Goal: Task Accomplishment & Management: Manage account settings

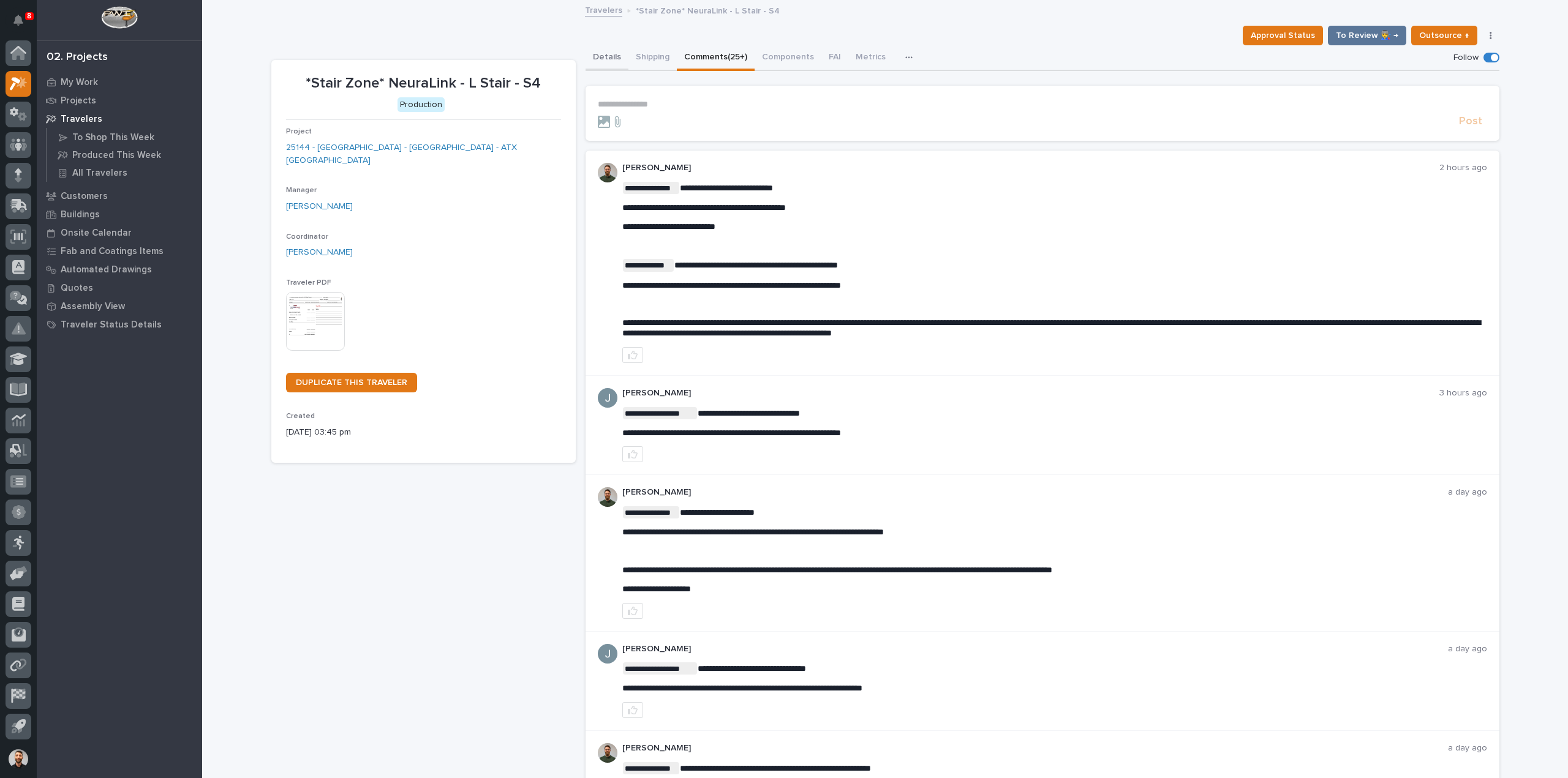
click at [597, 51] on button "Details" at bounding box center [606, 58] width 43 height 26
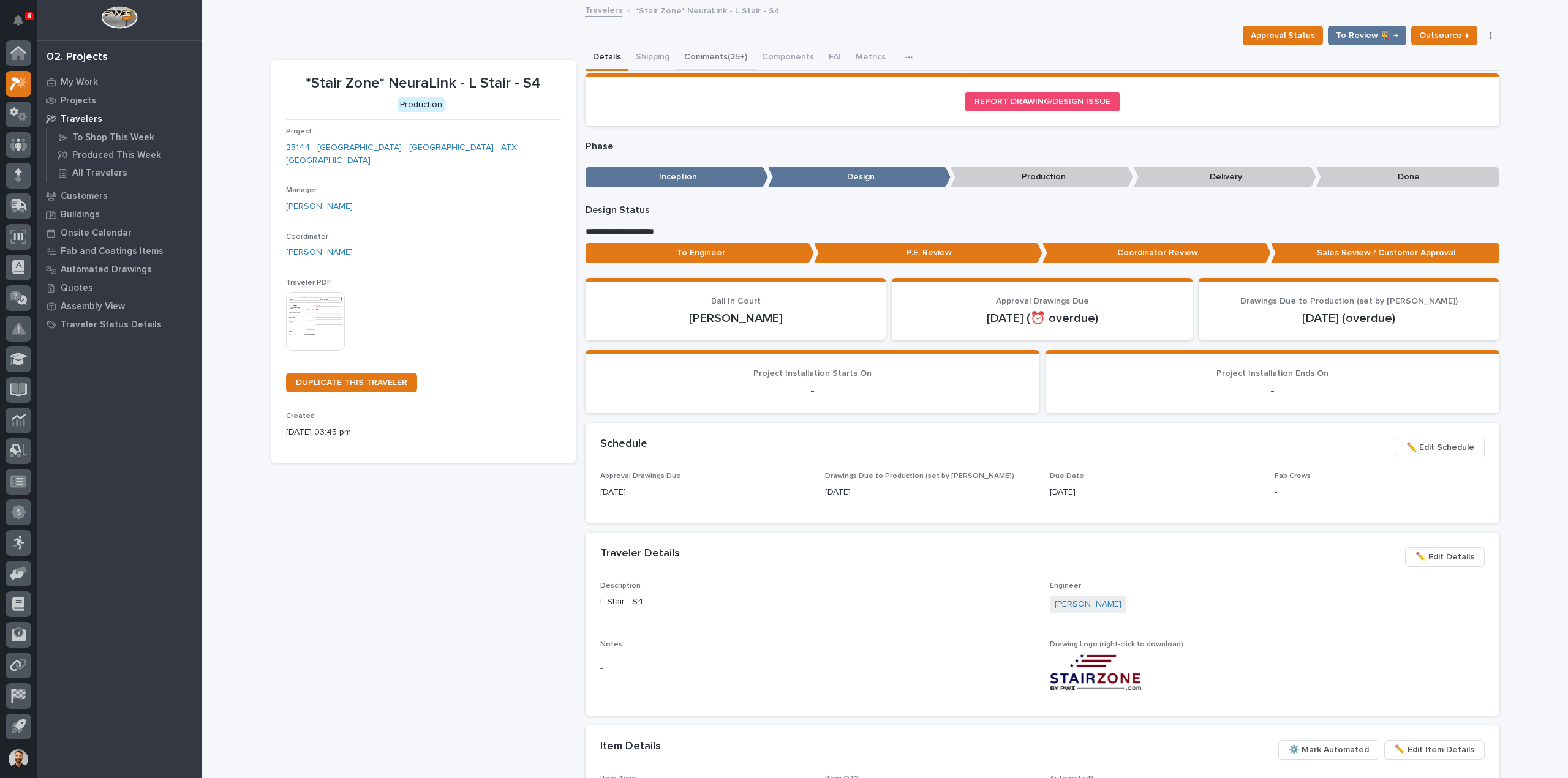
click at [713, 57] on button "Comments (25+)" at bounding box center [715, 58] width 78 height 26
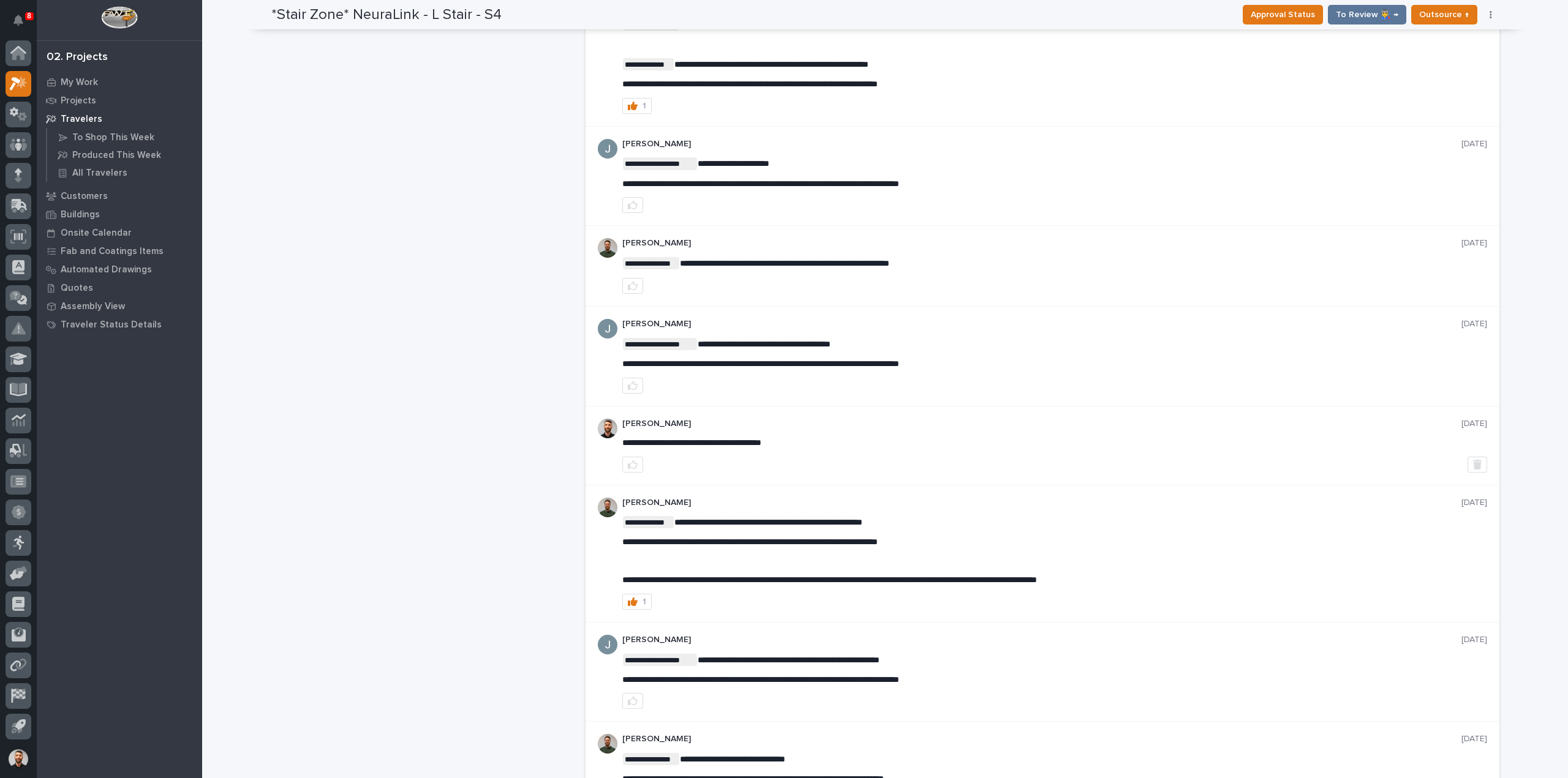
scroll to position [2111, 0]
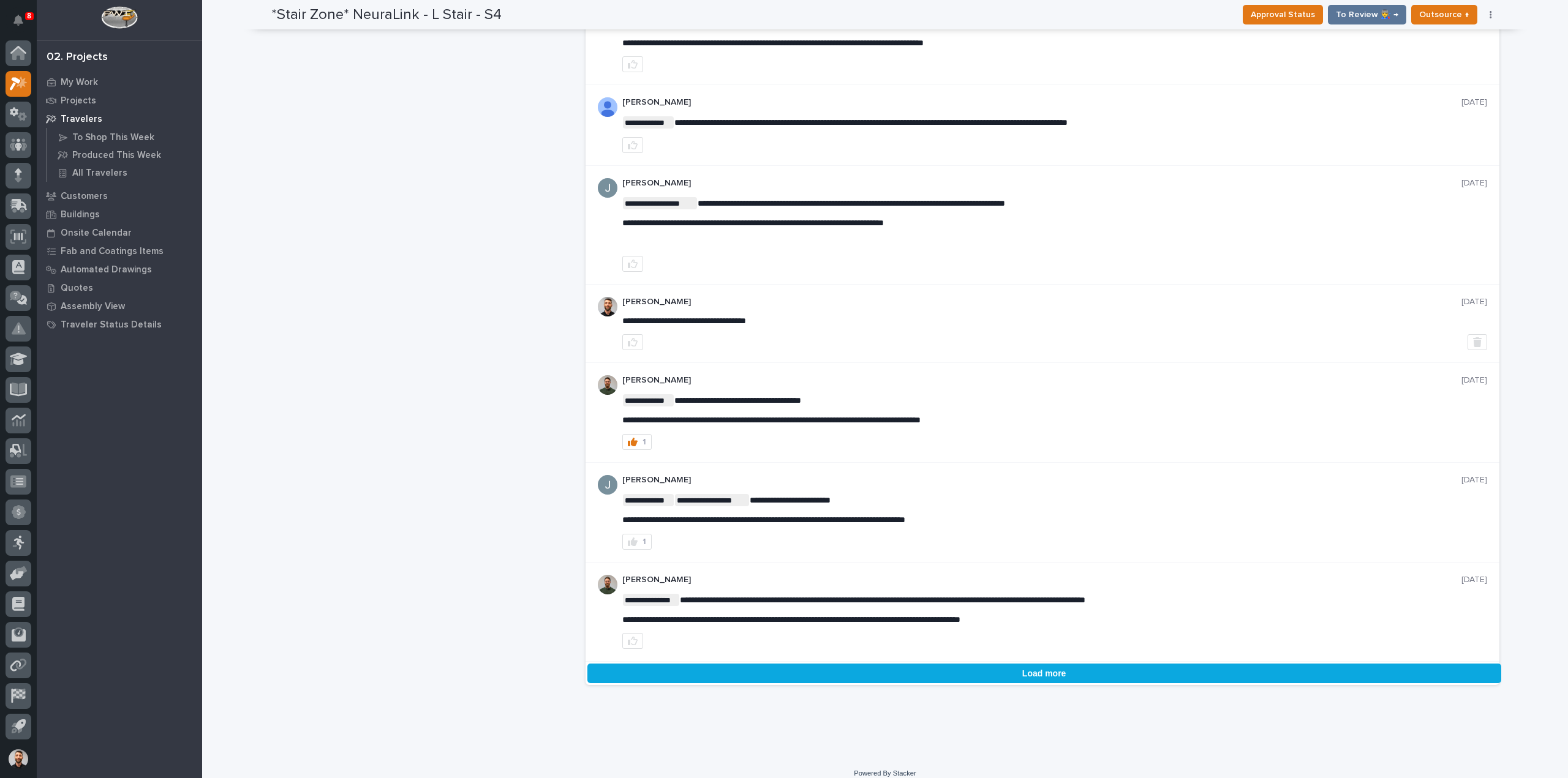
click at [781, 664] on button "Load more" at bounding box center [1044, 674] width 914 height 19
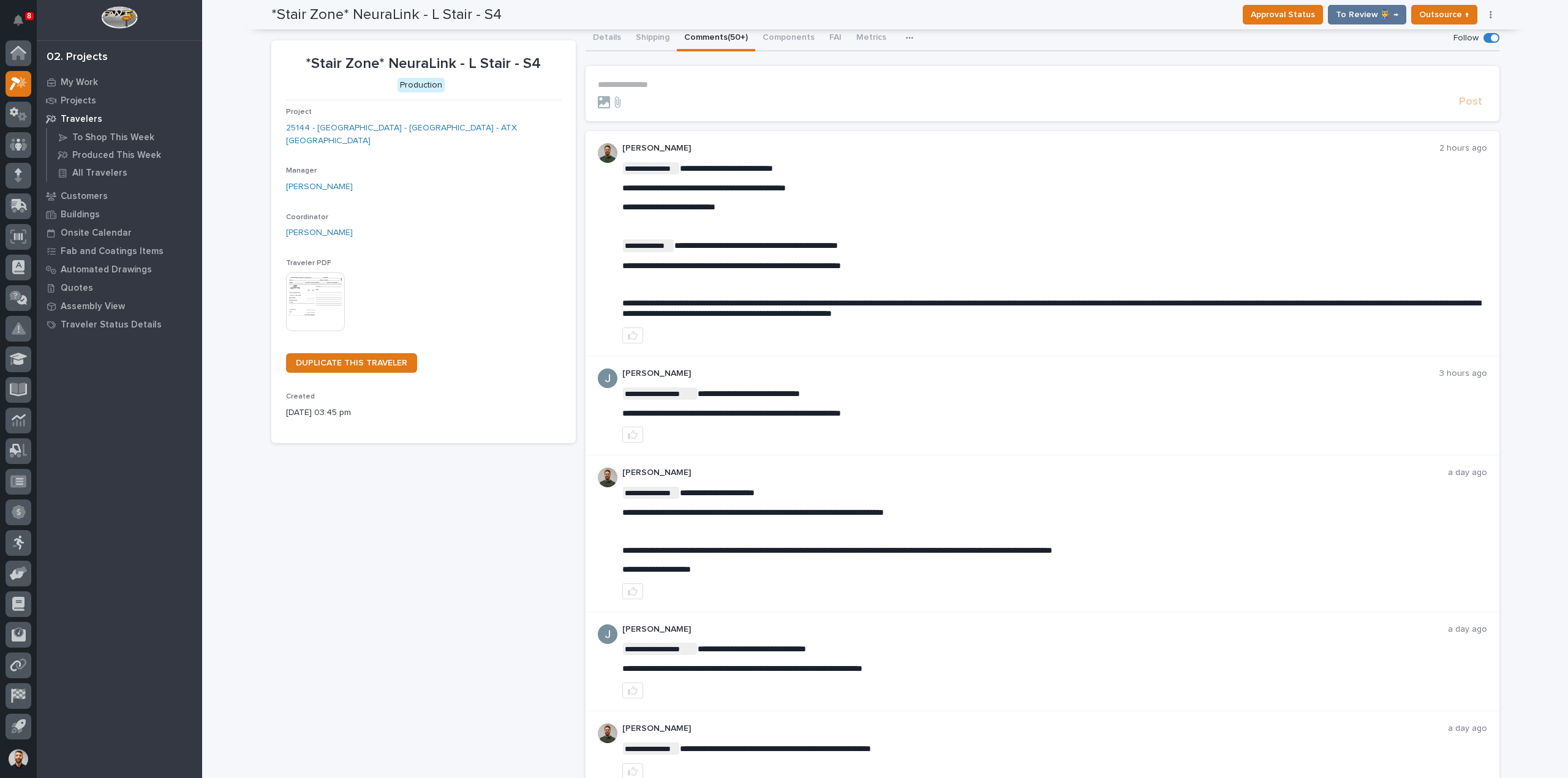
scroll to position [0, 0]
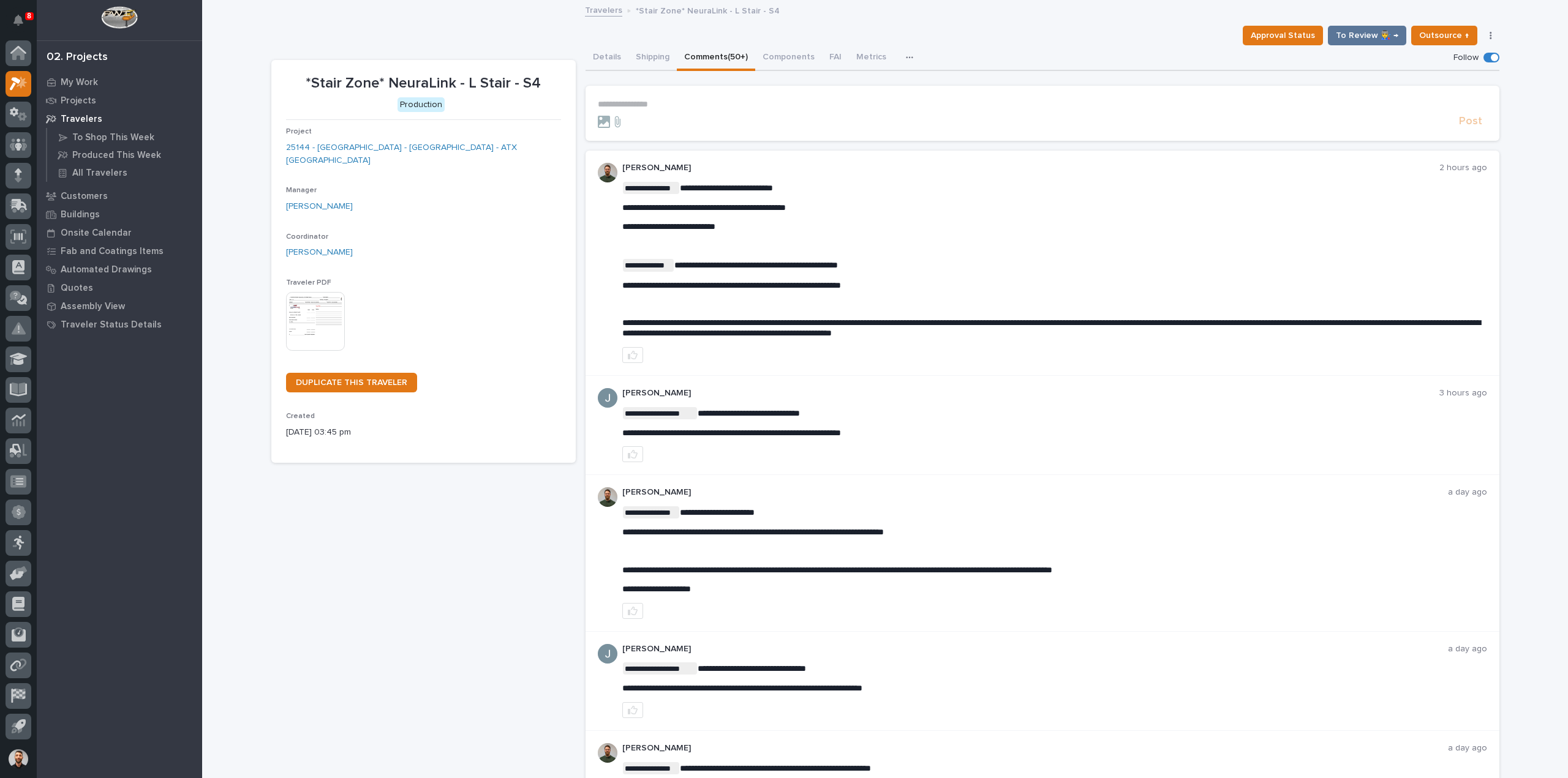
drag, startPoint x: 598, startPoint y: 61, endPoint x: 363, endPoint y: 4, distance: 241.8
click at [598, 61] on button "Details" at bounding box center [606, 58] width 43 height 26
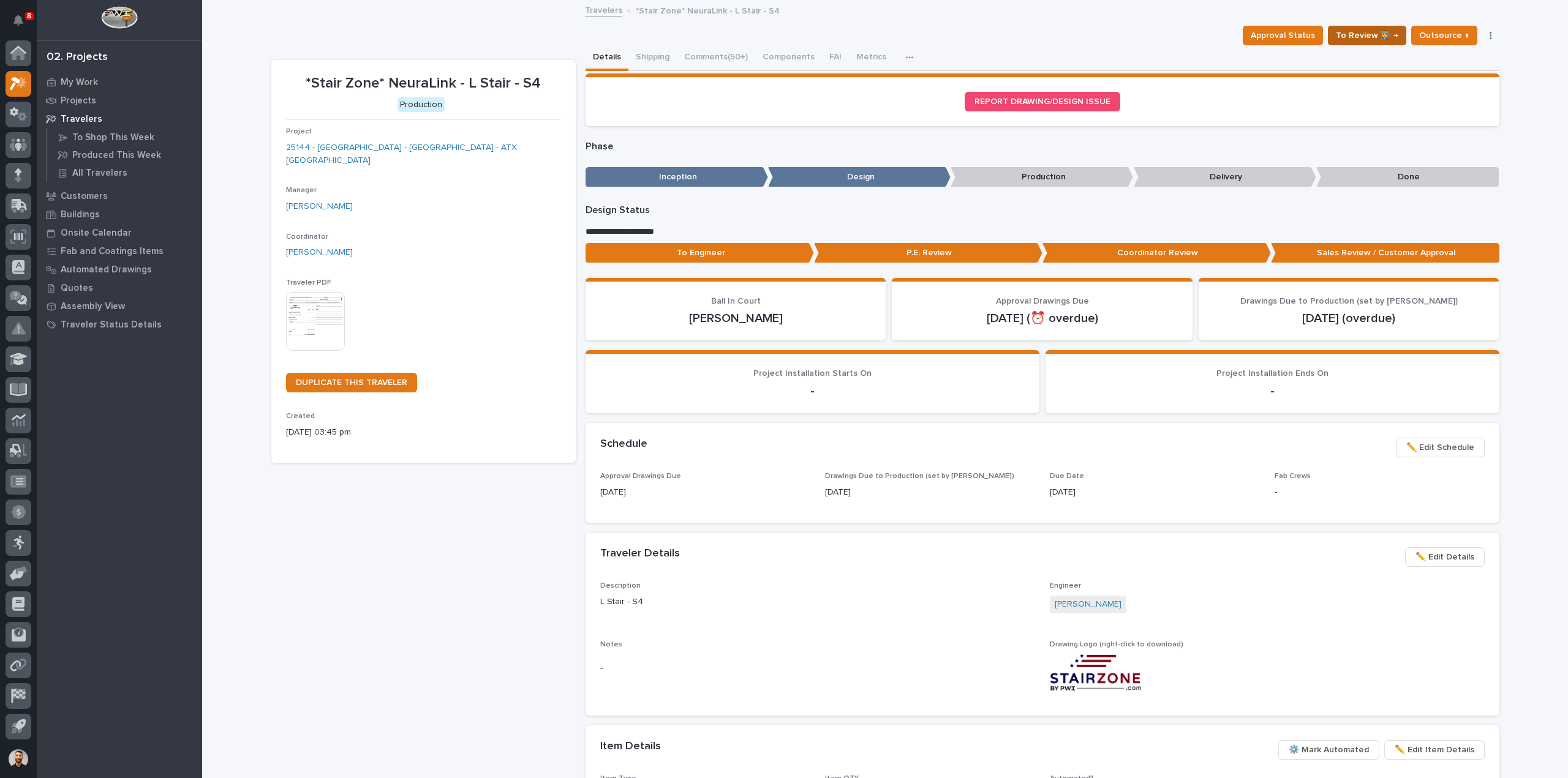
click at [1370, 32] on span "To Review 👨‍🏭 →" at bounding box center [1367, 35] width 63 height 14
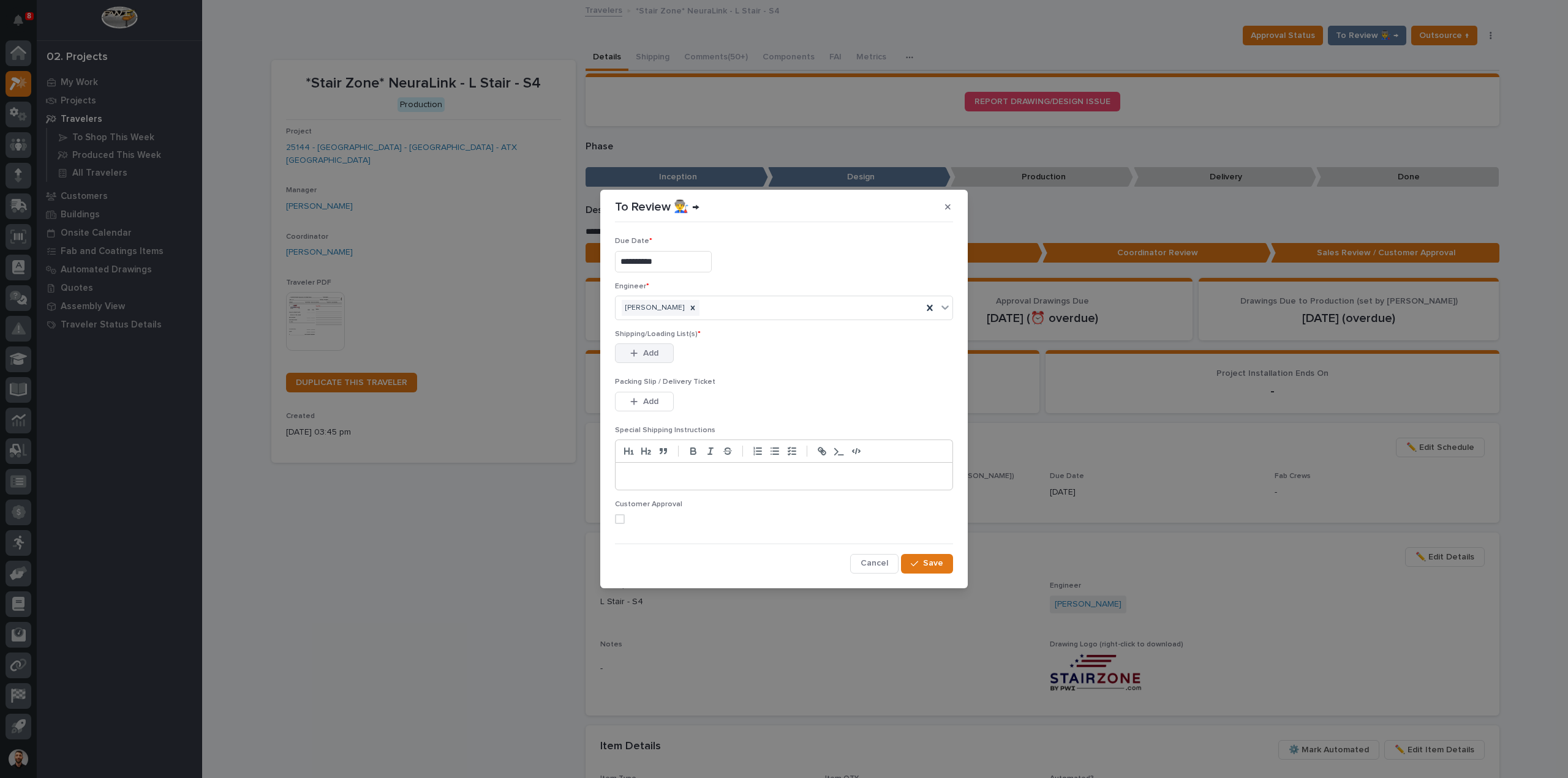
click at [648, 348] on span "Add" at bounding box center [650, 353] width 15 height 11
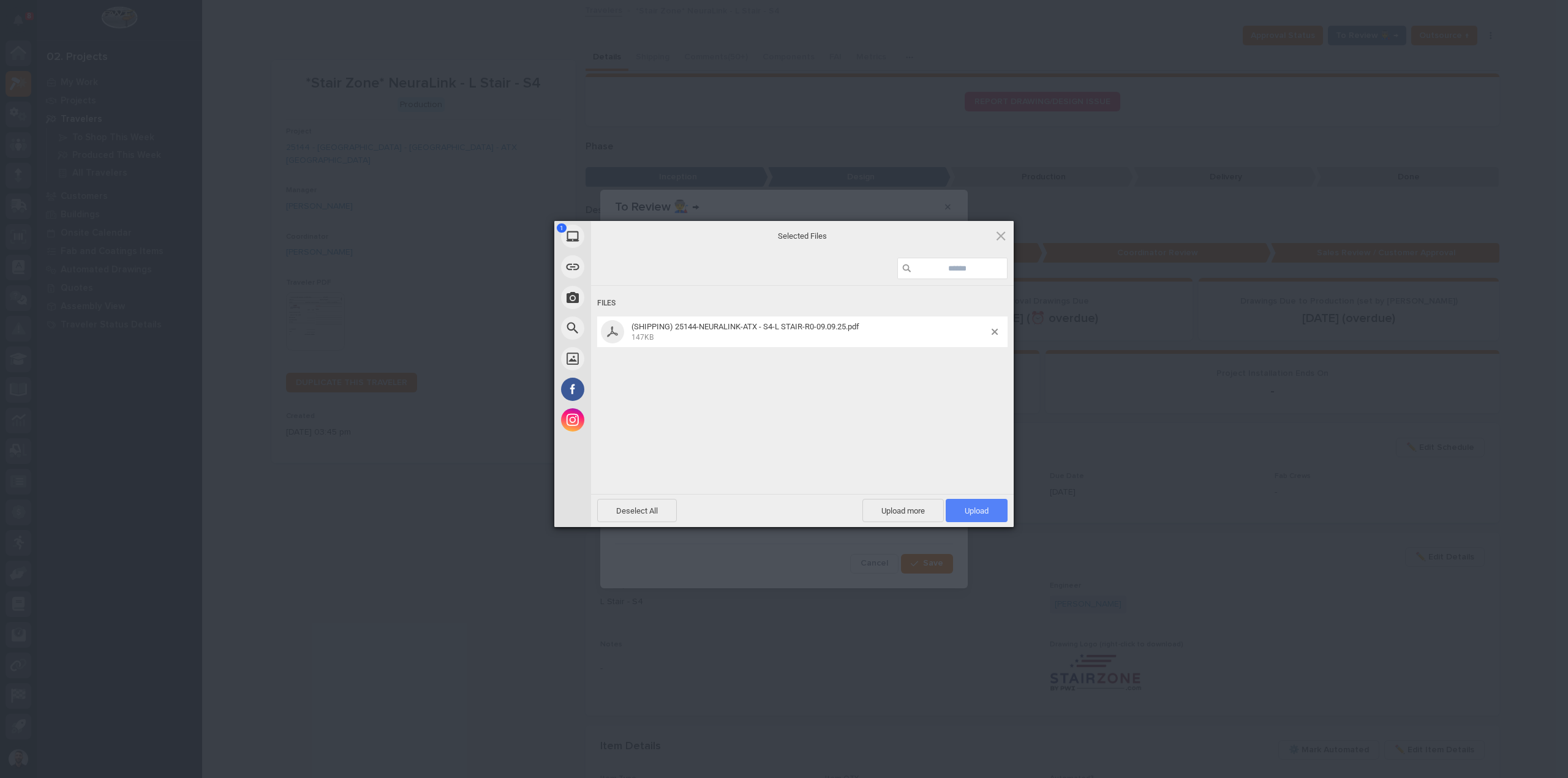
click at [964, 503] on span "Upload 1" at bounding box center [976, 511] width 62 height 23
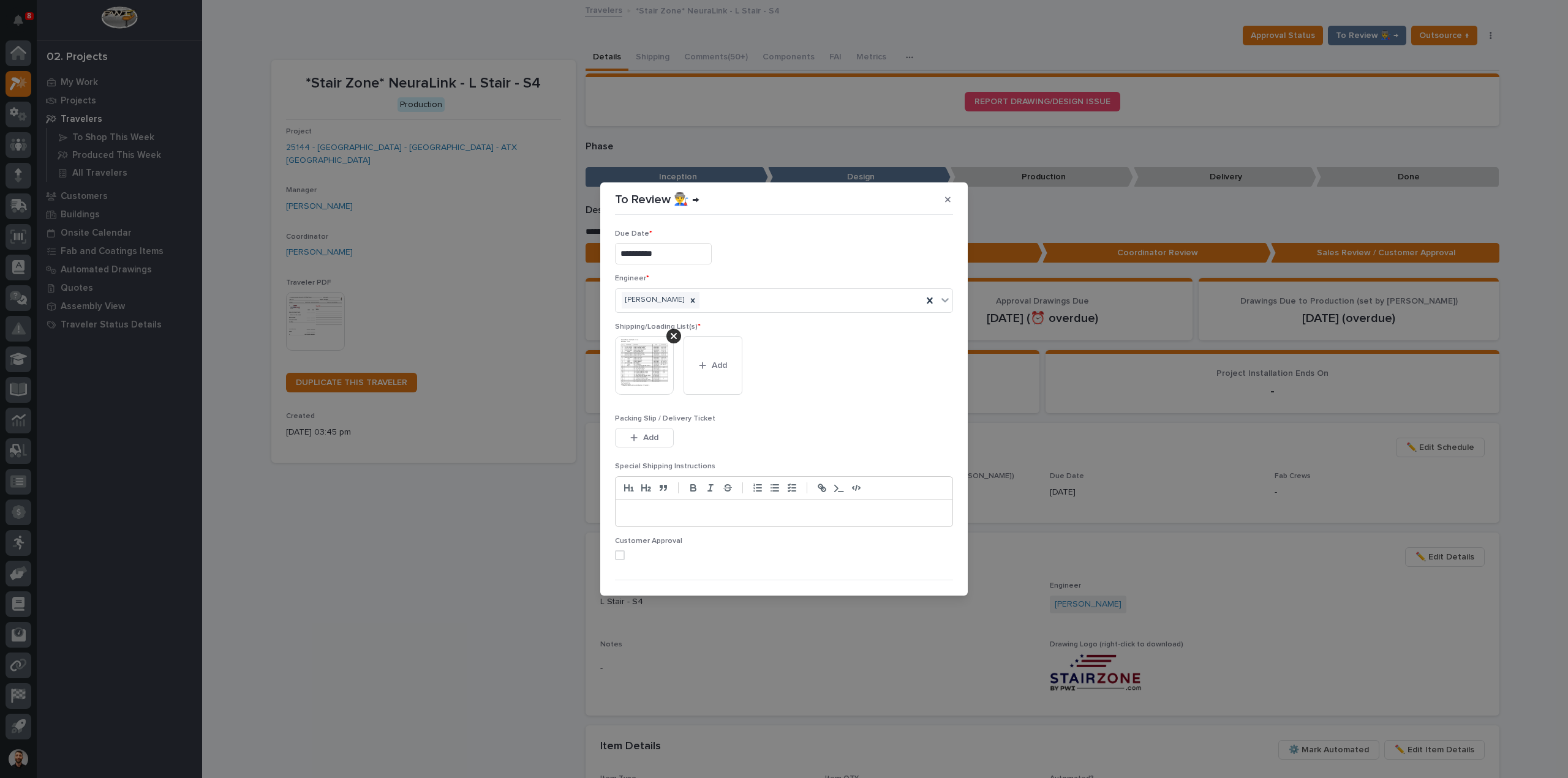
click at [674, 255] on input "**********" at bounding box center [663, 254] width 97 height 22
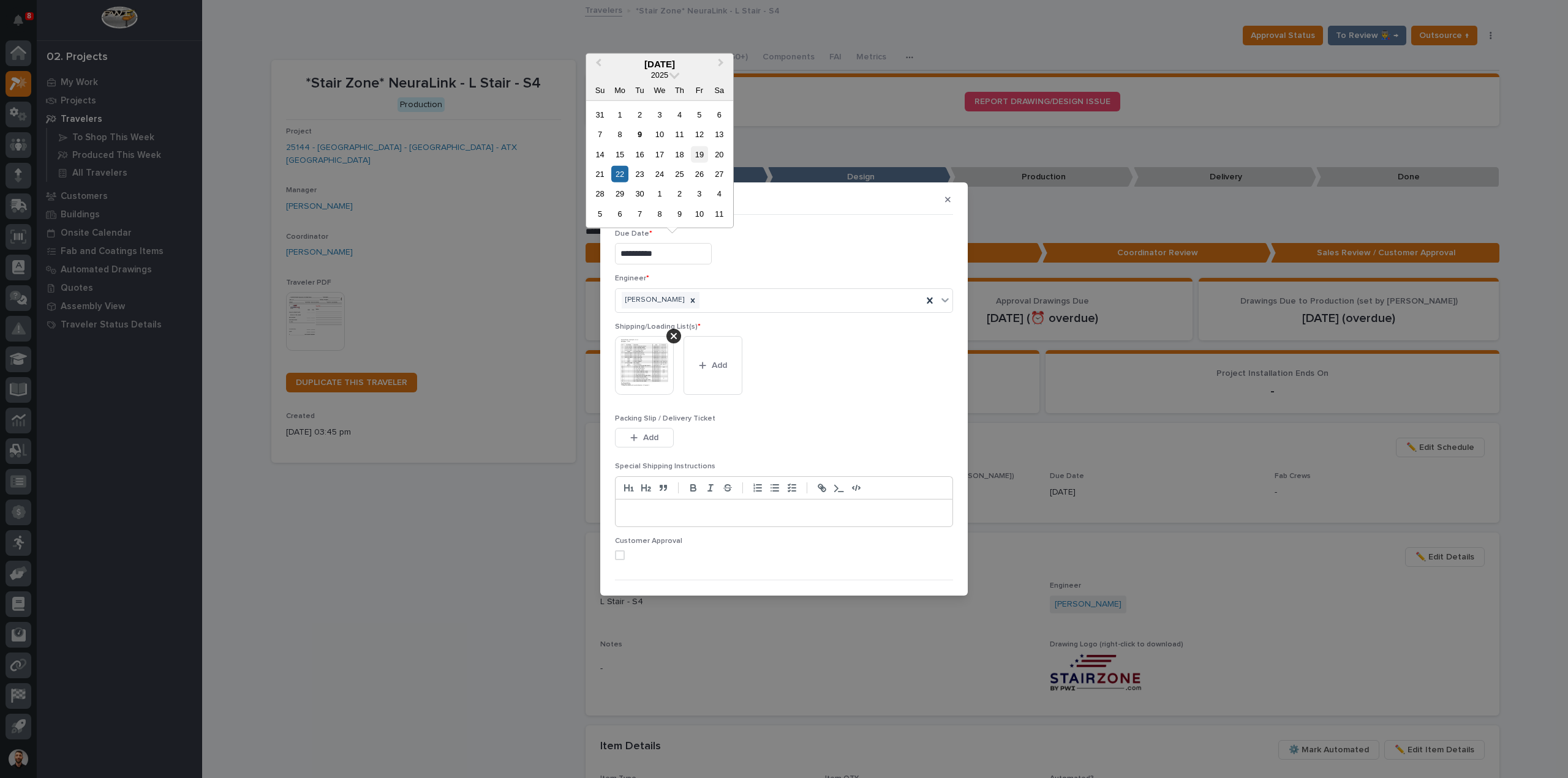
click at [703, 156] on div "19" at bounding box center [698, 154] width 17 height 17
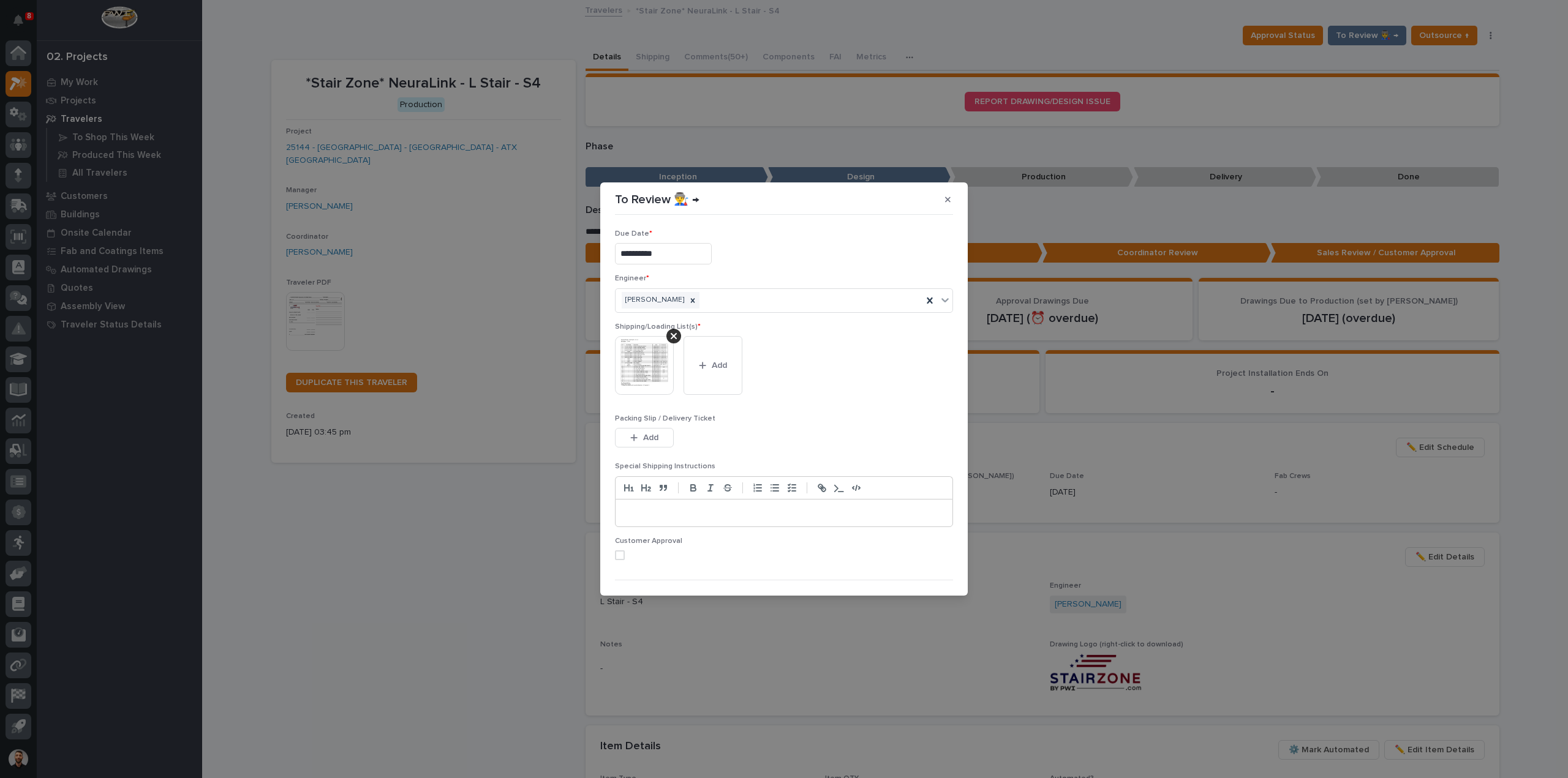
type input "**********"
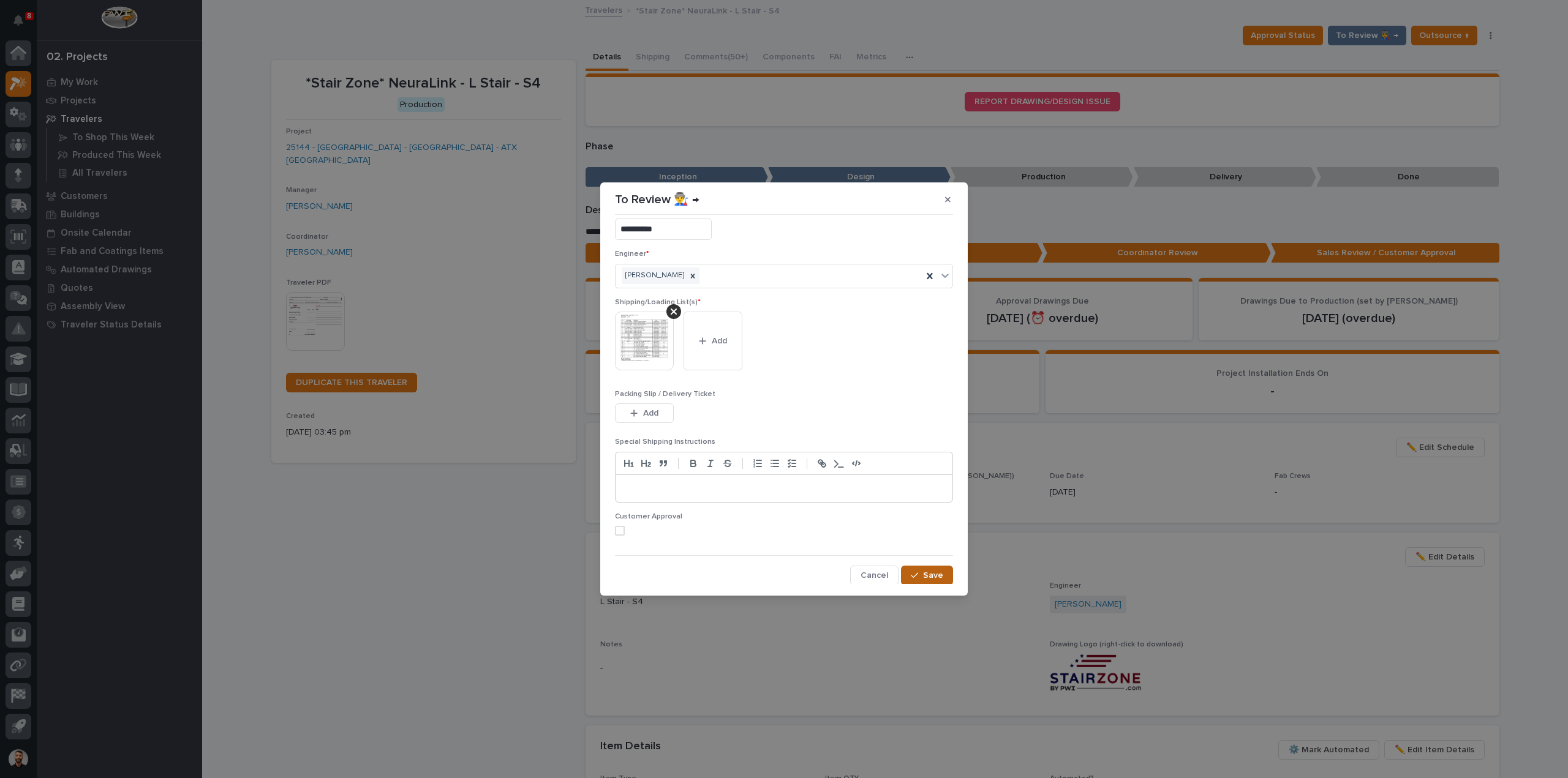
click at [922, 572] on span "Save" at bounding box center [932, 576] width 20 height 11
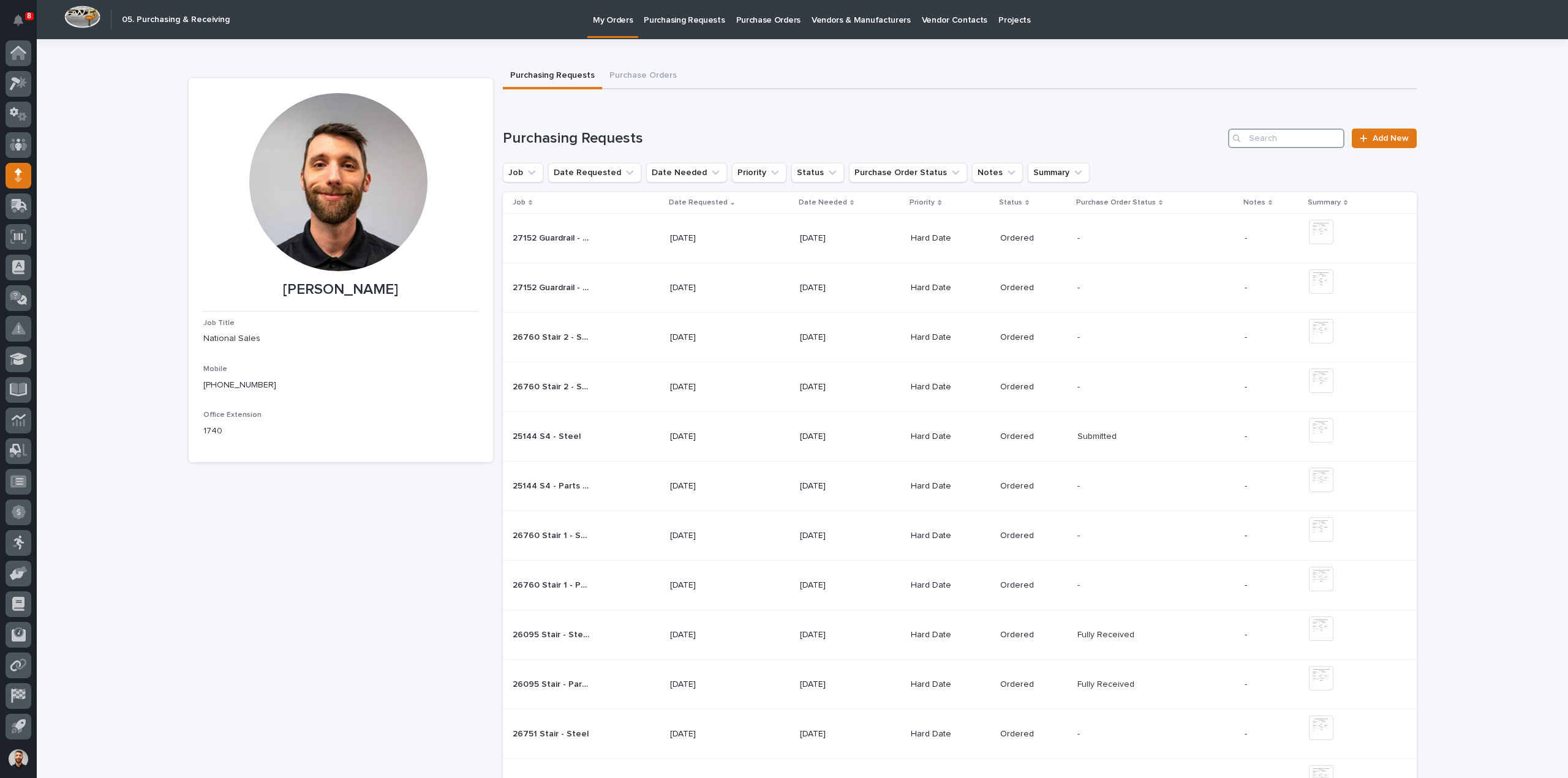
click at [1293, 138] on input "Search" at bounding box center [1285, 138] width 116 height 19
type input "25144"
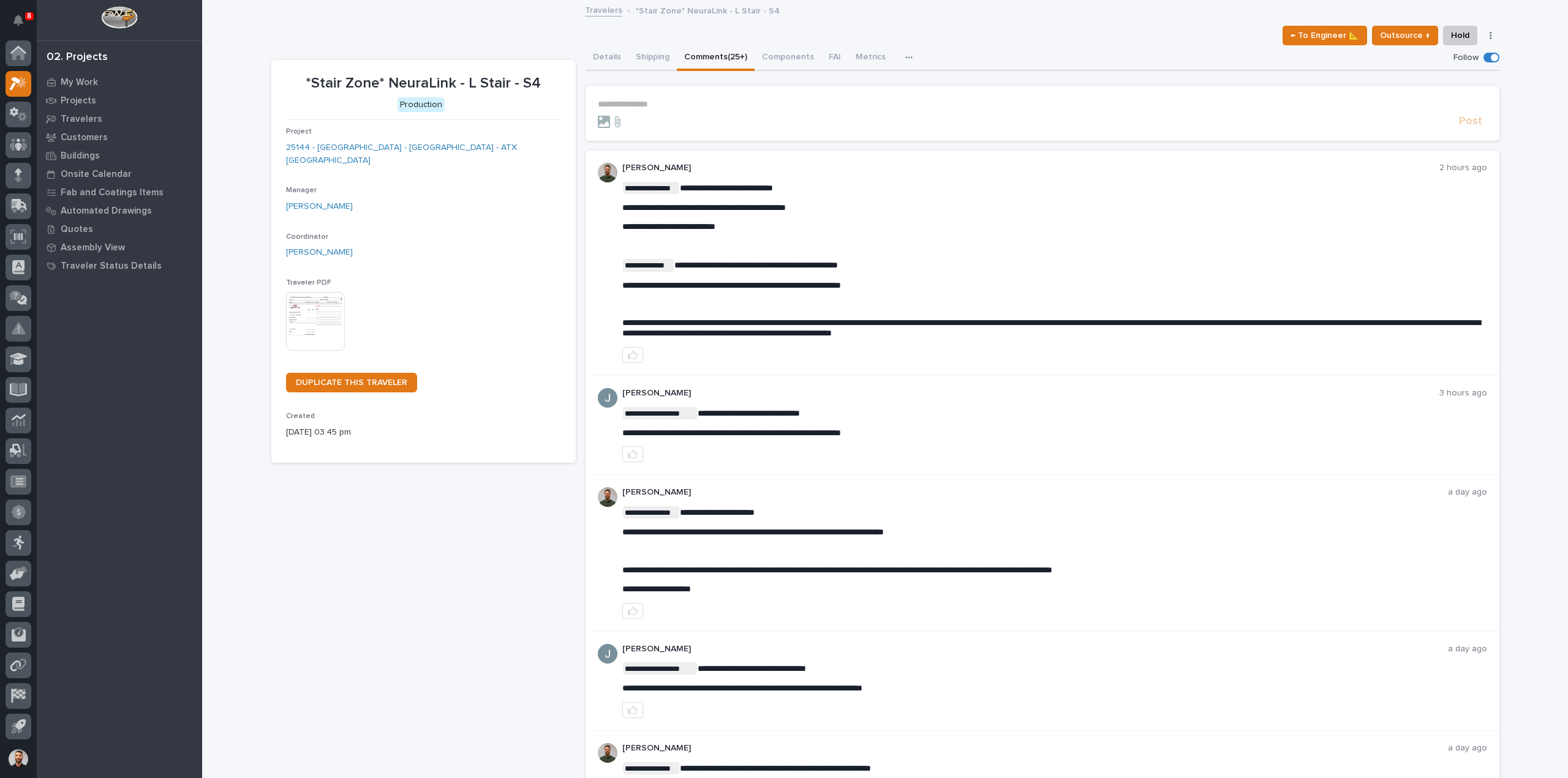
drag, startPoint x: 820, startPoint y: 323, endPoint x: 993, endPoint y: 329, distance: 173.1
click at [993, 329] on span "**********" at bounding box center [1051, 328] width 858 height 19
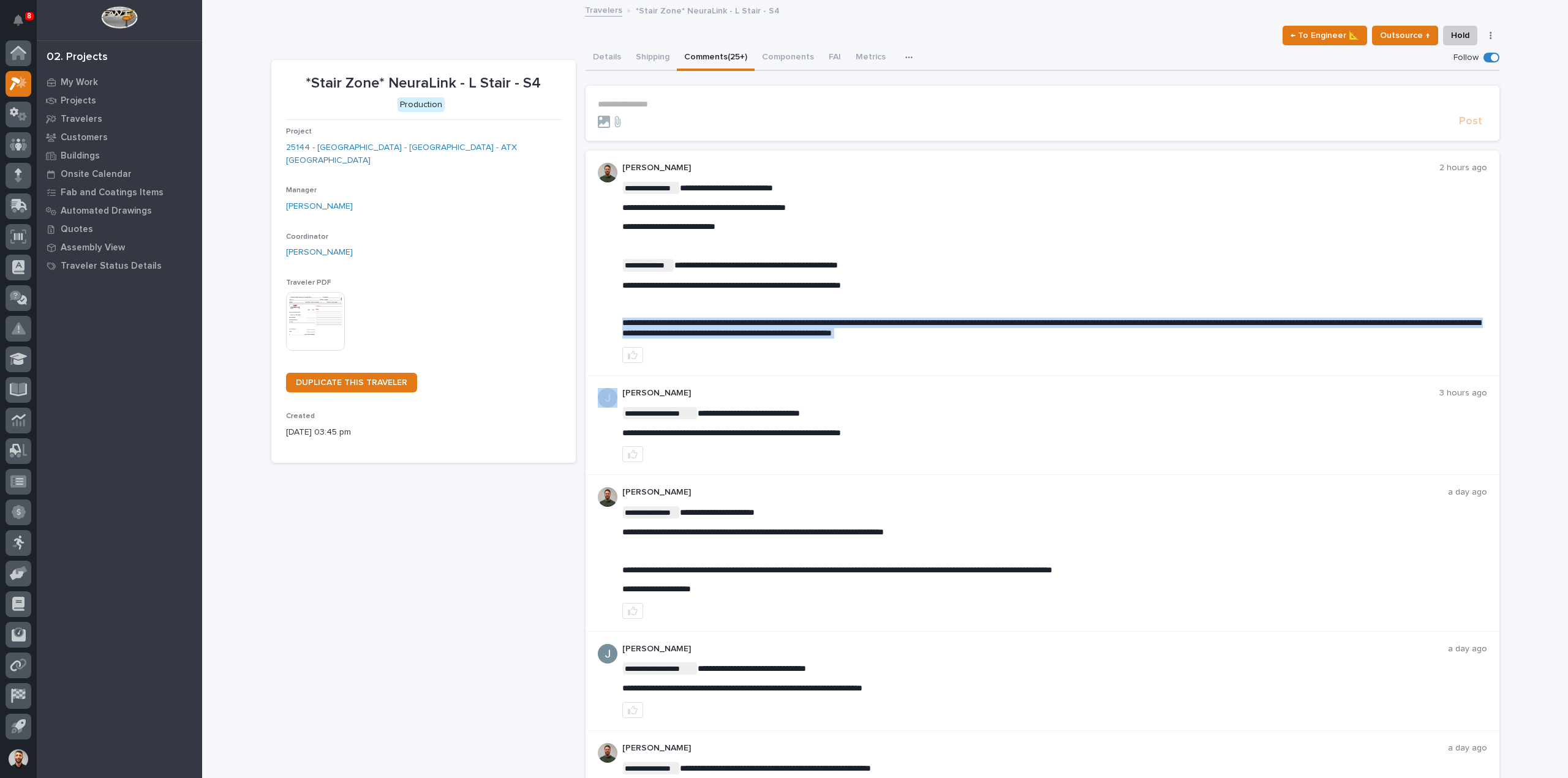
click at [993, 329] on span "**********" at bounding box center [1051, 328] width 858 height 19
click at [990, 328] on p "**********" at bounding box center [1054, 328] width 865 height 21
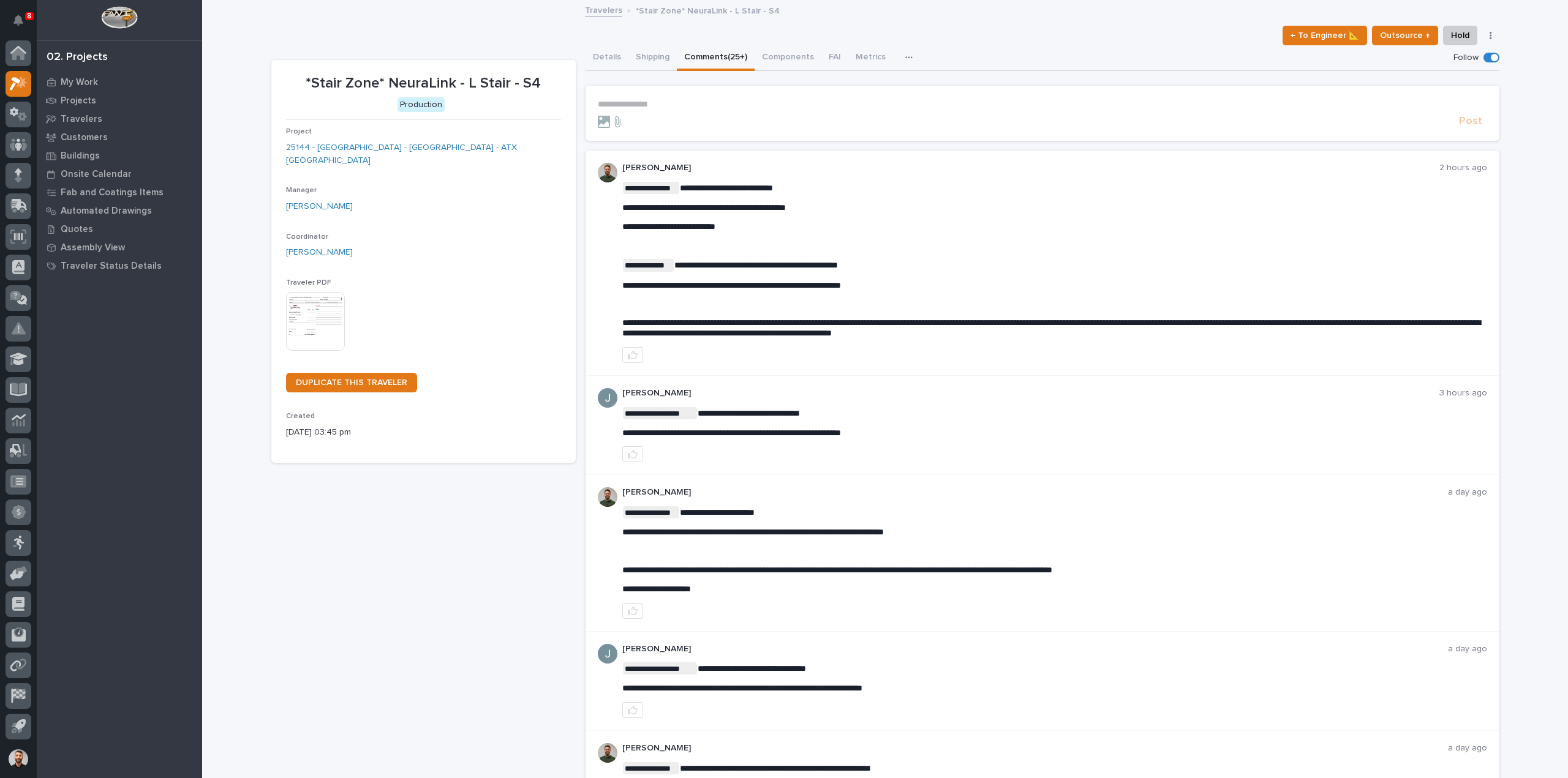
drag, startPoint x: 670, startPoint y: 335, endPoint x: 844, endPoint y: 324, distance: 174.3
drag, startPoint x: 837, startPoint y: 320, endPoint x: 670, endPoint y: 334, distance: 167.6
click at [670, 334] on span "**********" at bounding box center [1051, 328] width 858 height 19
copy span "**********"
click at [598, 63] on button "Details" at bounding box center [606, 58] width 43 height 26
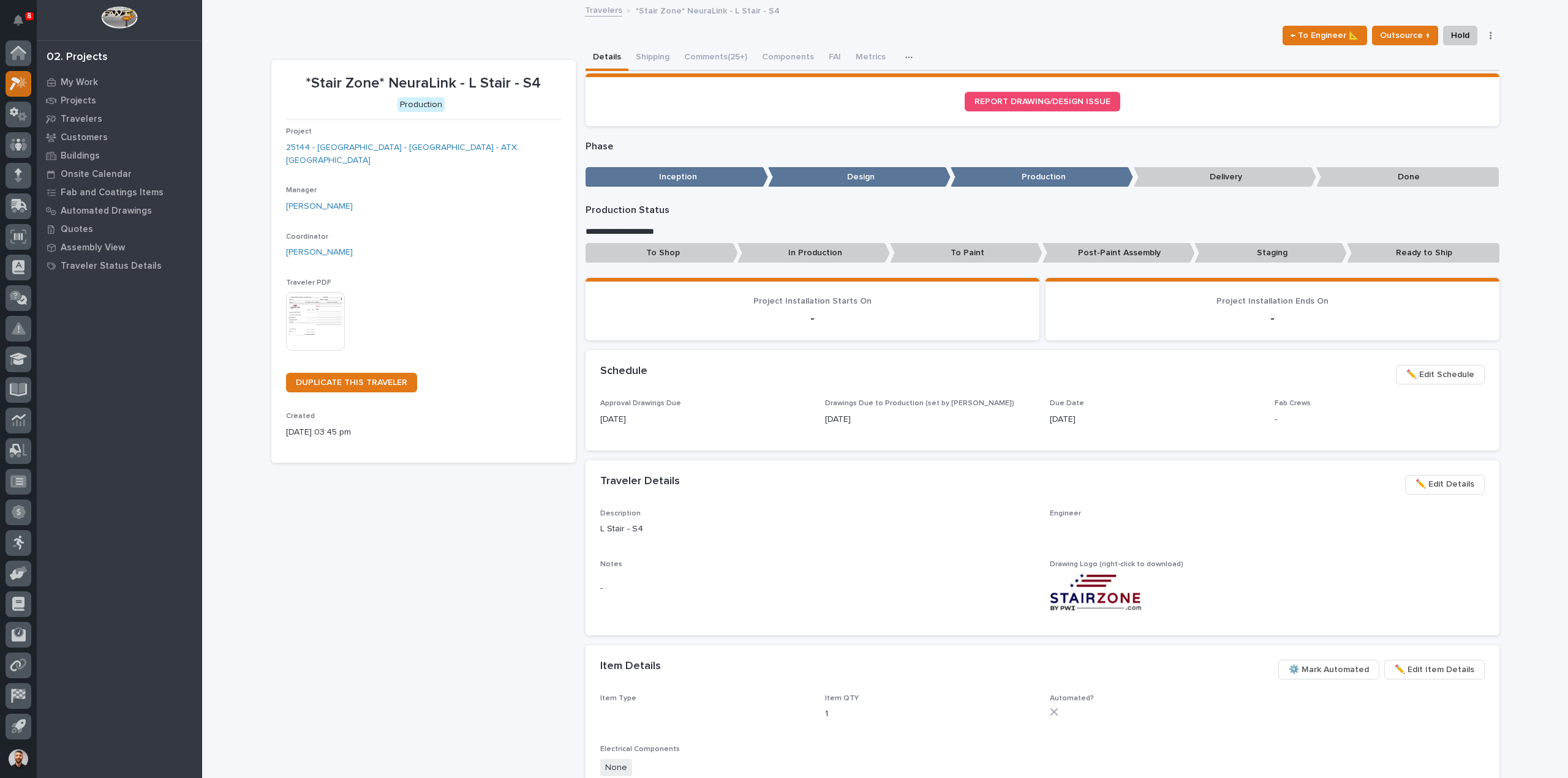
click at [25, 88] on icon at bounding box center [18, 84] width 18 height 14
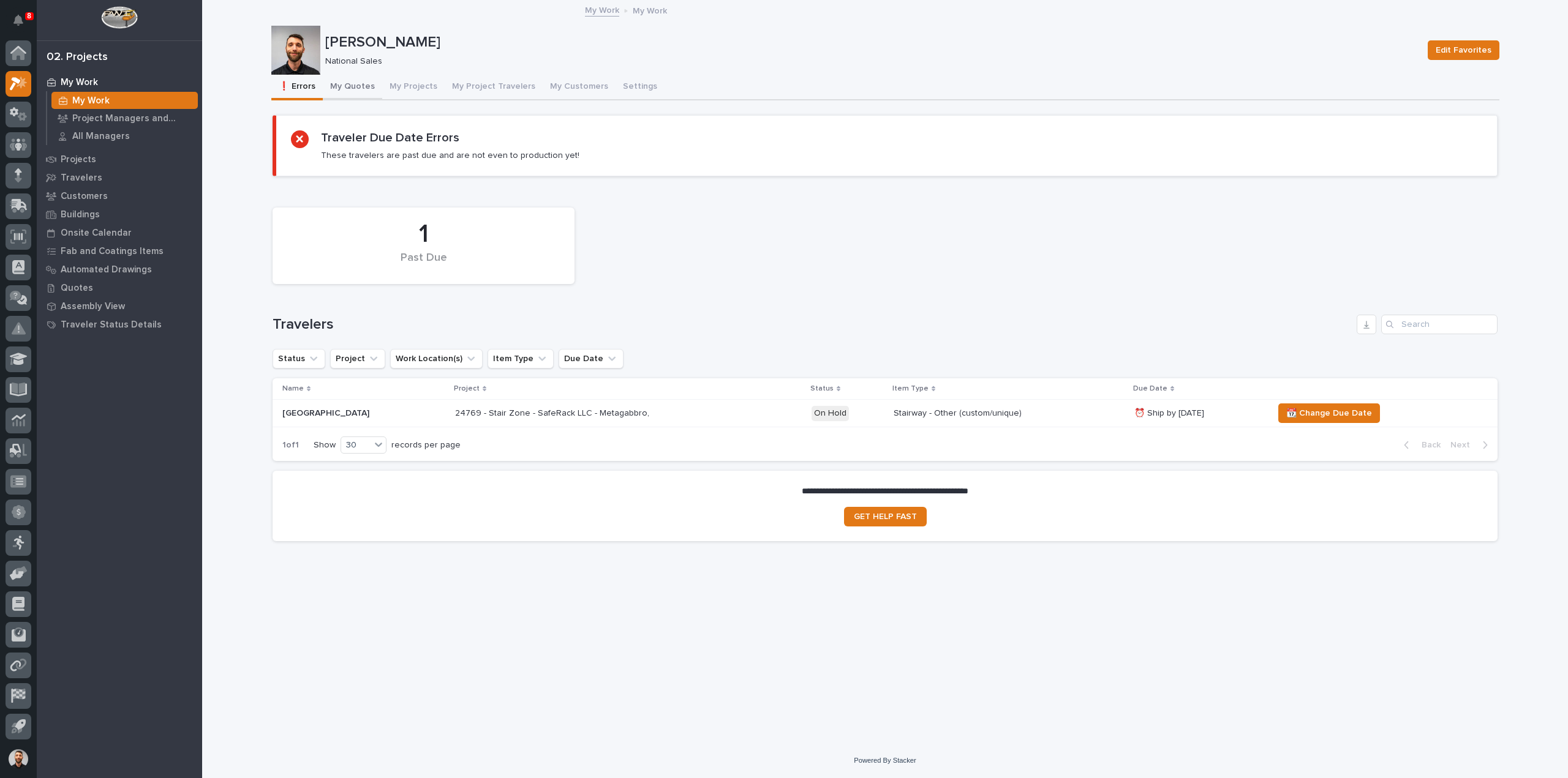
click at [369, 90] on button "My Quotes" at bounding box center [352, 88] width 59 height 26
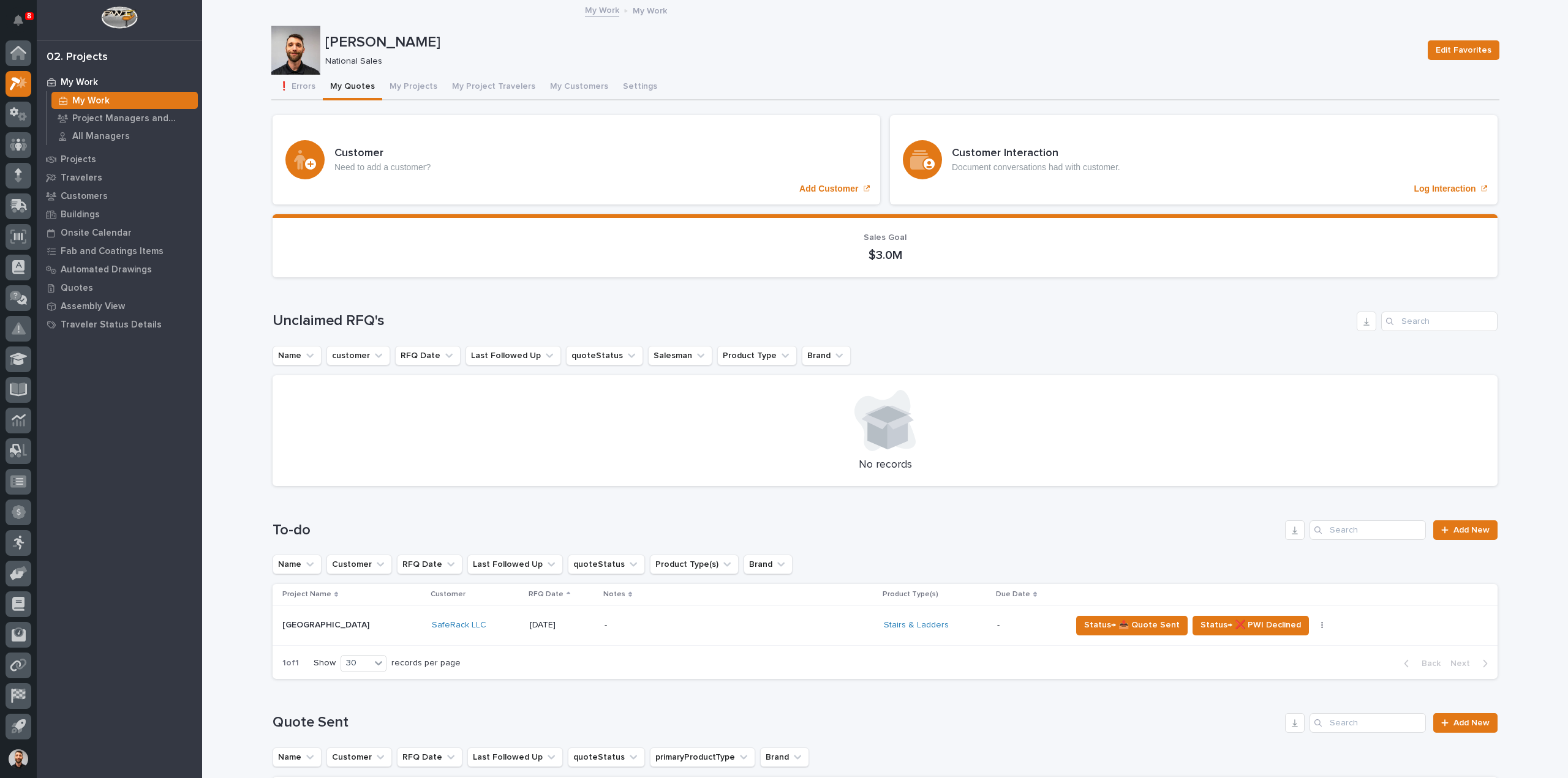
scroll to position [368, 0]
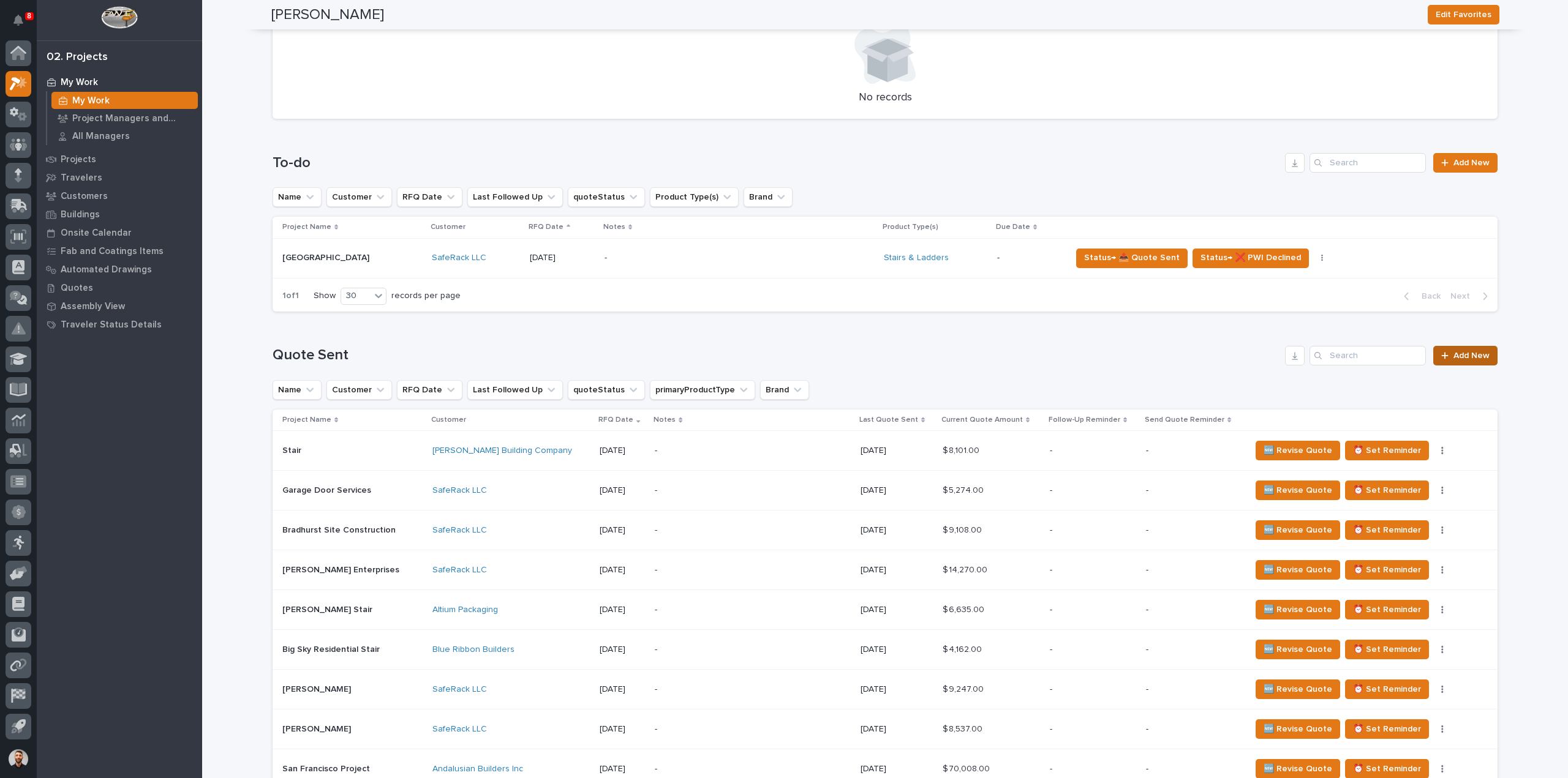
click at [1462, 360] on link "Add New" at bounding box center [1465, 356] width 64 height 19
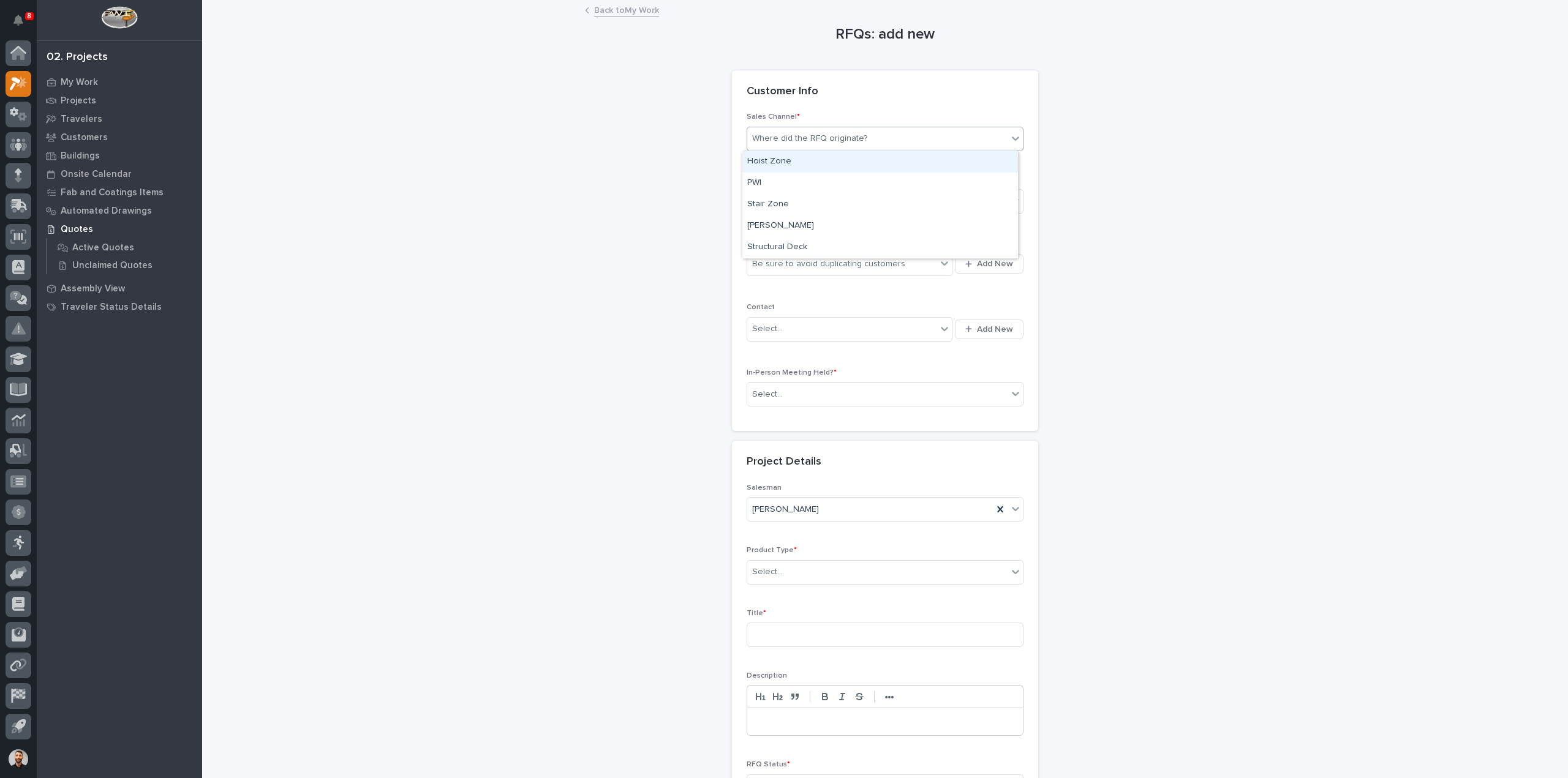
click at [865, 137] on div "Where did the RFQ originate?" at bounding box center [878, 138] width 260 height 20
click at [812, 204] on div "Stair Zone" at bounding box center [879, 205] width 275 height 22
click at [808, 208] on div "Select..." at bounding box center [878, 202] width 260 height 20
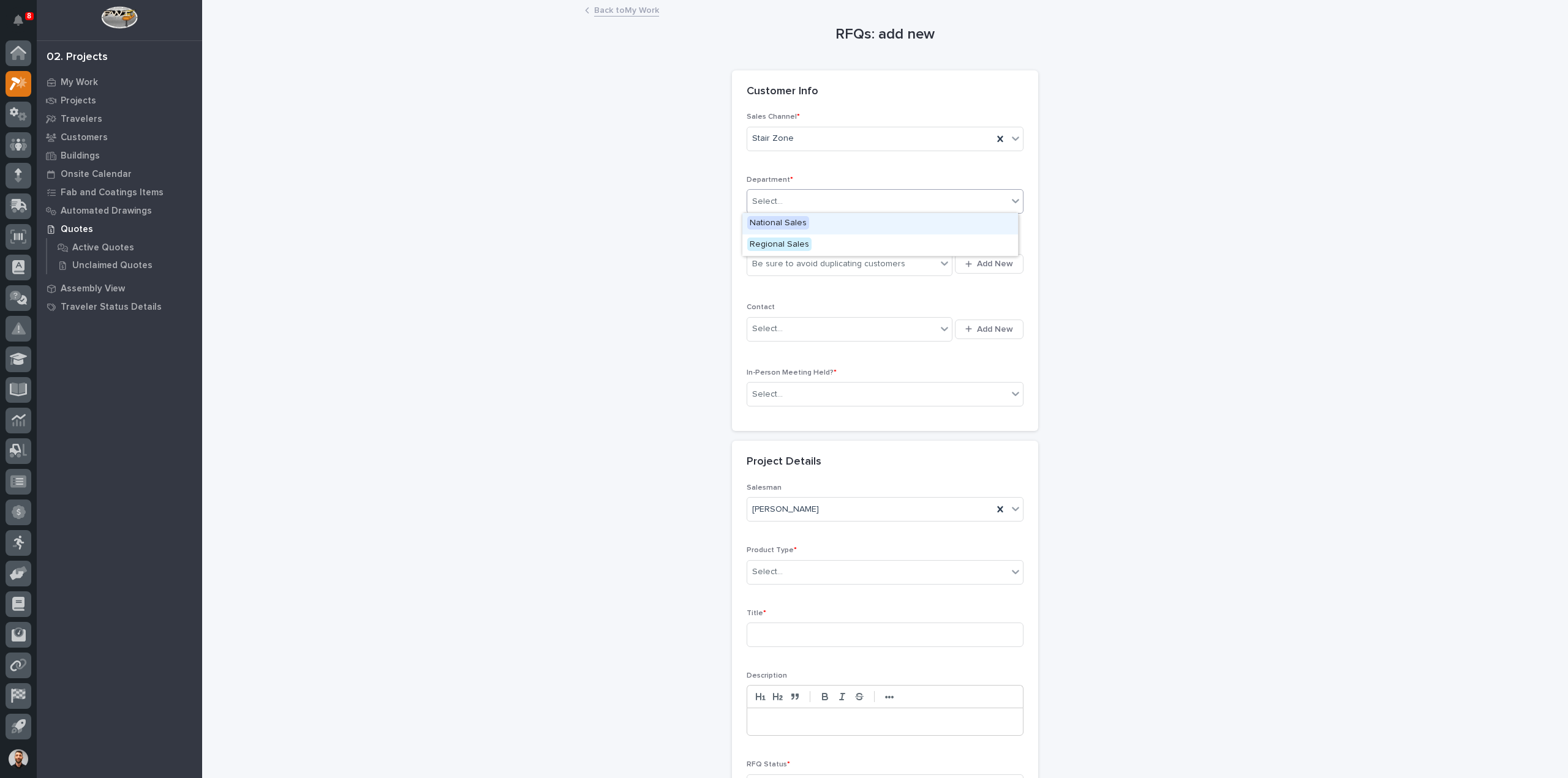
click at [805, 225] on div "National Sales" at bounding box center [879, 223] width 275 height 22
click at [800, 263] on div "Be sure to avoid duplicating customers" at bounding box center [829, 264] width 153 height 13
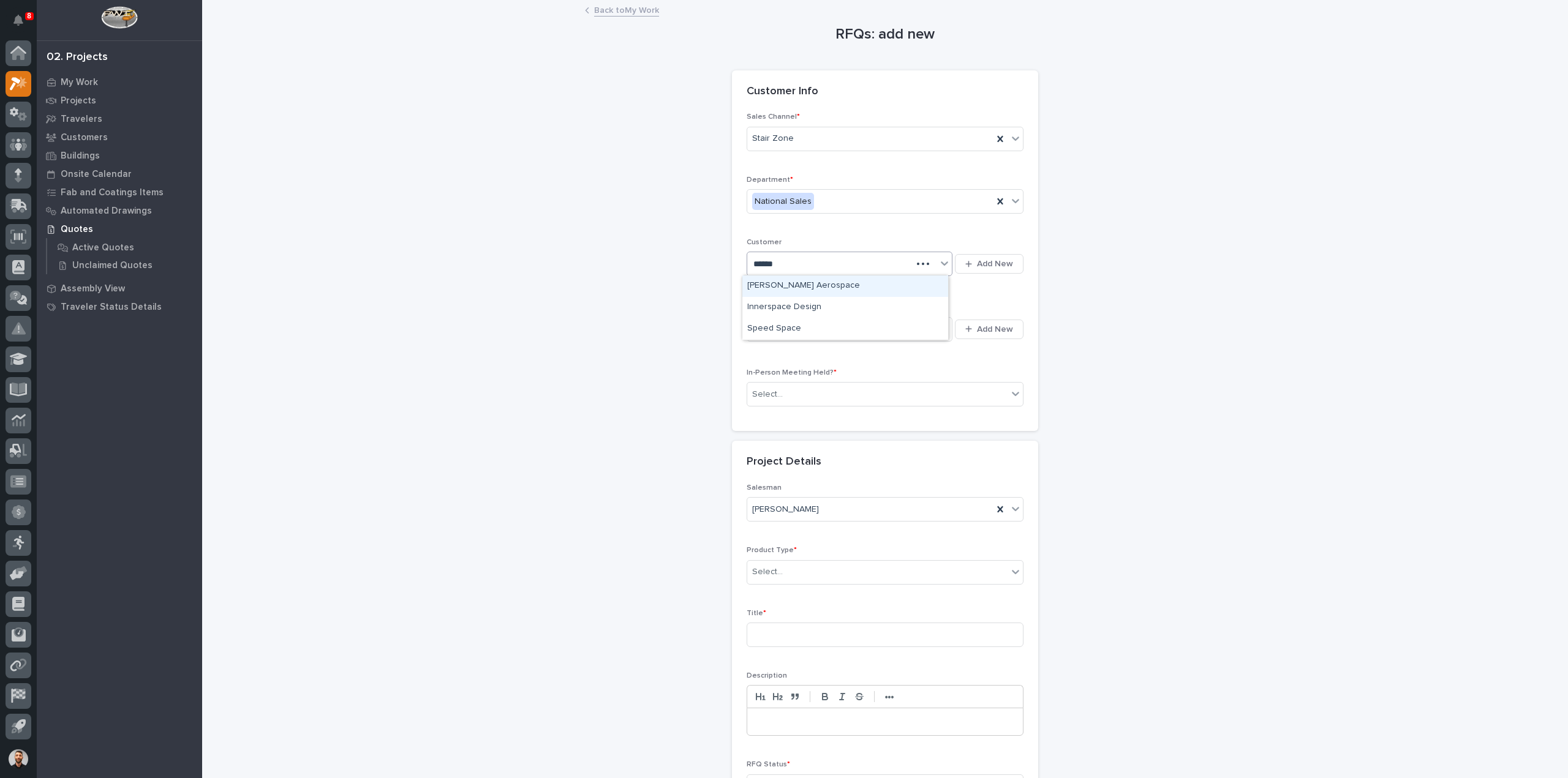
type input "*******"
click at [790, 283] on div "Space X" at bounding box center [845, 286] width 206 height 22
click at [793, 330] on div "Select..." at bounding box center [842, 328] width 189 height 20
type input "******"
click at [804, 344] on div "SpaceX - Kirsten Eichelberger" at bounding box center [845, 351] width 206 height 22
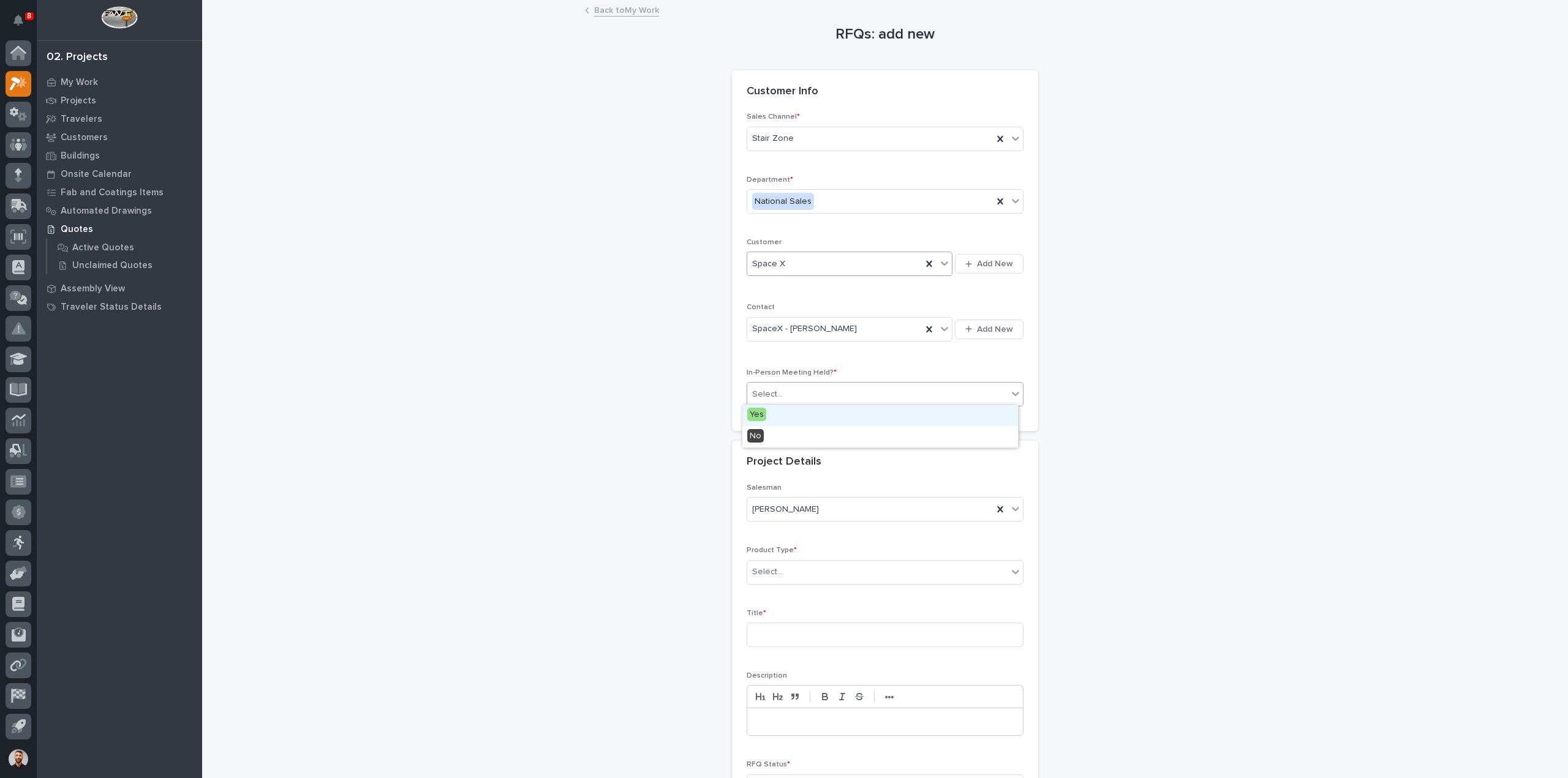
click at [796, 391] on div "Select..." at bounding box center [878, 394] width 260 height 20
click at [780, 437] on div "No" at bounding box center [879, 437] width 275 height 22
click at [801, 571] on div "Select..." at bounding box center [878, 572] width 260 height 20
type input "***"
click at [787, 593] on div "Stairs & Ladders" at bounding box center [879, 593] width 275 height 22
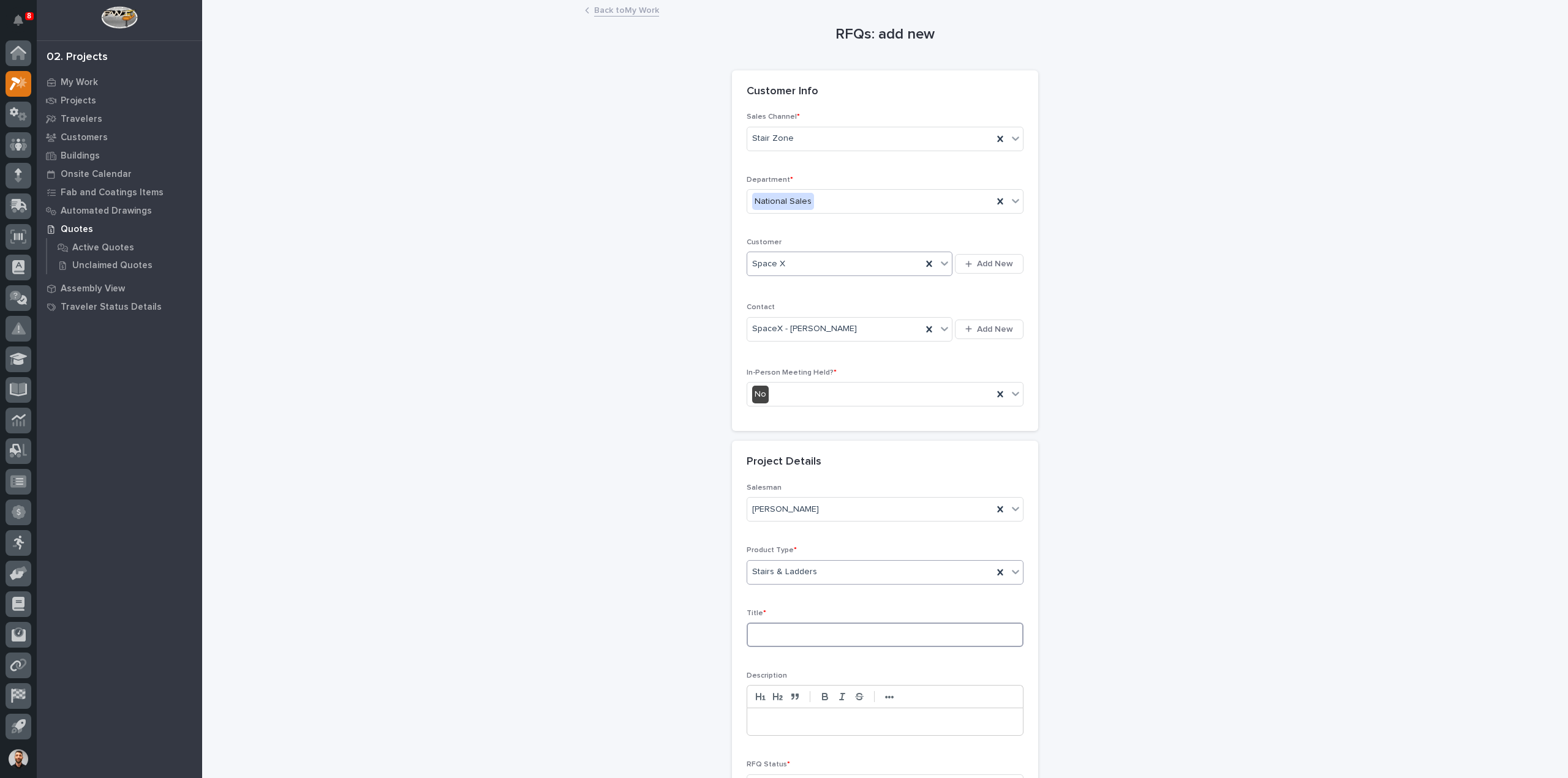
click at [786, 632] on input at bounding box center [885, 635] width 277 height 25
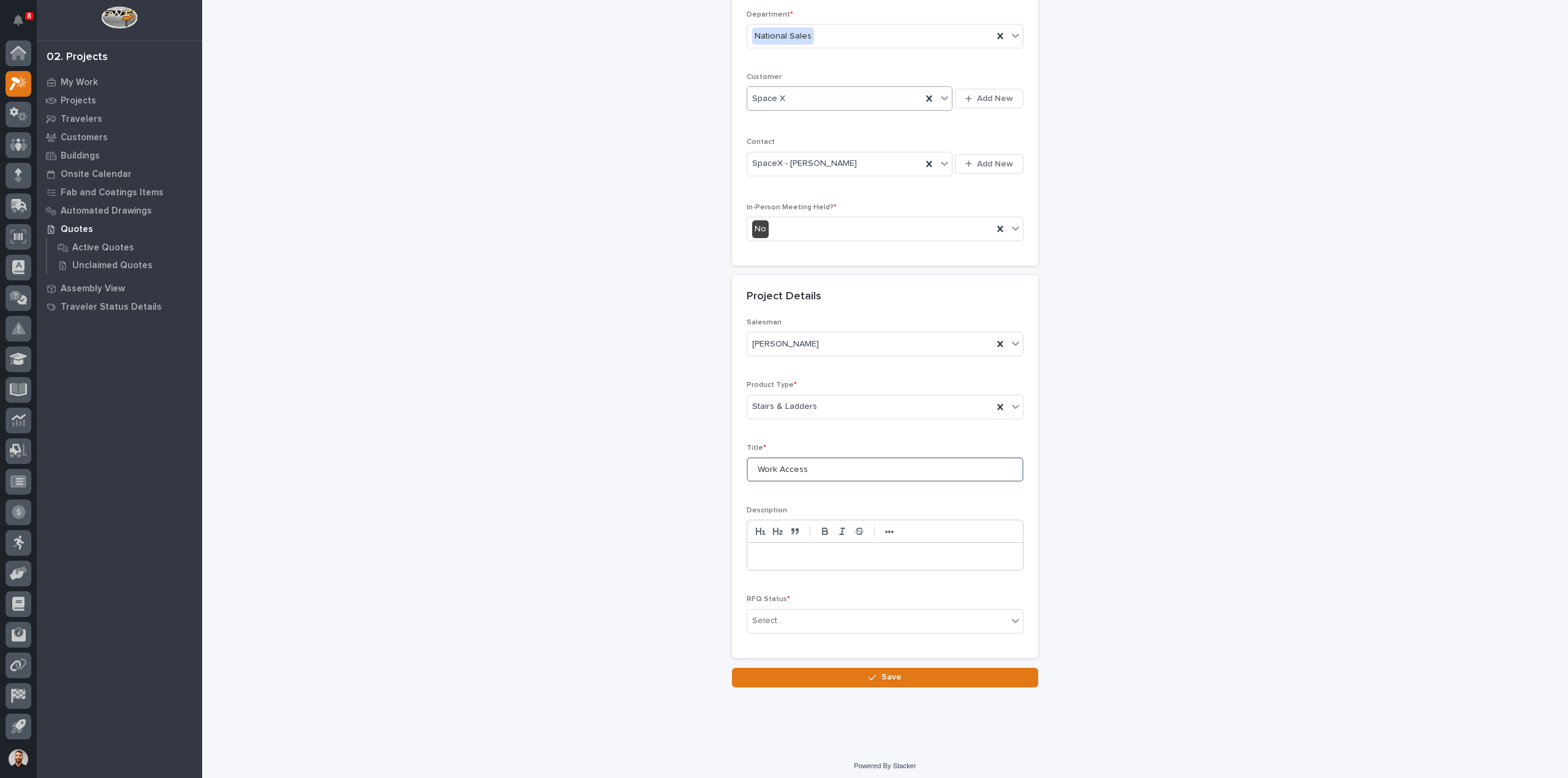
scroll to position [166, 0]
type input "Work Access"
click at [802, 610] on div "Select..." at bounding box center [878, 620] width 260 height 20
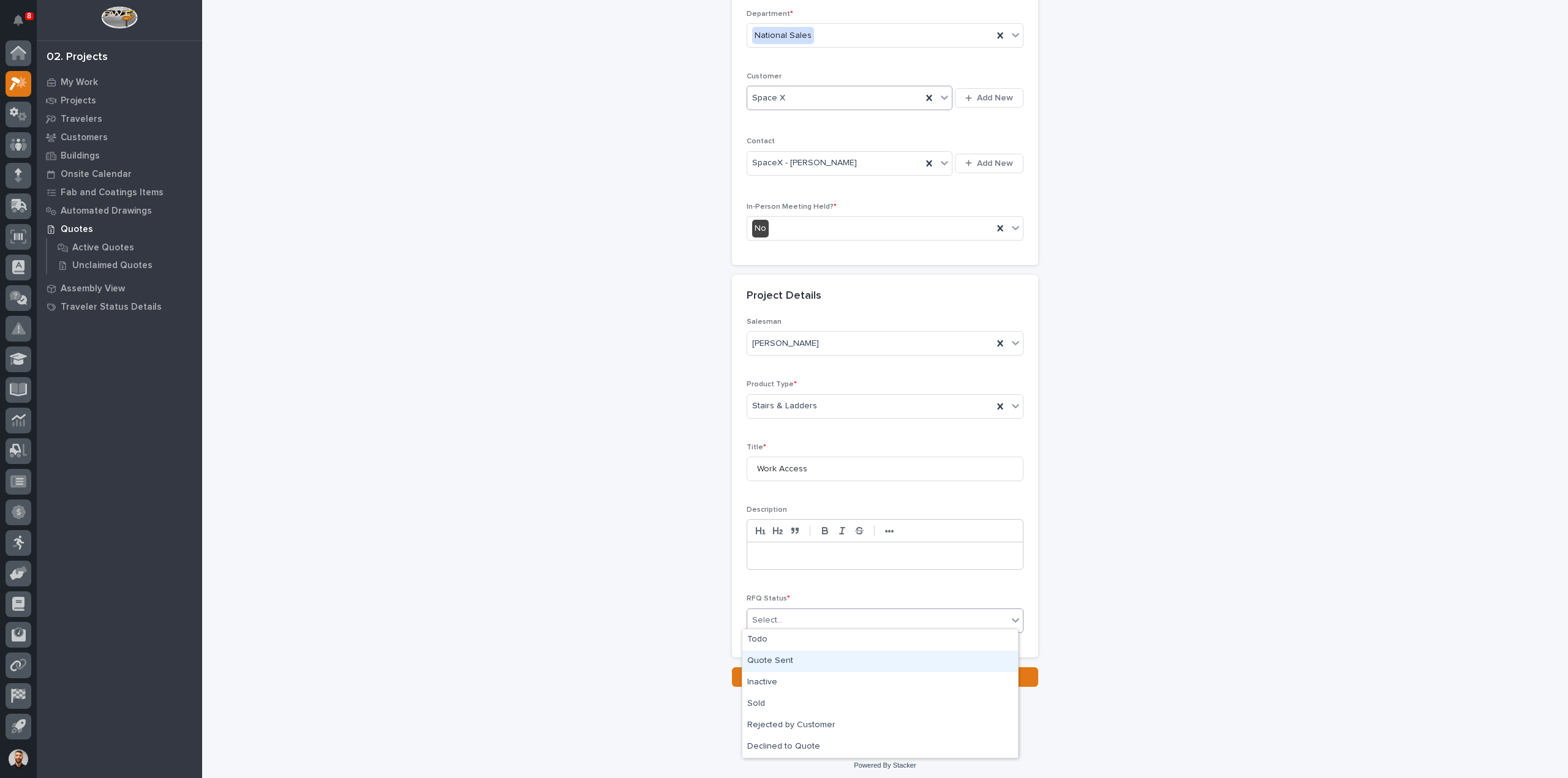
click at [786, 656] on div "Quote Sent" at bounding box center [879, 662] width 275 height 22
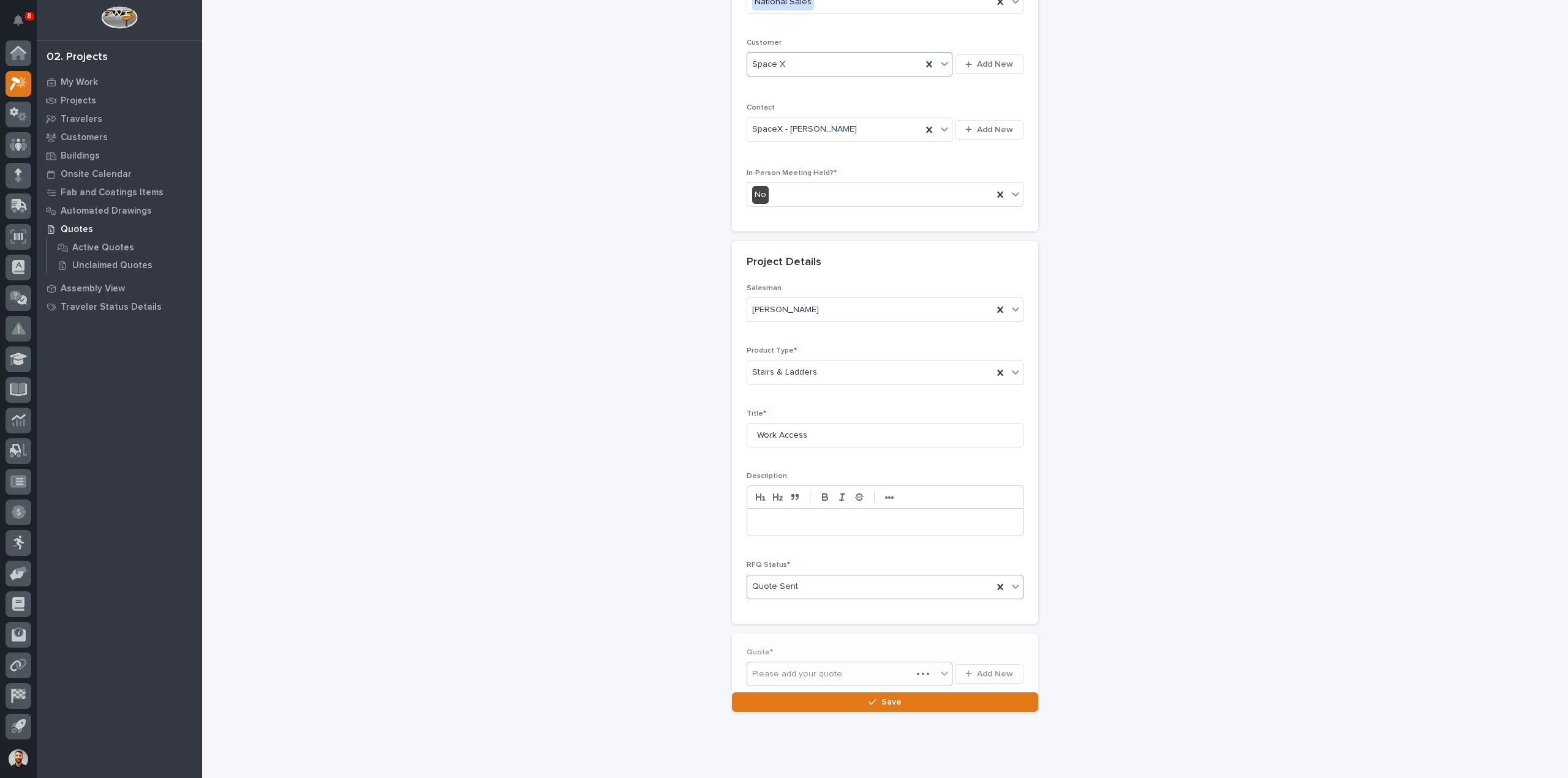
scroll to position [210, 0]
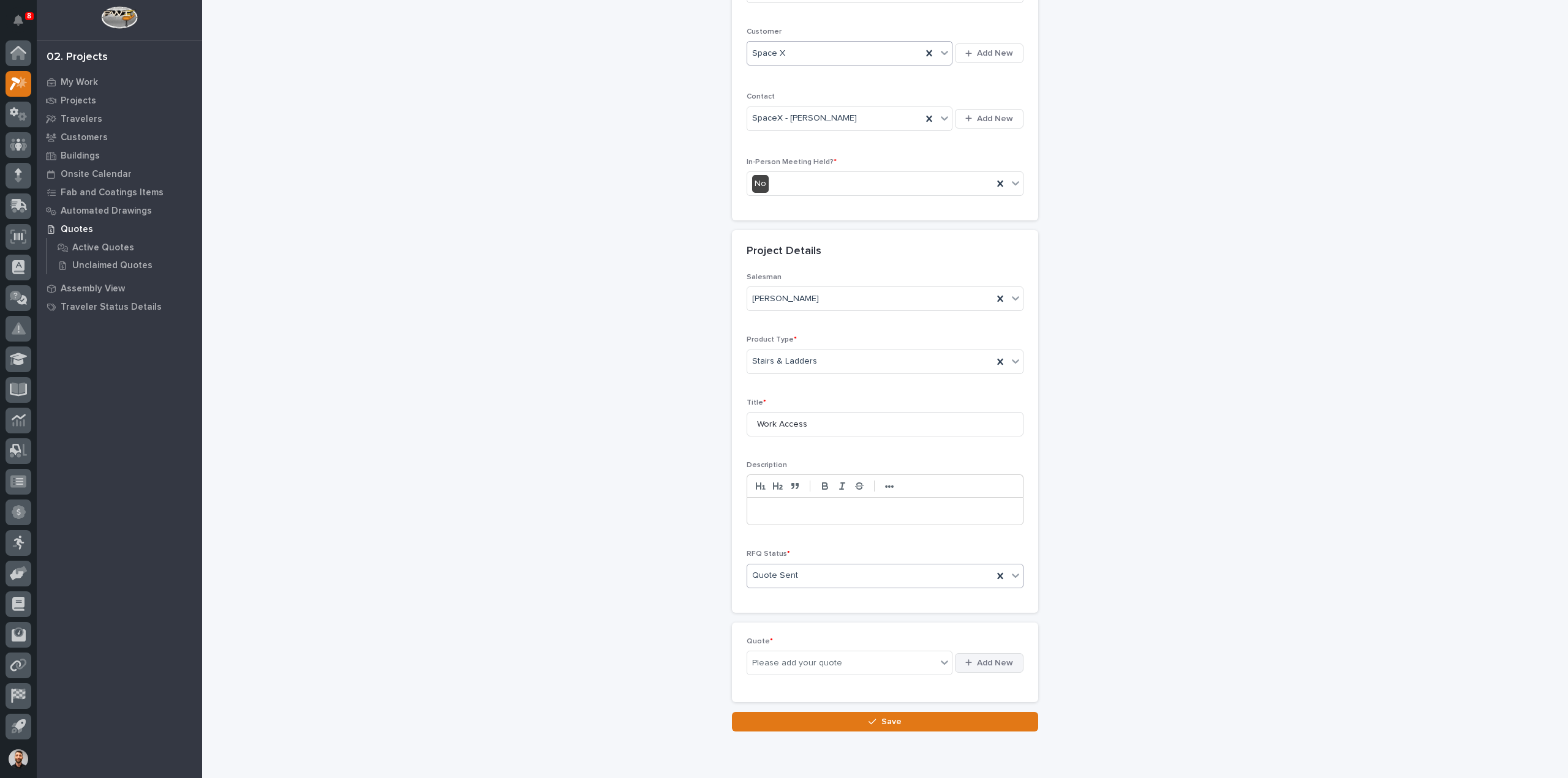
click at [982, 654] on button "Add New" at bounding box center [988, 663] width 68 height 19
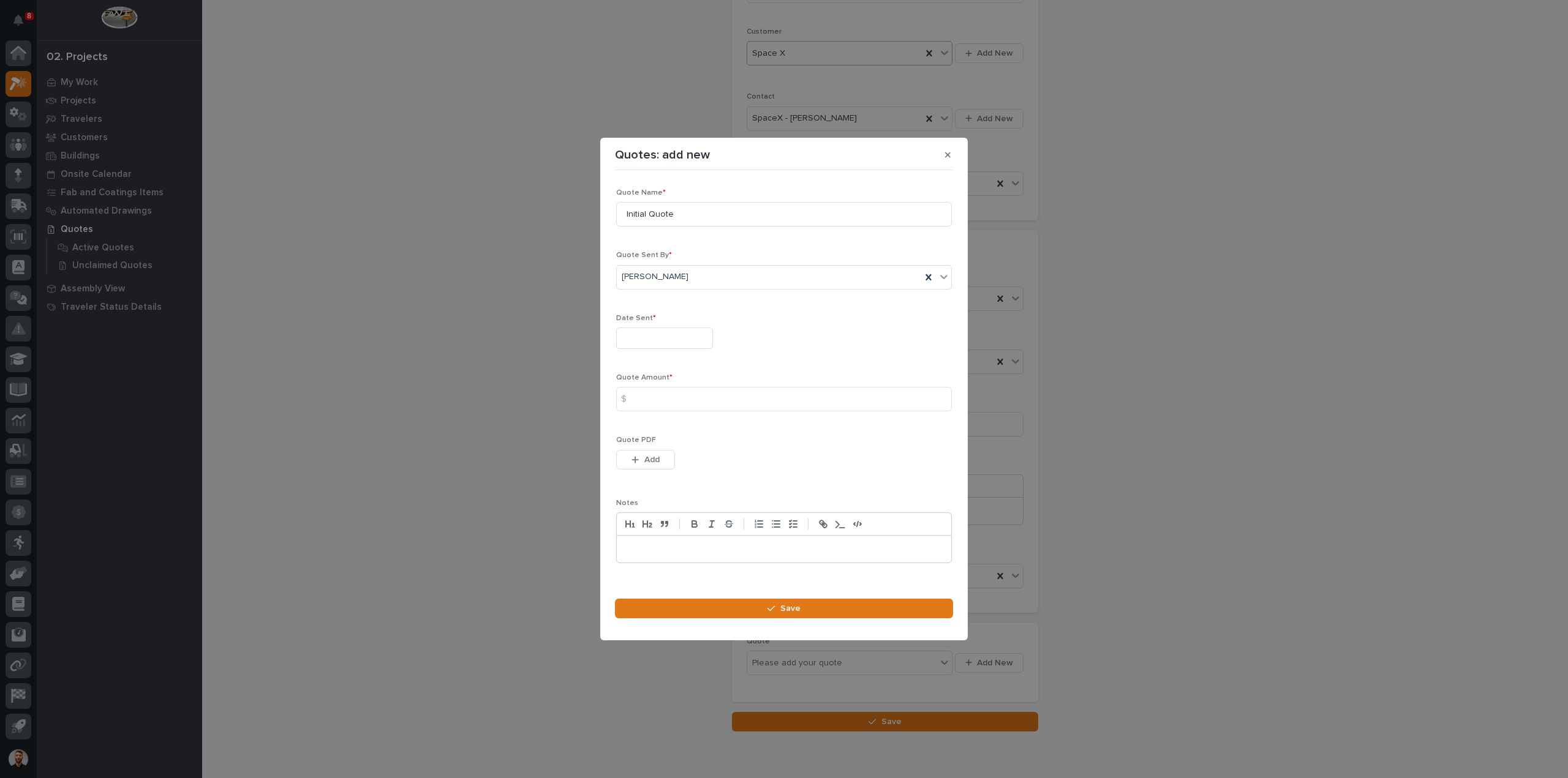
click at [663, 323] on p "Date Sent *" at bounding box center [784, 318] width 336 height 9
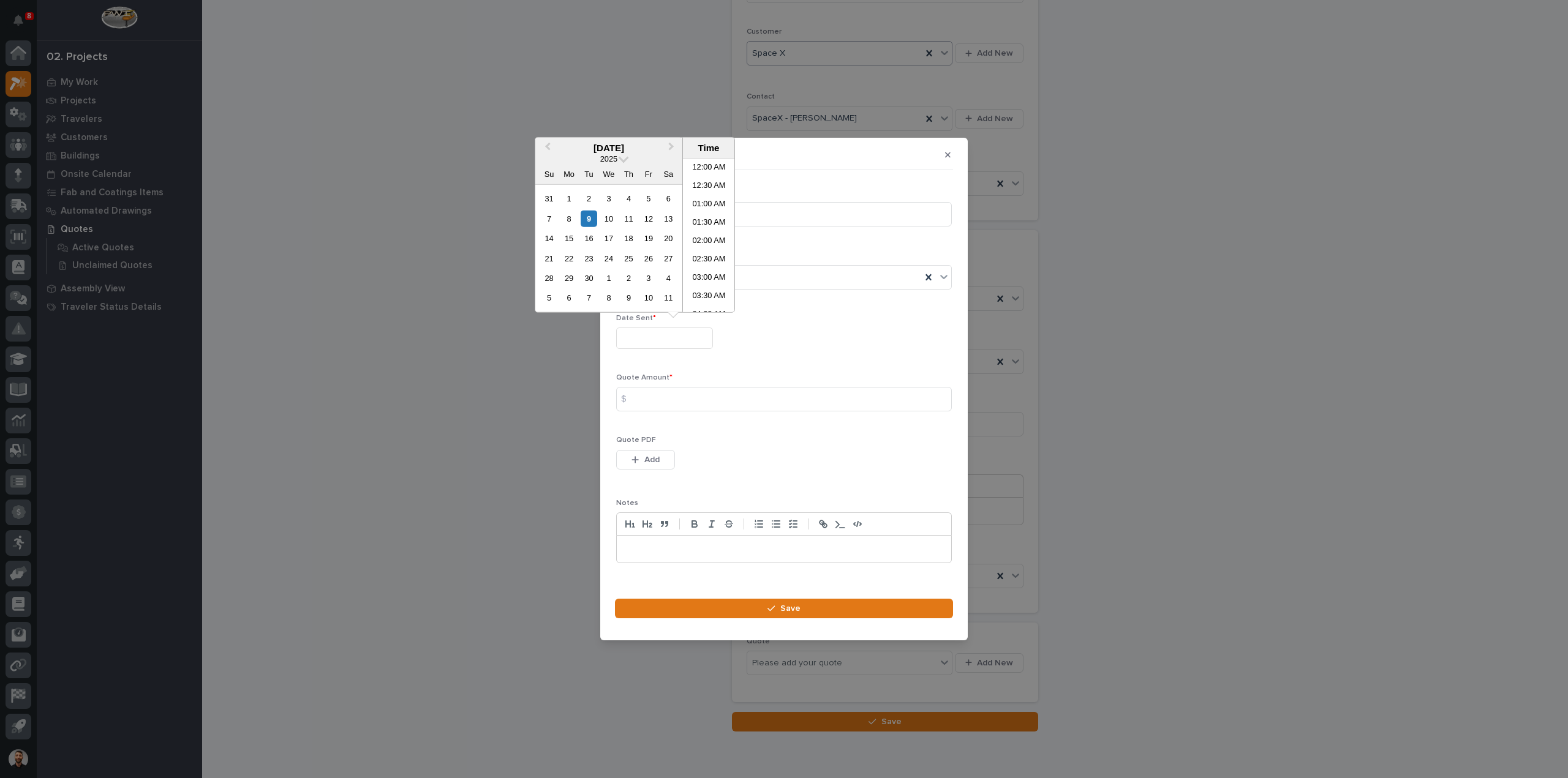
click at [660, 335] on input "text" at bounding box center [664, 338] width 97 height 22
click at [592, 221] on div "9" at bounding box center [589, 218] width 17 height 17
click at [707, 211] on li "02:00 PM" at bounding box center [708, 211] width 52 height 18
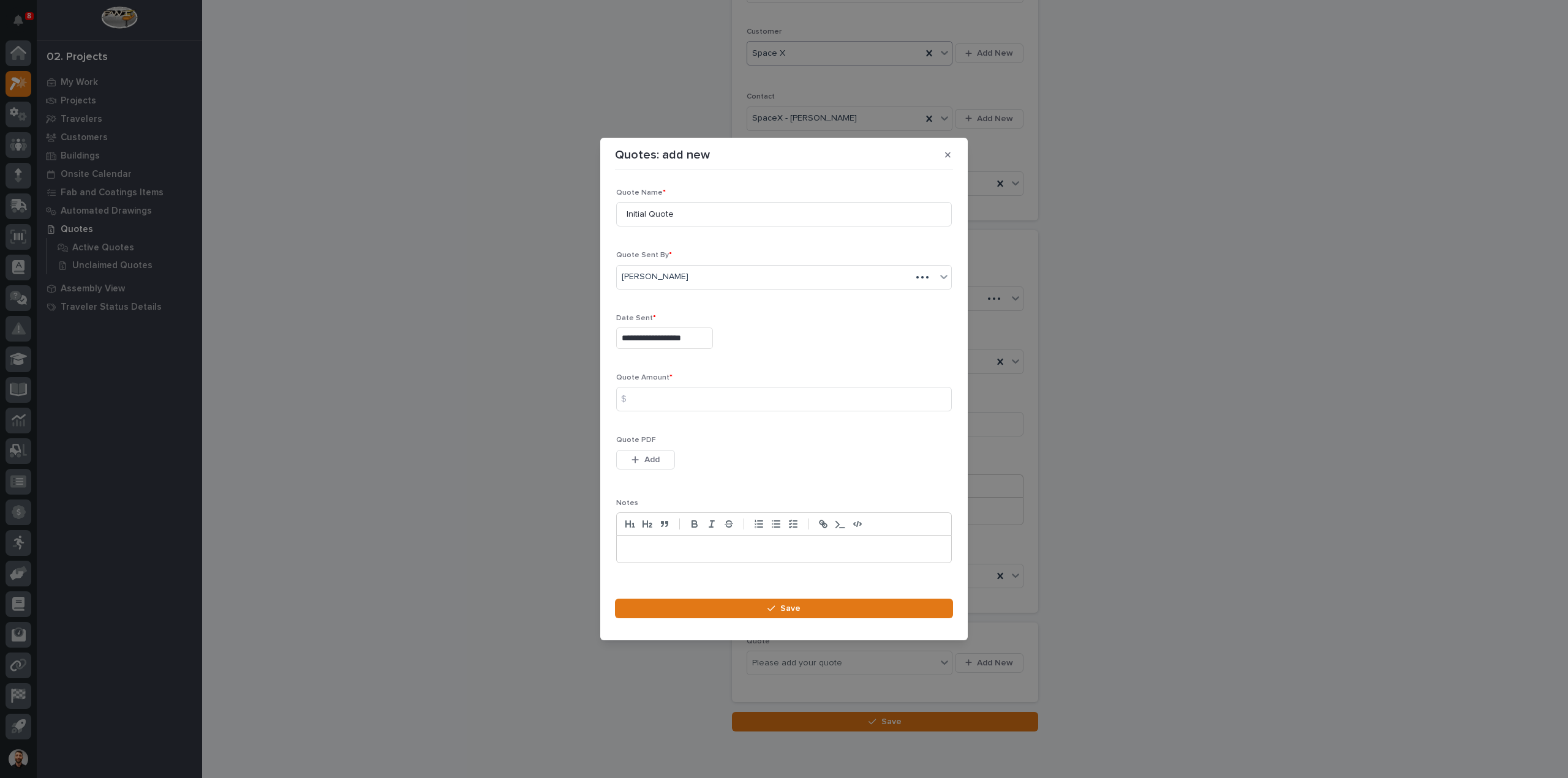
type input "**********"
click at [644, 401] on input at bounding box center [784, 399] width 336 height 25
type input "8032"
click at [641, 462] on div "button" at bounding box center [637, 459] width 12 height 9
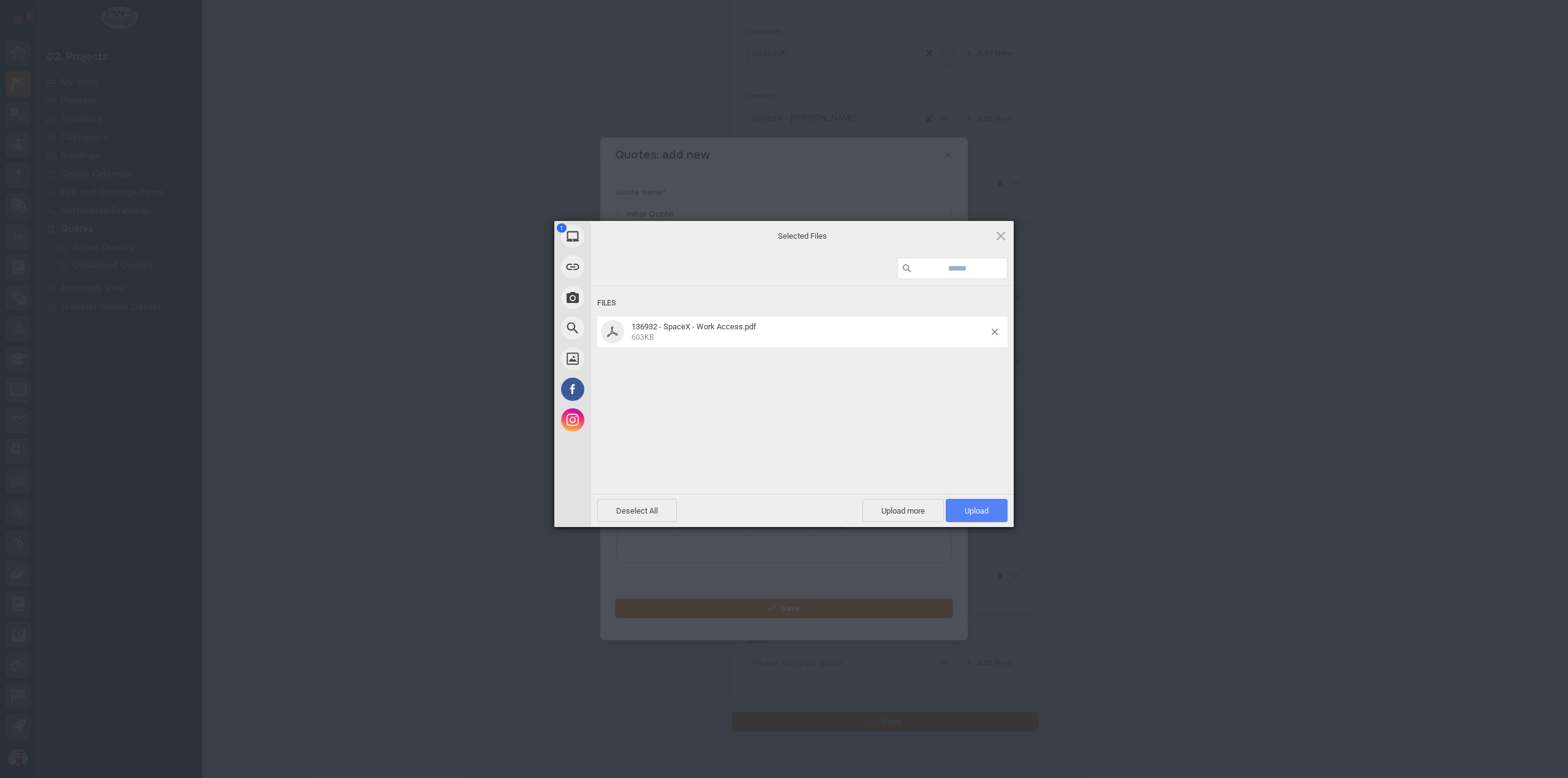
click at [979, 516] on span "Upload 1" at bounding box center [976, 511] width 62 height 23
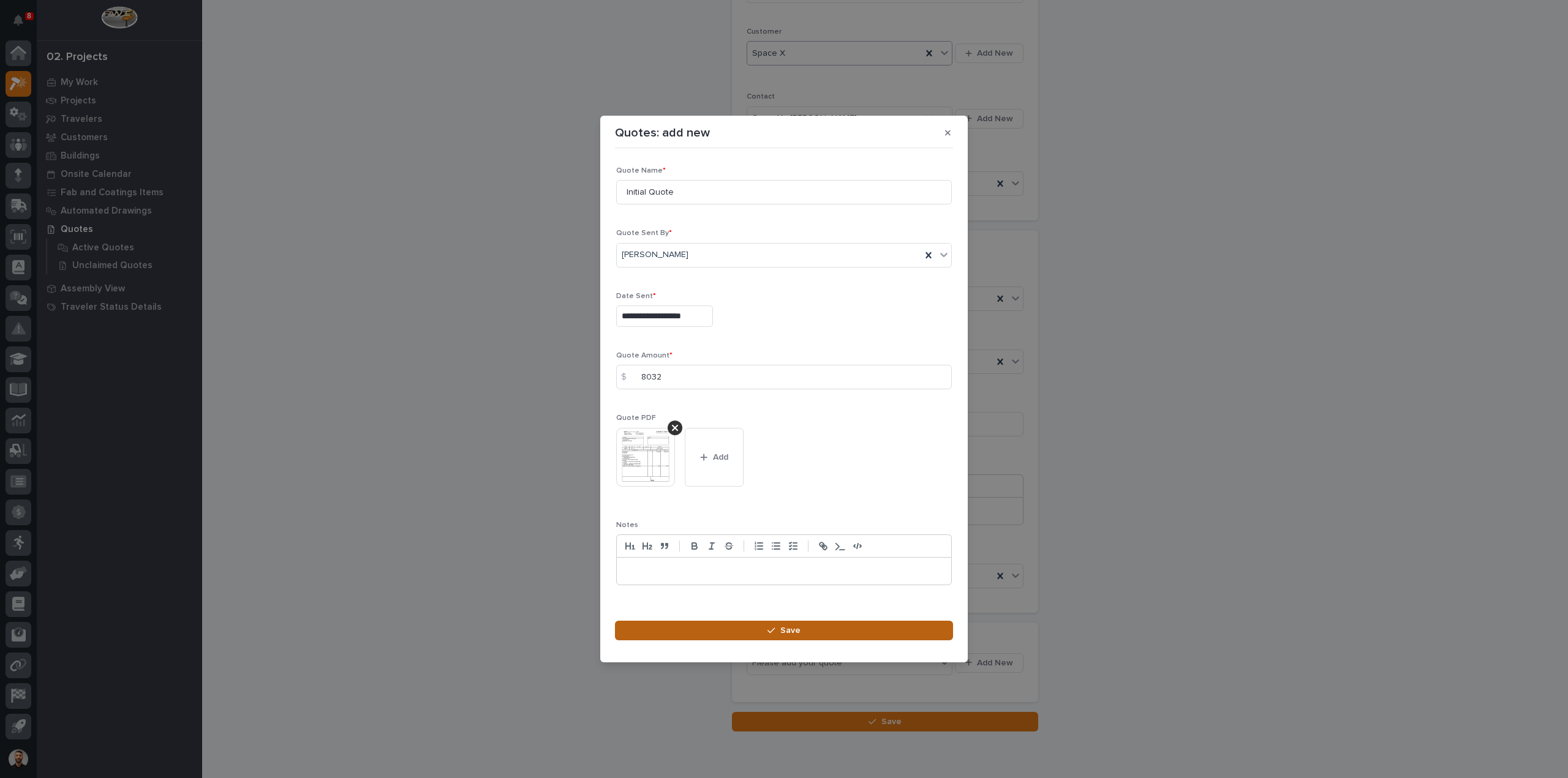
click at [803, 628] on button "Save" at bounding box center [784, 630] width 338 height 19
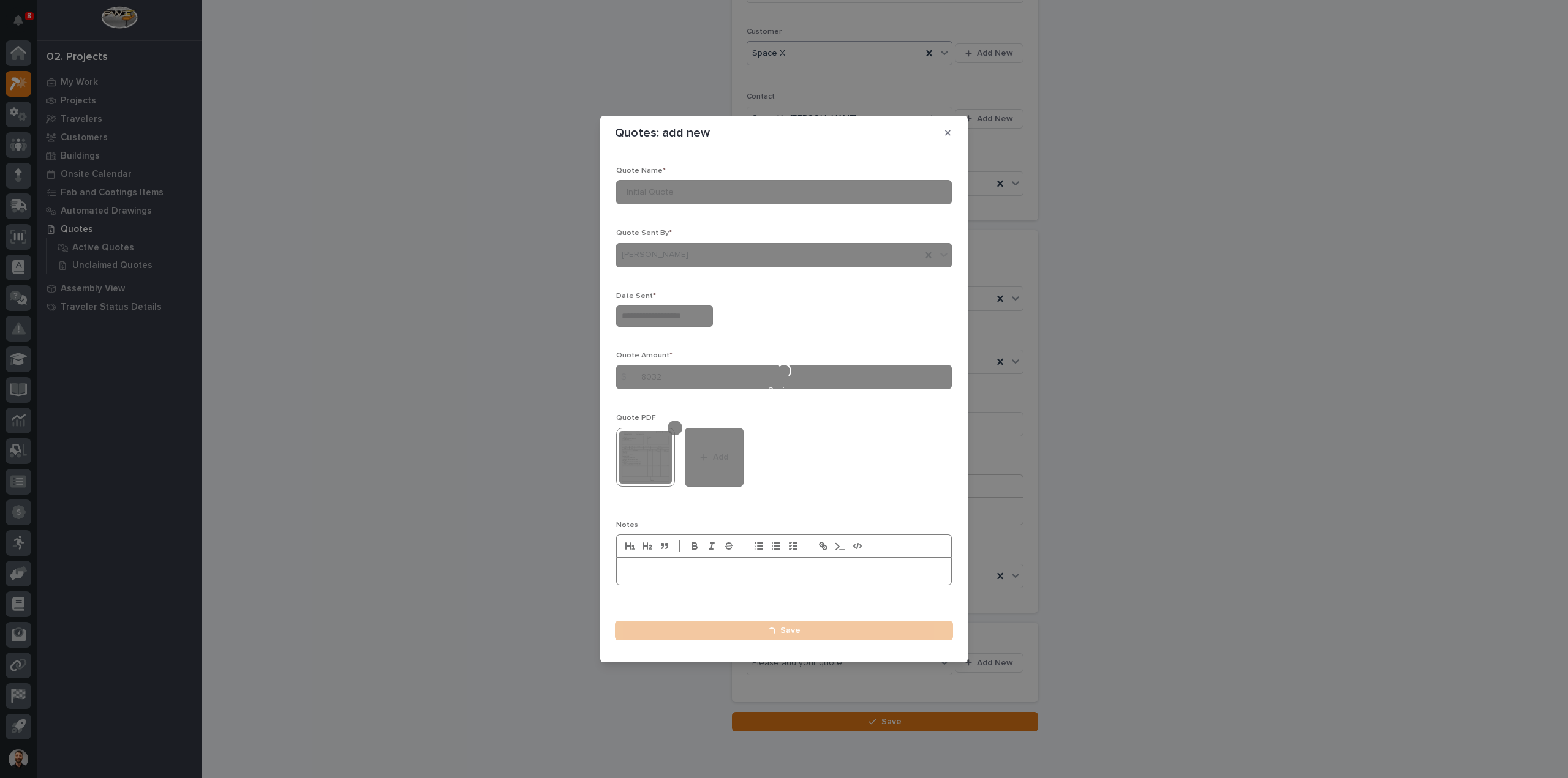
type input "**********"
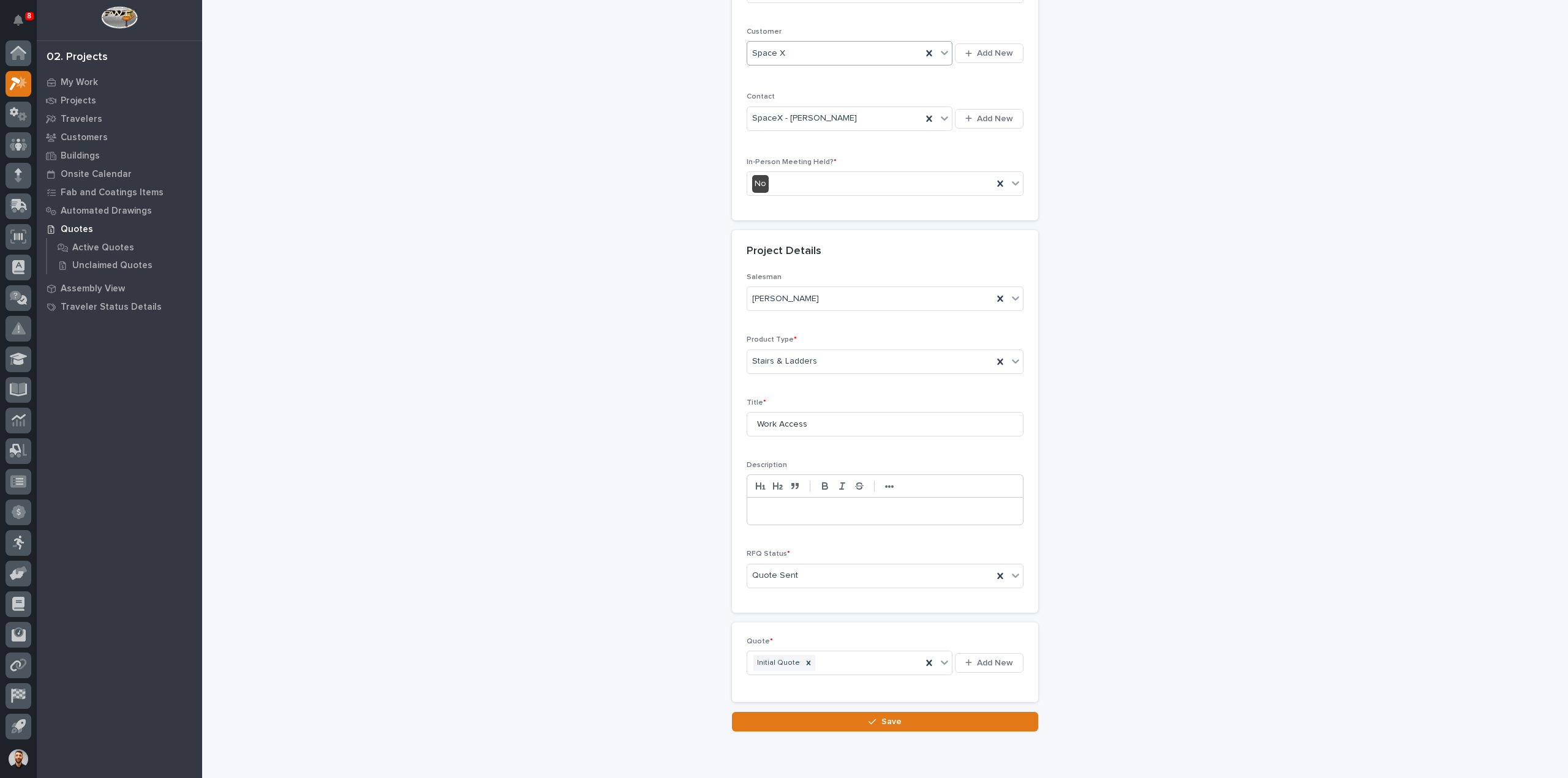
click at [933, 703] on div "Loading... Saving… Quote * Initial Quote Add New" at bounding box center [884, 667] width 306 height 89
drag, startPoint x: 933, startPoint y: 717, endPoint x: 933, endPoint y: 690, distance: 27.0
click at [933, 718] on button "Save" at bounding box center [884, 722] width 306 height 19
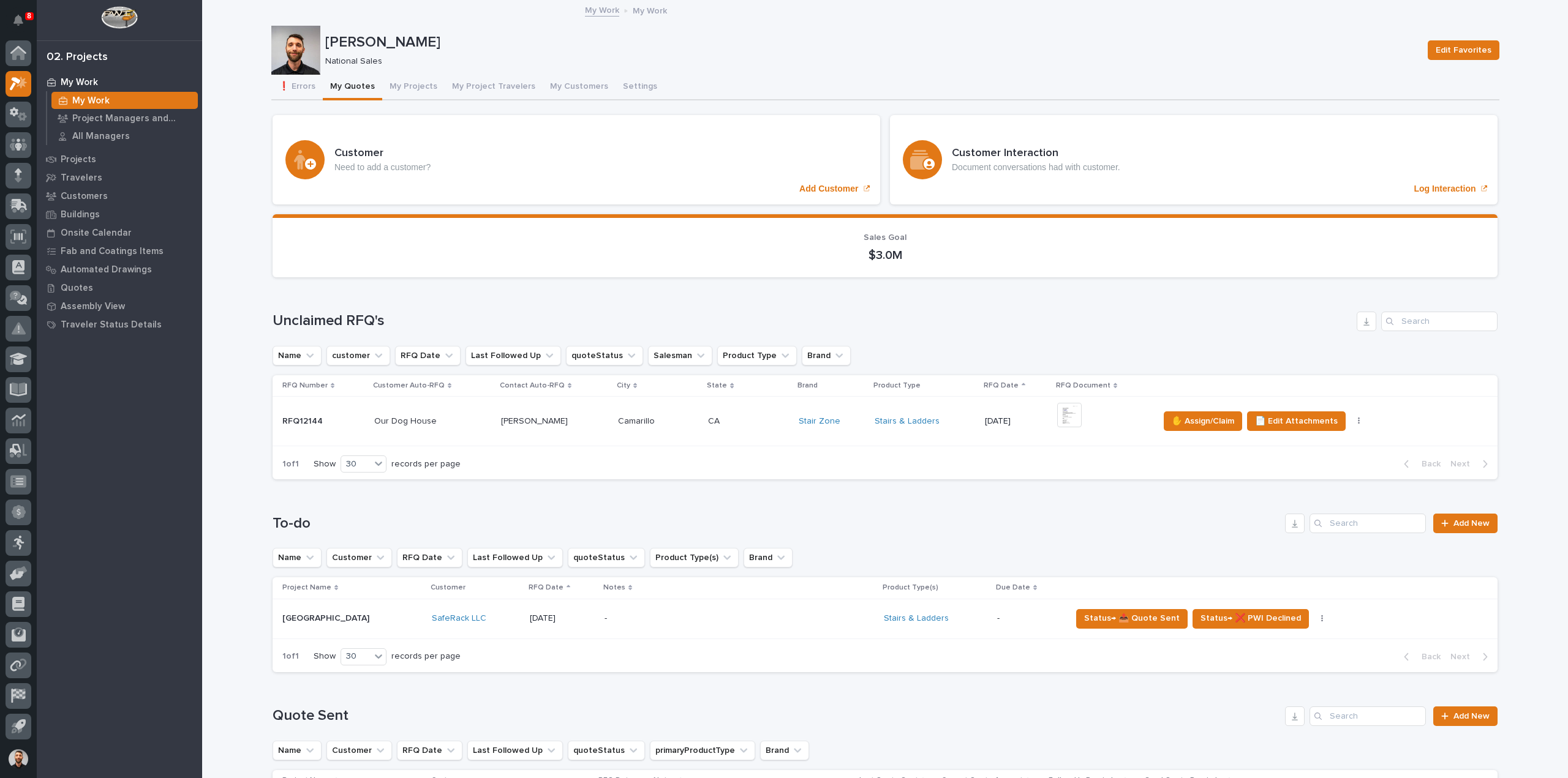
click at [946, 418] on div "Stairs & Ladders" at bounding box center [924, 422] width 100 height 10
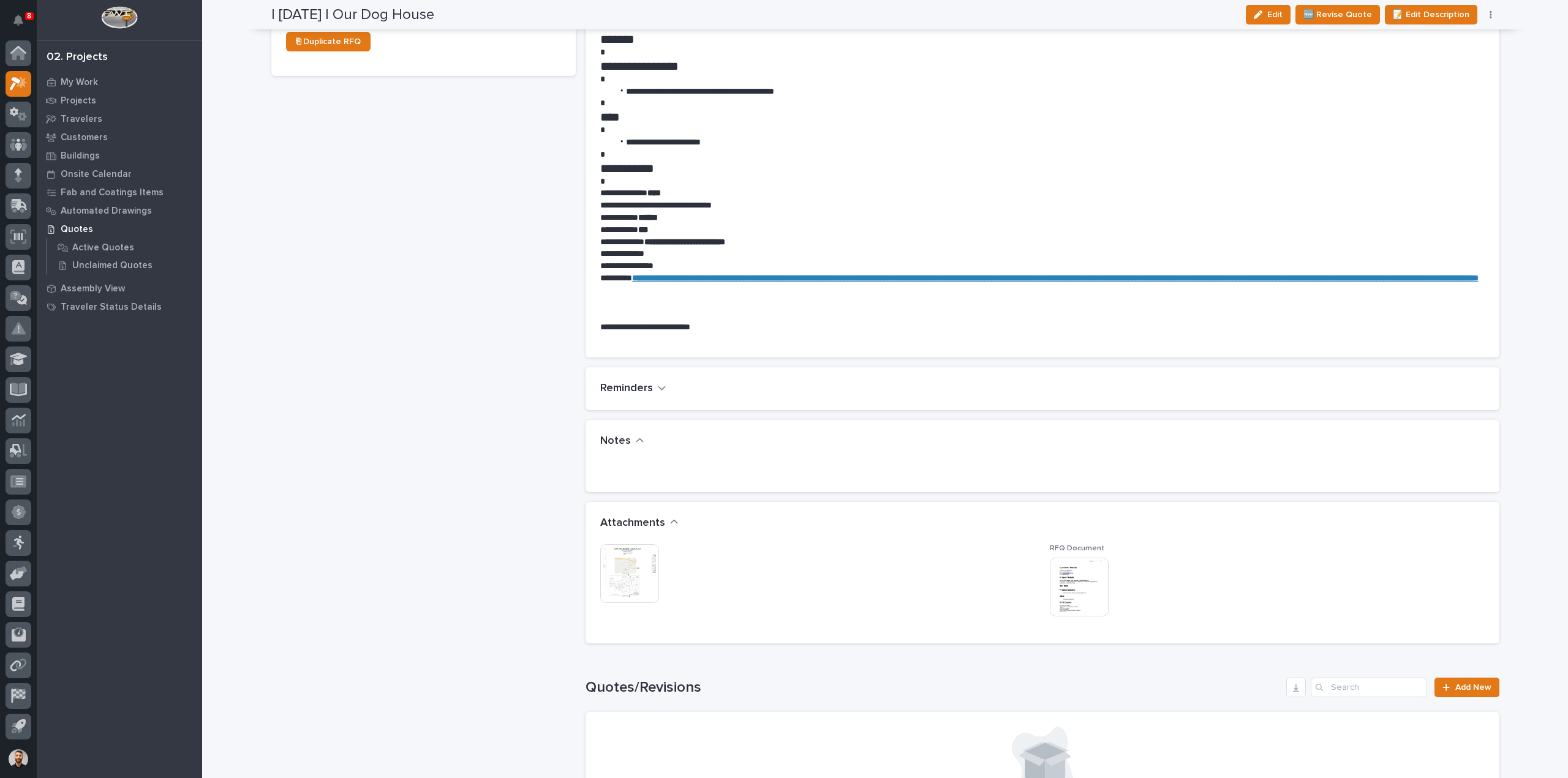
scroll to position [674, 0]
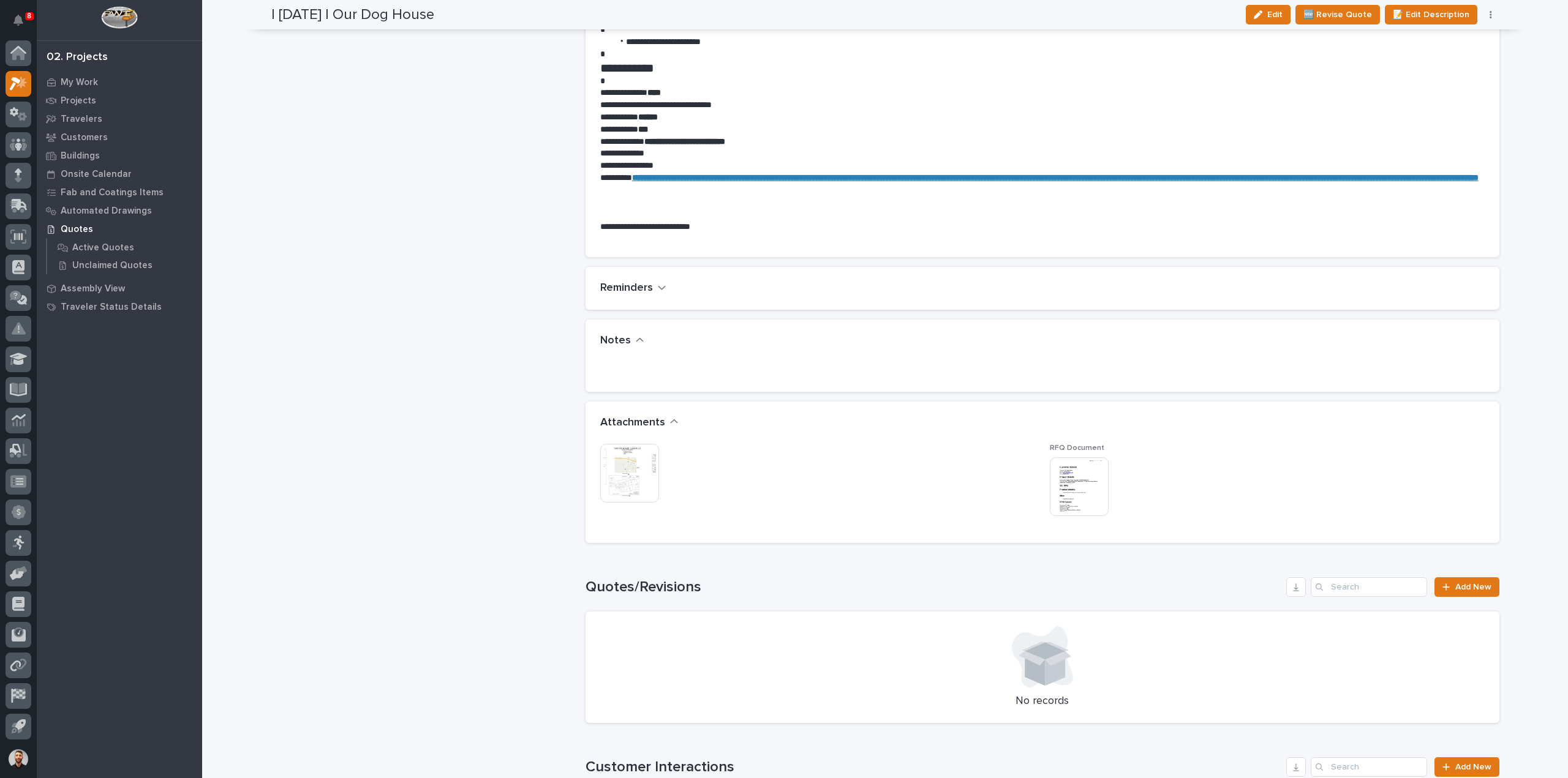
click at [625, 469] on img at bounding box center [629, 473] width 59 height 59
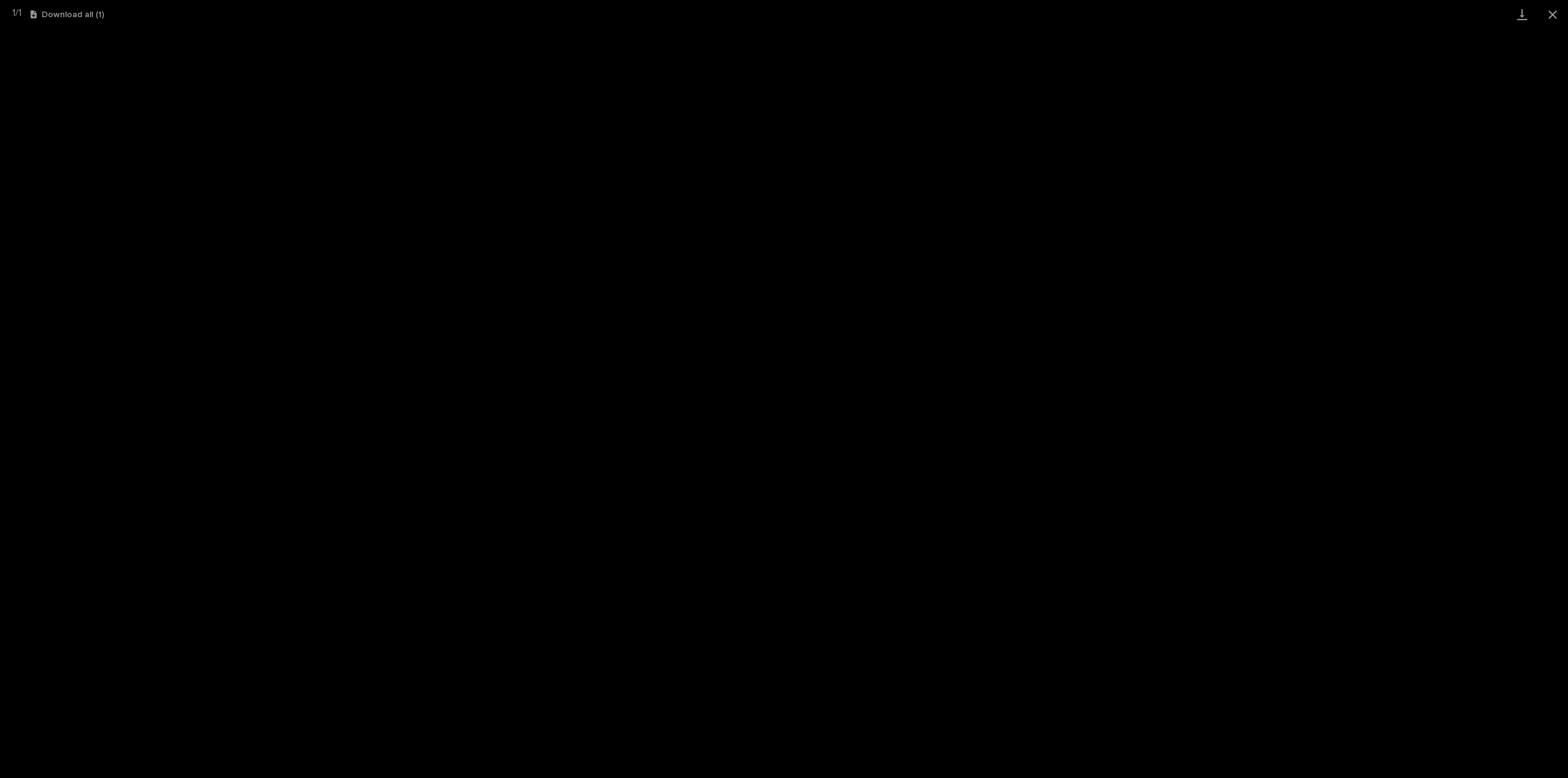
scroll to position [638, 0]
click at [1550, 17] on button "Close gallery" at bounding box center [1553, 14] width 31 height 29
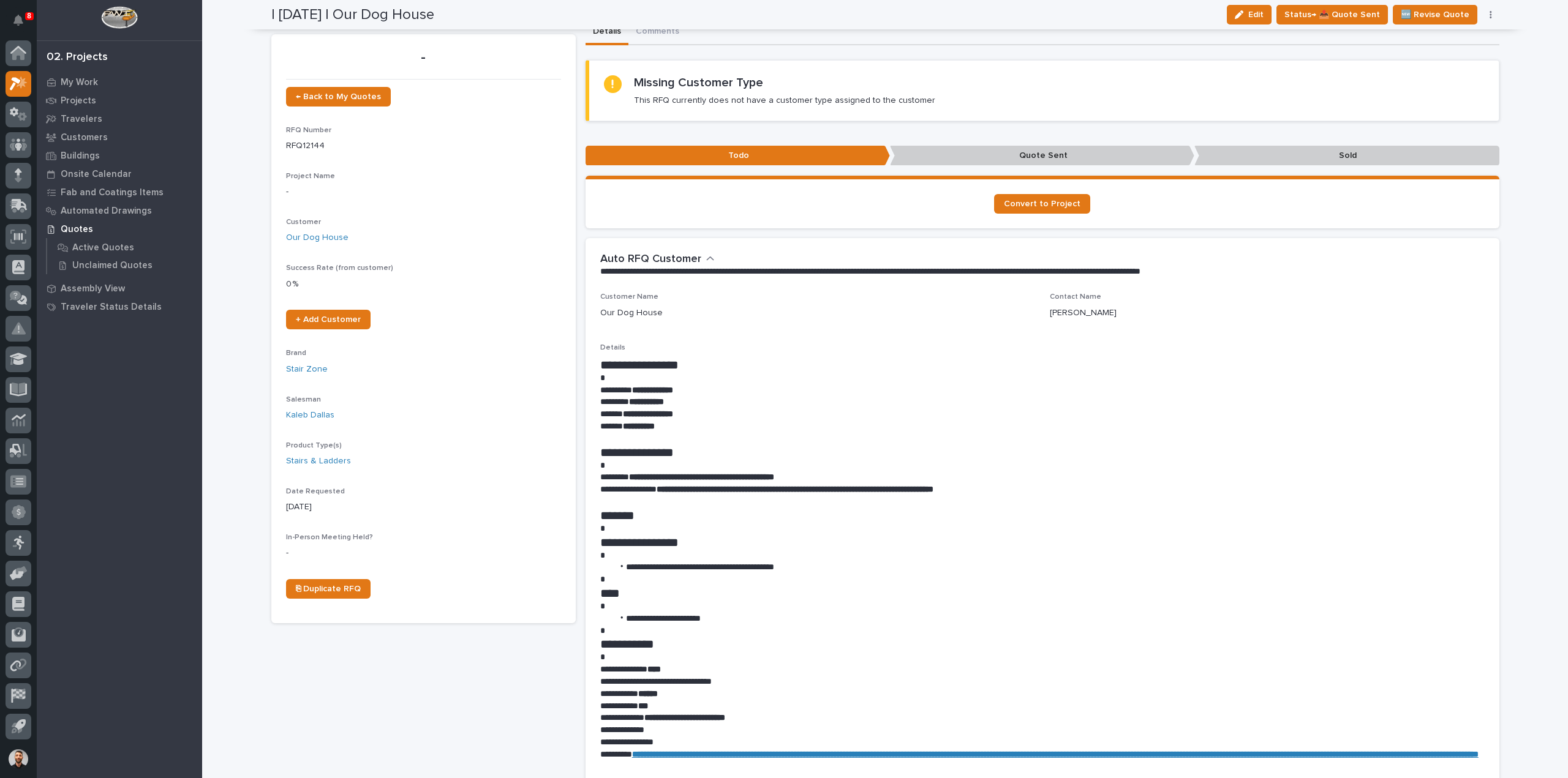
scroll to position [0, 0]
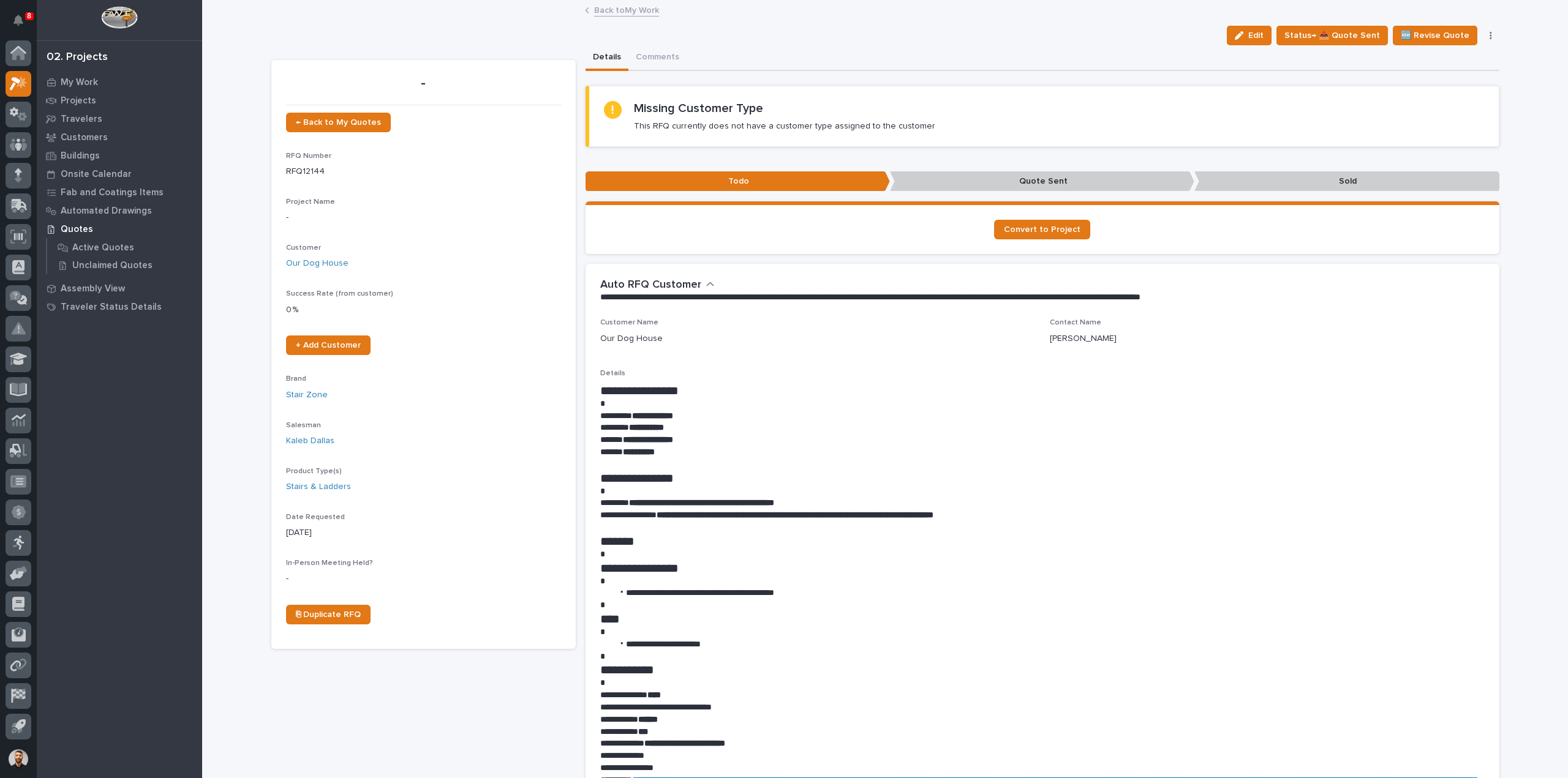
click at [623, 11] on link "Back to My Work" at bounding box center [626, 10] width 65 height 14
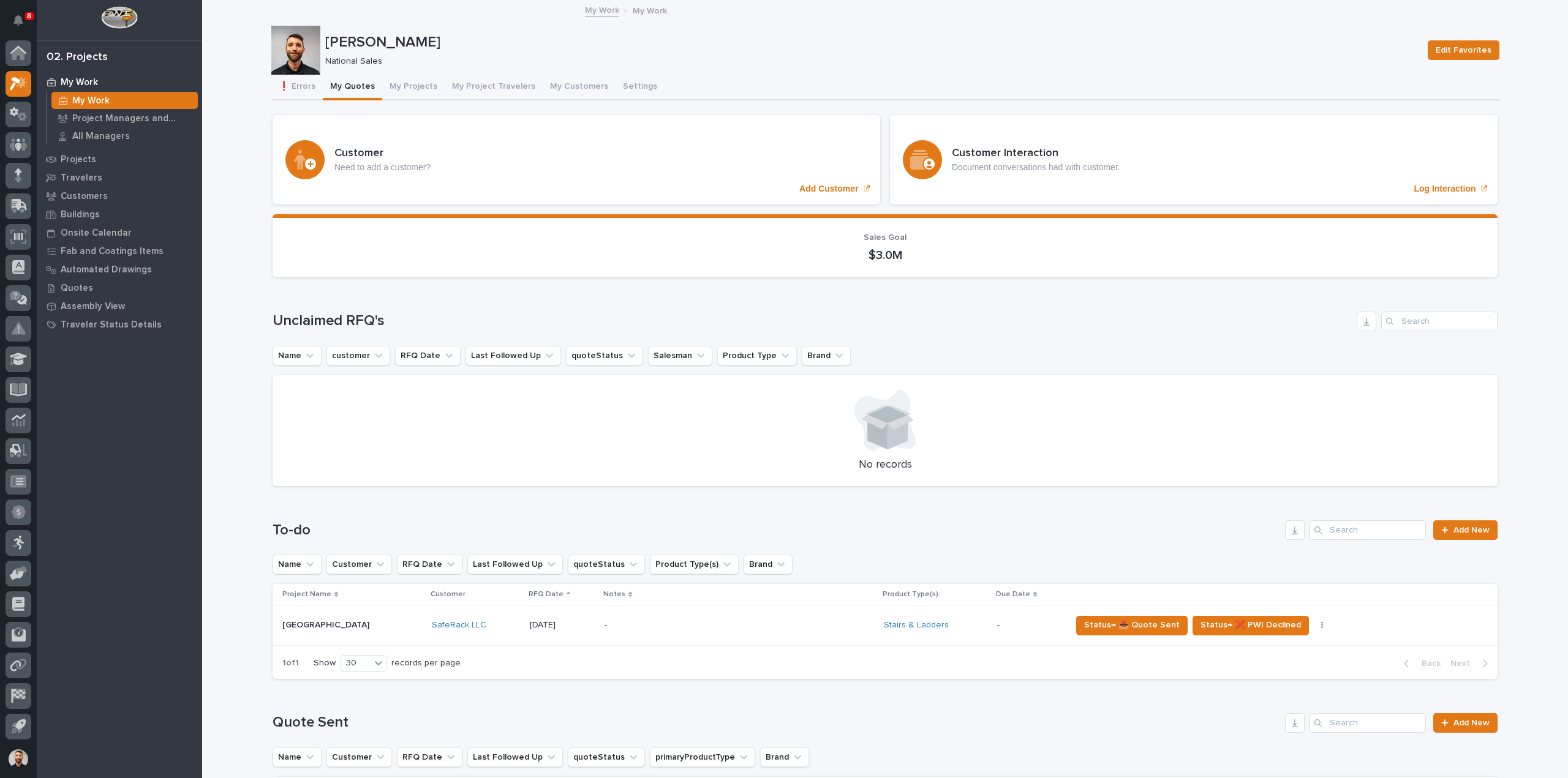
scroll to position [429, 0]
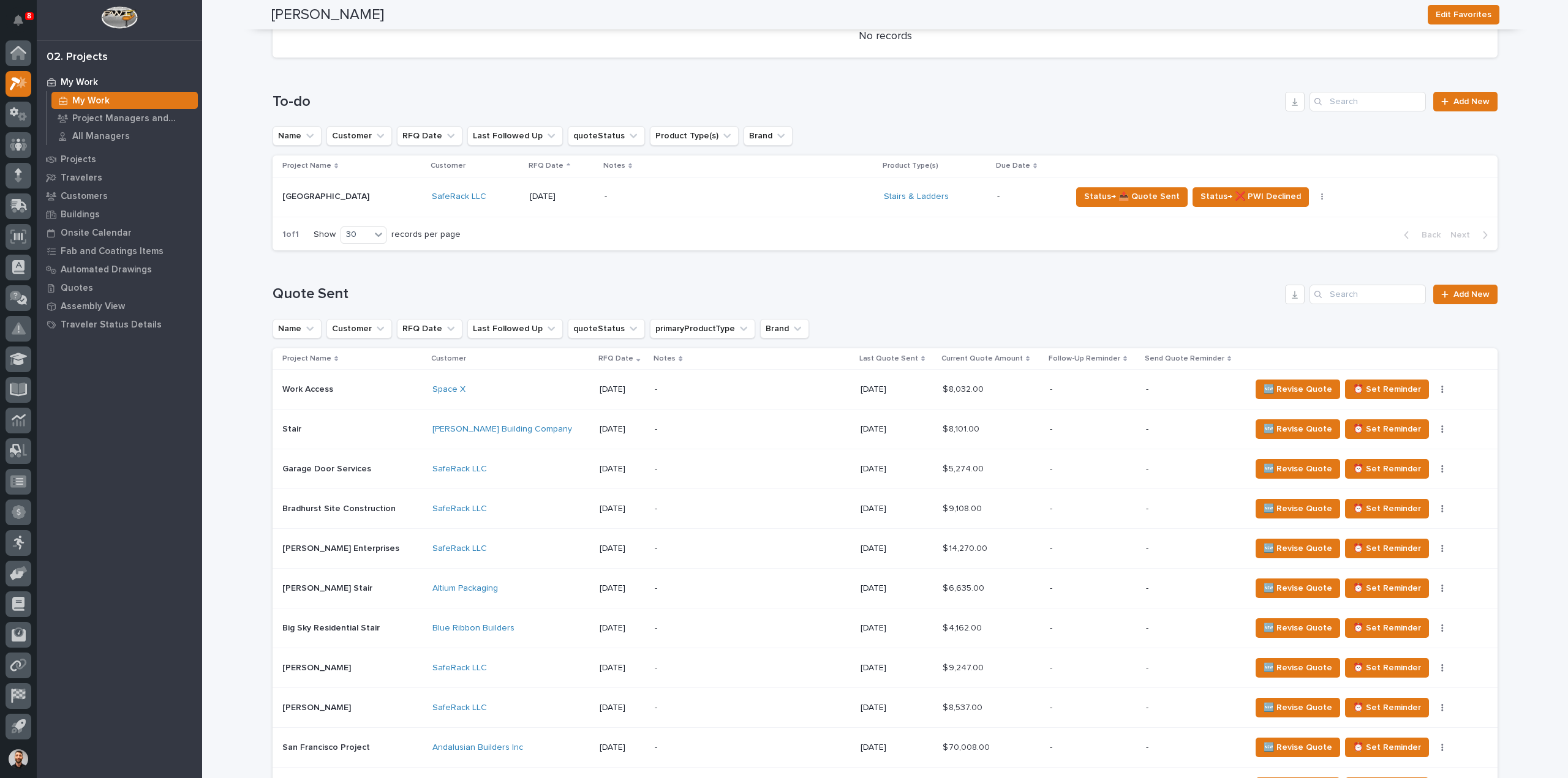
click at [878, 360] on p "Last Quote Sent" at bounding box center [888, 359] width 59 height 14
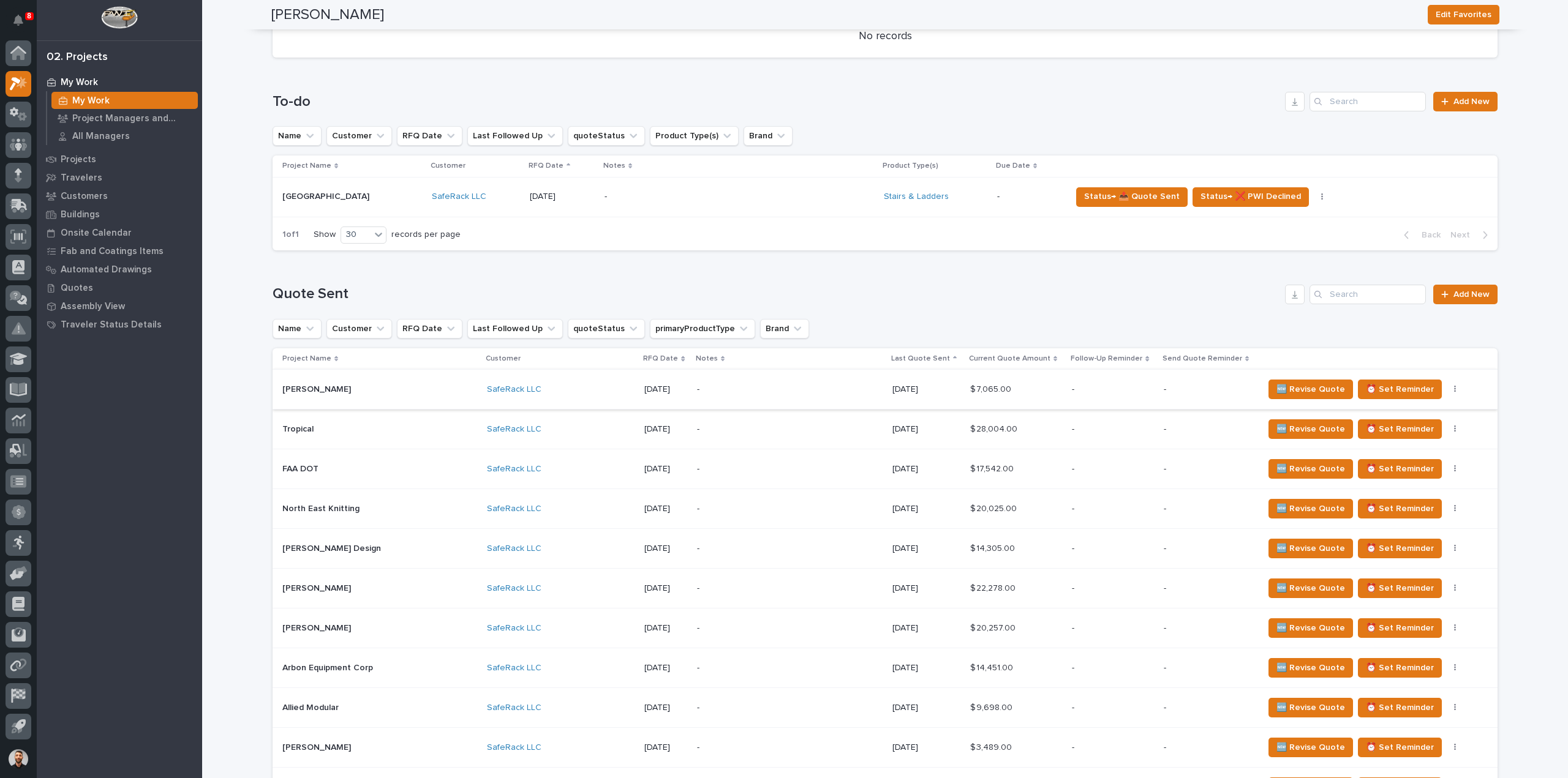
click at [1454, 389] on icon "button" at bounding box center [1455, 389] width 2 height 9
click at [1383, 430] on span "Status→ ⏳ Inactive" at bounding box center [1384, 434] width 75 height 14
click at [1454, 390] on icon "button" at bounding box center [1455, 389] width 2 height 9
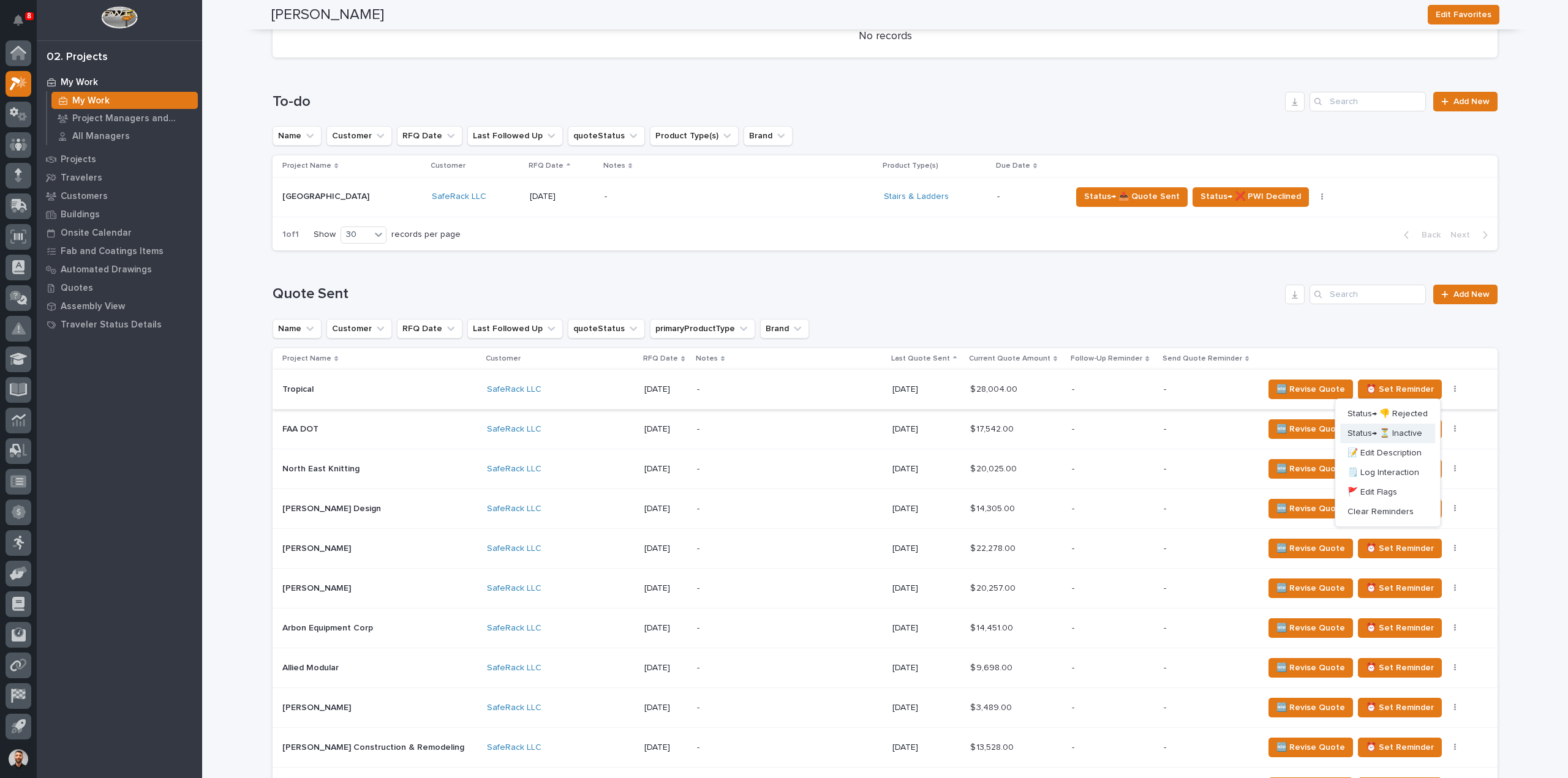
click at [1406, 430] on span "Status→ ⏳ Inactive" at bounding box center [1384, 434] width 75 height 14
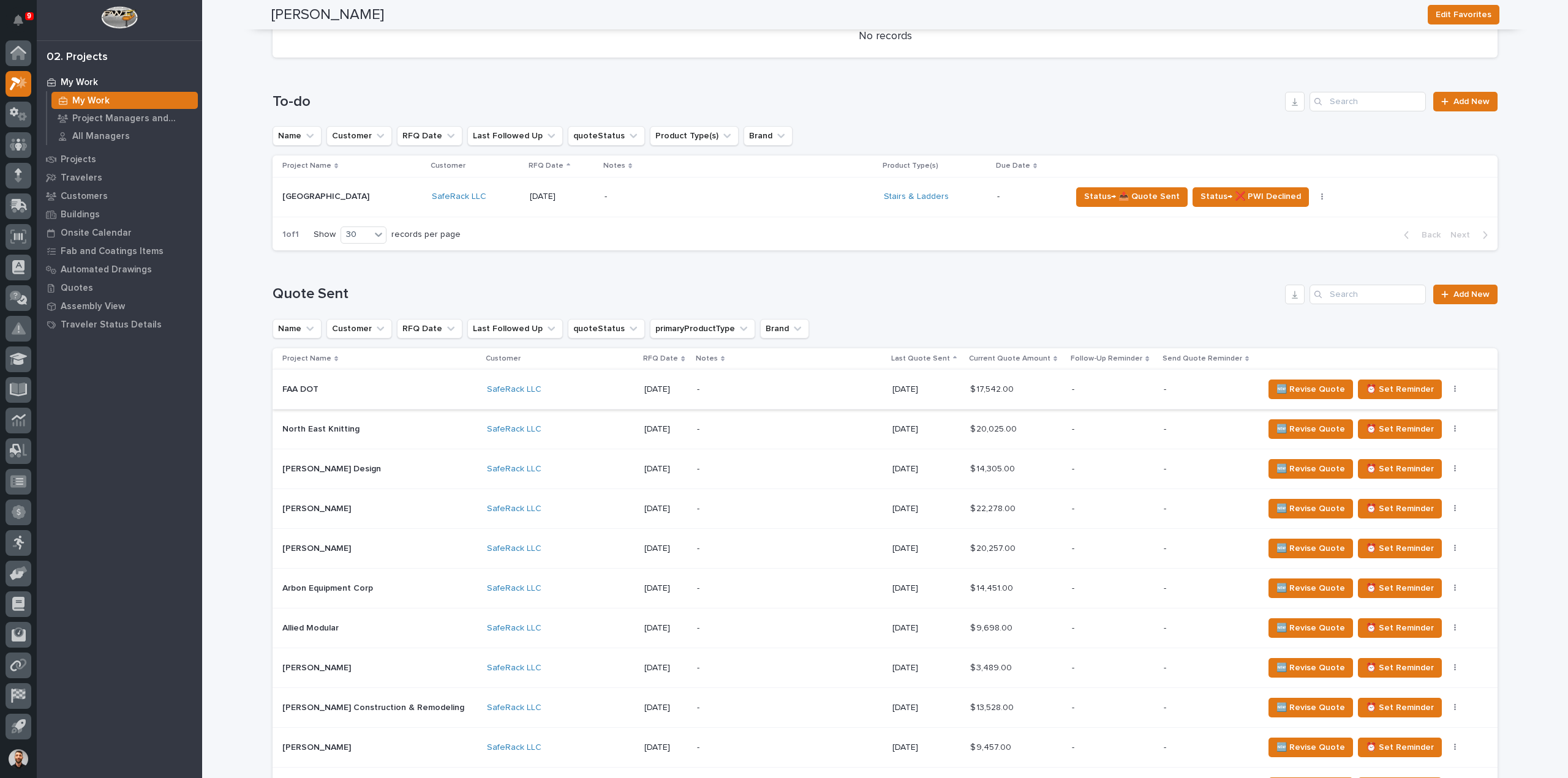
click at [1454, 391] on icon "button" at bounding box center [1455, 389] width 2 height 9
click at [1380, 435] on span "Status→ ⏳ Inactive" at bounding box center [1384, 434] width 75 height 14
click at [1454, 389] on icon "button" at bounding box center [1455, 389] width 2 height 7
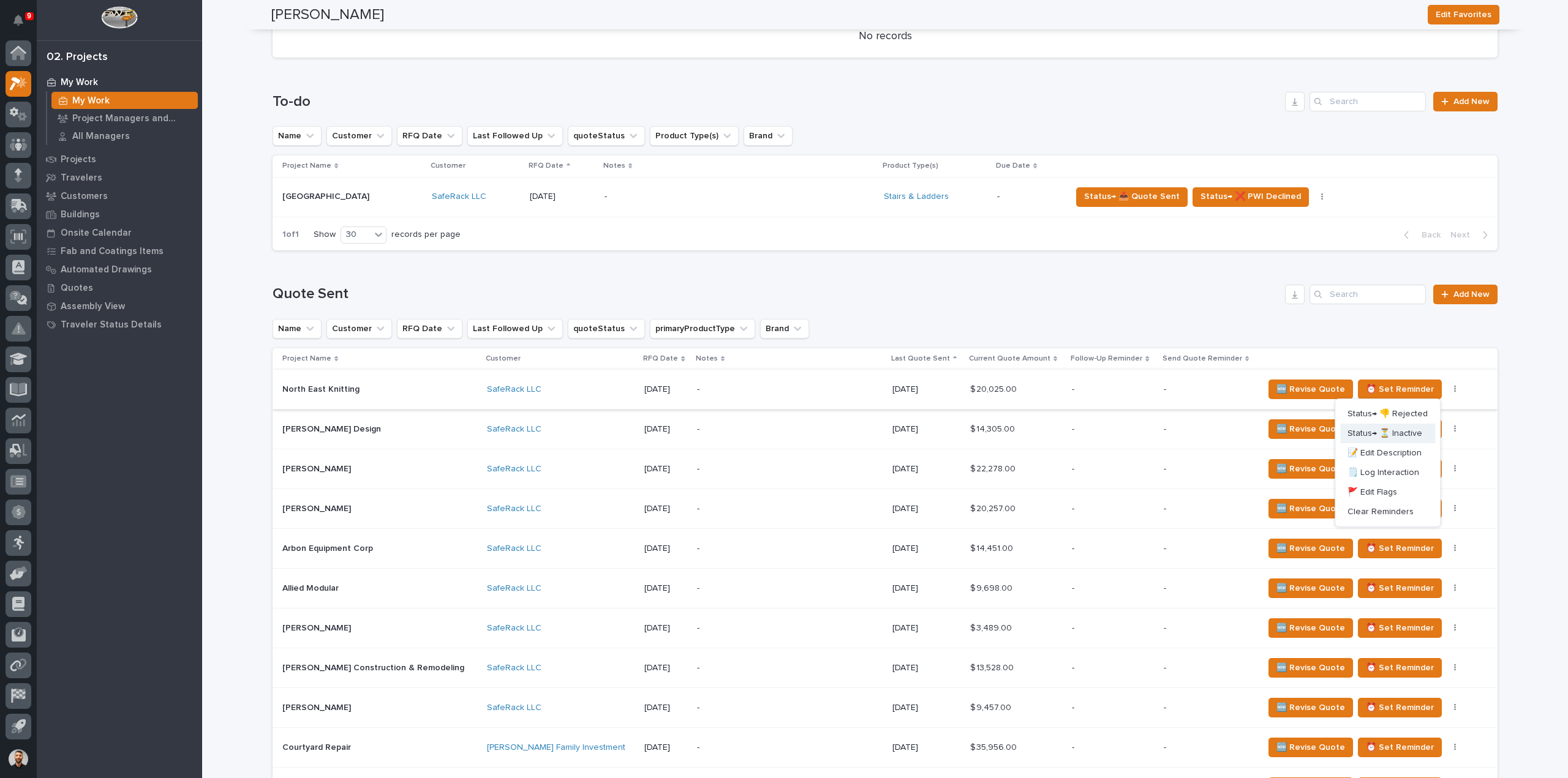
click at [1387, 438] on span "Status→ ⏳ Inactive" at bounding box center [1384, 434] width 75 height 14
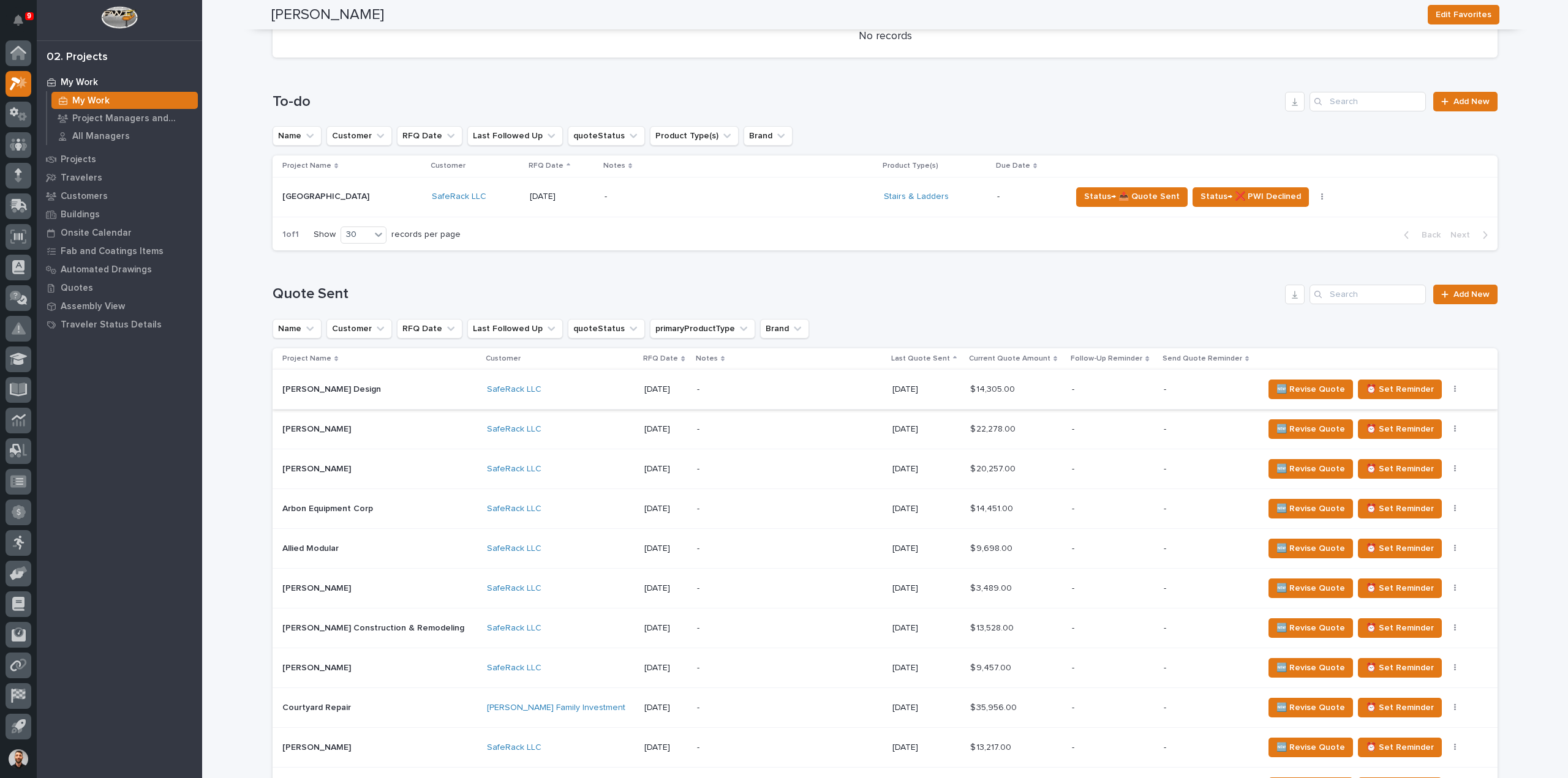
click at [1454, 388] on icon "button" at bounding box center [1455, 389] width 2 height 9
click at [1399, 434] on span "Status→ ⏳ Inactive" at bounding box center [1384, 434] width 75 height 14
click at [1454, 389] on icon "button" at bounding box center [1455, 389] width 2 height 7
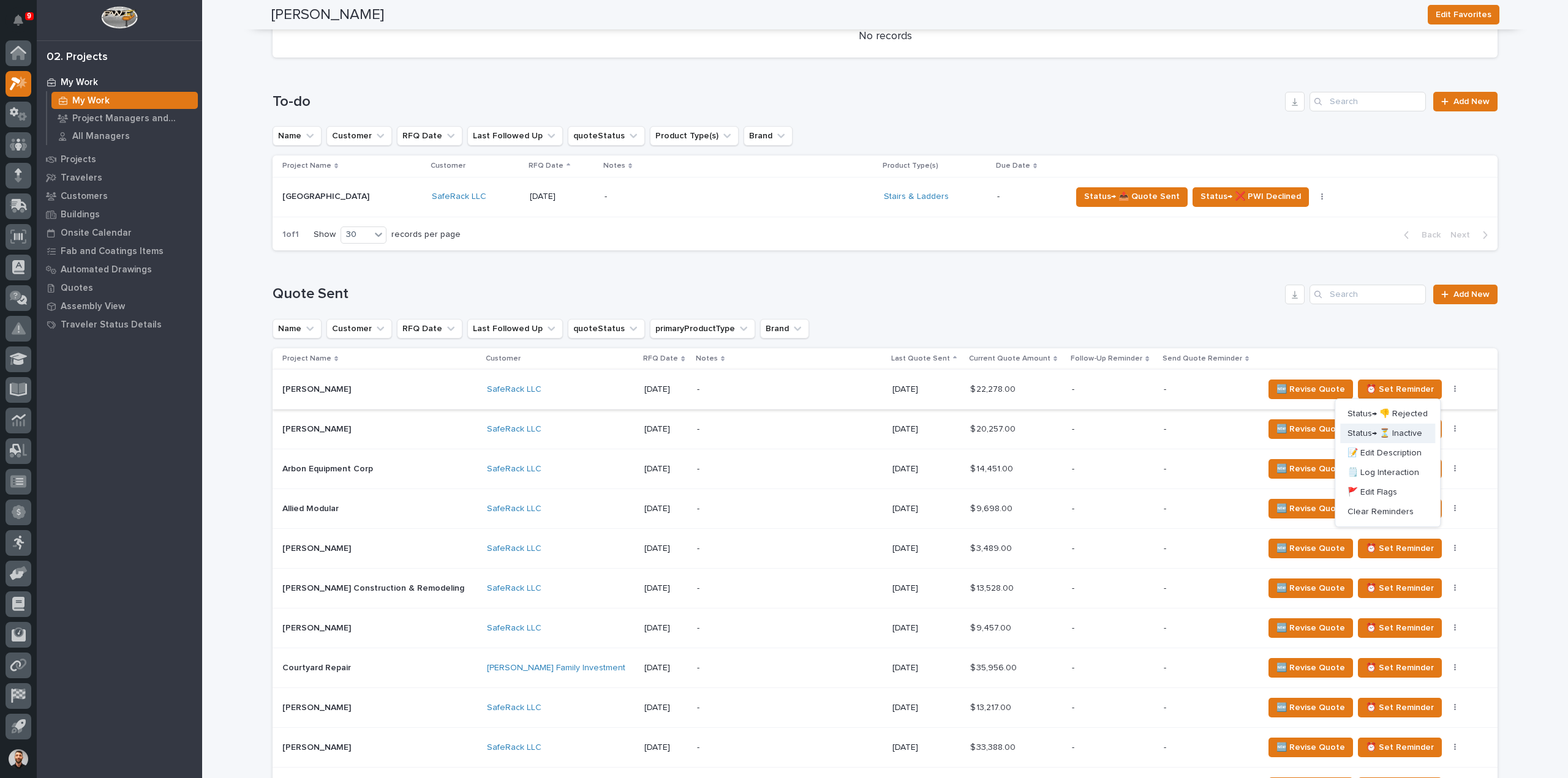
click at [1400, 438] on span "Status→ ⏳ Inactive" at bounding box center [1384, 434] width 75 height 14
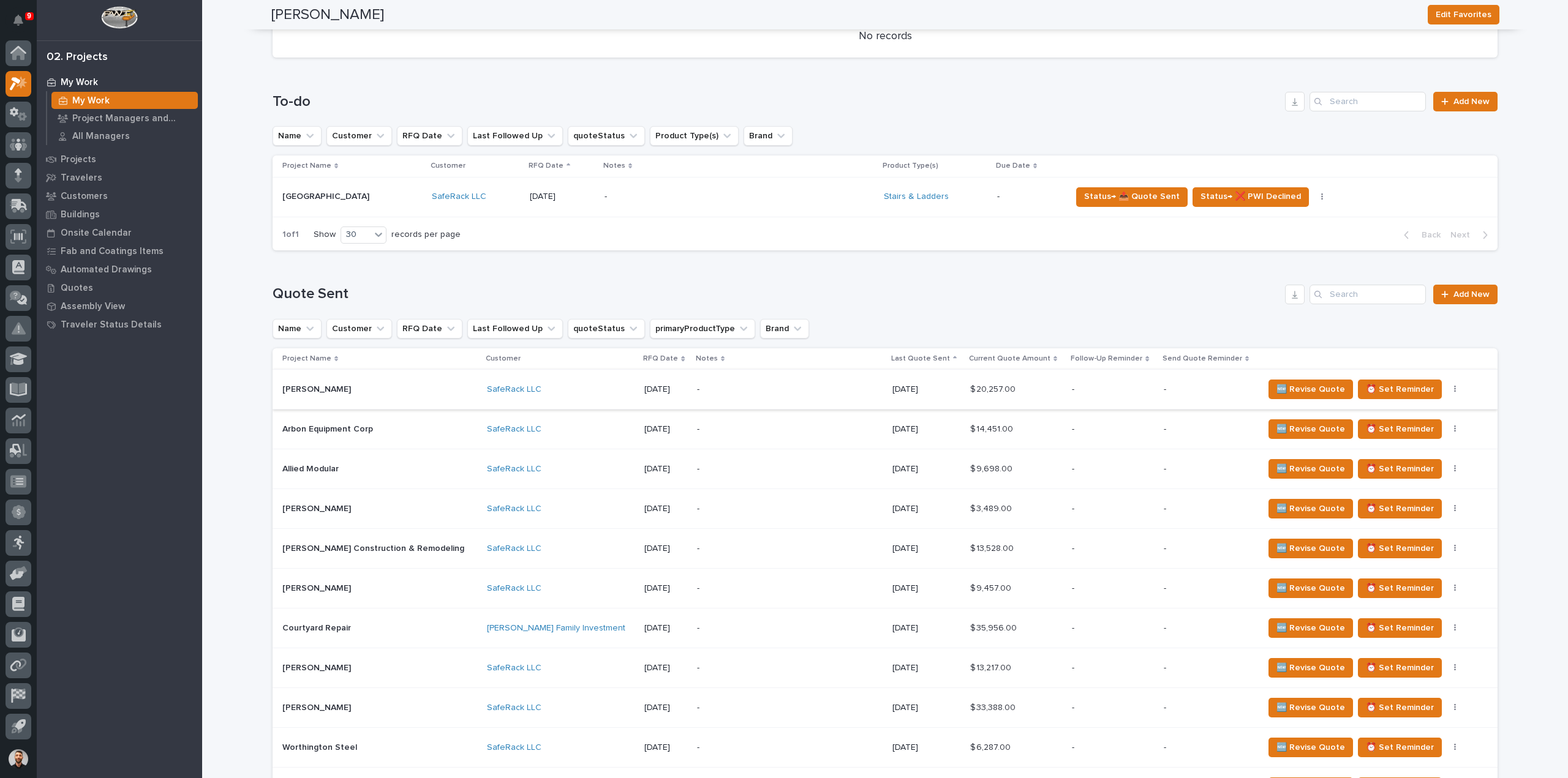
click at [1454, 389] on icon "button" at bounding box center [1455, 389] width 2 height 7
click at [1403, 433] on span "Status→ ⏳ Inactive" at bounding box center [1384, 434] width 75 height 14
click at [1454, 389] on icon "button" at bounding box center [1455, 389] width 2 height 9
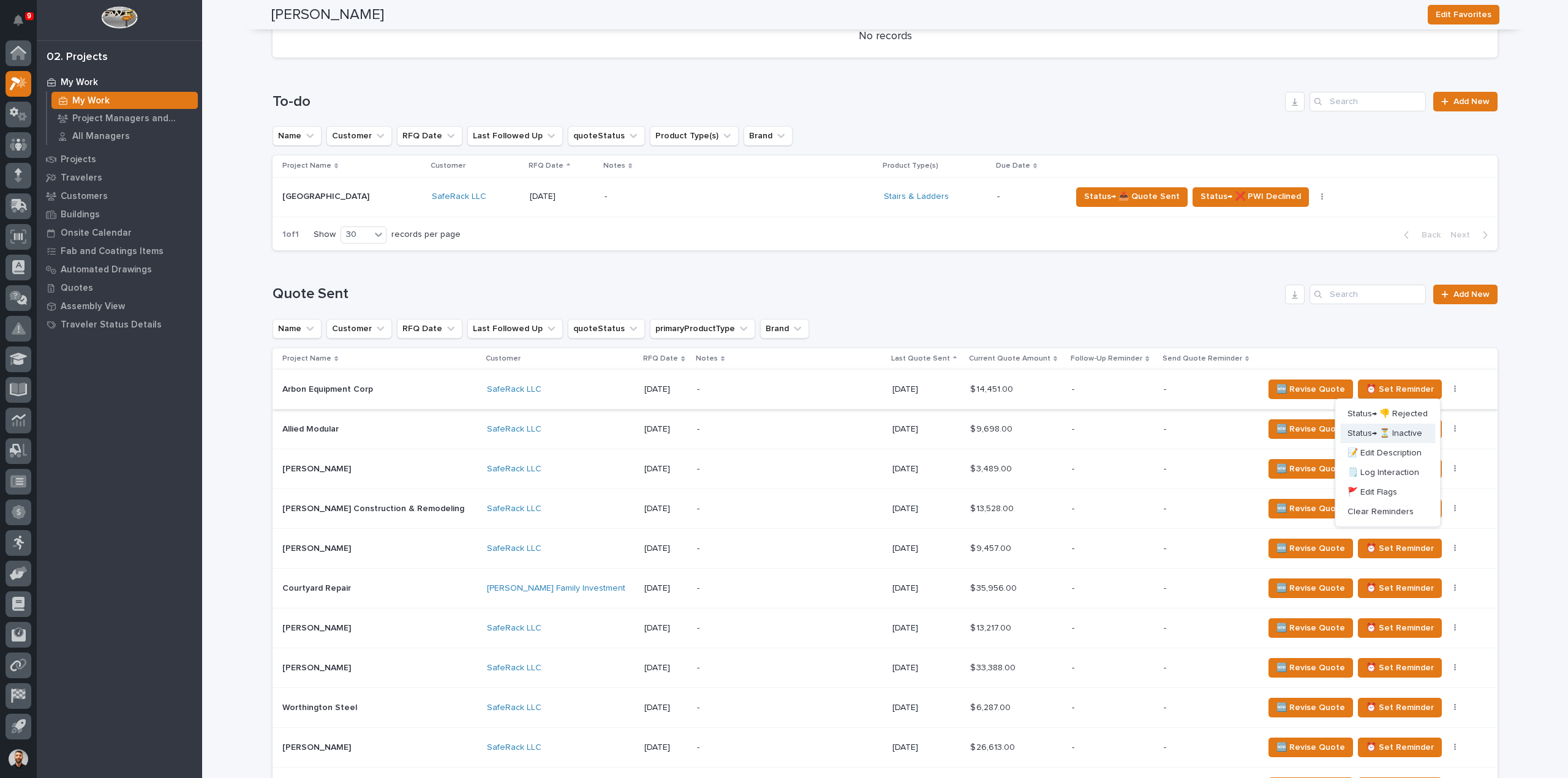
click at [1391, 434] on span "Status→ ⏳ Inactive" at bounding box center [1384, 434] width 75 height 14
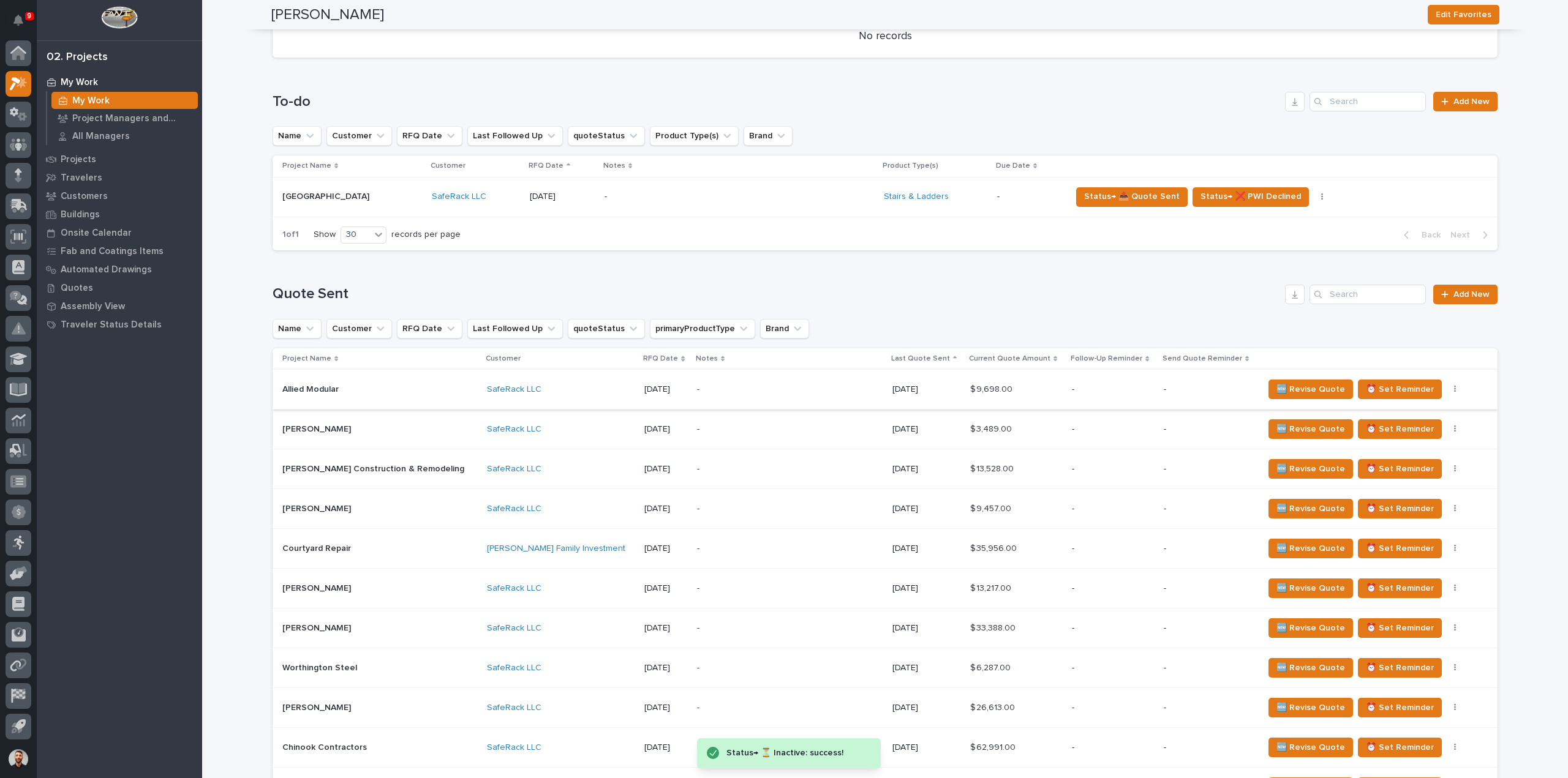
click at [1454, 389] on icon "button" at bounding box center [1455, 389] width 2 height 9
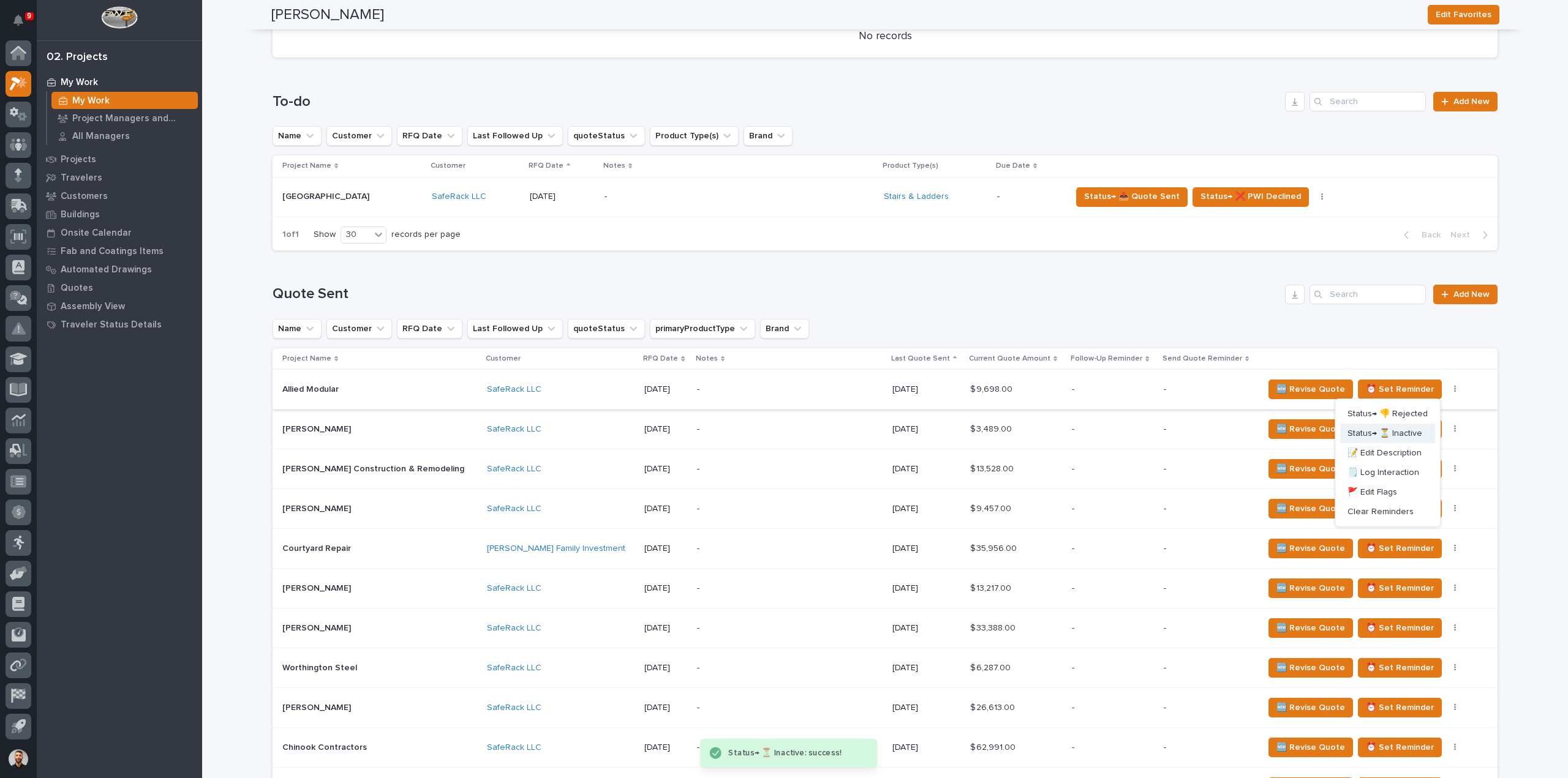
click at [1406, 433] on span "Status→ ⏳ Inactive" at bounding box center [1384, 434] width 75 height 14
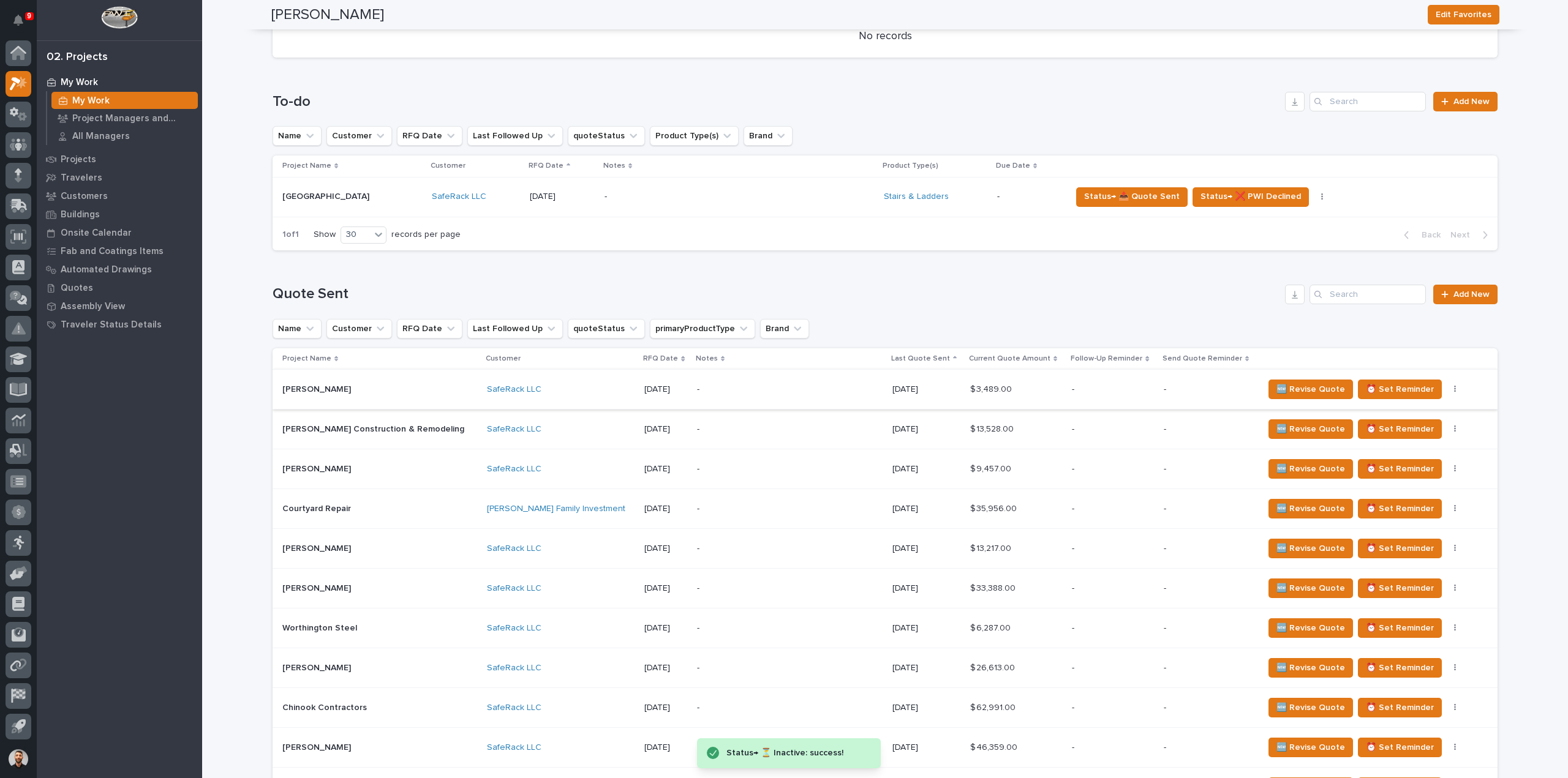
scroll to position [0, 0]
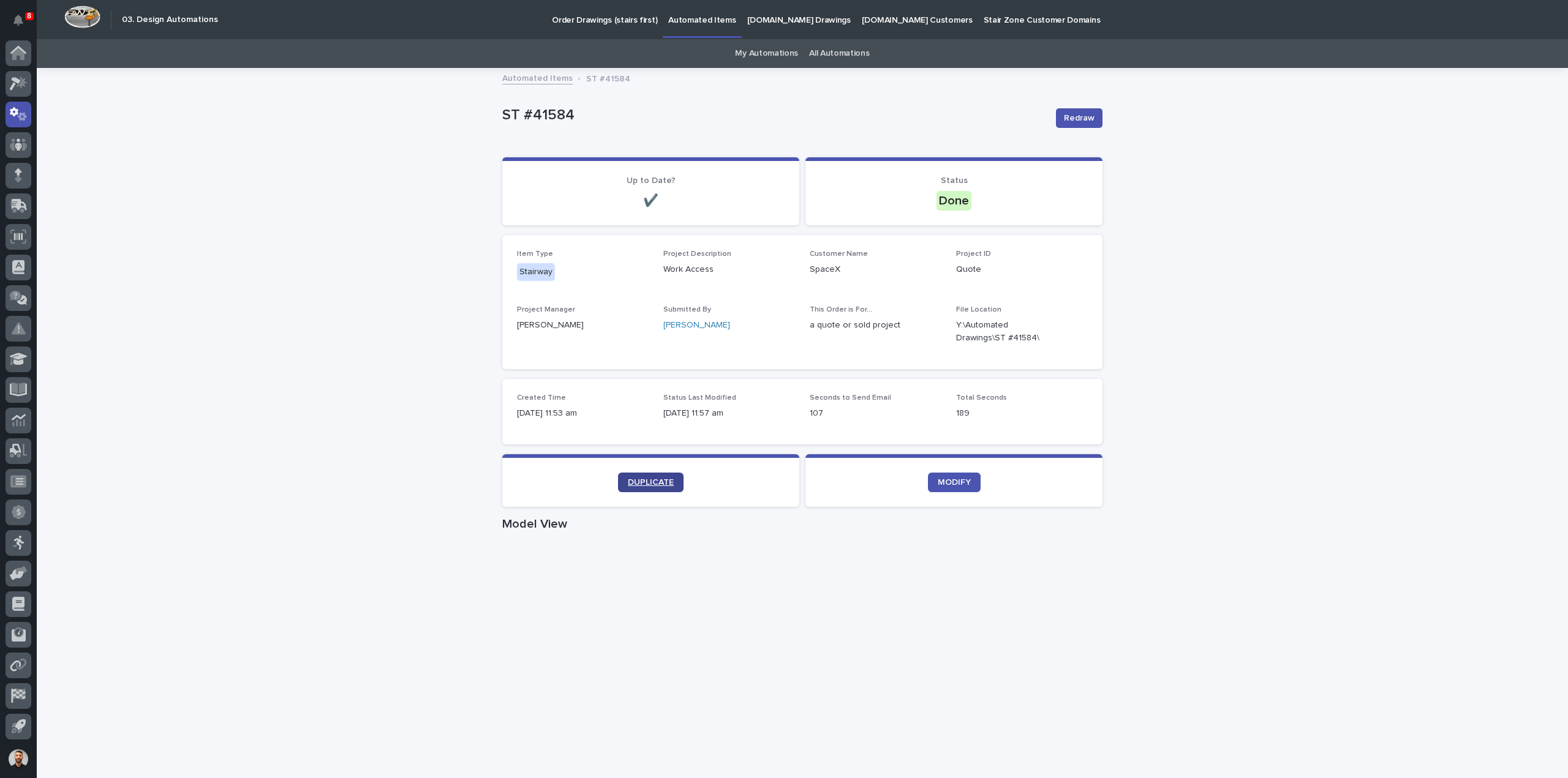
click at [669, 481] on link "DUPLICATE" at bounding box center [651, 483] width 66 height 19
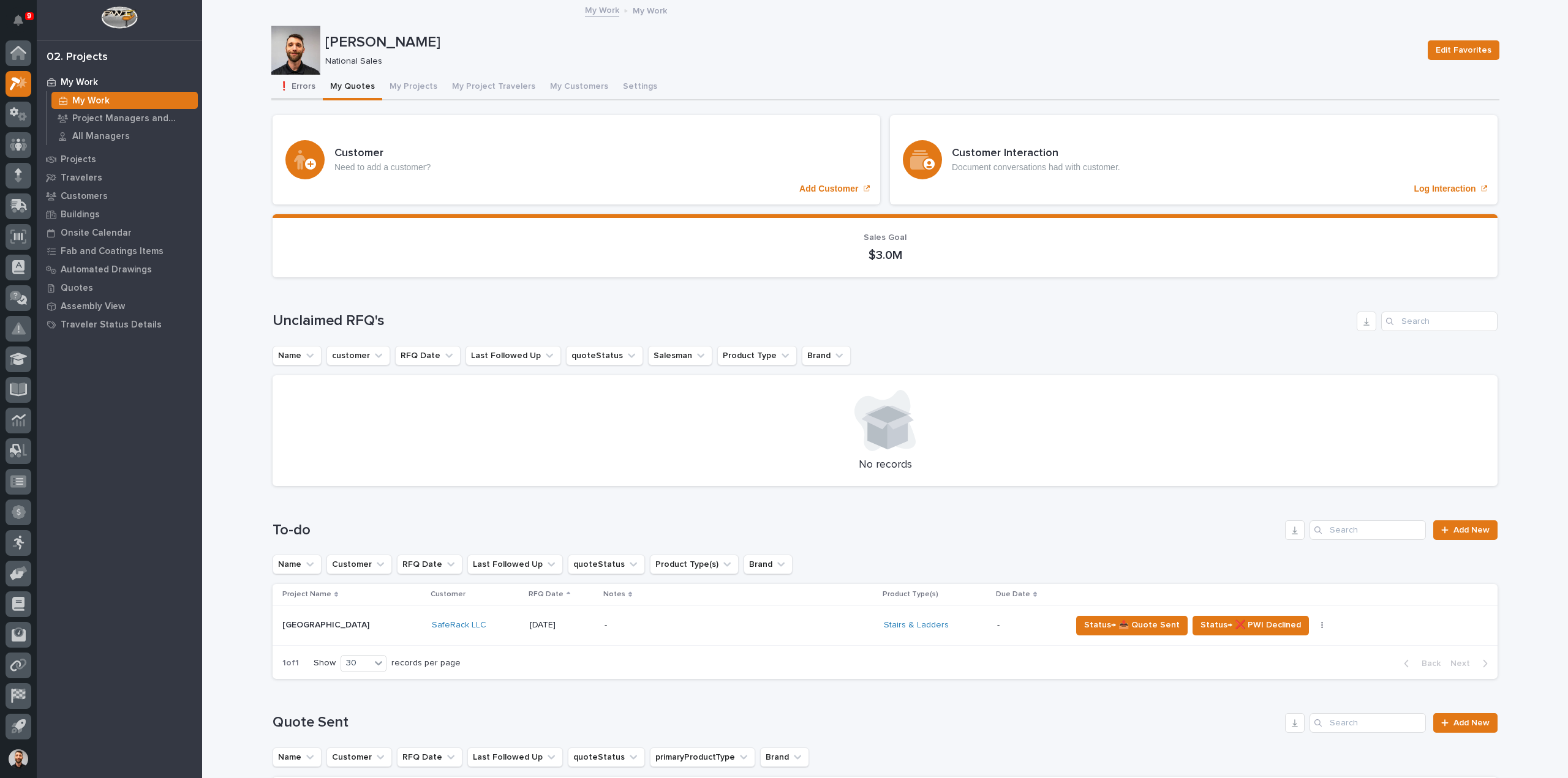
click at [293, 92] on button "❗ Errors" at bounding box center [297, 88] width 51 height 26
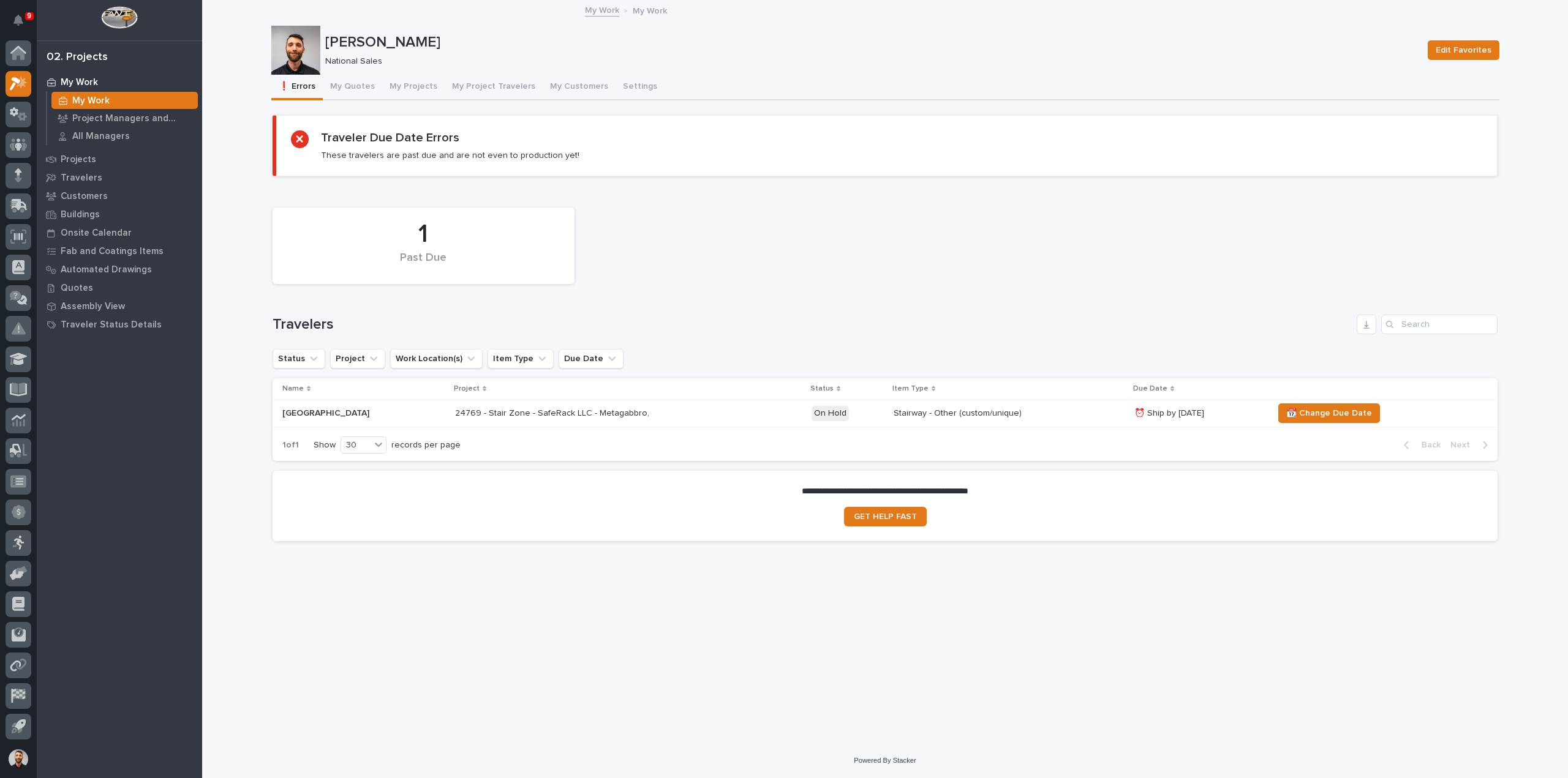
click at [627, 407] on div "24769 - Stair Zone - SafeRack LLC - Metagabbro," at bounding box center [629, 413] width 347 height 20
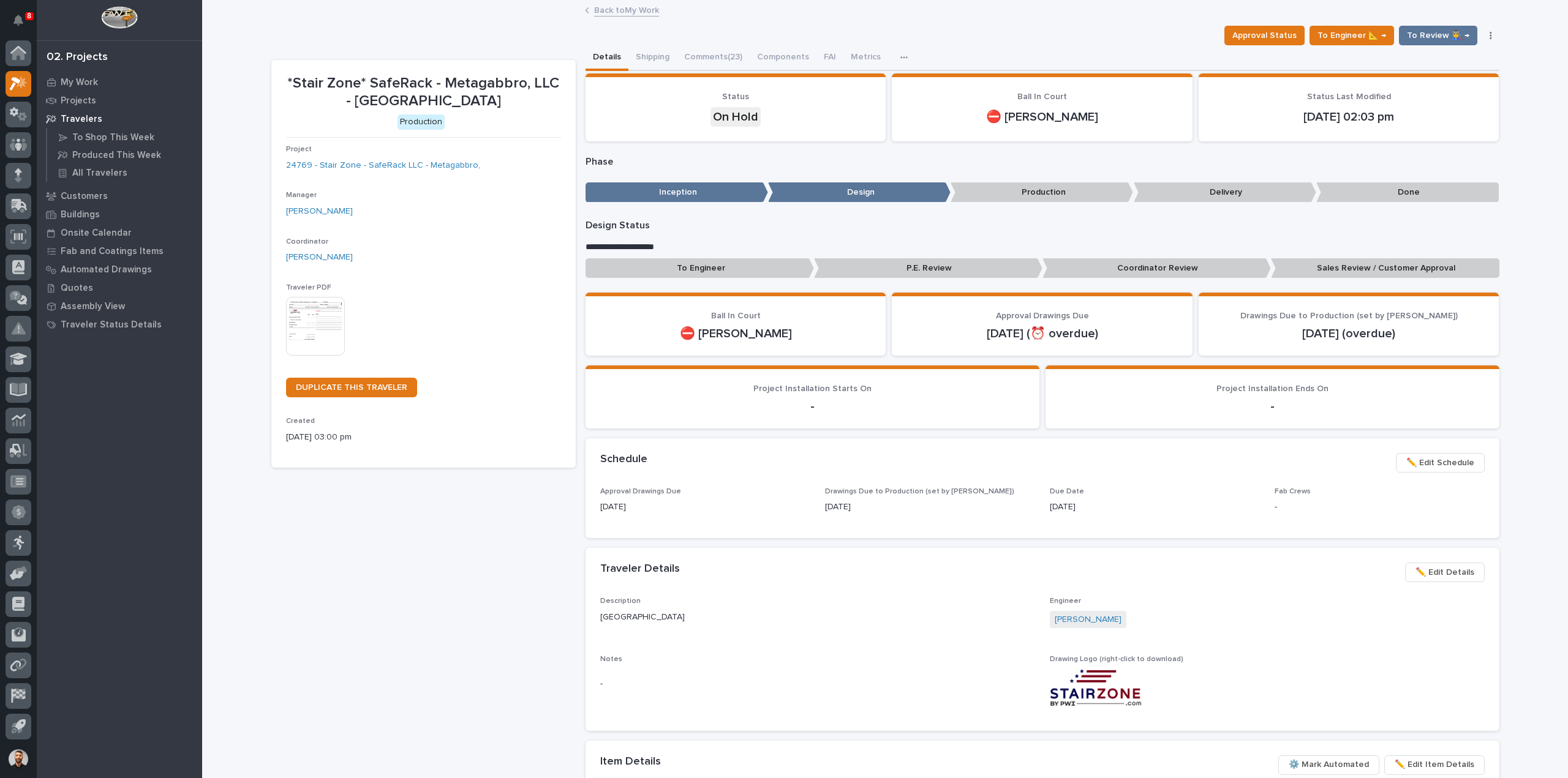
click at [1426, 461] on span "✏️ Edit Schedule" at bounding box center [1440, 462] width 68 height 14
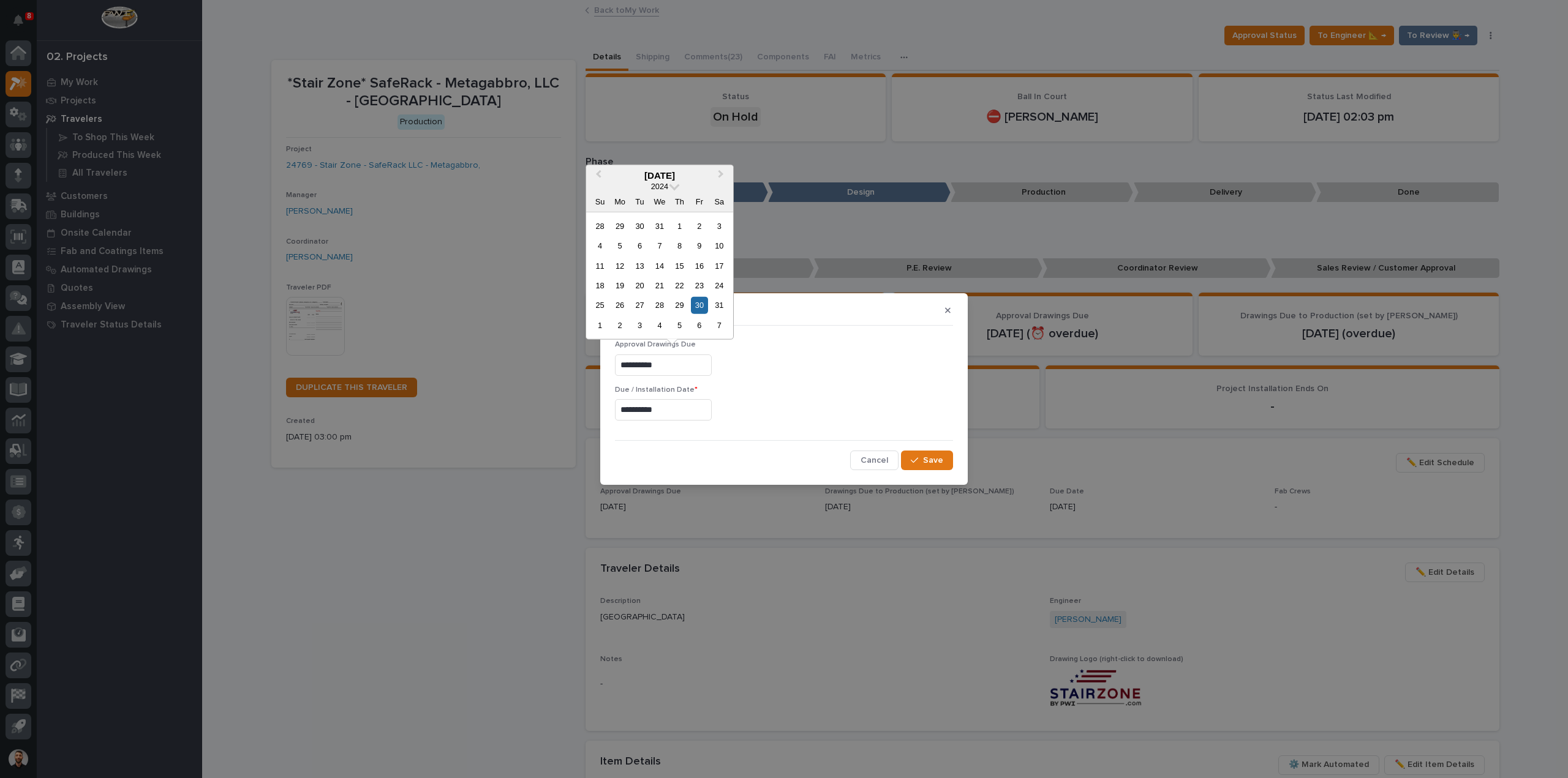
click at [680, 369] on input "**********" at bounding box center [663, 365] width 97 height 22
click at [722, 169] on button "Next Month" at bounding box center [722, 176] width 19 height 19
click at [719, 304] on div "30" at bounding box center [719, 305] width 17 height 17
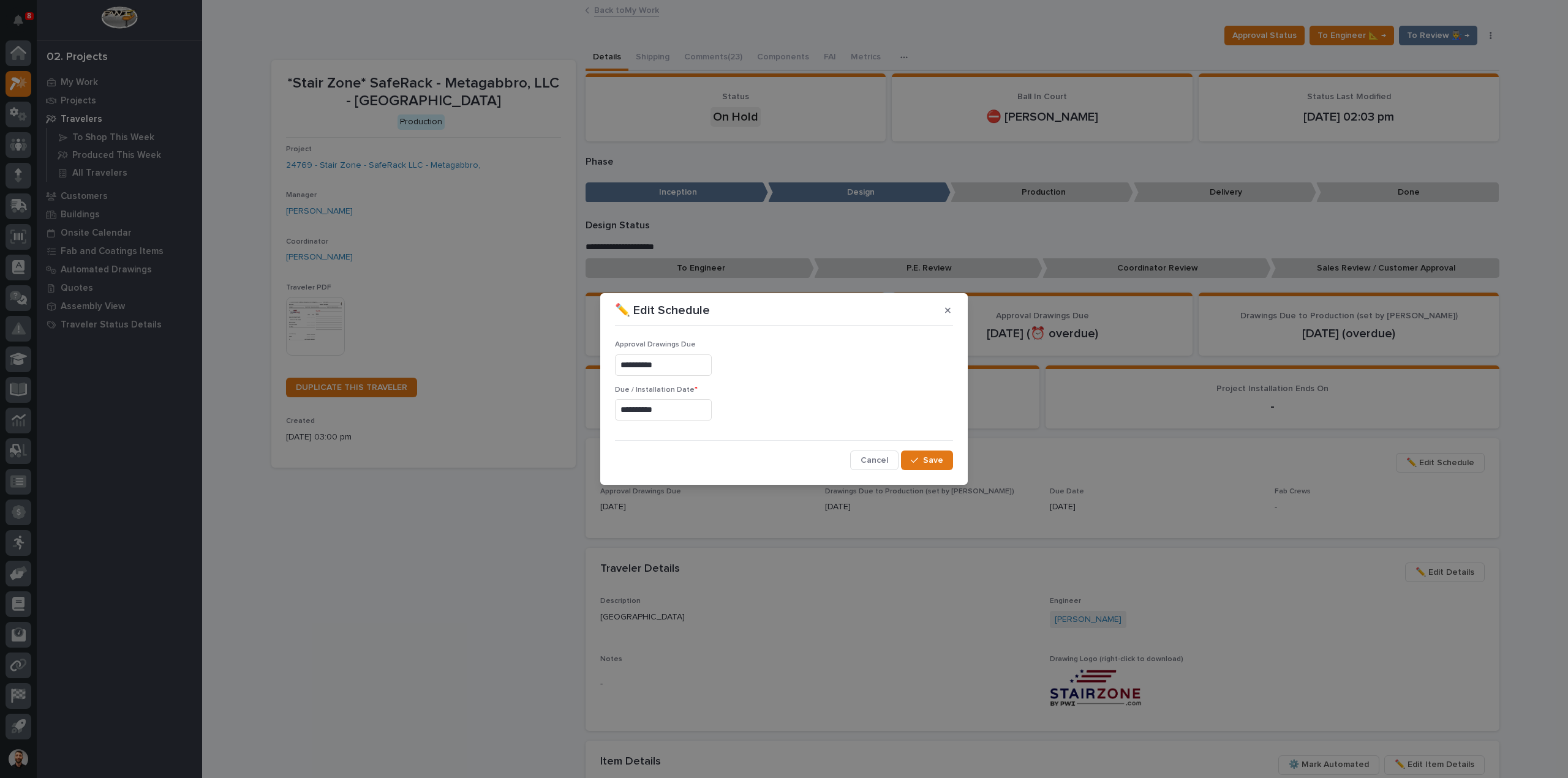
type input "**********"
click at [678, 405] on input "**********" at bounding box center [663, 409] width 97 height 22
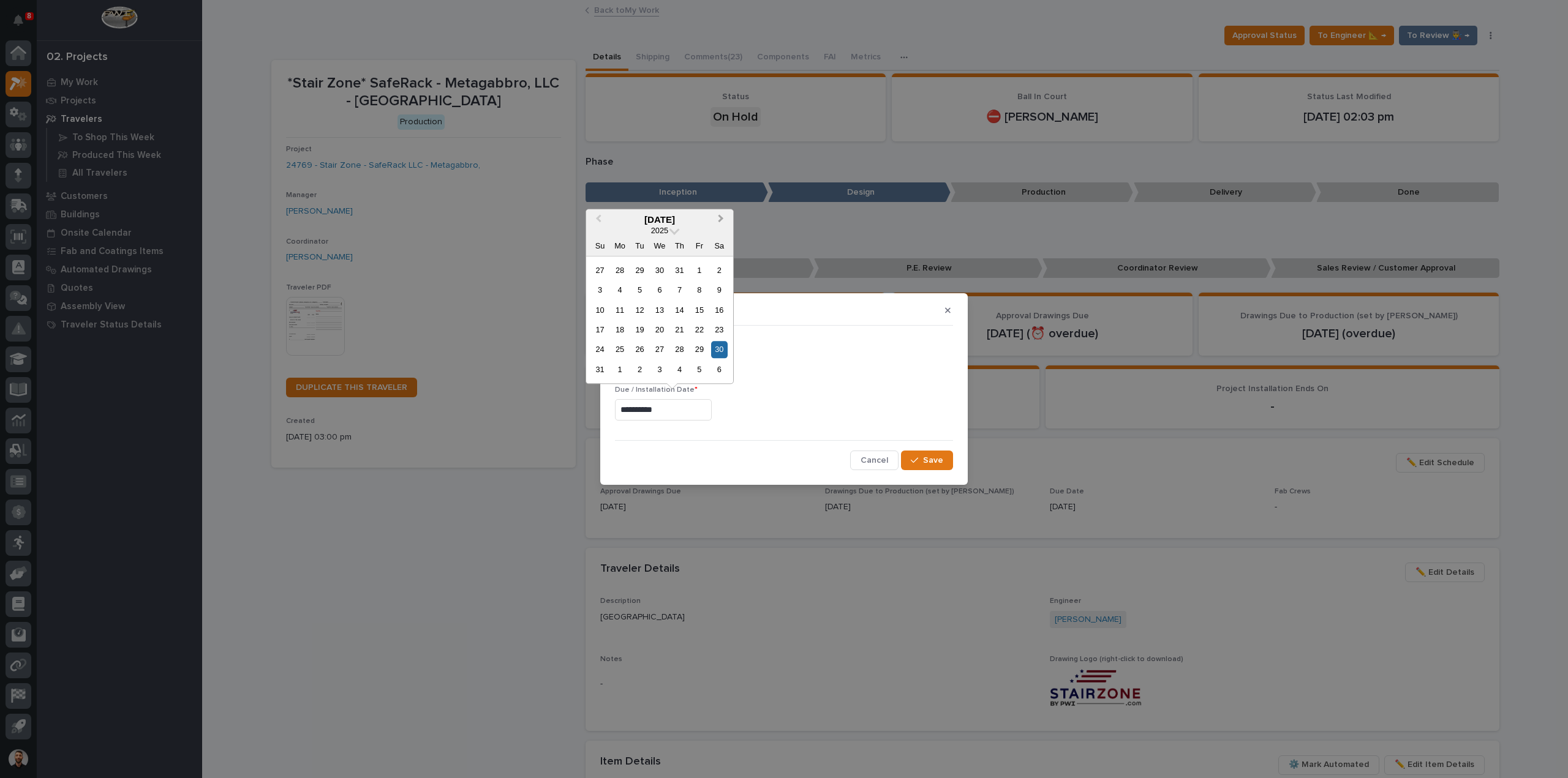
click at [722, 211] on div "August 2025 2025 Su Mo Tu We Th Fr Sa" at bounding box center [659, 233] width 147 height 47
click at [725, 218] on button "Next Month" at bounding box center [722, 220] width 19 height 19
click at [725, 217] on button "Next Month" at bounding box center [722, 220] width 19 height 19
click at [601, 369] on div "30" at bounding box center [600, 369] width 17 height 17
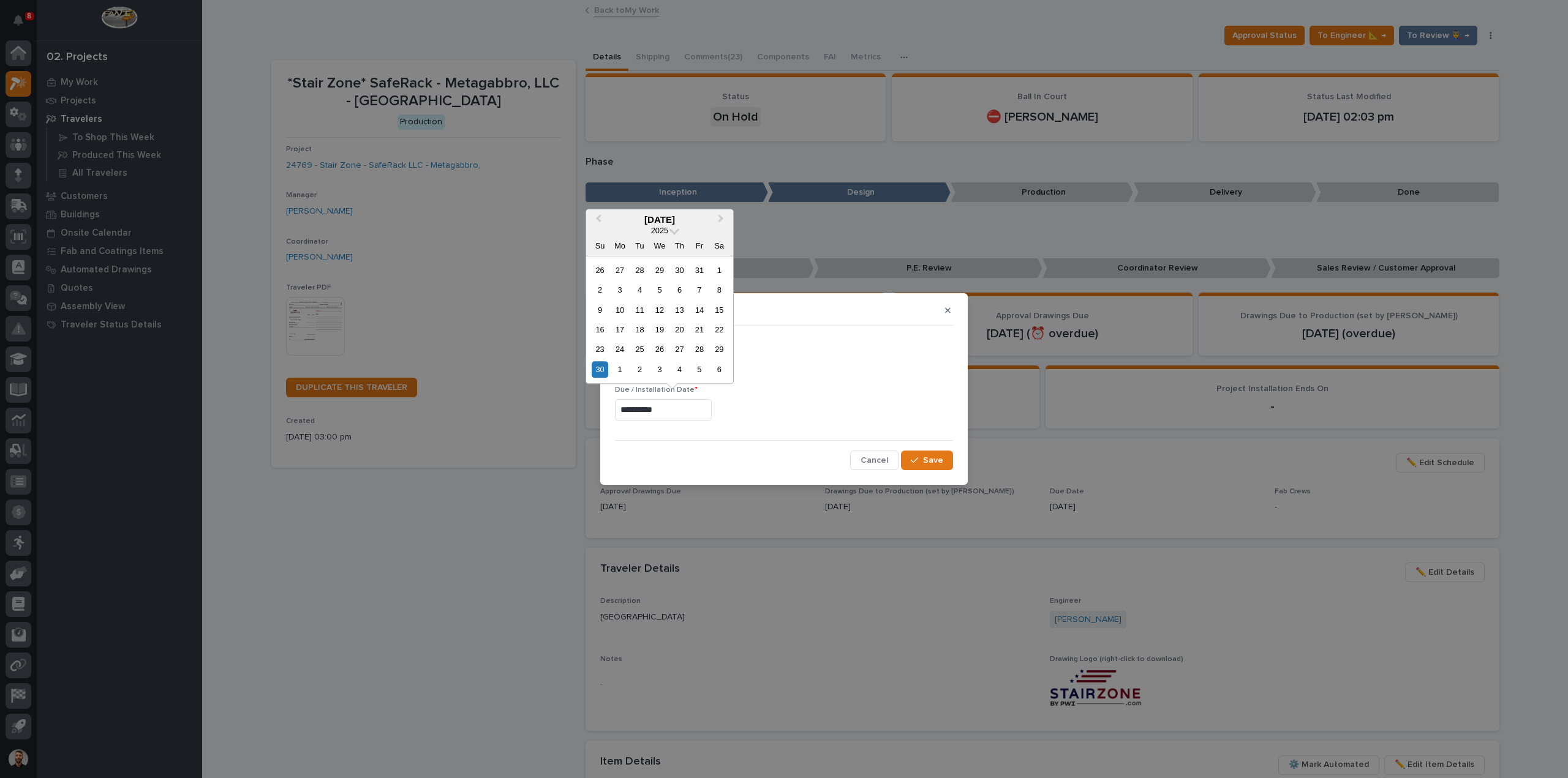
type input "**********"
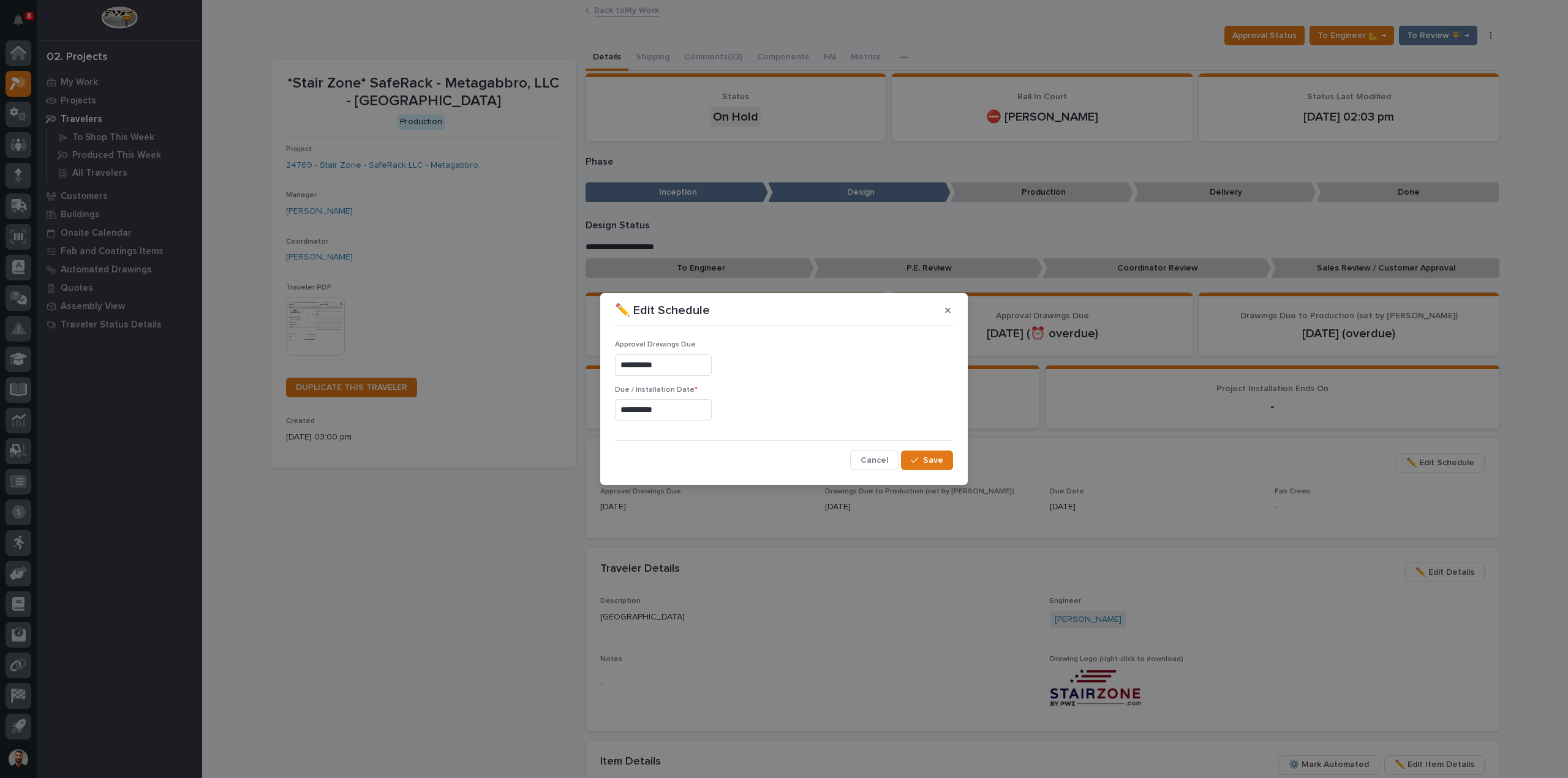
click at [672, 365] on input "**********" at bounding box center [663, 365] width 97 height 22
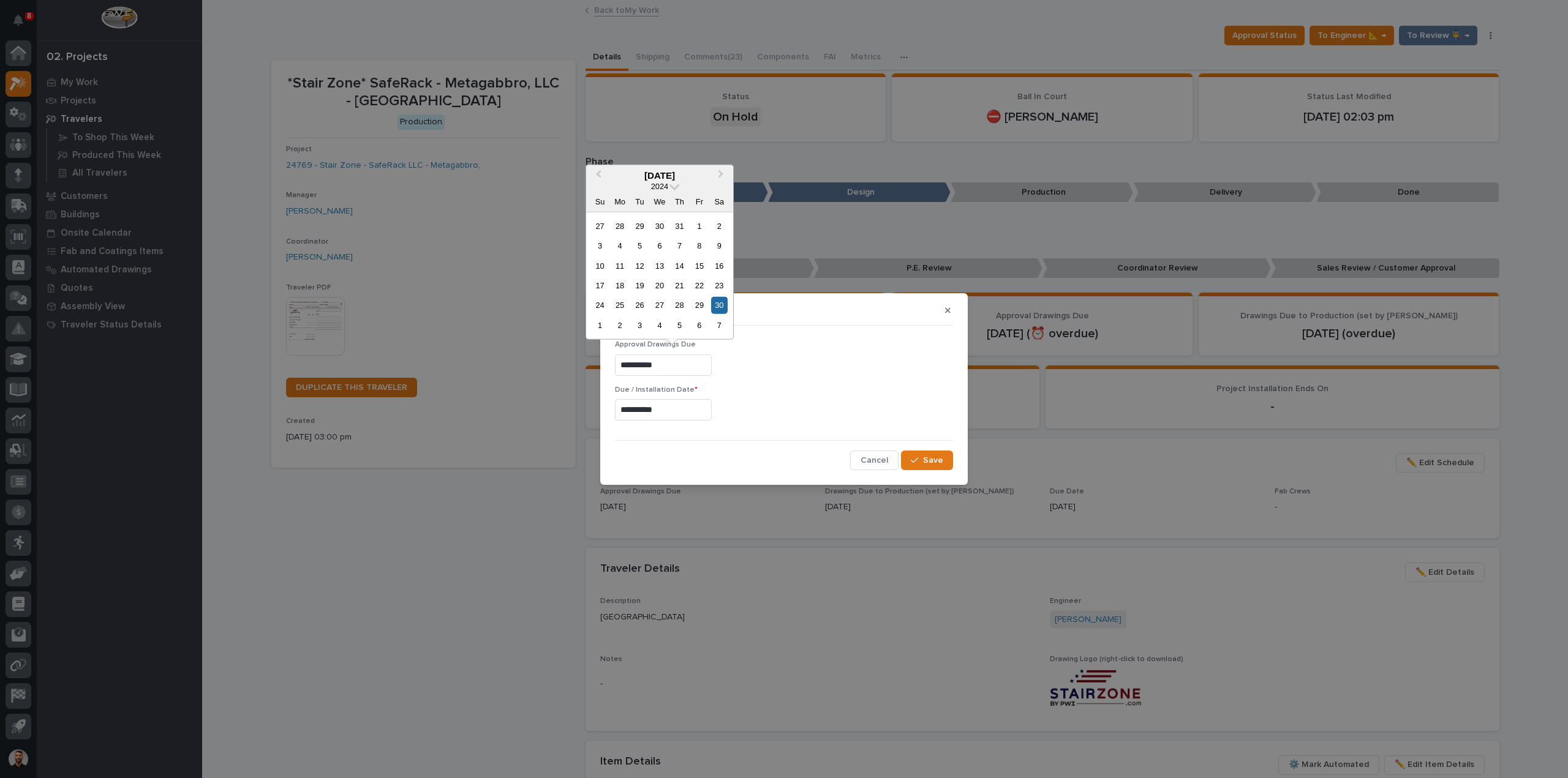
drag, startPoint x: 683, startPoint y: 366, endPoint x: 545, endPoint y: 373, distance: 138.2
click at [450, 365] on div "**********" at bounding box center [784, 389] width 1568 height 778
click at [762, 373] on div "**********" at bounding box center [784, 365] width 338 height 22
click at [680, 366] on input "**********" at bounding box center [663, 365] width 97 height 22
click at [673, 189] on div "2024" at bounding box center [659, 185] width 147 height 10
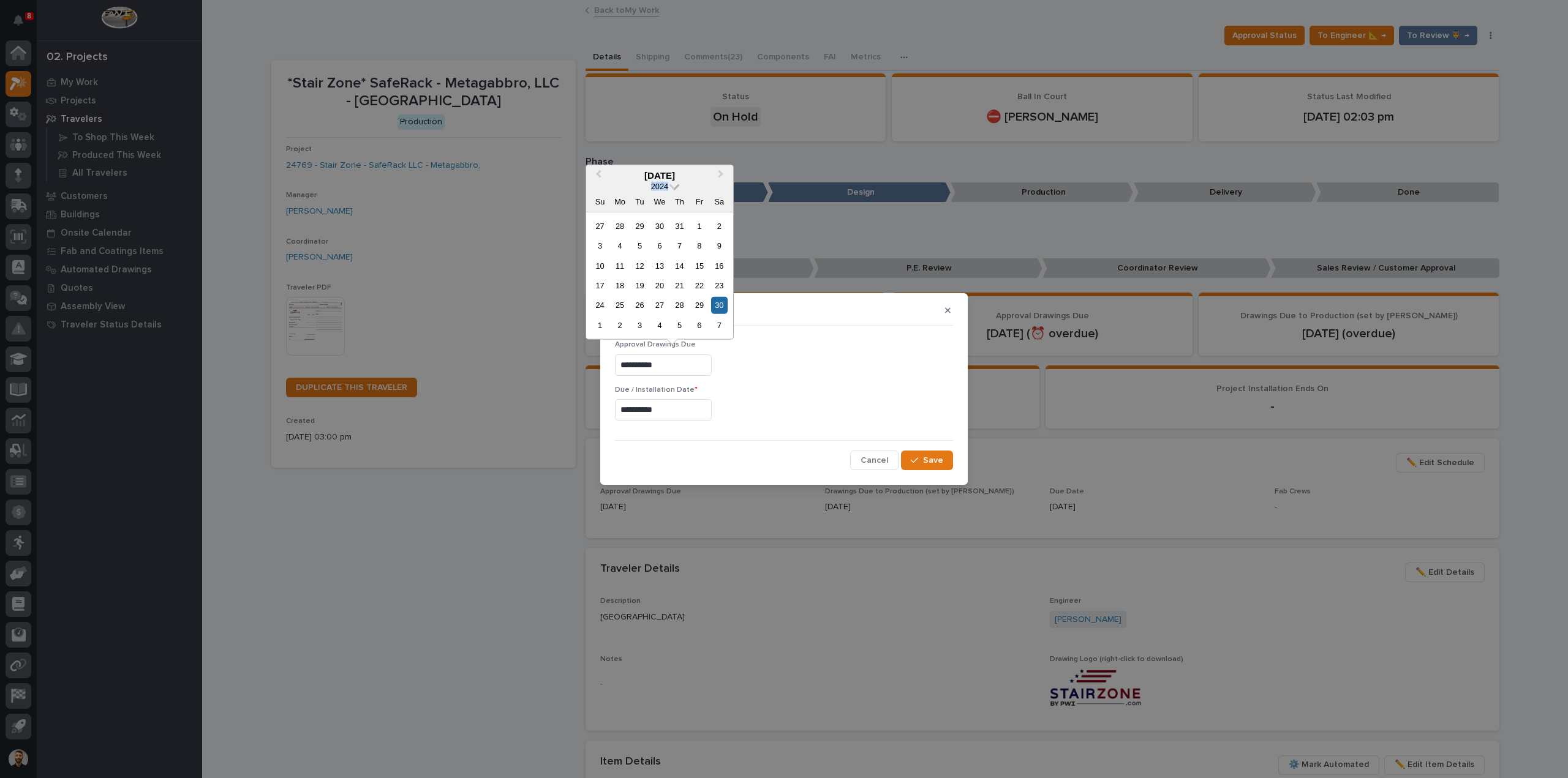
click at [675, 187] on span at bounding box center [674, 185] width 10 height 10
click at [669, 260] on div "2025" at bounding box center [659, 258] width 72 height 12
click at [926, 456] on span "Save" at bounding box center [932, 461] width 20 height 11
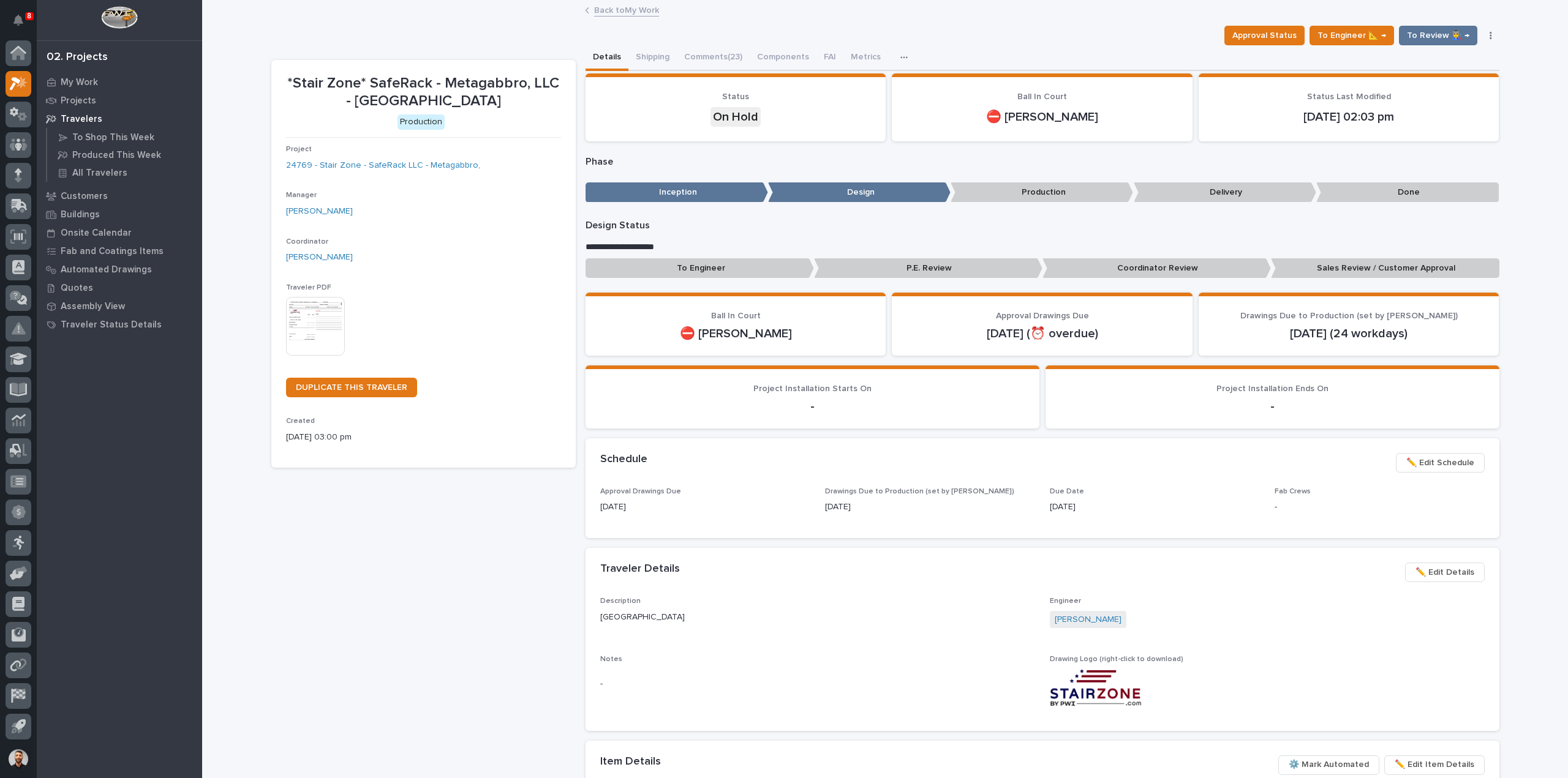
click at [1421, 463] on span "✏️ Edit Schedule" at bounding box center [1440, 462] width 68 height 14
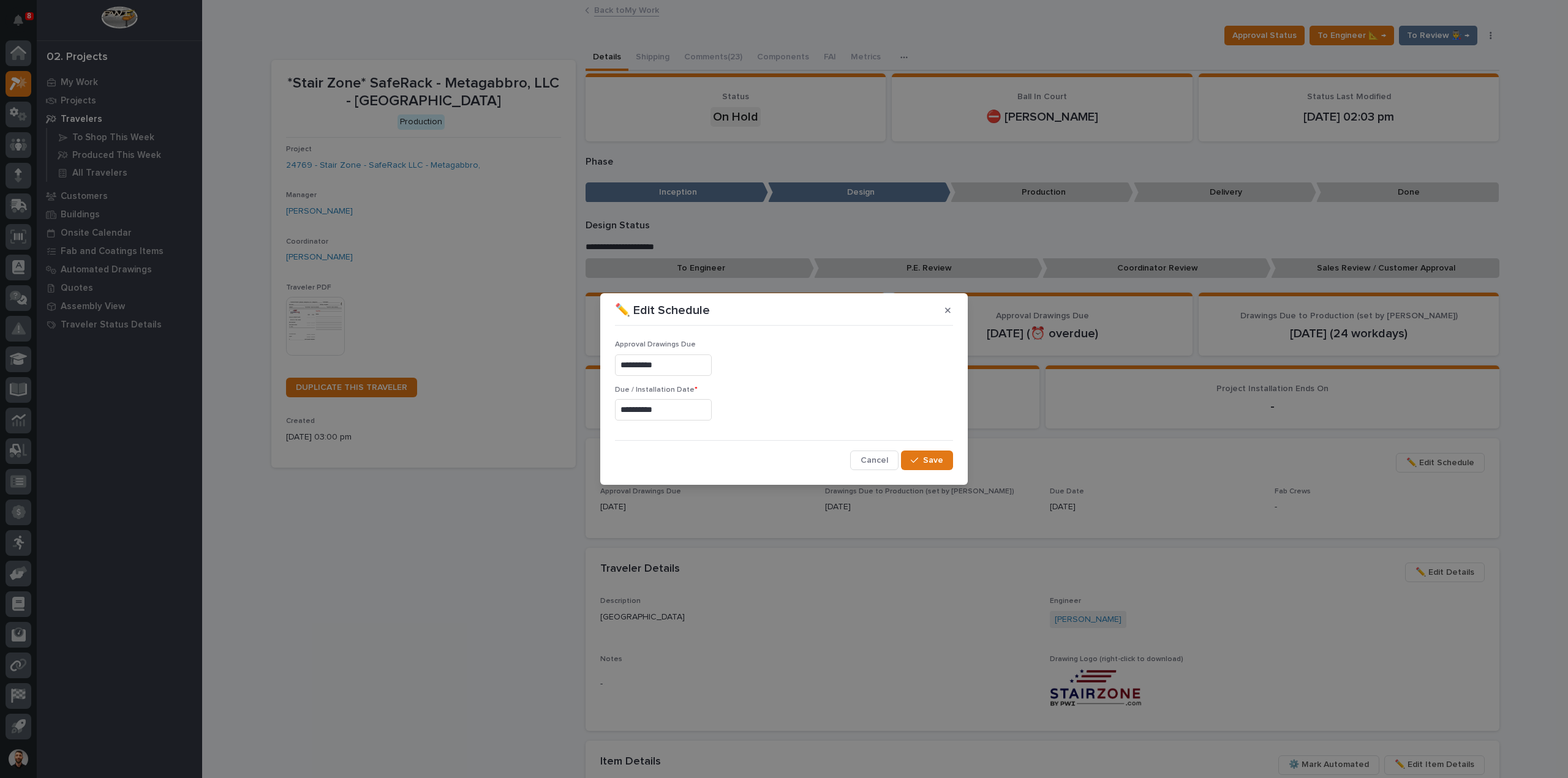
click at [701, 368] on input "**********" at bounding box center [663, 365] width 97 height 22
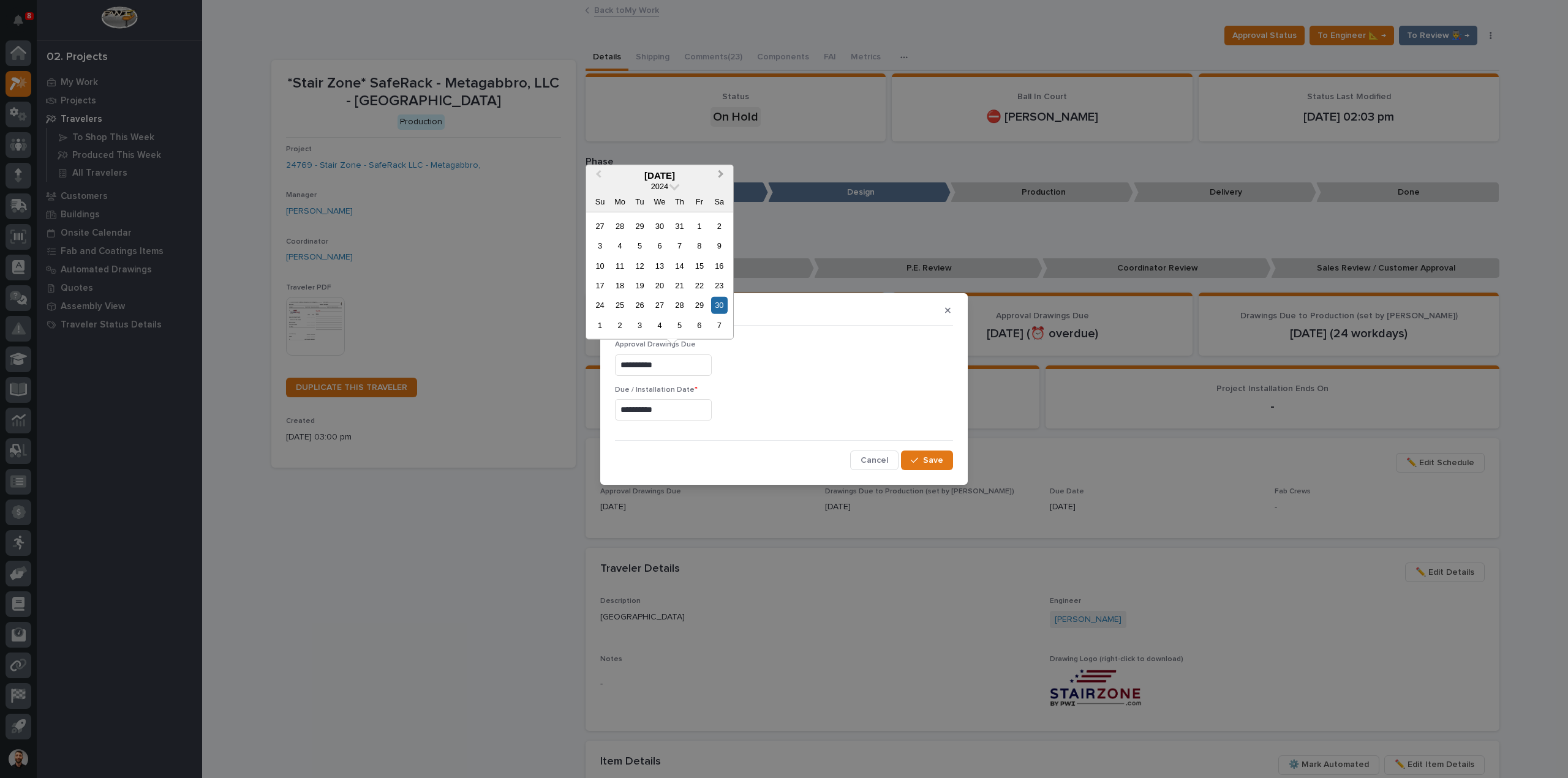
click at [721, 175] on span "Next Month" at bounding box center [721, 175] width 0 height 16
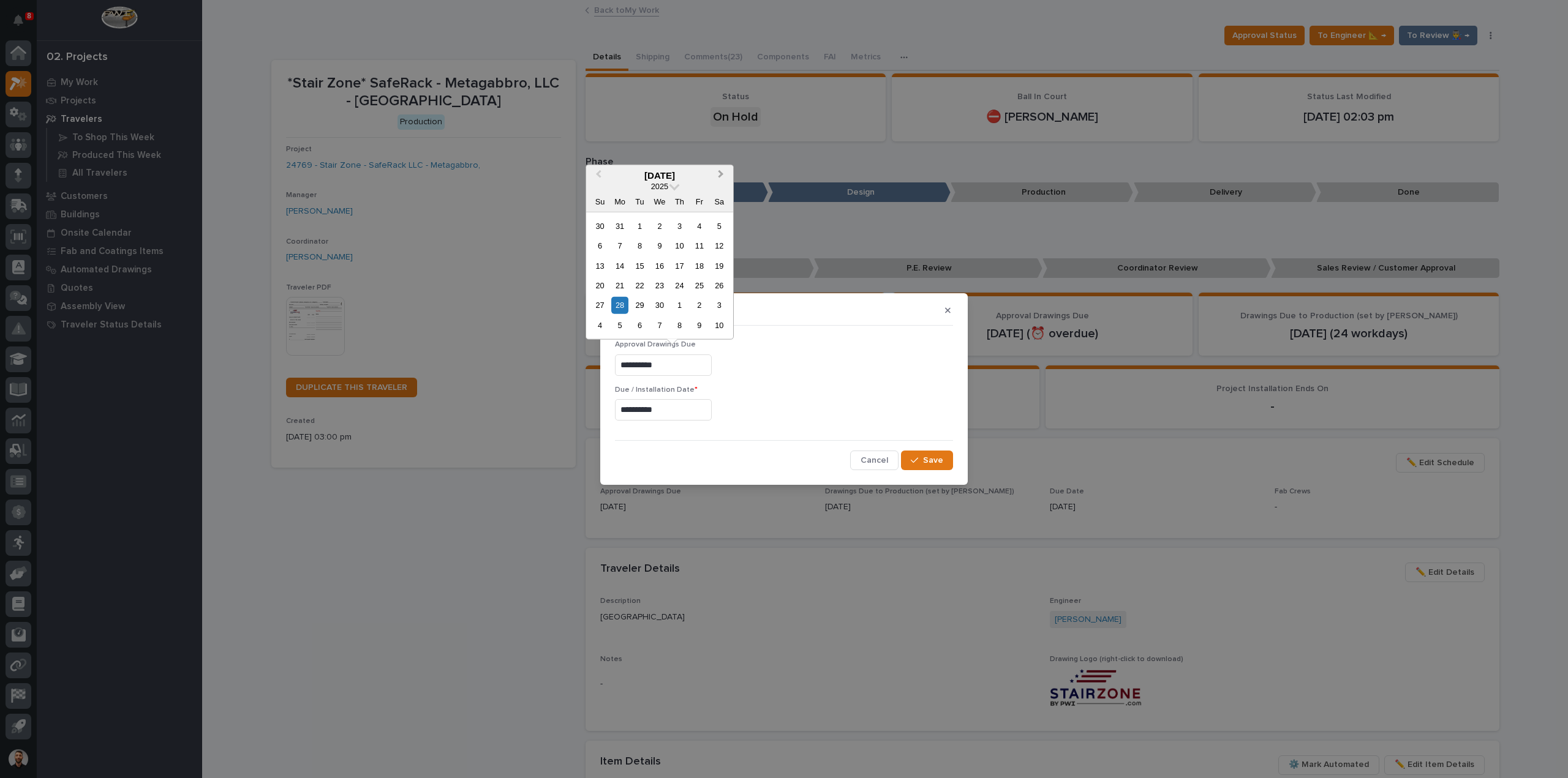
click at [721, 175] on span "Next Month" at bounding box center [721, 175] width 0 height 16
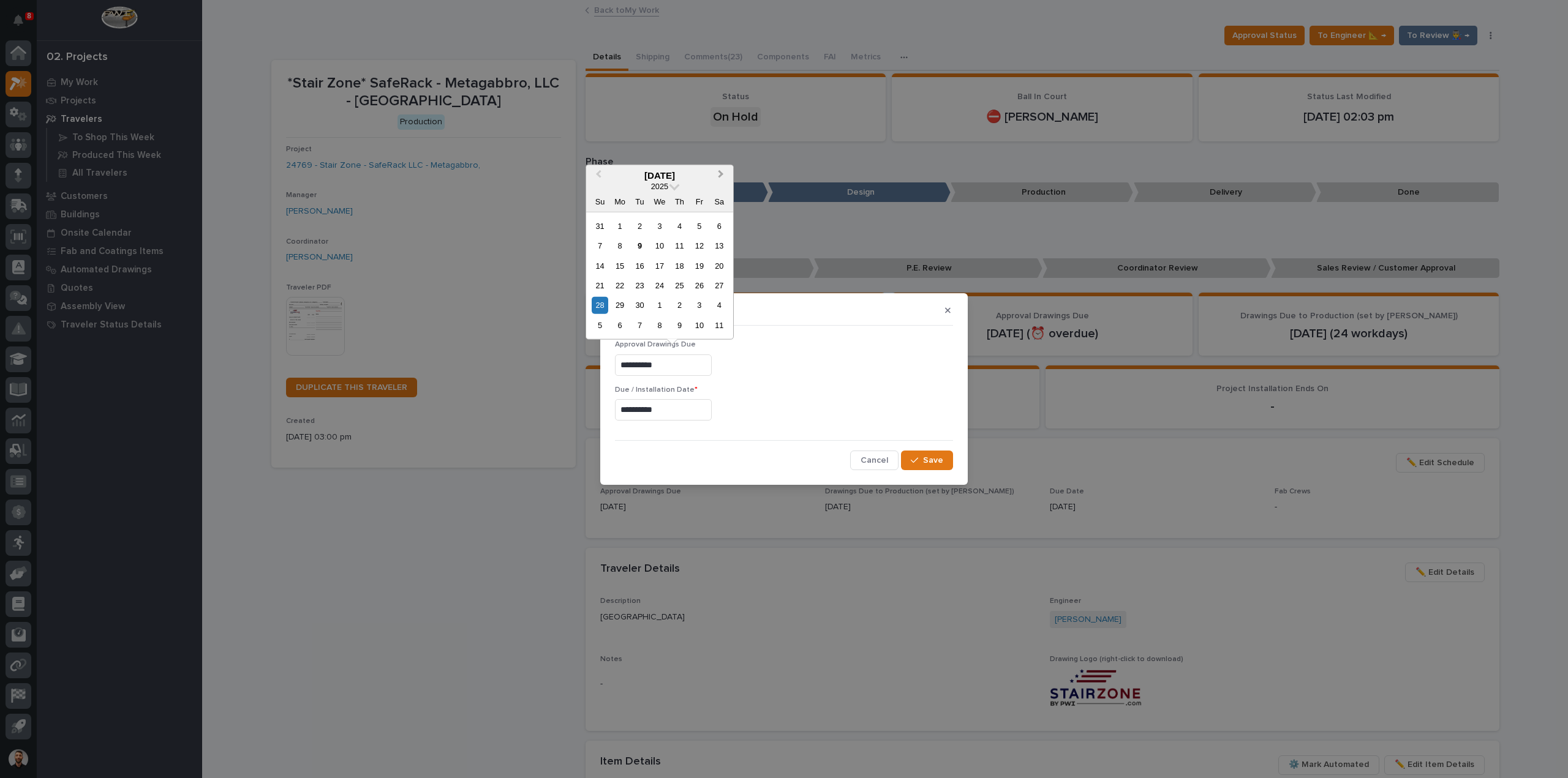
click at [721, 175] on span "Next Month" at bounding box center [721, 175] width 0 height 16
click at [720, 304] on div "29" at bounding box center [719, 305] width 17 height 17
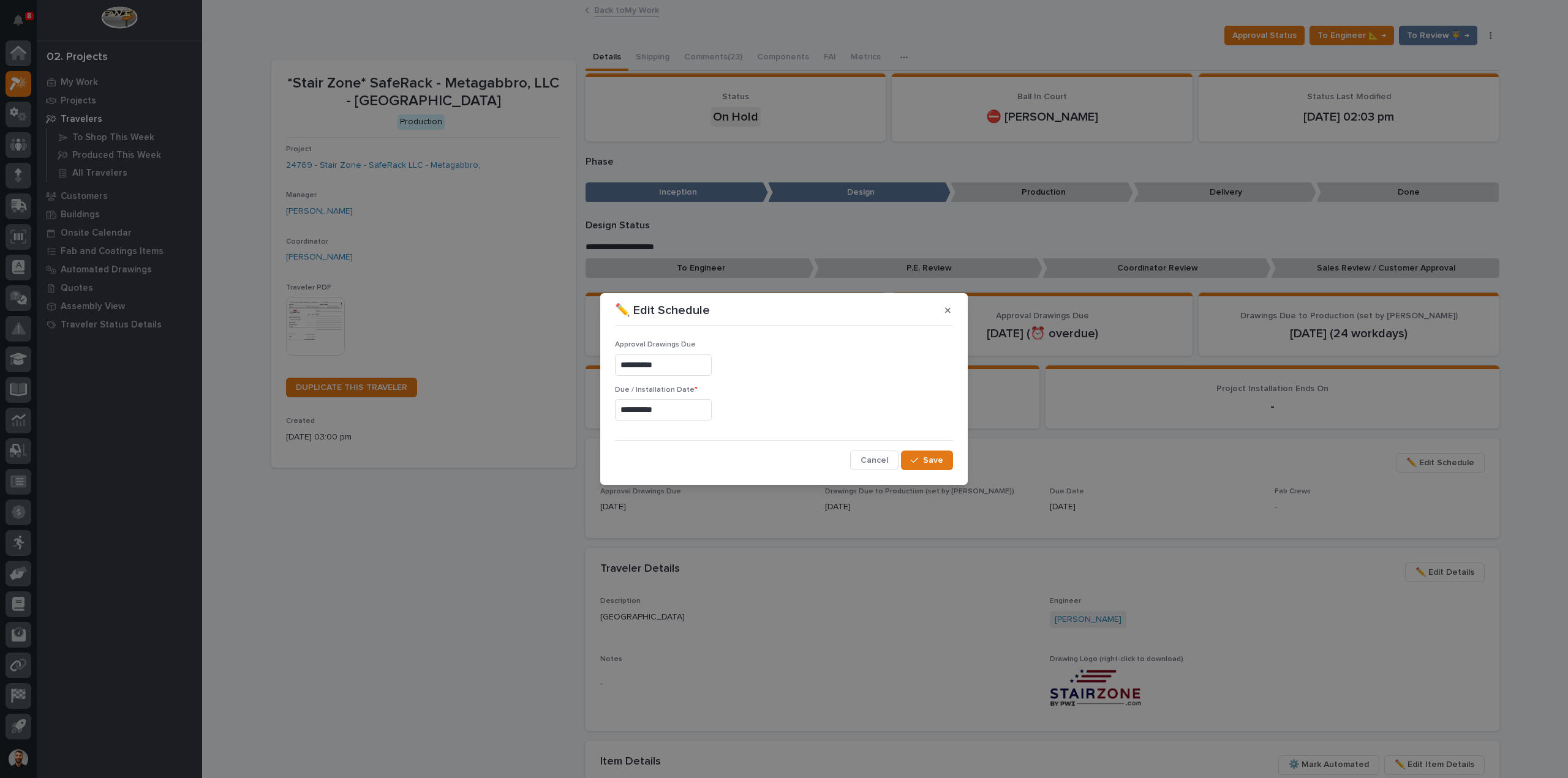
type input "**********"
click at [922, 463] on button "Save" at bounding box center [927, 460] width 52 height 19
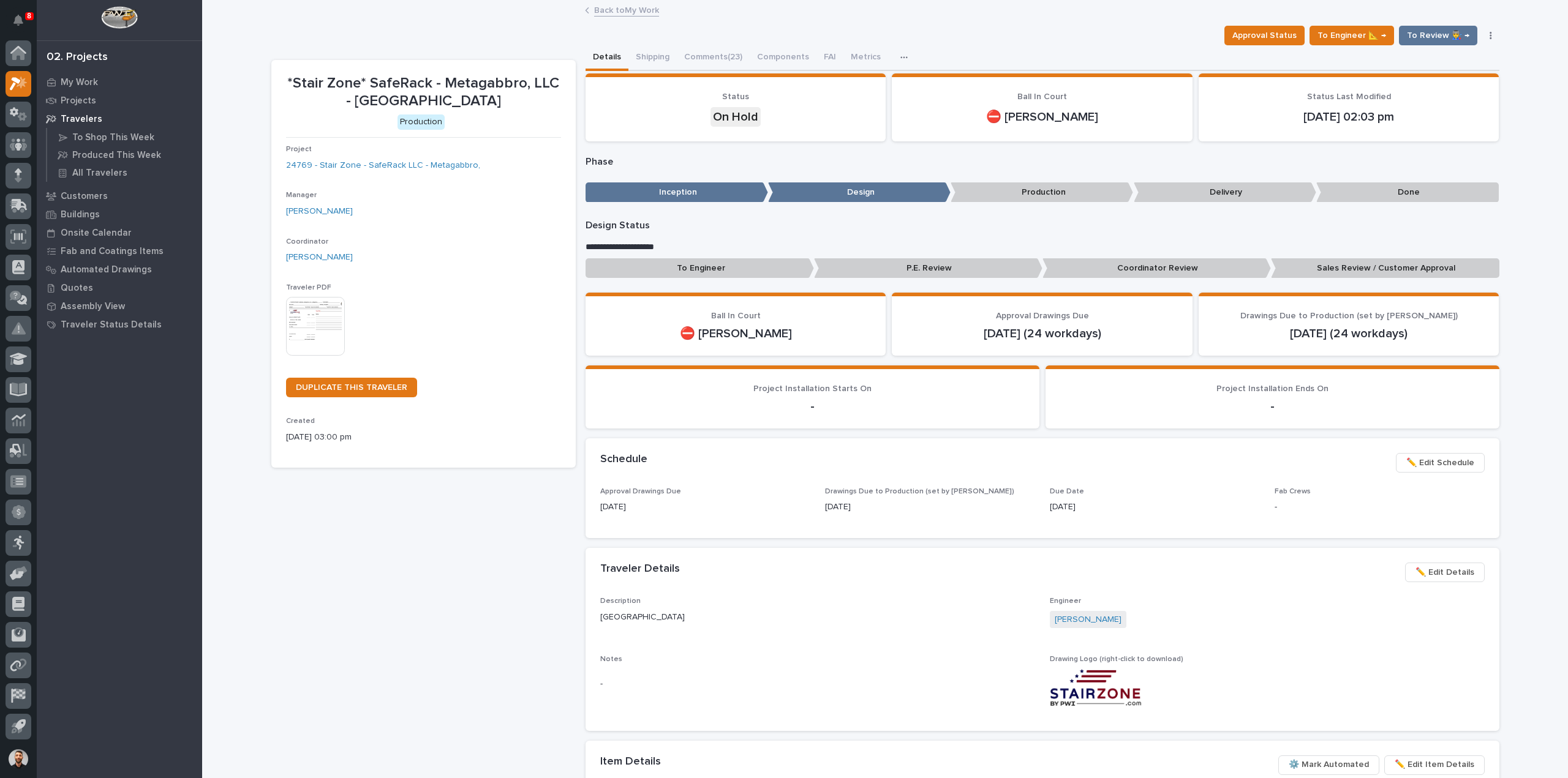
click at [597, 6] on link "Back to My Work" at bounding box center [626, 10] width 65 height 14
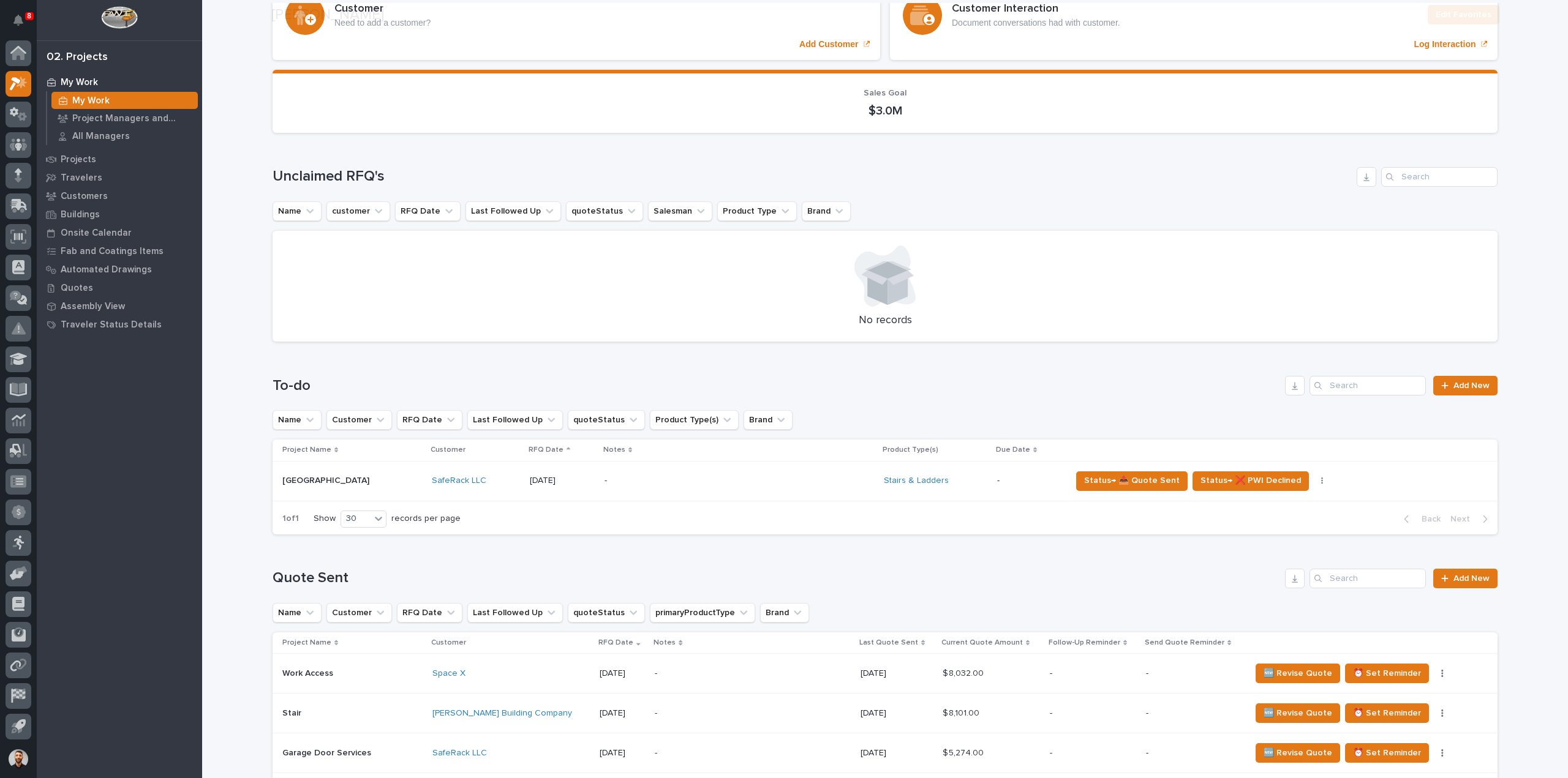
scroll to position [306, 0]
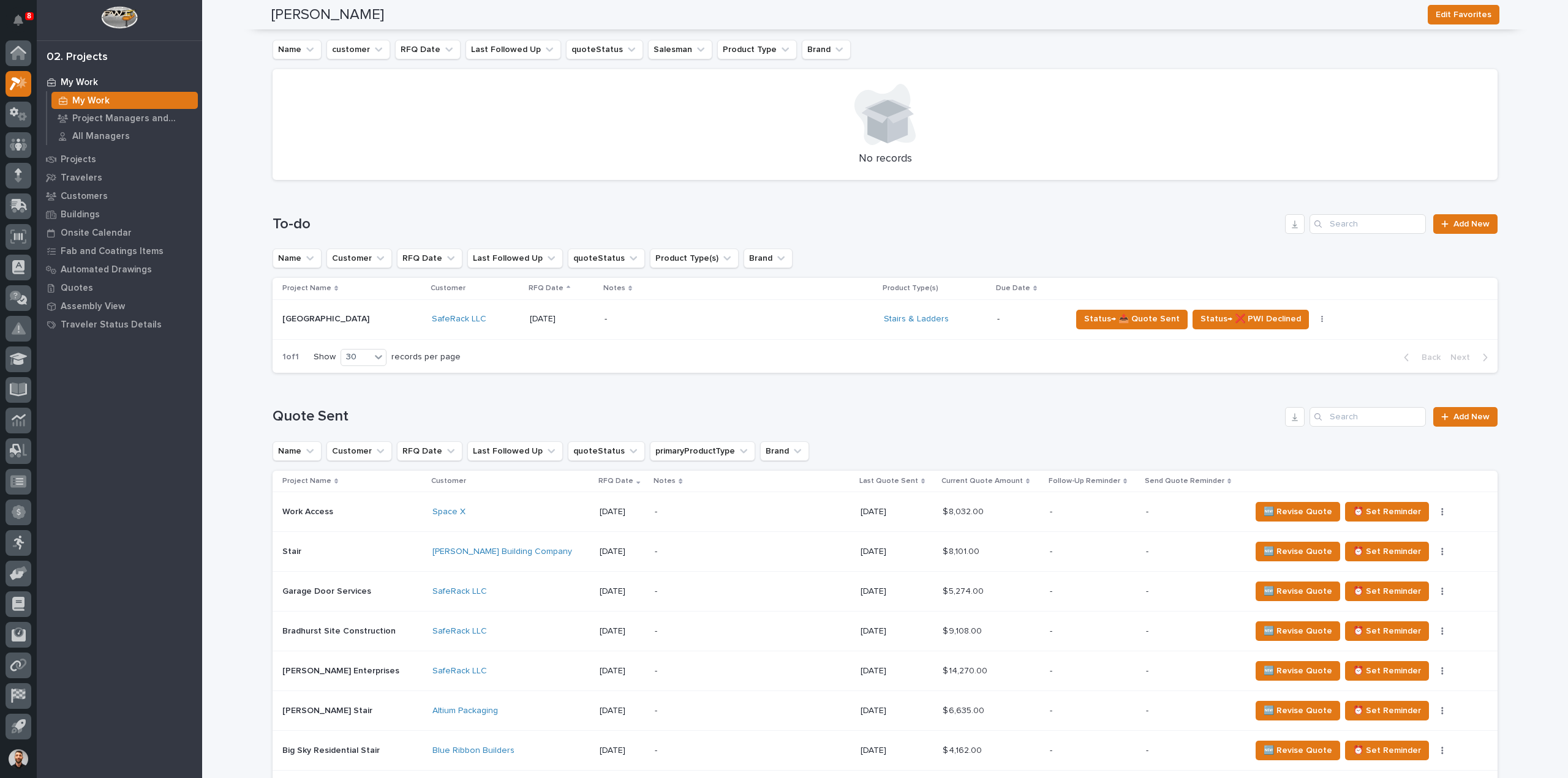
click at [874, 483] on p "Last Quote Sent" at bounding box center [888, 481] width 59 height 14
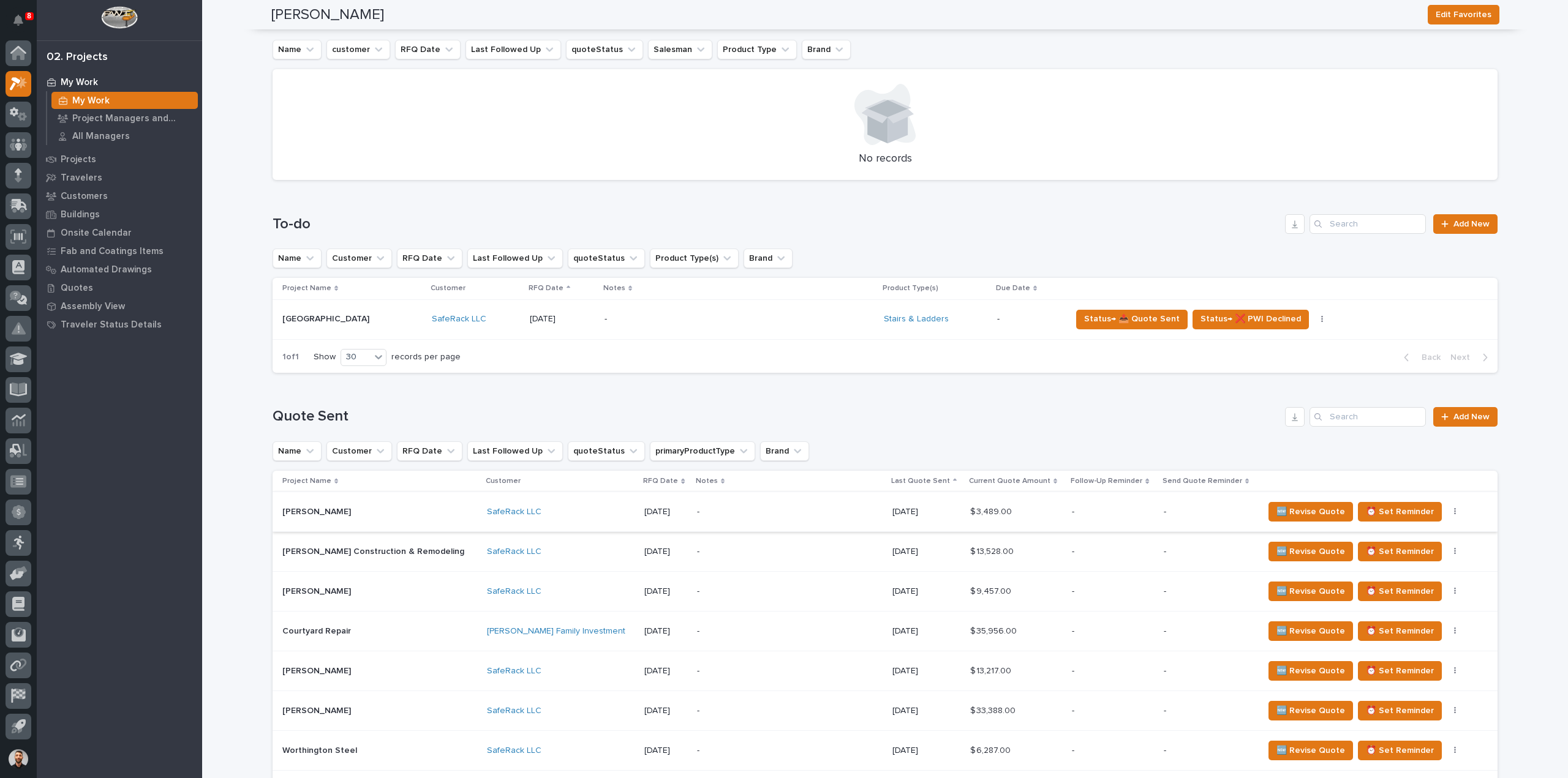
click at [1454, 512] on icon "button" at bounding box center [1455, 511] width 2 height 7
click at [1393, 556] on span "Status→ ⏳ Inactive" at bounding box center [1384, 556] width 75 height 14
click at [1454, 511] on icon "button" at bounding box center [1455, 511] width 2 height 7
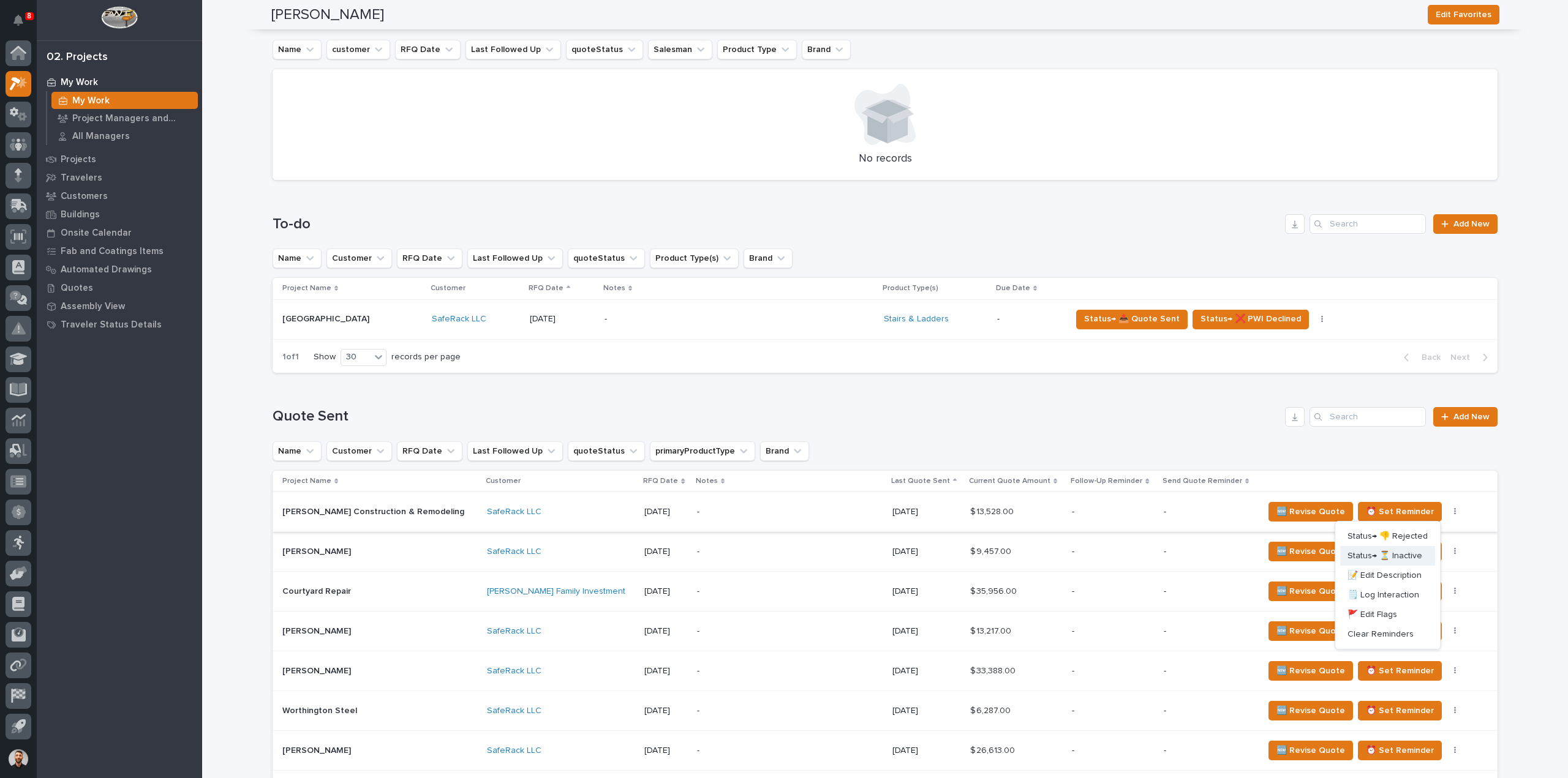
click at [1405, 558] on span "Status→ ⏳ Inactive" at bounding box center [1384, 556] width 75 height 14
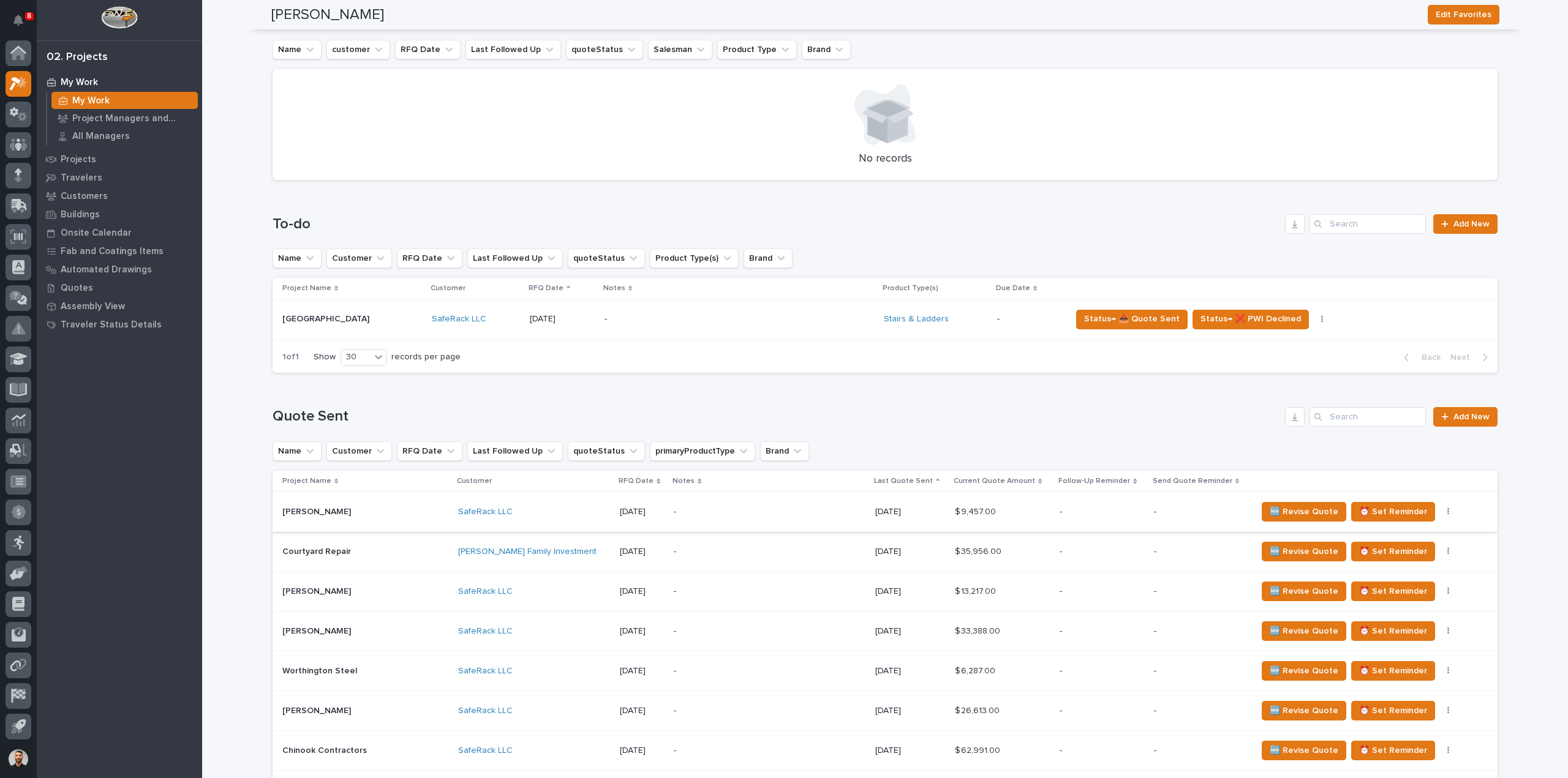
click at [1447, 511] on icon "button" at bounding box center [1448, 511] width 2 height 7
click at [1394, 554] on span "Status→ ⏳ Inactive" at bounding box center [1379, 556] width 75 height 14
click at [1447, 514] on icon "button" at bounding box center [1448, 511] width 2 height 9
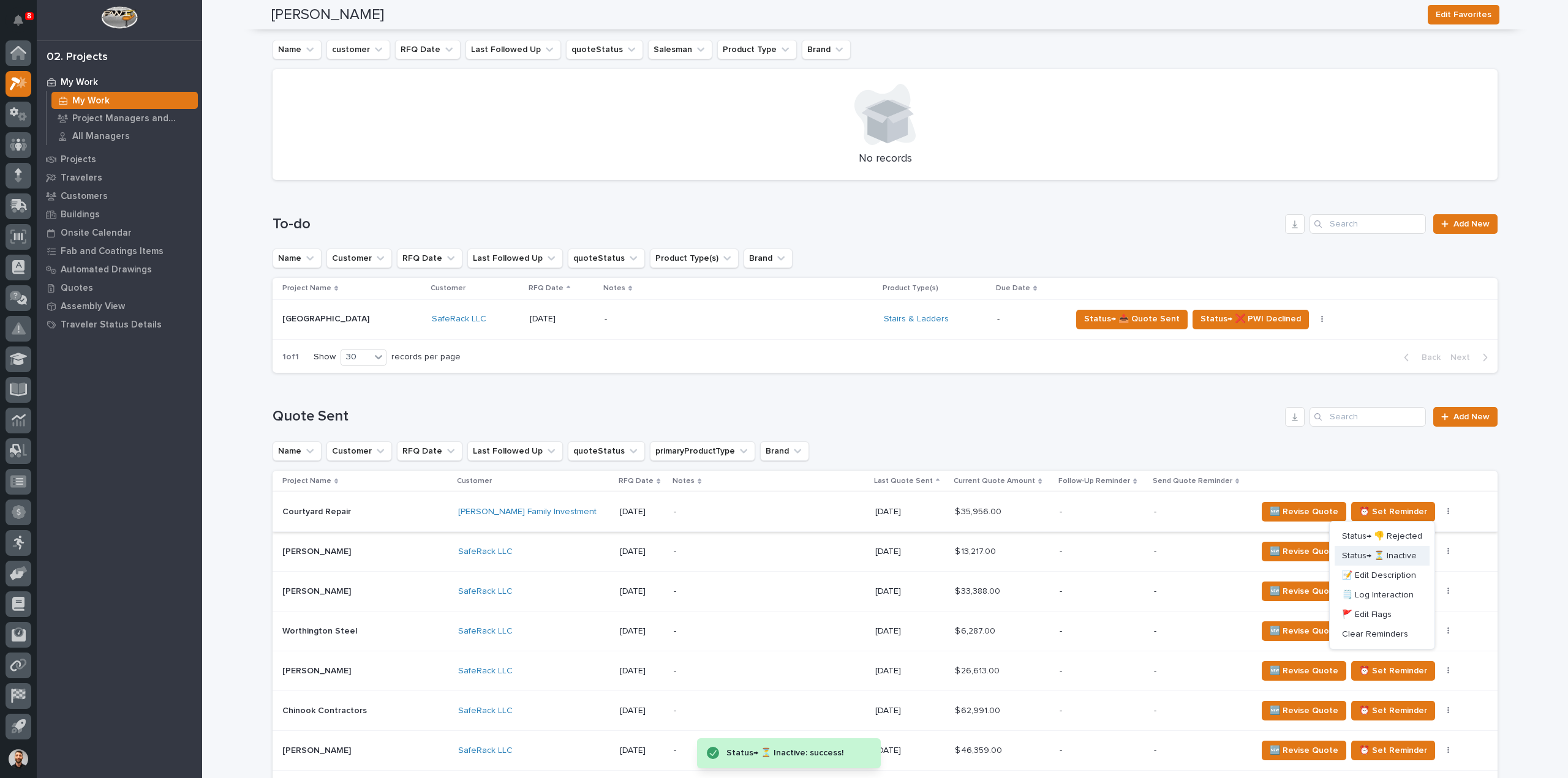
click at [1414, 550] on button "Status→ ⏳ Inactive" at bounding box center [1382, 556] width 95 height 19
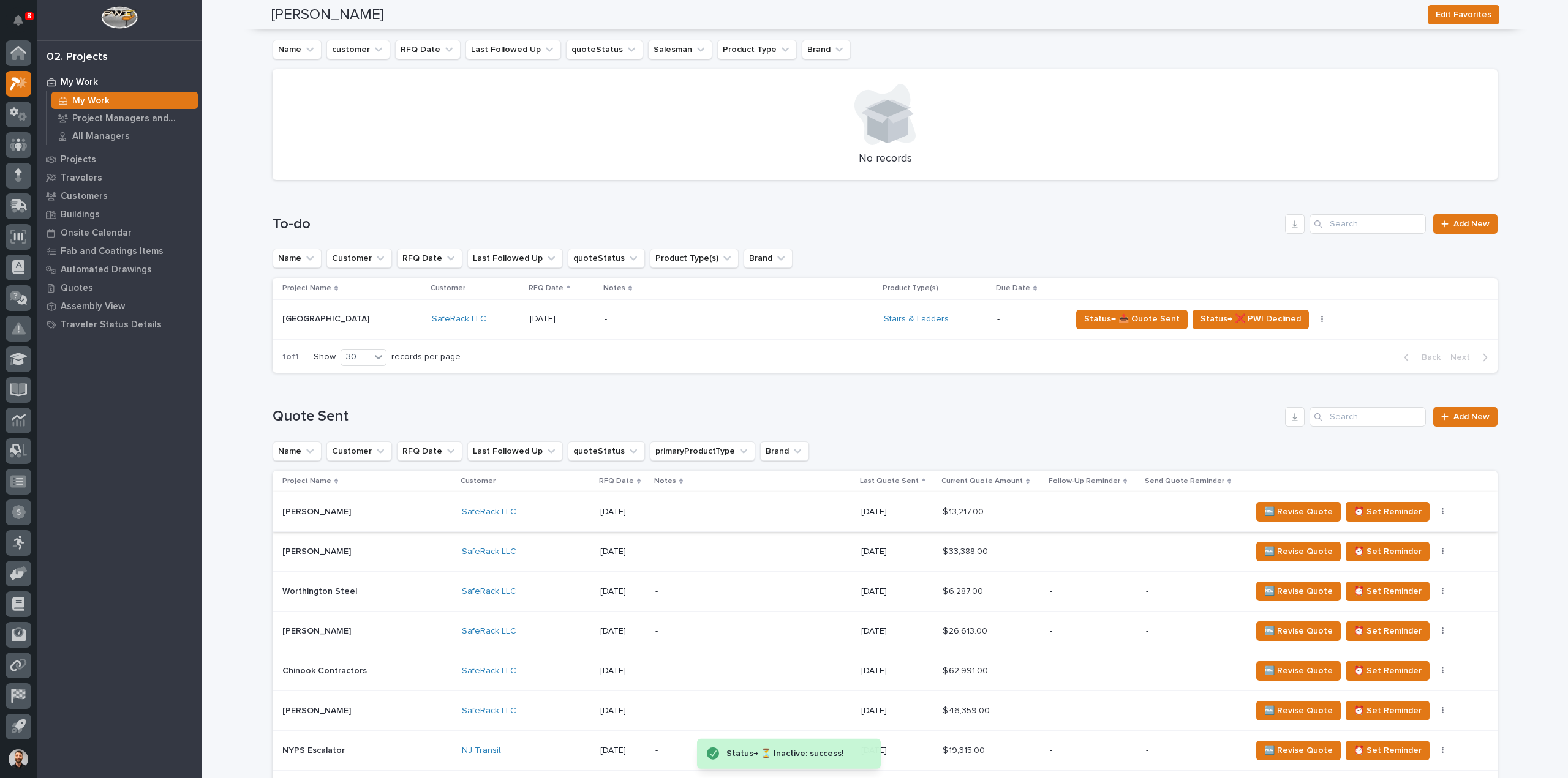
click at [1442, 512] on icon "button" at bounding box center [1443, 511] width 2 height 9
click at [1393, 556] on span "Status→ ⏳ Inactive" at bounding box center [1373, 556] width 75 height 14
click at [1442, 511] on icon "button" at bounding box center [1443, 511] width 2 height 7
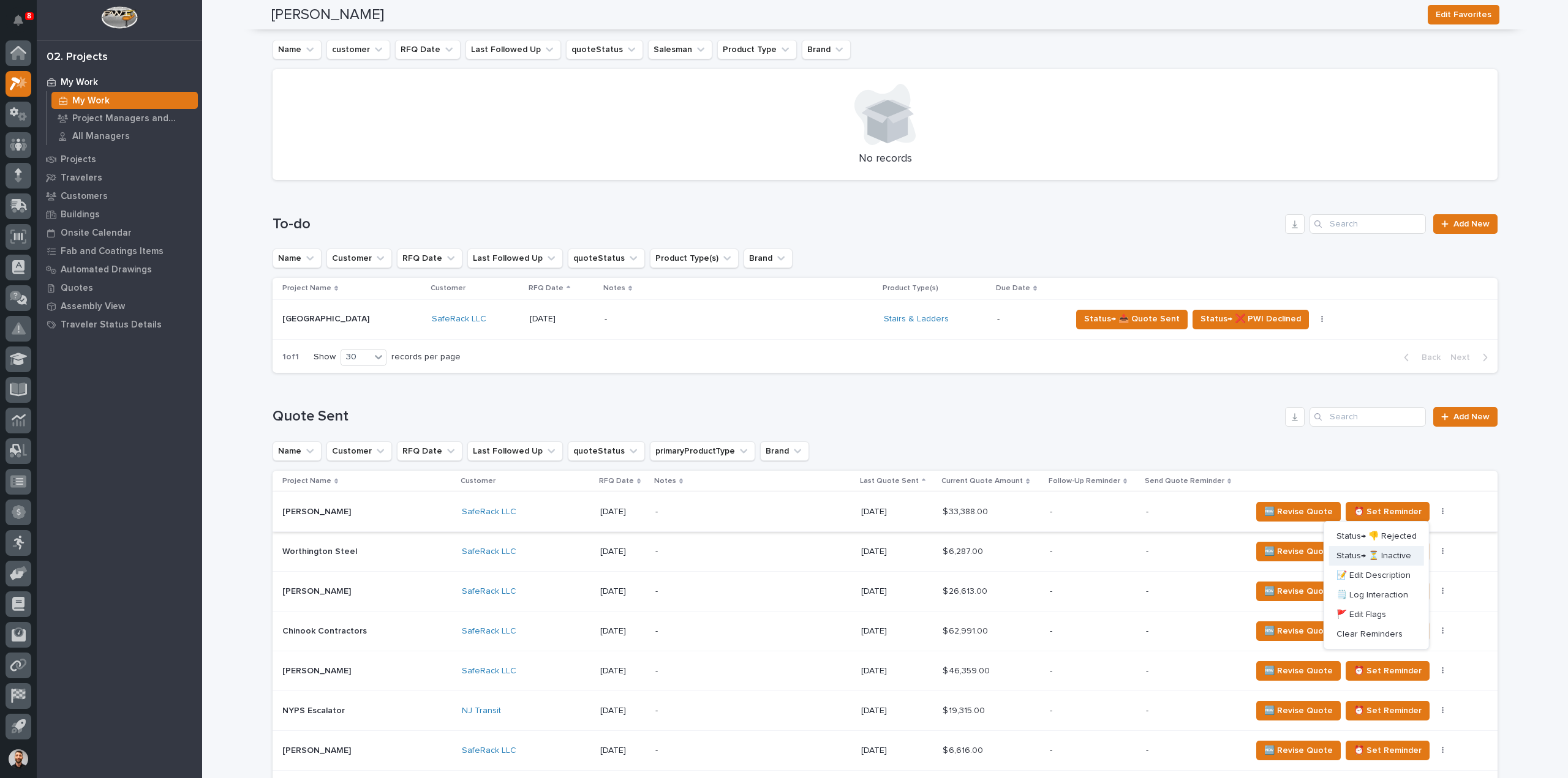
click at [1394, 553] on span "Status→ ⏳ Inactive" at bounding box center [1373, 556] width 75 height 14
click at [1442, 514] on icon "button" at bounding box center [1443, 511] width 2 height 9
click at [1393, 554] on span "Status→ ⏳ Inactive" at bounding box center [1373, 556] width 75 height 14
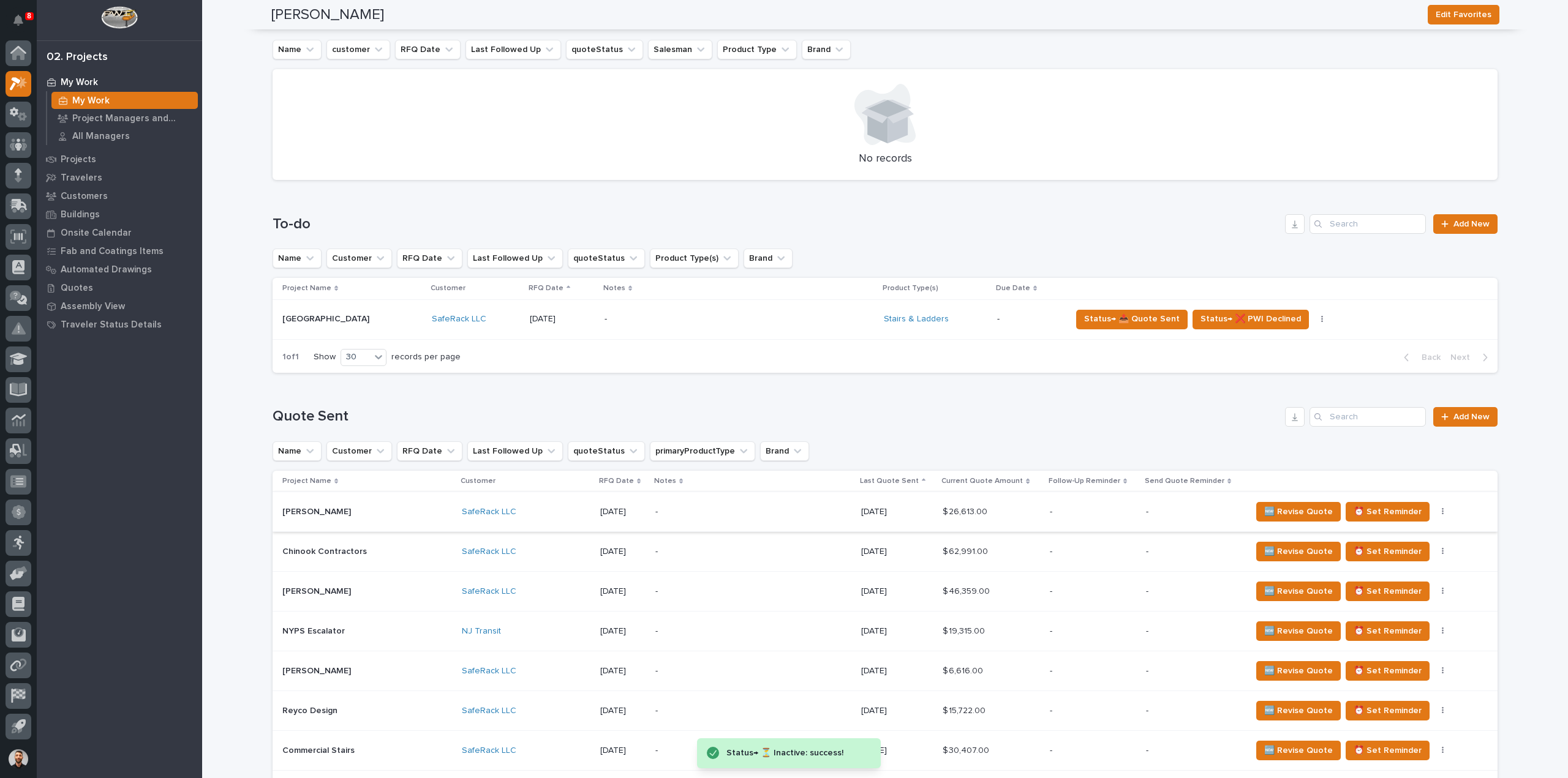
click at [1434, 511] on button "button" at bounding box center [1442, 511] width 17 height 9
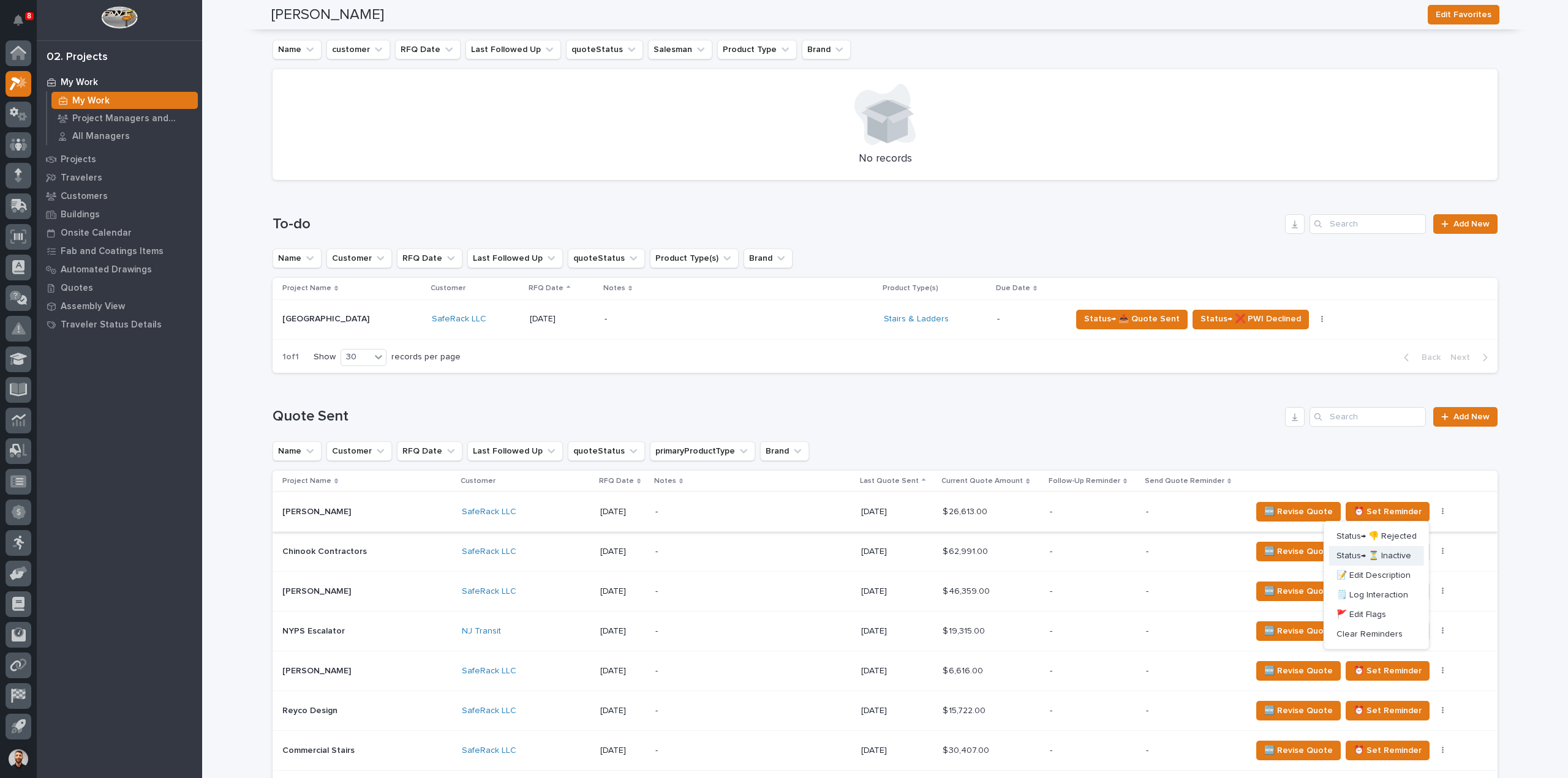
click at [1404, 551] on span "Status→ ⏳ Inactive" at bounding box center [1373, 556] width 75 height 14
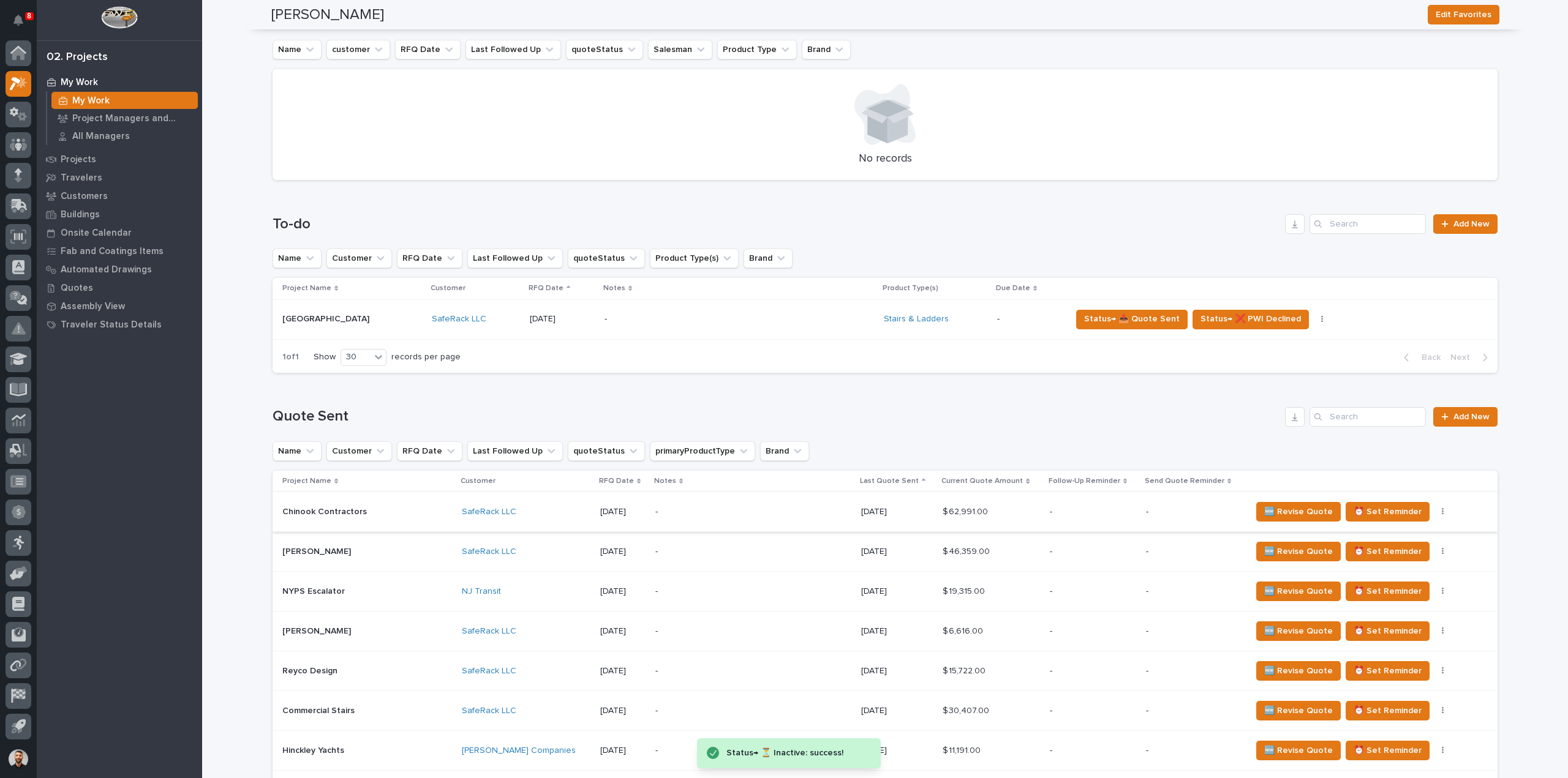
click at [1434, 513] on button "button" at bounding box center [1442, 511] width 17 height 9
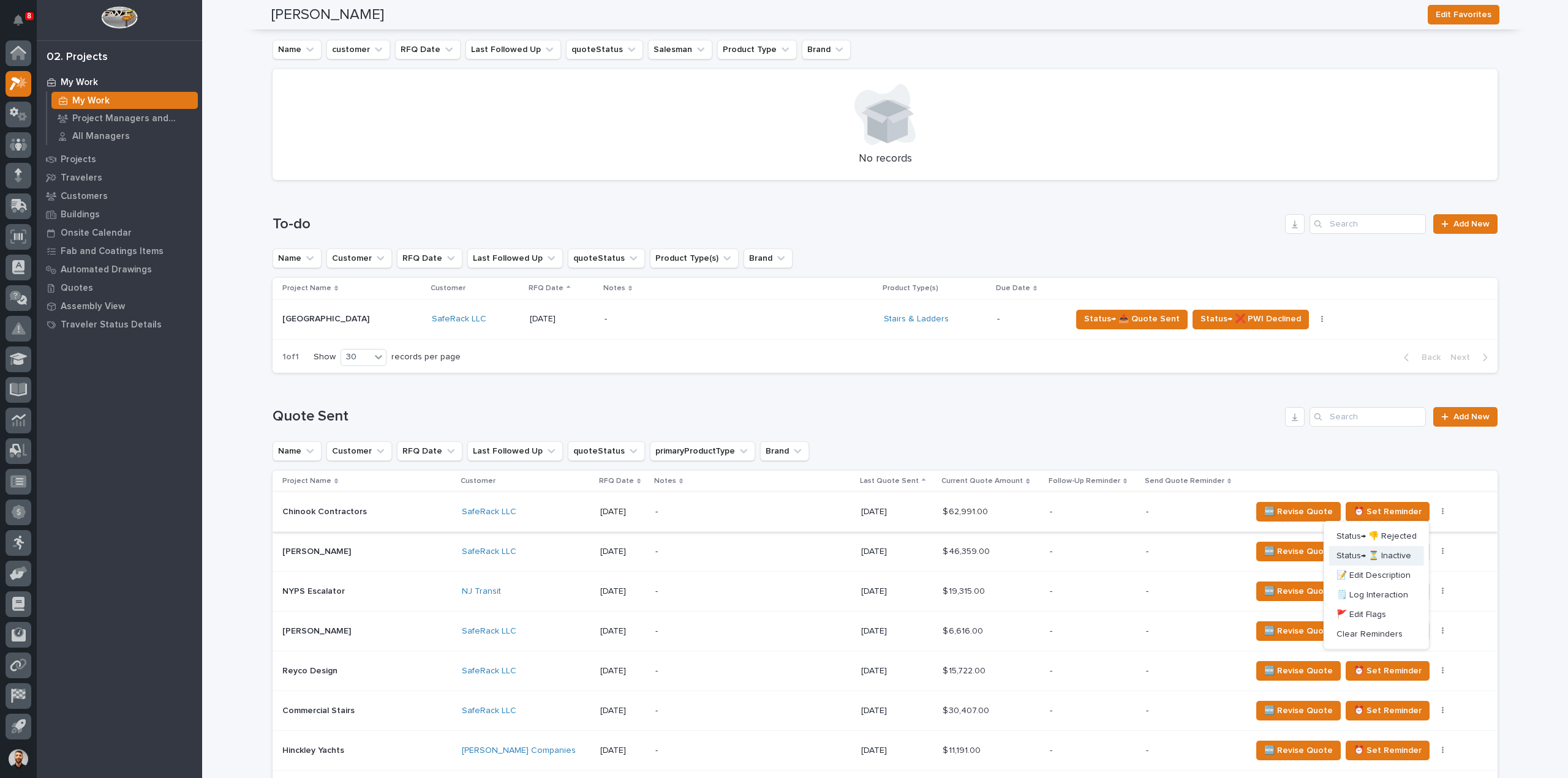
click at [1405, 554] on span "Status→ ⏳ Inactive" at bounding box center [1373, 556] width 75 height 14
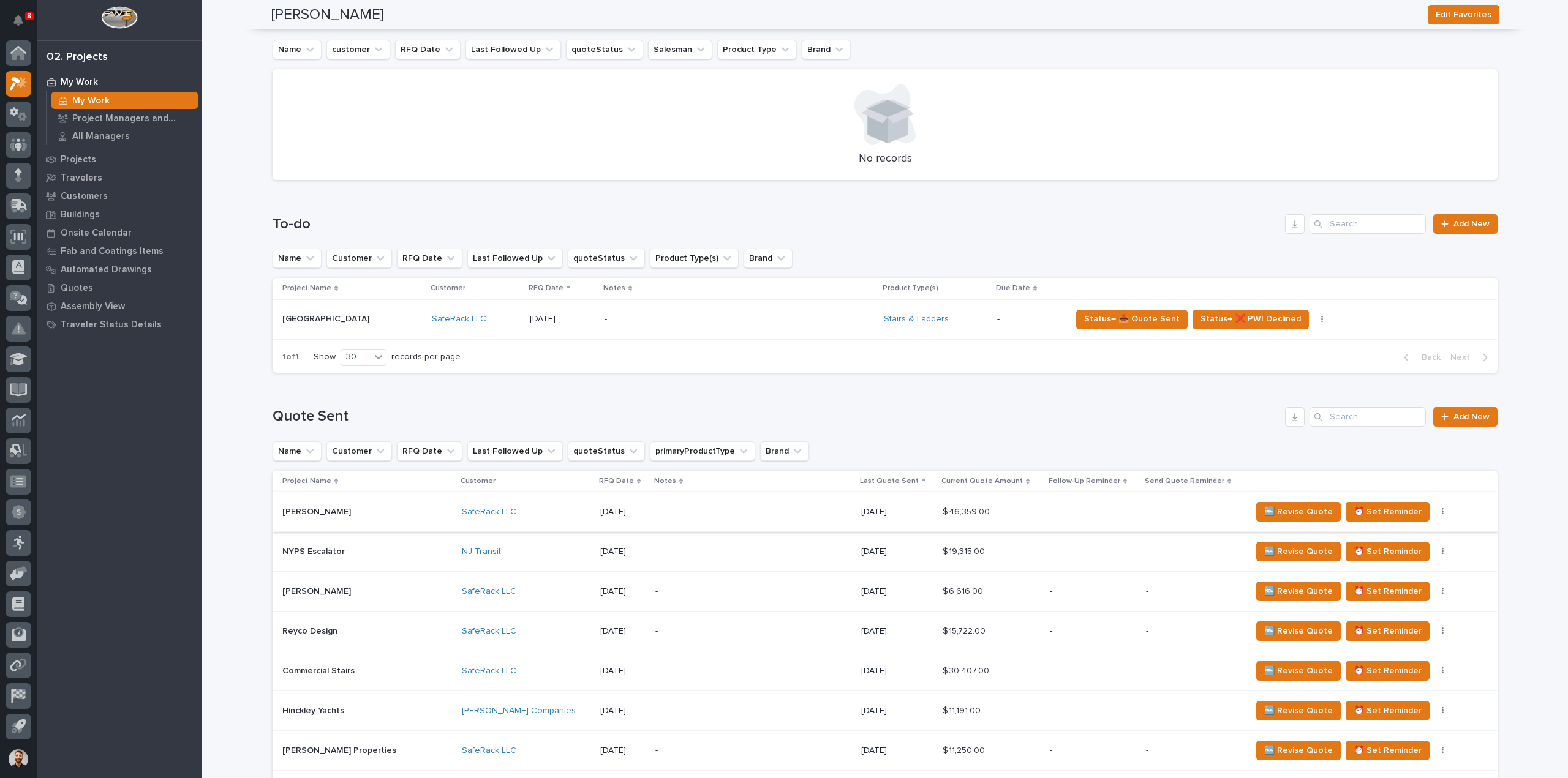
click at [1434, 511] on button "button" at bounding box center [1442, 511] width 17 height 9
click at [1396, 559] on span "Status→ ⏳ Inactive" at bounding box center [1373, 556] width 75 height 14
click at [1434, 511] on button "button" at bounding box center [1442, 511] width 17 height 9
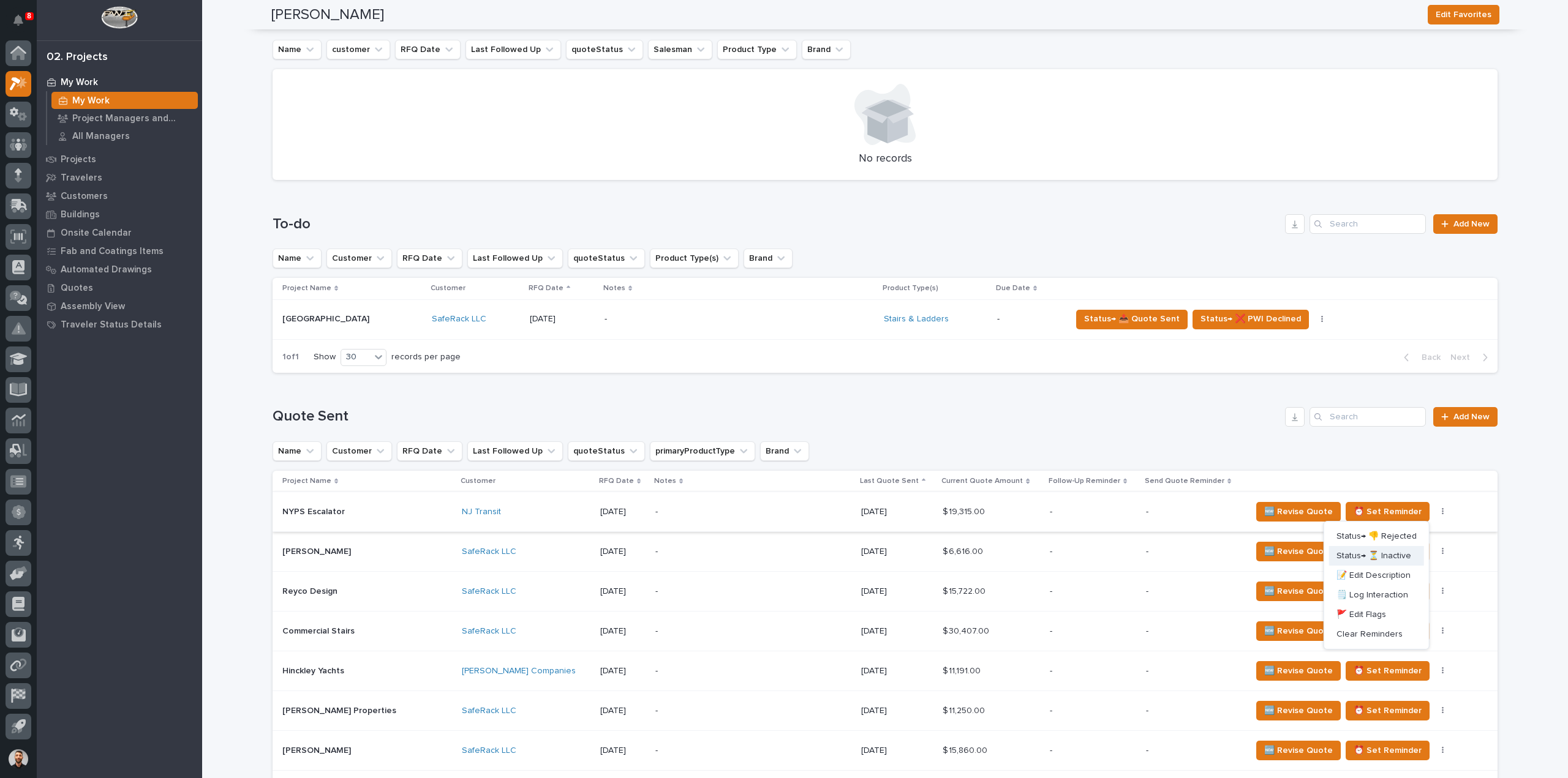
click at [1396, 553] on span "Status→ ⏳ Inactive" at bounding box center [1373, 556] width 75 height 14
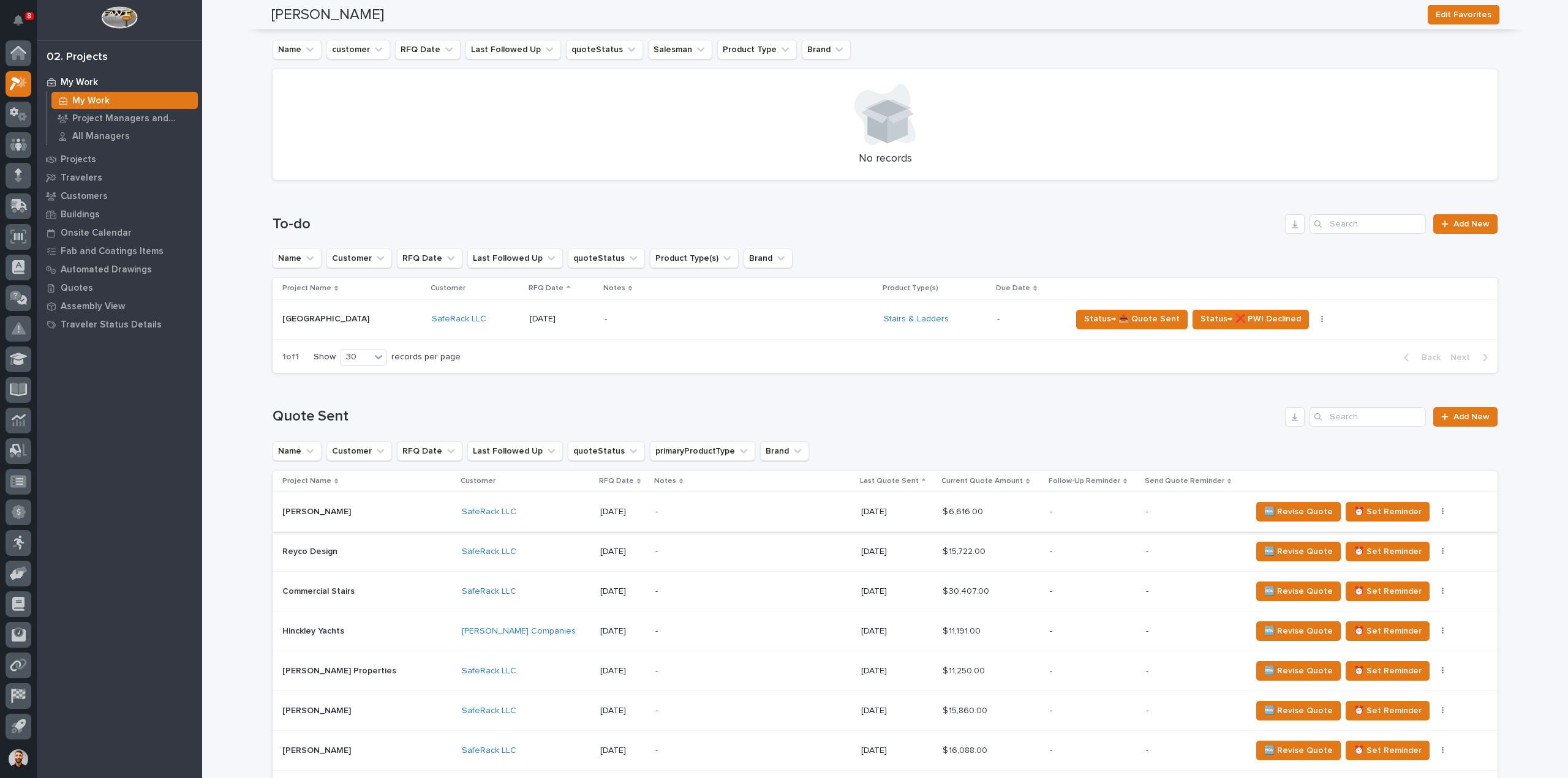
click at [1442, 511] on icon "button" at bounding box center [1443, 511] width 2 height 7
click at [1391, 560] on span "Status→ ⏳ Inactive" at bounding box center [1373, 556] width 75 height 14
click at [1442, 511] on icon "button" at bounding box center [1443, 511] width 2 height 7
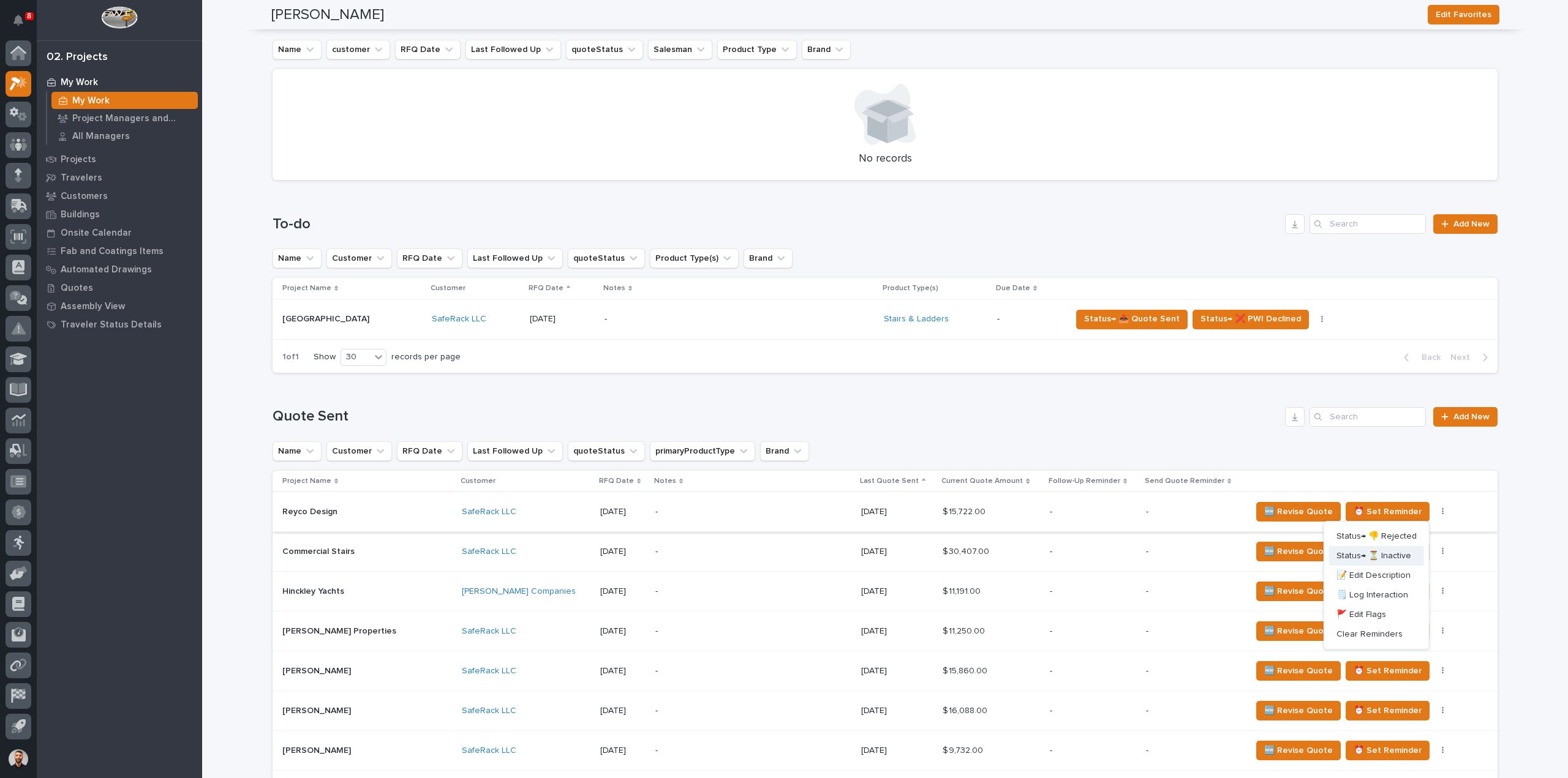
click at [1405, 552] on span "Status→ ⏳ Inactive" at bounding box center [1373, 556] width 75 height 14
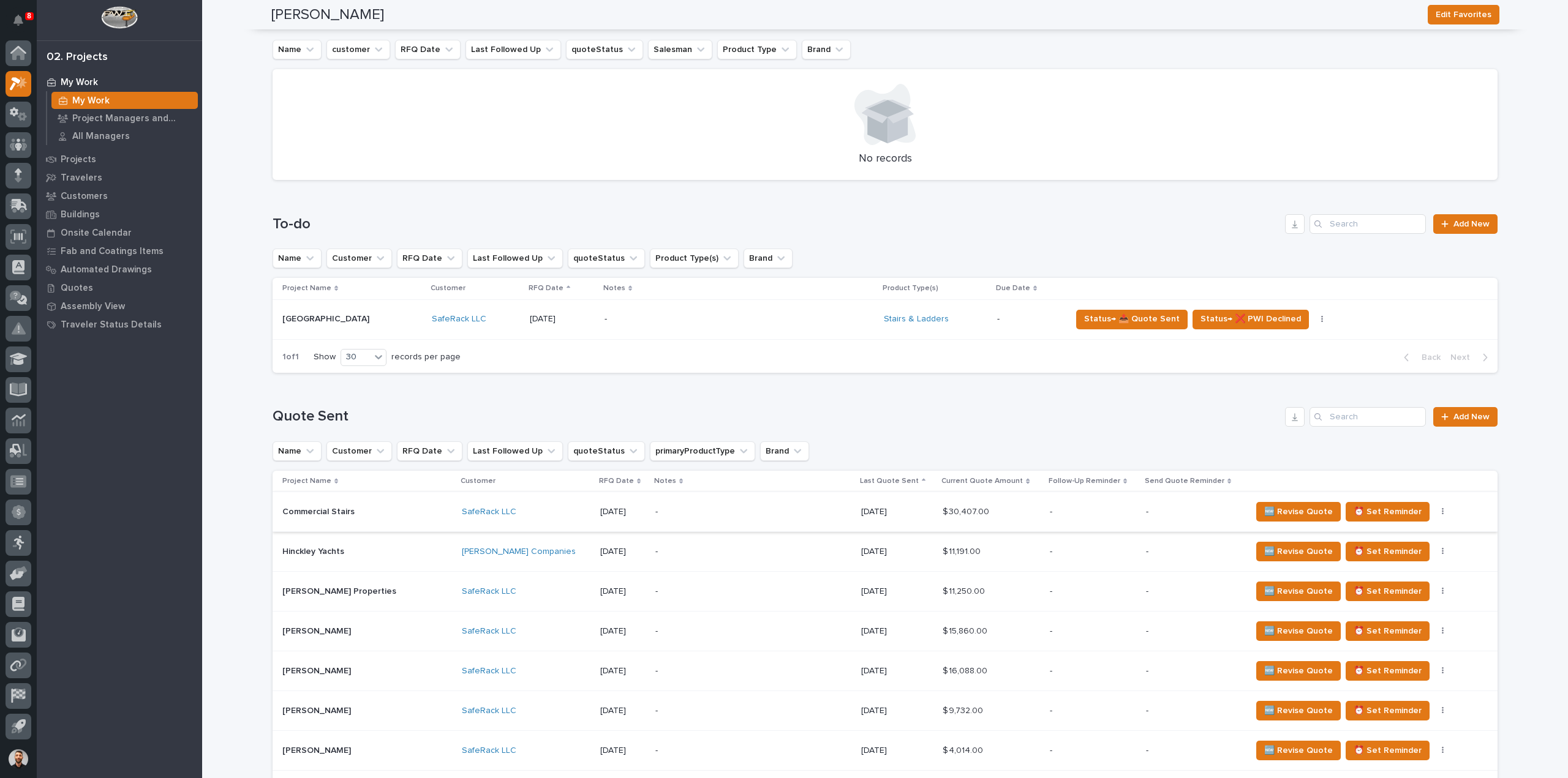
click at [1434, 512] on button "button" at bounding box center [1442, 511] width 17 height 9
click at [1392, 559] on span "Status→ ⏳ Inactive" at bounding box center [1373, 556] width 75 height 14
click at [1442, 511] on icon "button" at bounding box center [1443, 511] width 2 height 9
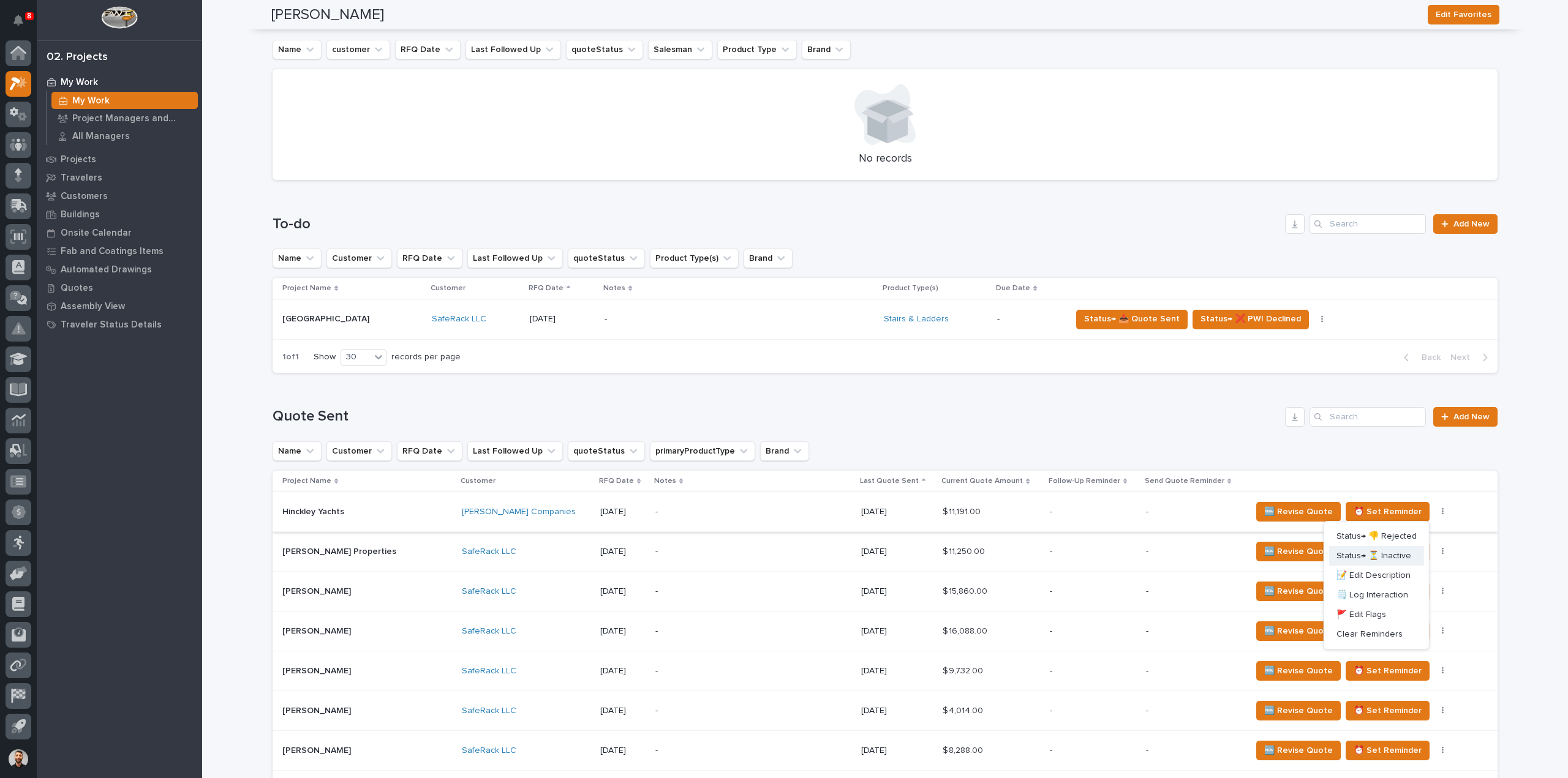
click at [1391, 553] on span "Status→ ⏳ Inactive" at bounding box center [1373, 556] width 75 height 14
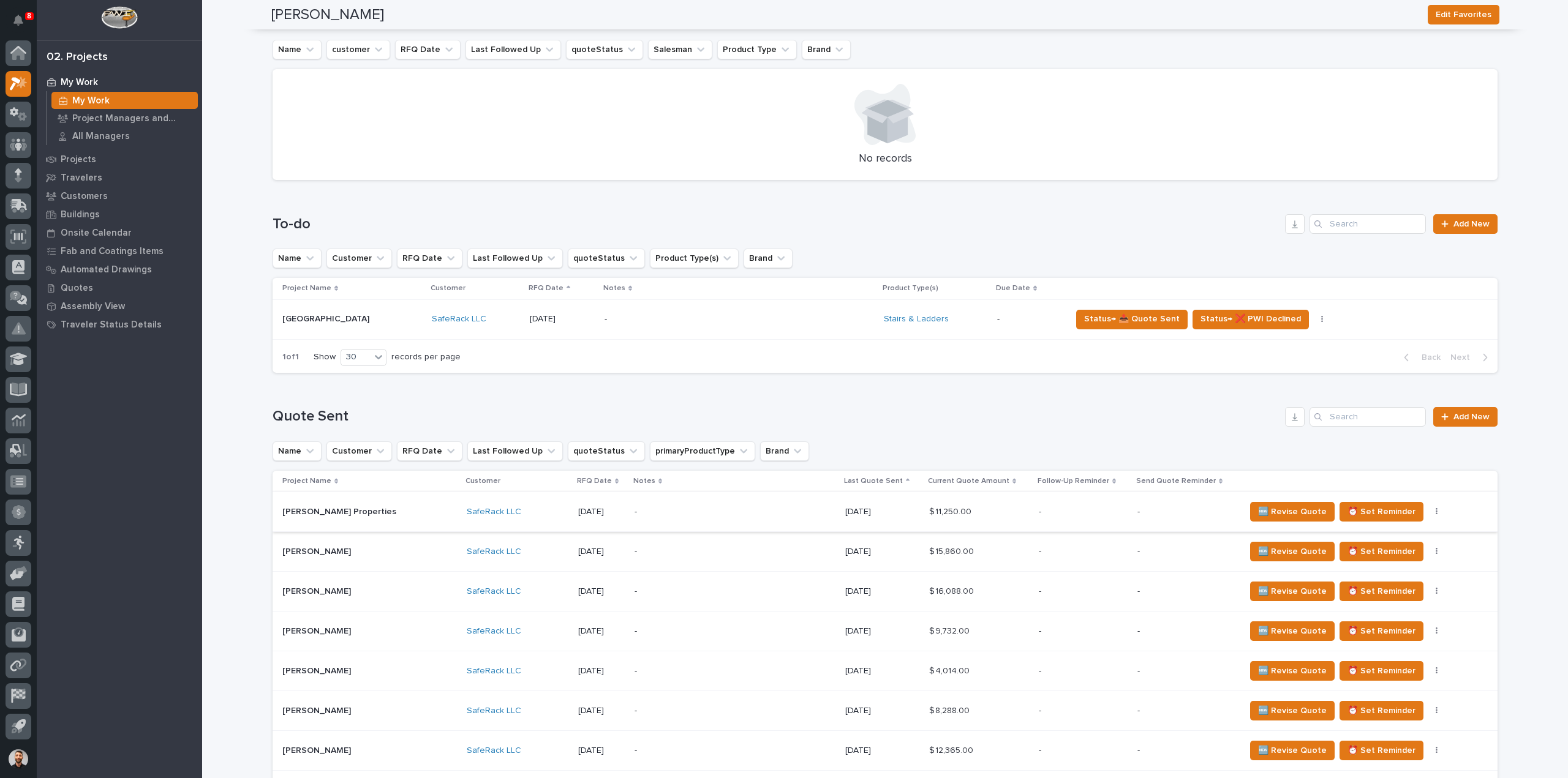
click at [1428, 512] on button "button" at bounding box center [1436, 511] width 17 height 9
click at [1377, 556] on span "Status→ ⏳ Inactive" at bounding box center [1373, 556] width 75 height 14
click at [1436, 512] on icon "button" at bounding box center [1436, 511] width 2 height 9
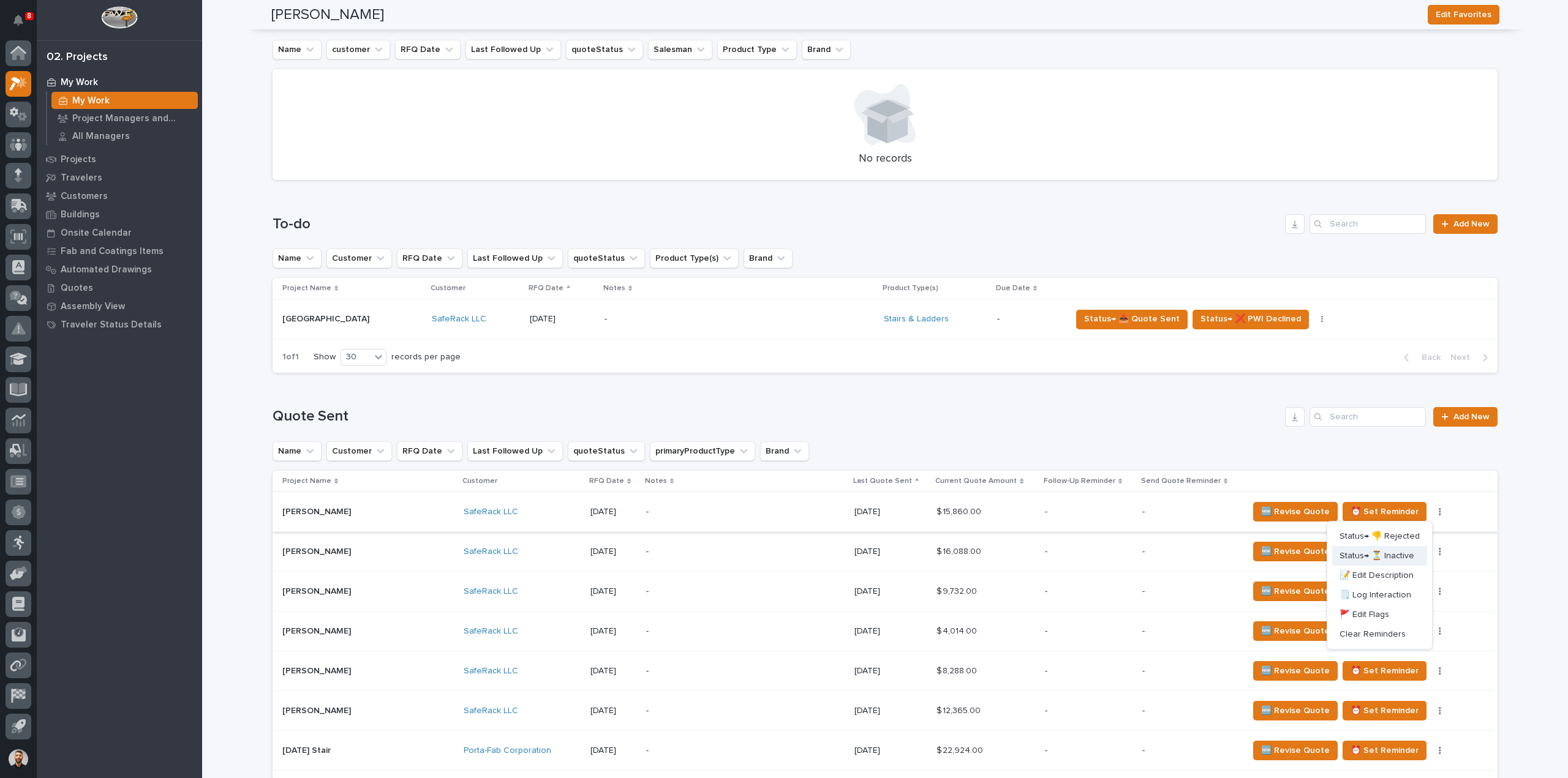
click at [1394, 557] on span "Status→ ⏳ Inactive" at bounding box center [1376, 556] width 75 height 14
click at [1432, 514] on button "button" at bounding box center [1440, 511] width 17 height 9
click at [1405, 556] on span "Status→ ⏳ Inactive" at bounding box center [1376, 556] width 75 height 14
click at [1439, 512] on icon "button" at bounding box center [1440, 511] width 2 height 9
click at [1407, 552] on span "Status→ ⏳ Inactive" at bounding box center [1376, 556] width 75 height 14
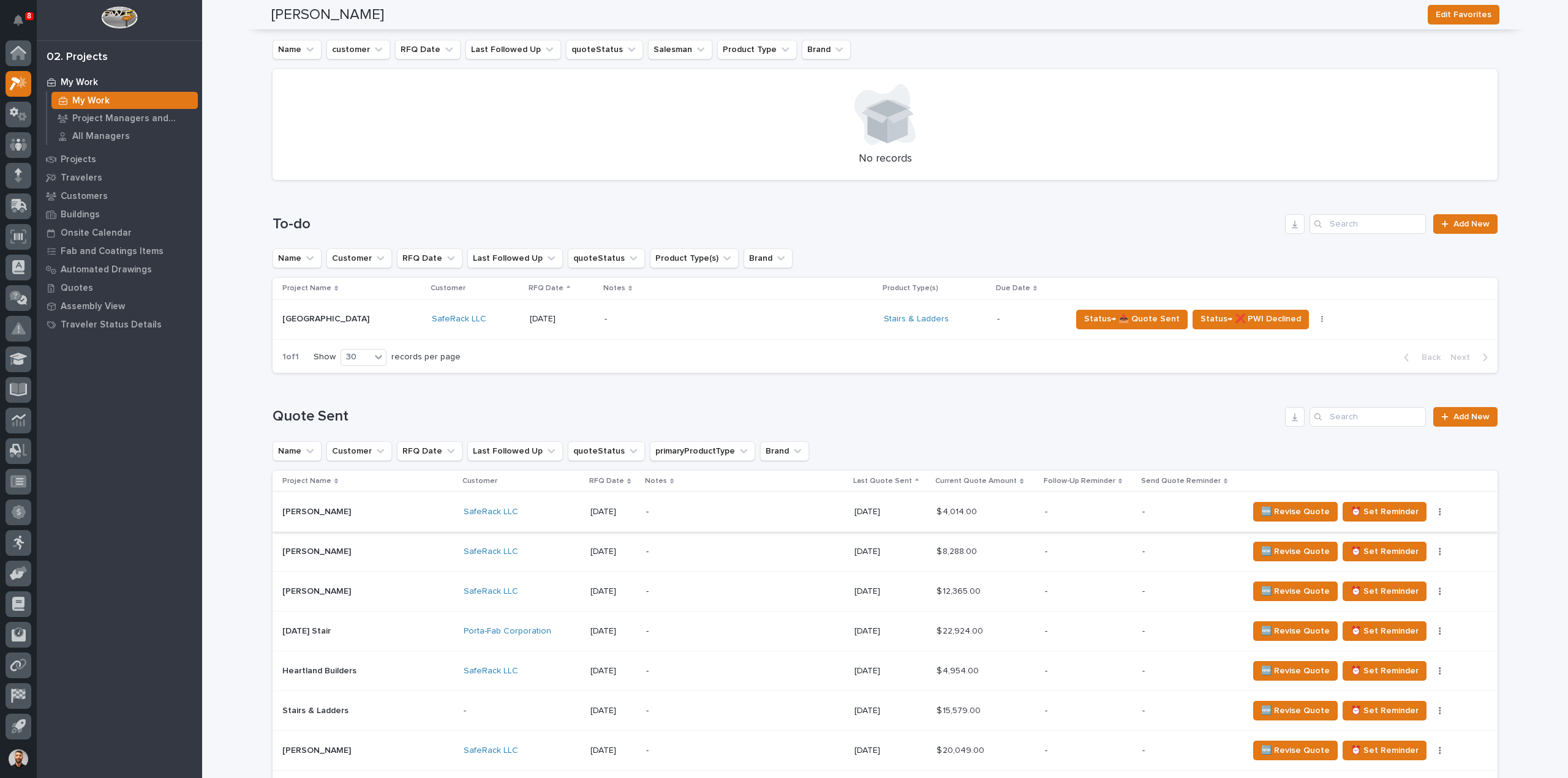
click at [1439, 512] on icon "button" at bounding box center [1440, 511] width 2 height 9
click at [1383, 560] on span "Status→ ⏳ Inactive" at bounding box center [1376, 556] width 75 height 14
click at [1432, 511] on button "button" at bounding box center [1440, 511] width 17 height 9
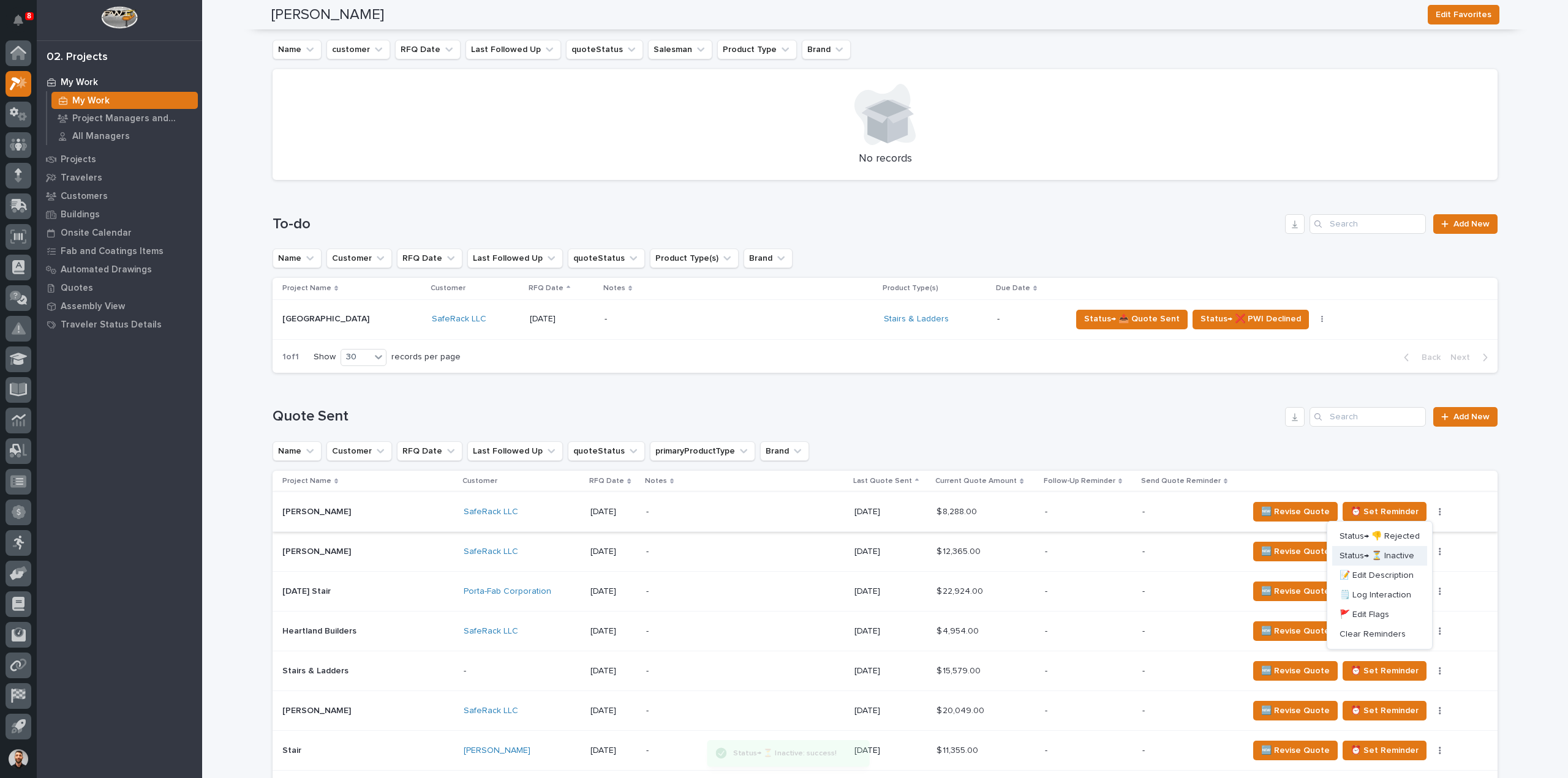
click at [1406, 556] on span "Status→ ⏳ Inactive" at bounding box center [1376, 556] width 75 height 14
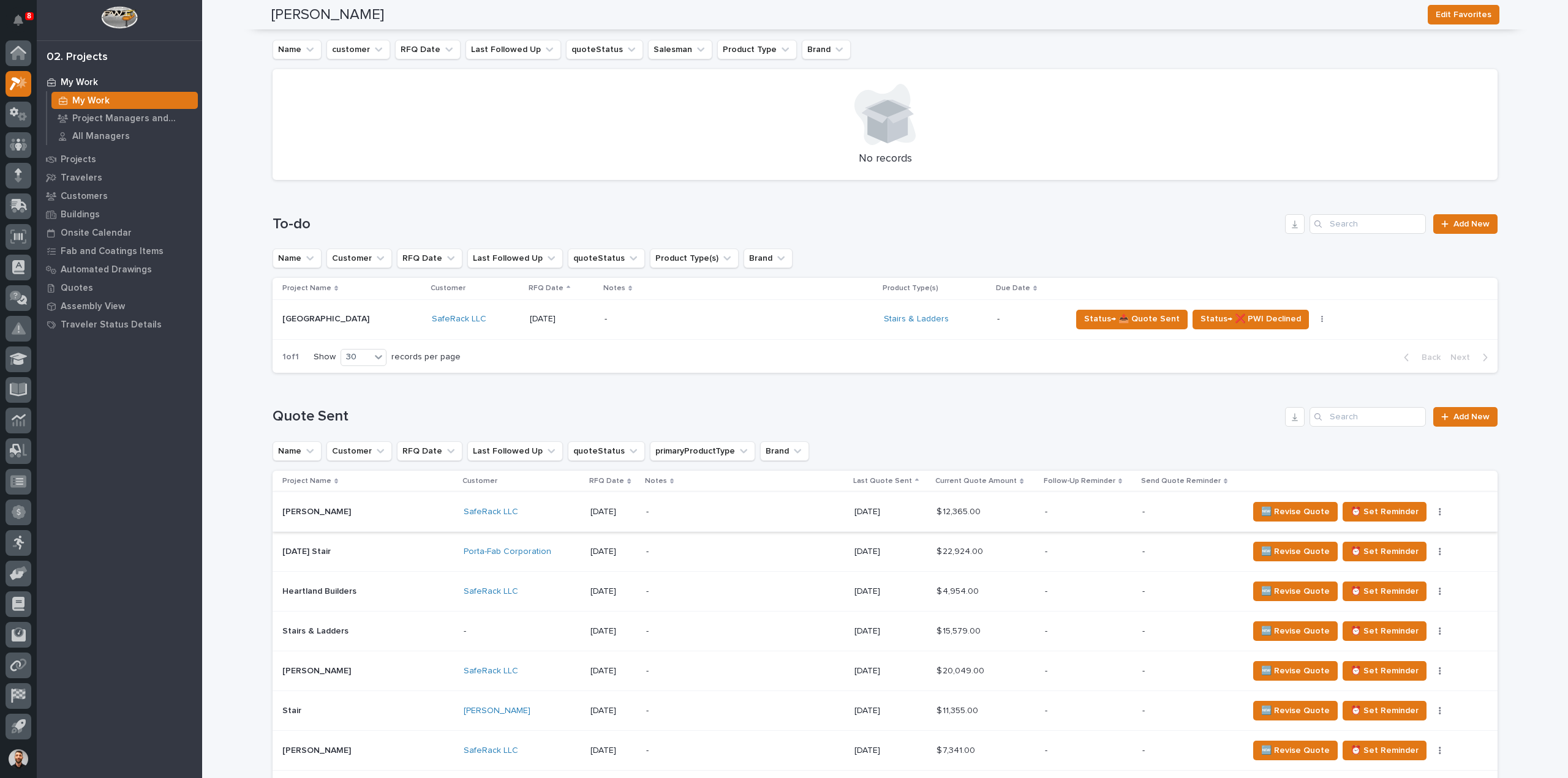
click at [1439, 512] on icon "button" at bounding box center [1440, 511] width 2 height 9
click at [1410, 554] on span "Status→ ⏳ Inactive" at bounding box center [1376, 556] width 75 height 14
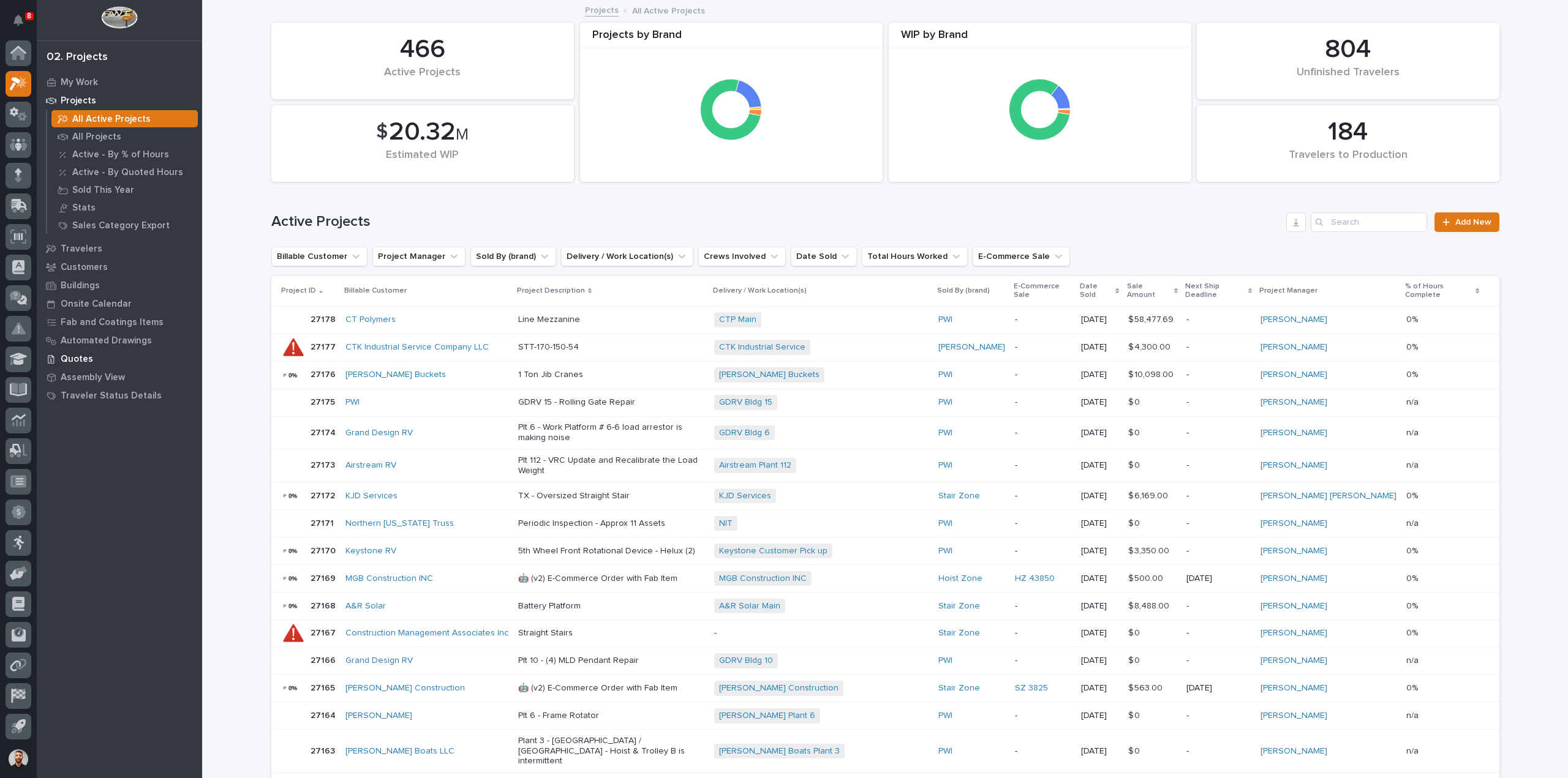
click at [72, 358] on p "Quotes" at bounding box center [77, 360] width 32 height 11
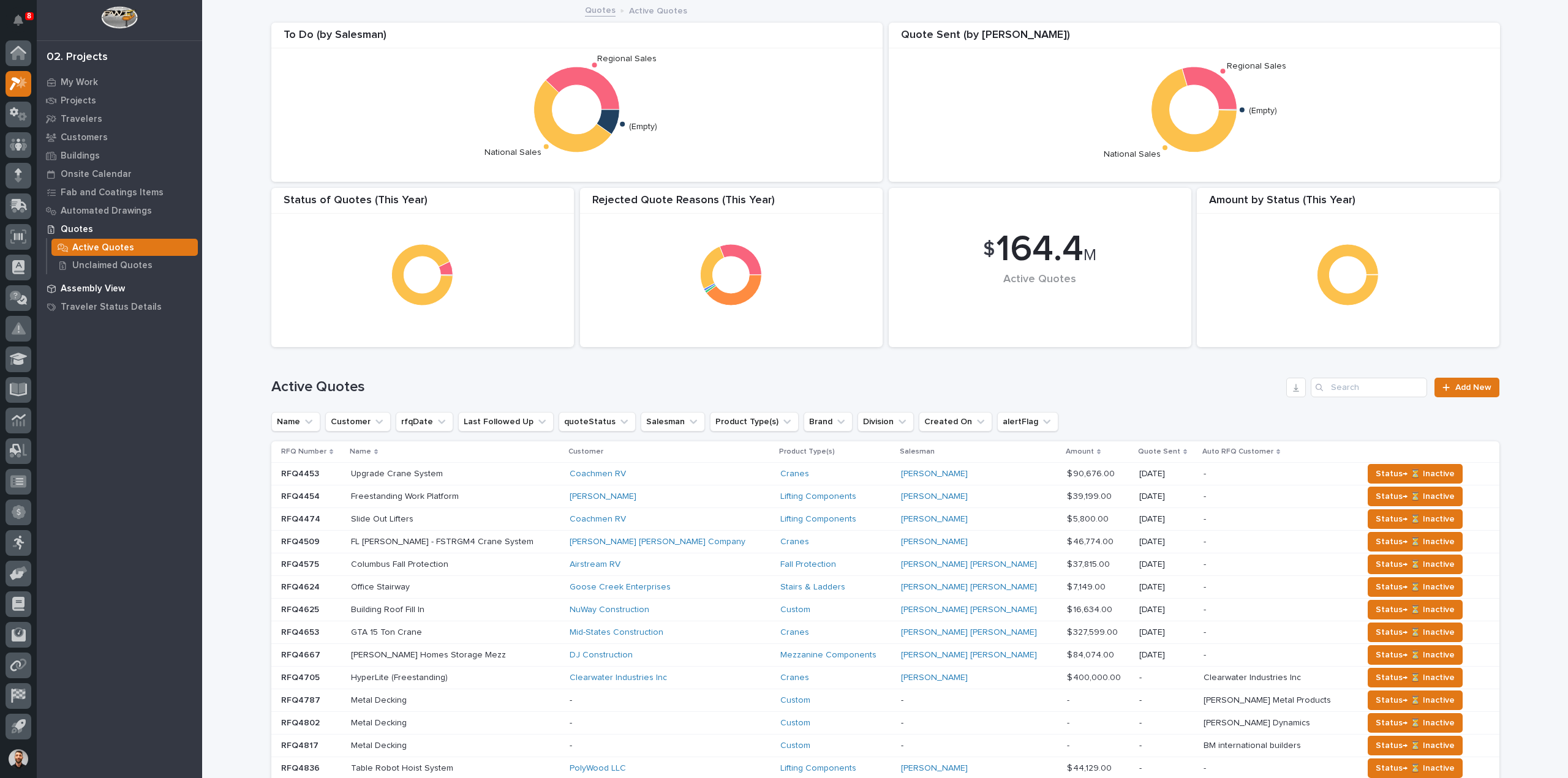
click at [124, 289] on div "Assembly View" at bounding box center [120, 288] width 159 height 17
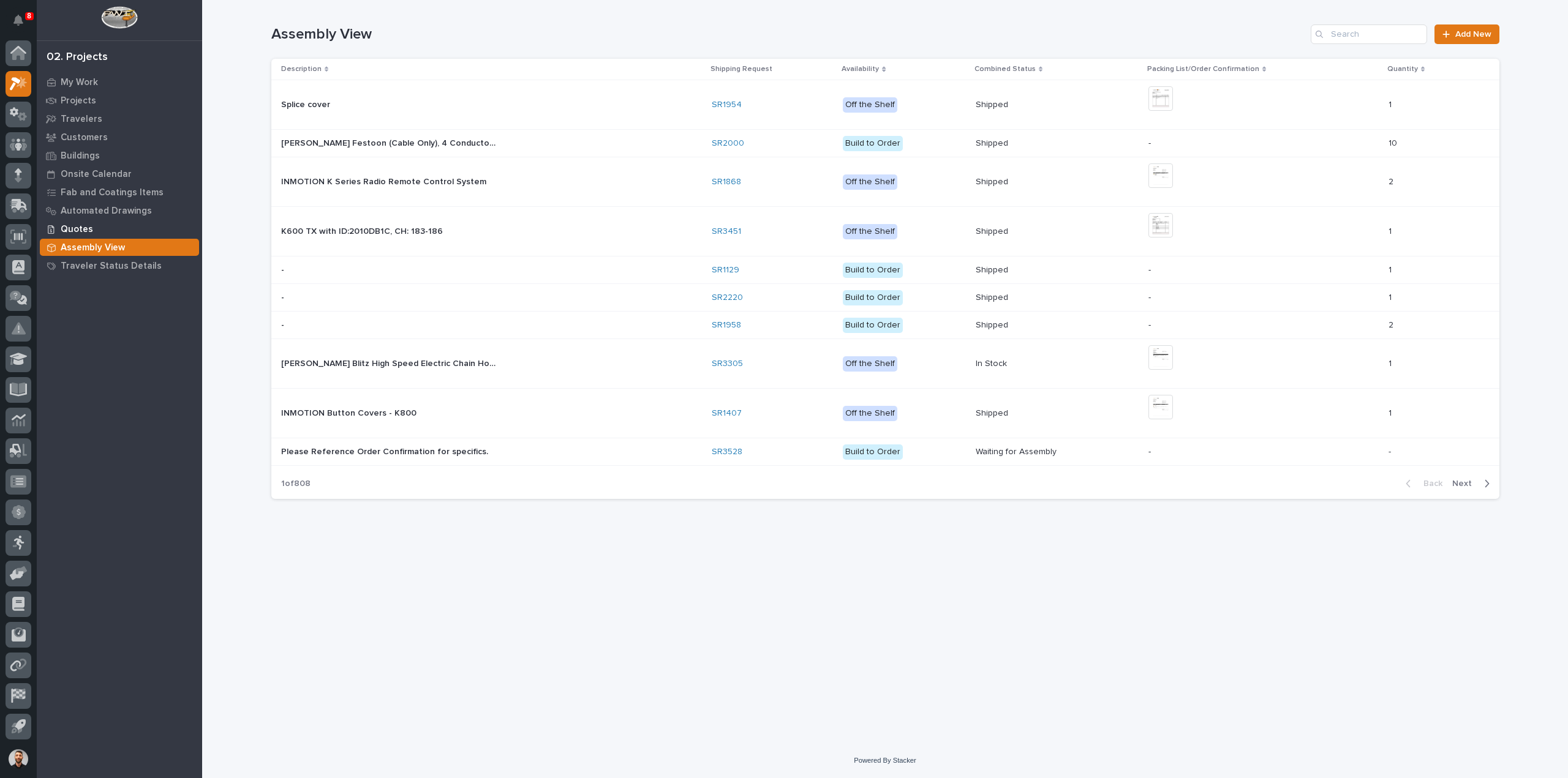
click at [92, 227] on div "Quotes" at bounding box center [120, 229] width 159 height 17
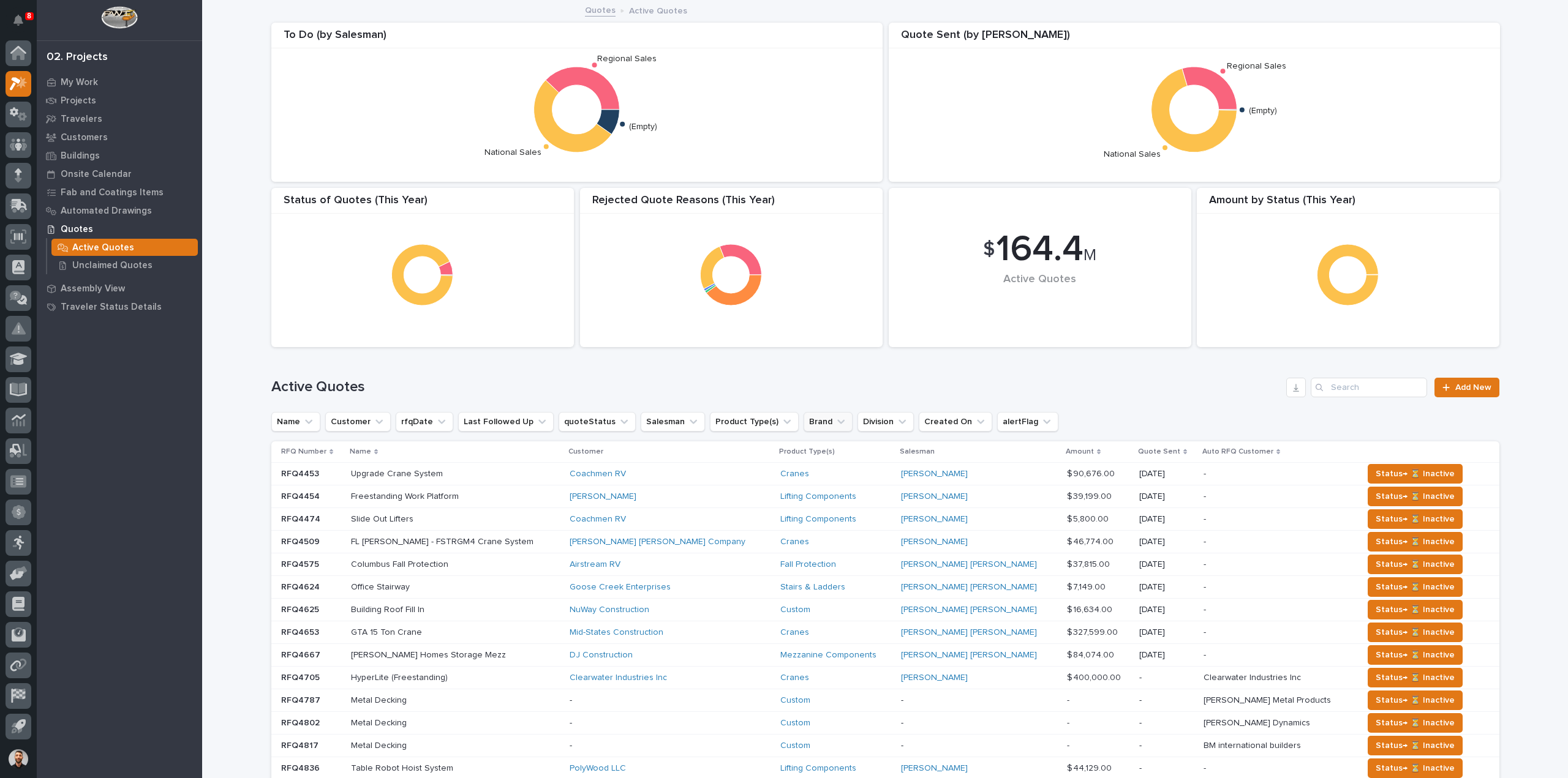
click at [835, 422] on icon "Brand" at bounding box center [841, 422] width 12 height 12
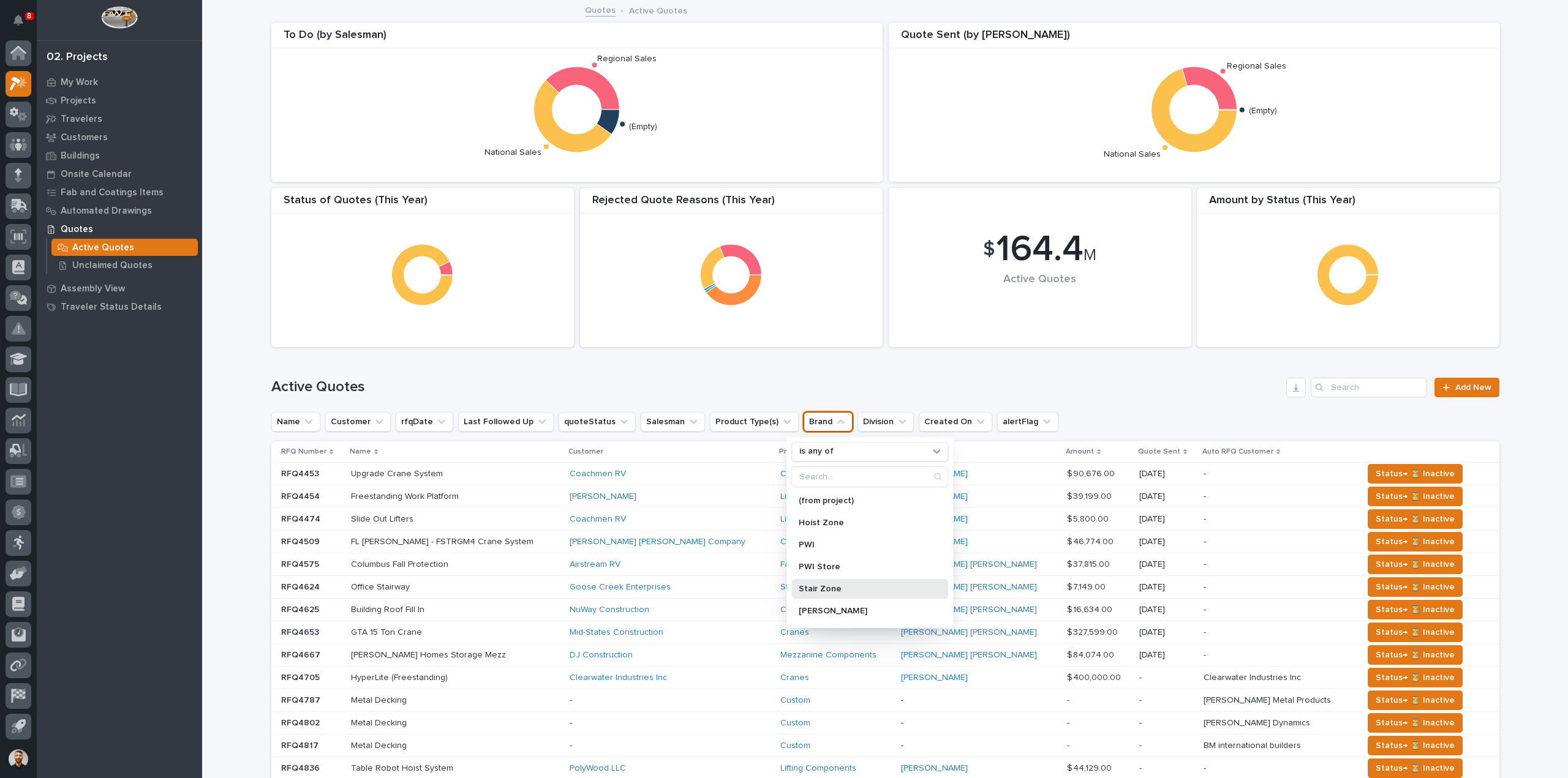
click at [812, 589] on p "Stair Zone" at bounding box center [864, 589] width 130 height 9
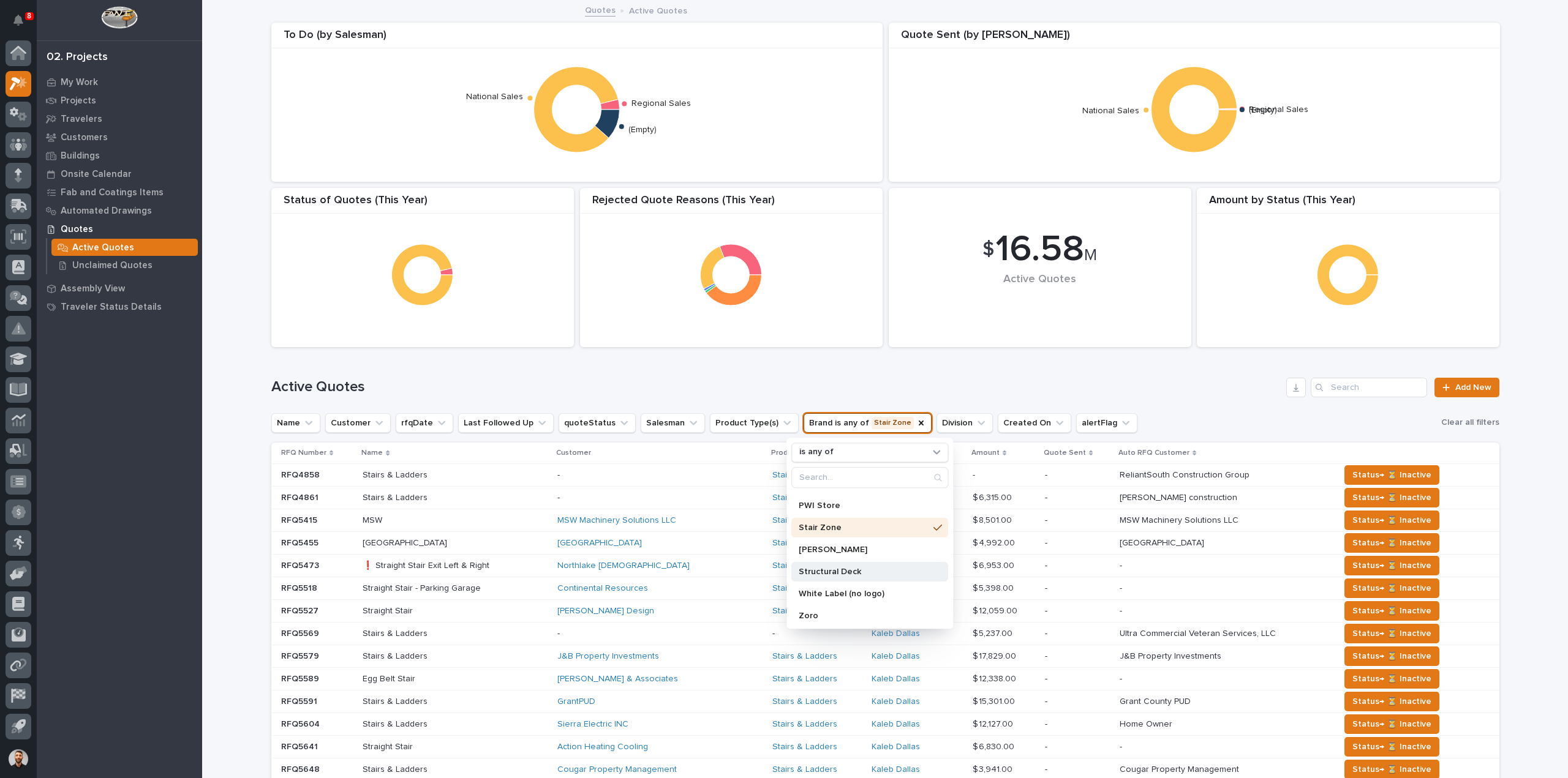
scroll to position [63, 0]
click at [841, 575] on div "Structural Deck" at bounding box center [869, 570] width 157 height 19
click at [1216, 416] on div "Name Customer rfqDate Last Followed Up quoteStatus Salesman Product Type(s) Bra…" at bounding box center [885, 422] width 1228 height 21
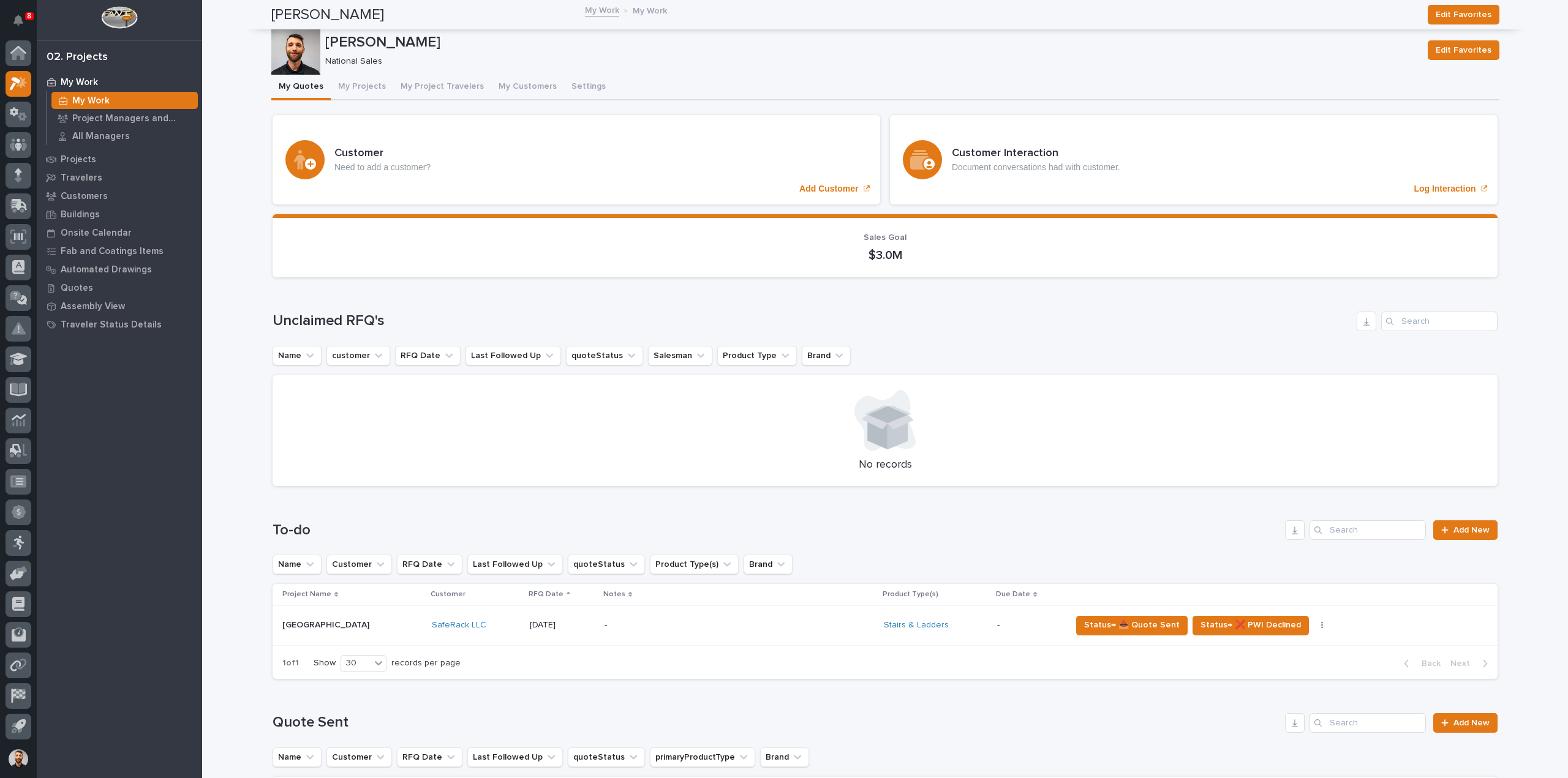
scroll to position [306, 0]
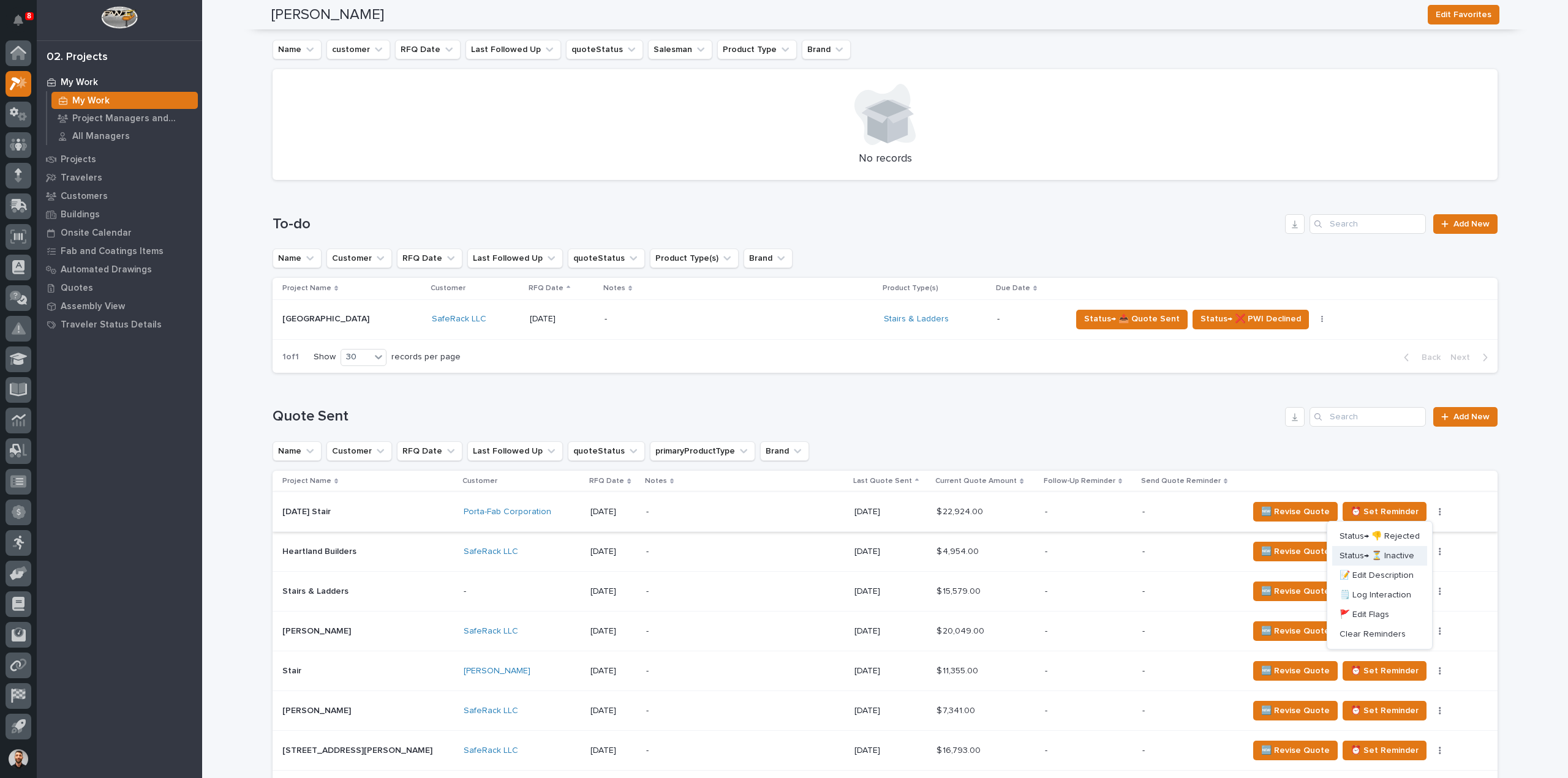
click at [1401, 552] on span "Status→ ⏳ Inactive" at bounding box center [1376, 556] width 75 height 14
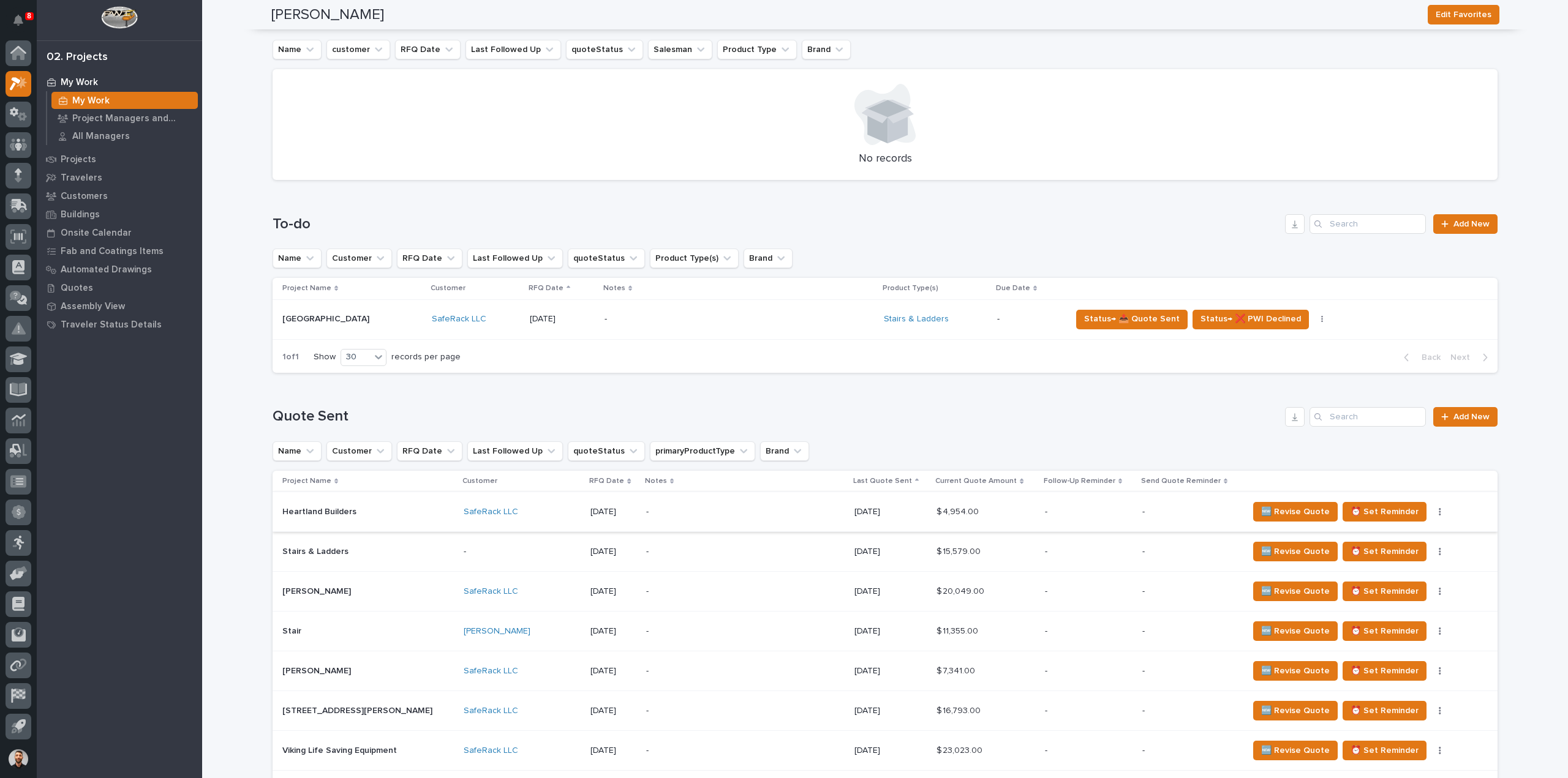
click at [1432, 511] on button "button" at bounding box center [1440, 511] width 17 height 9
click at [1397, 556] on span "Status→ ⏳ Inactive" at bounding box center [1376, 556] width 75 height 14
click at [1432, 511] on button "button" at bounding box center [1440, 511] width 17 height 9
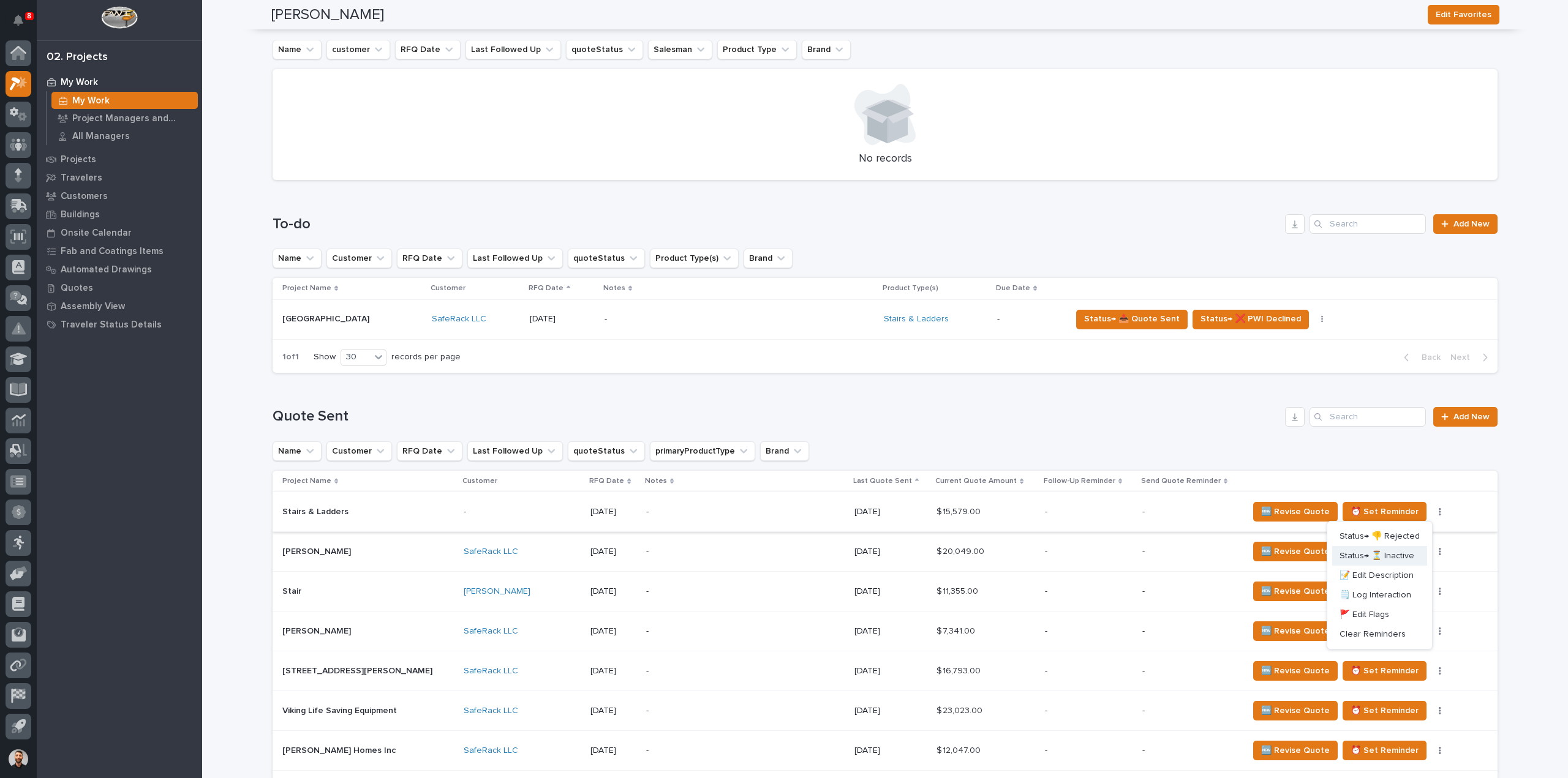
click at [1401, 556] on span "Status→ ⏳ Inactive" at bounding box center [1376, 556] width 75 height 14
click at [1400, 582] on button "⏰ Set Reminder" at bounding box center [1384, 592] width 83 height 19
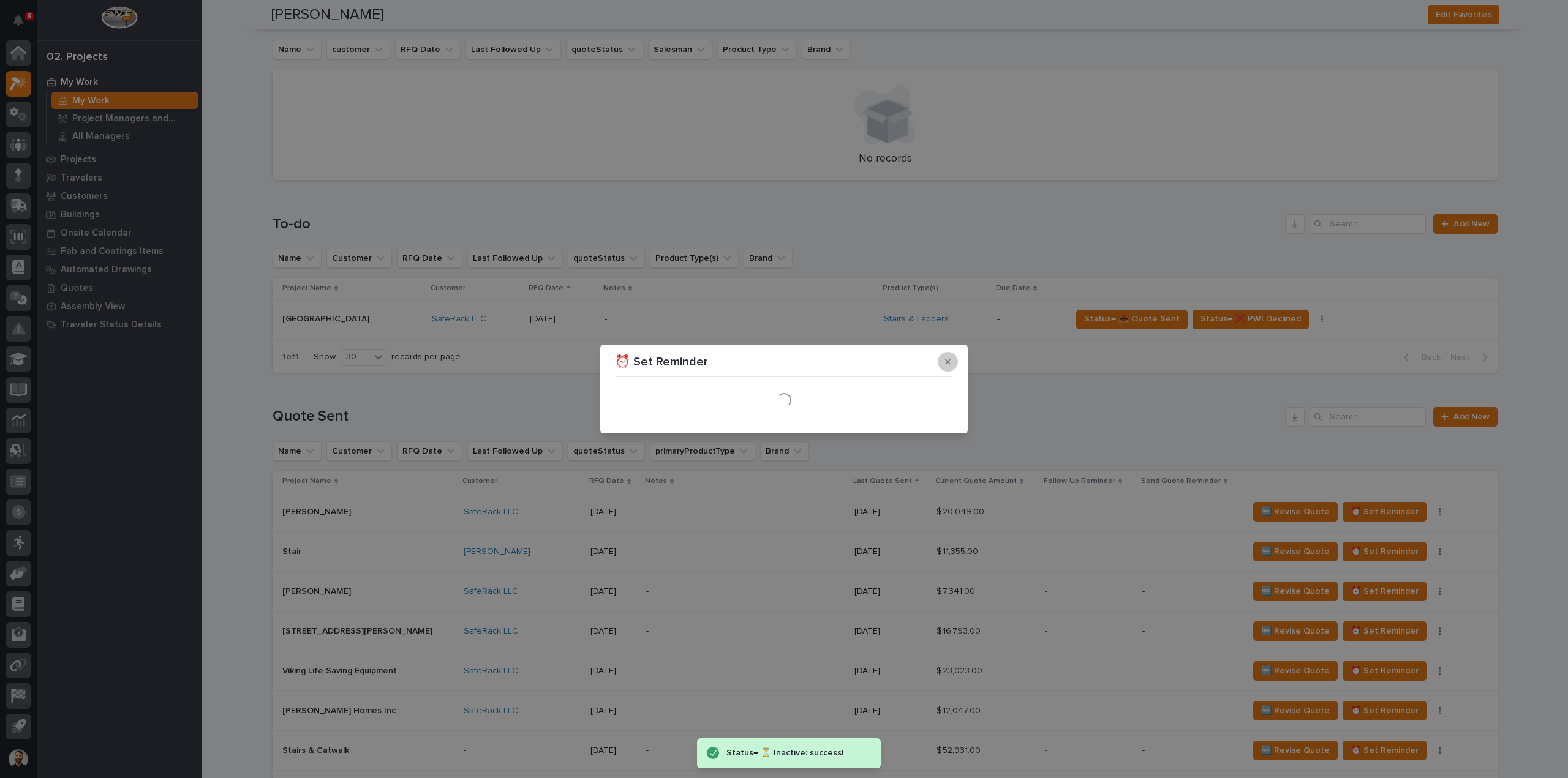
click at [950, 363] on icon "button" at bounding box center [947, 361] width 6 height 9
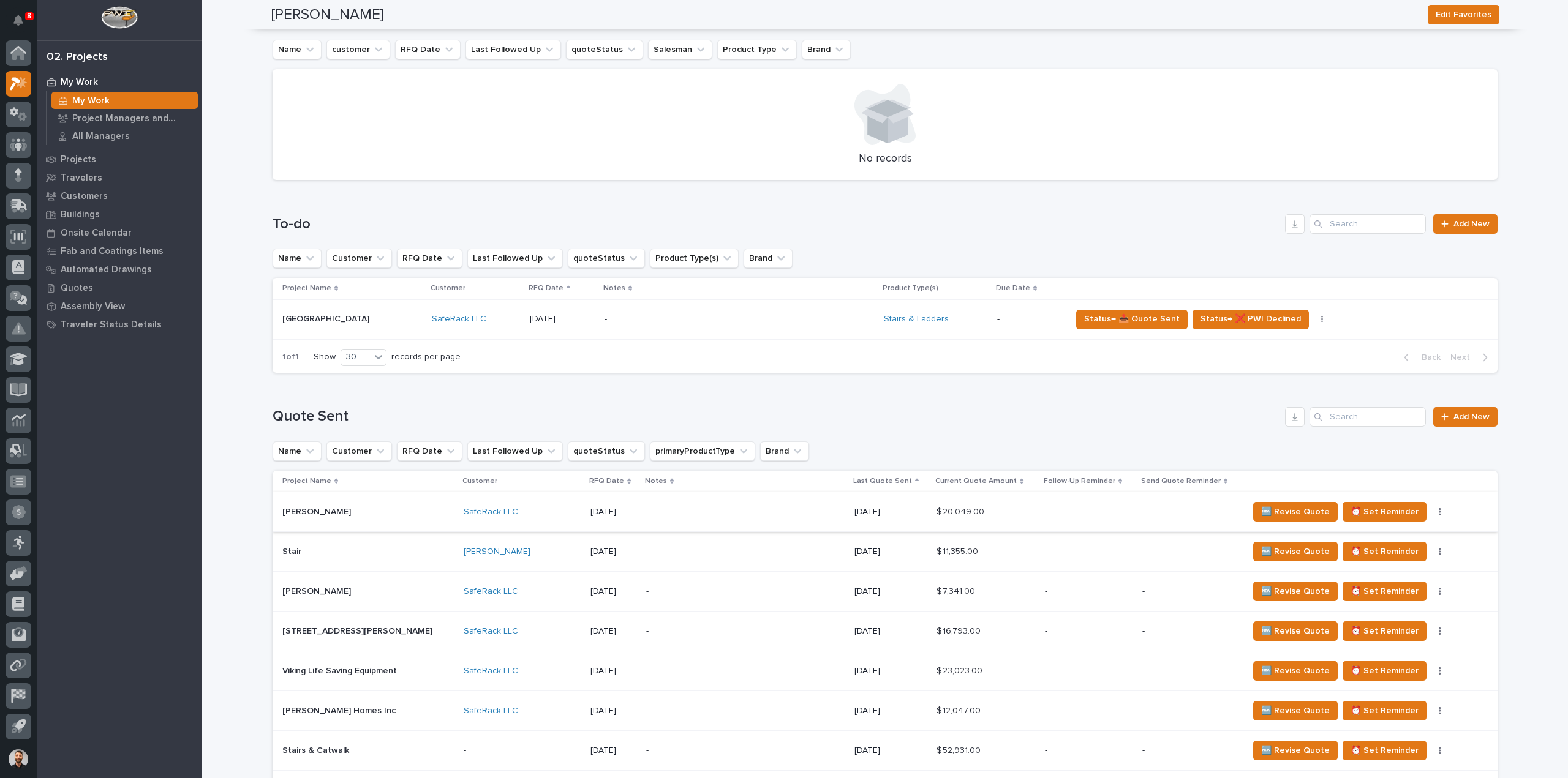
click at [1432, 512] on button "button" at bounding box center [1440, 511] width 17 height 9
click at [1403, 554] on span "Status→ ⏳ Inactive" at bounding box center [1376, 556] width 75 height 14
click at [1432, 513] on button "button" at bounding box center [1440, 511] width 17 height 9
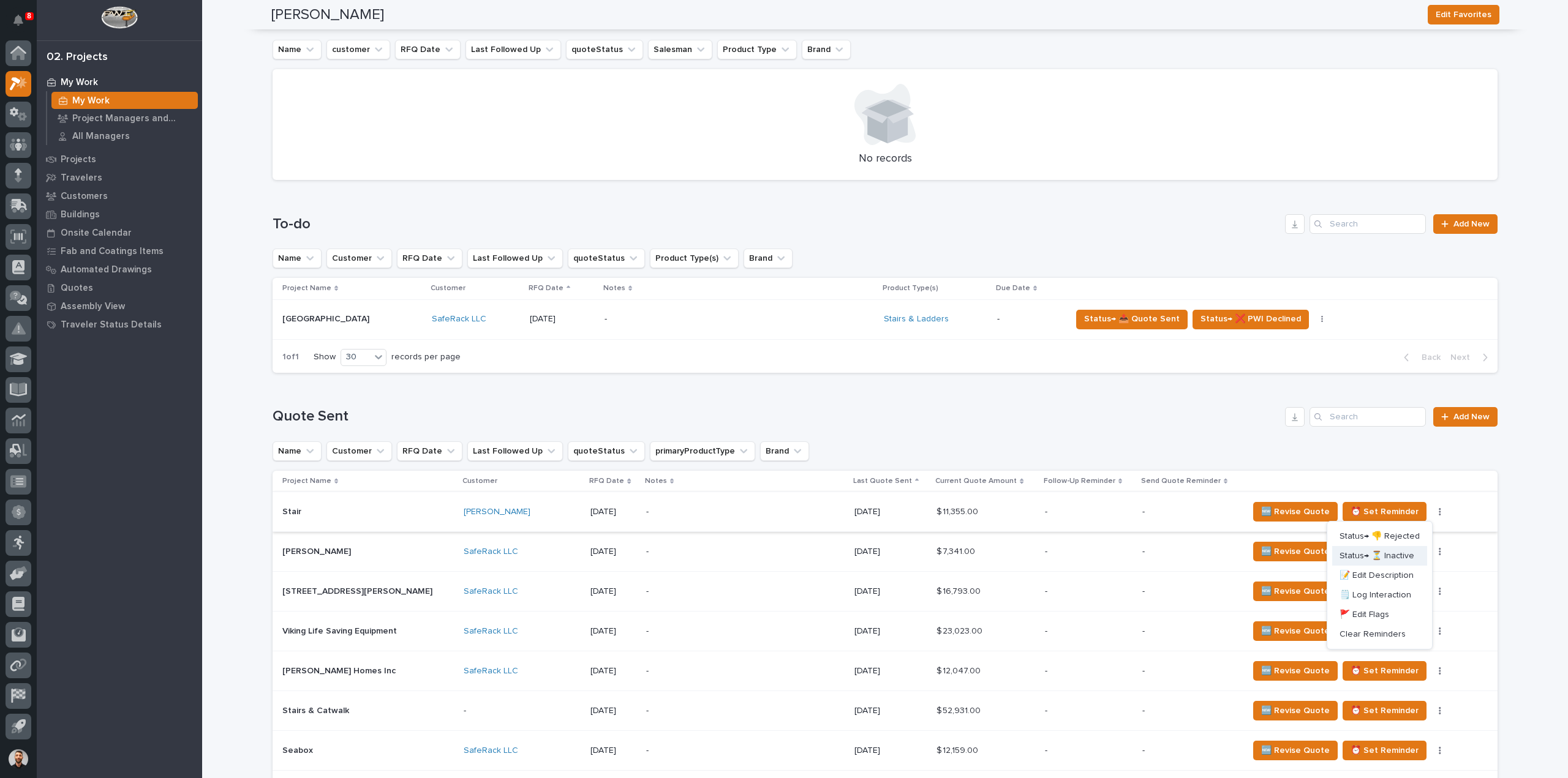
click at [1403, 551] on span "Status→ ⏳ Inactive" at bounding box center [1376, 556] width 75 height 14
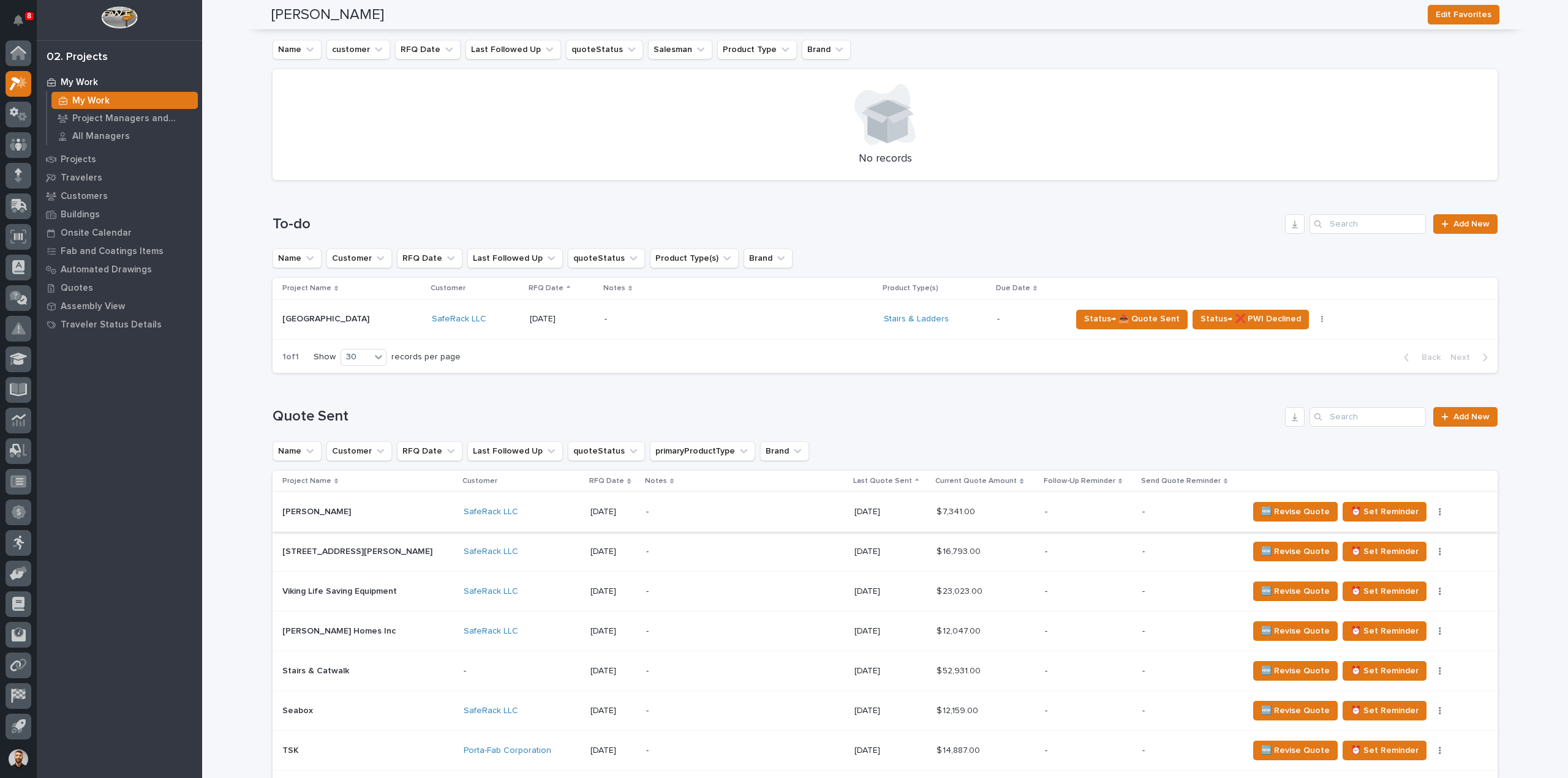
click at [1439, 511] on icon "button" at bounding box center [1440, 511] width 2 height 9
click at [1395, 552] on span "Status→ ⏳ Inactive" at bounding box center [1376, 556] width 75 height 14
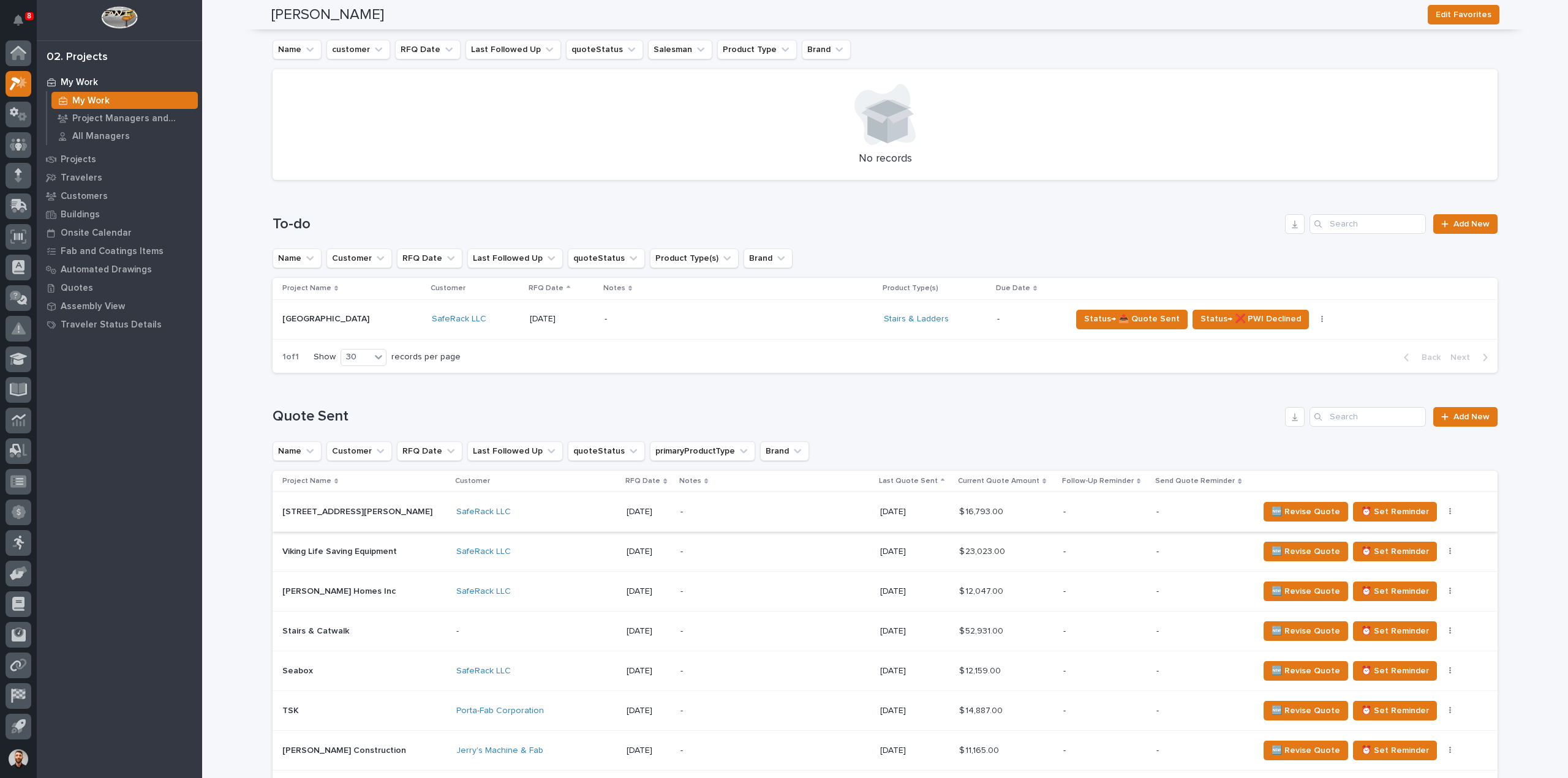
click at [1449, 513] on icon "button" at bounding box center [1450, 511] width 2 height 9
click at [1396, 556] on span "Status→ ⏳ Inactive" at bounding box center [1380, 556] width 75 height 14
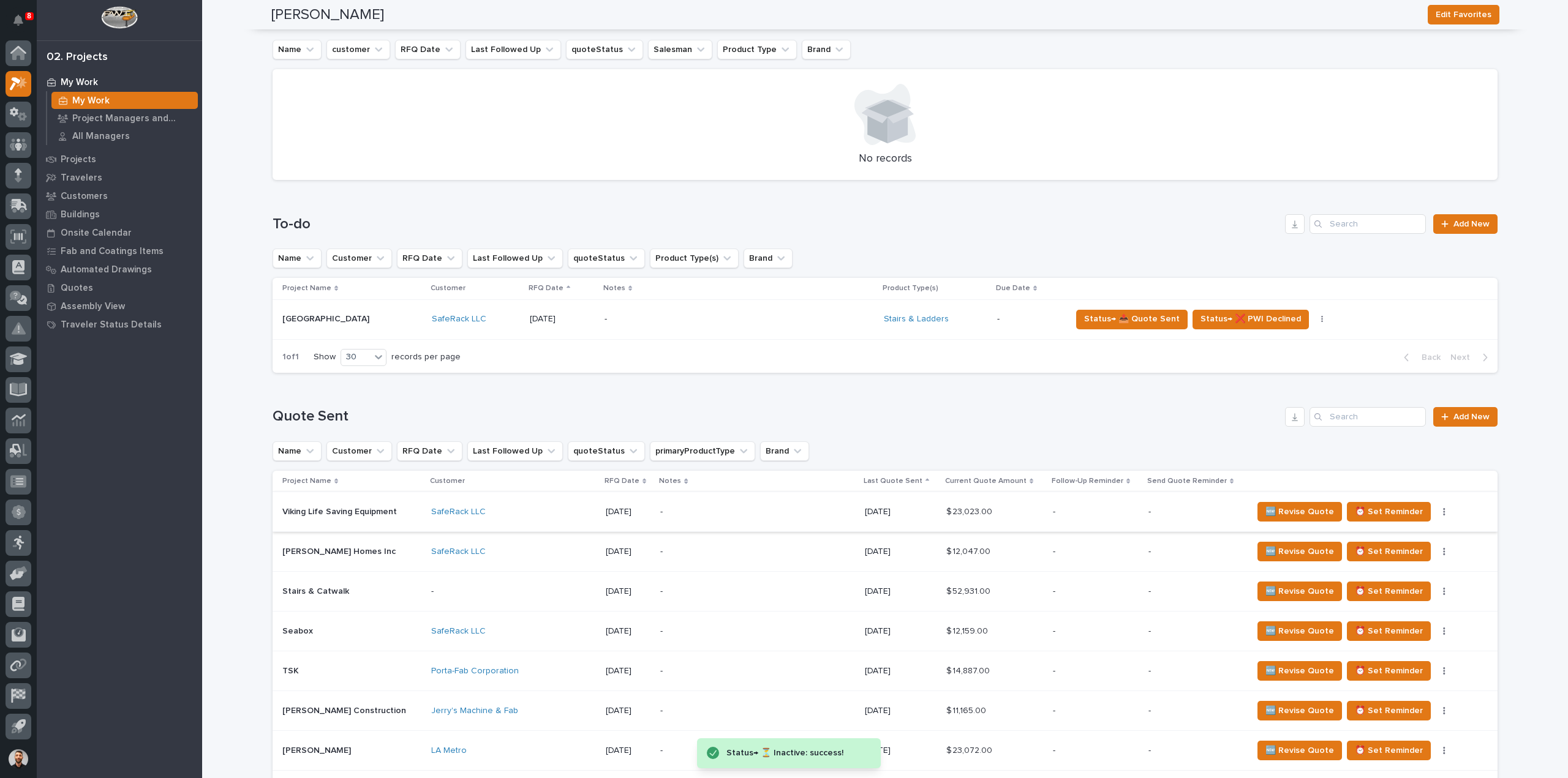
click at [1443, 510] on icon "button" at bounding box center [1444, 511] width 2 height 7
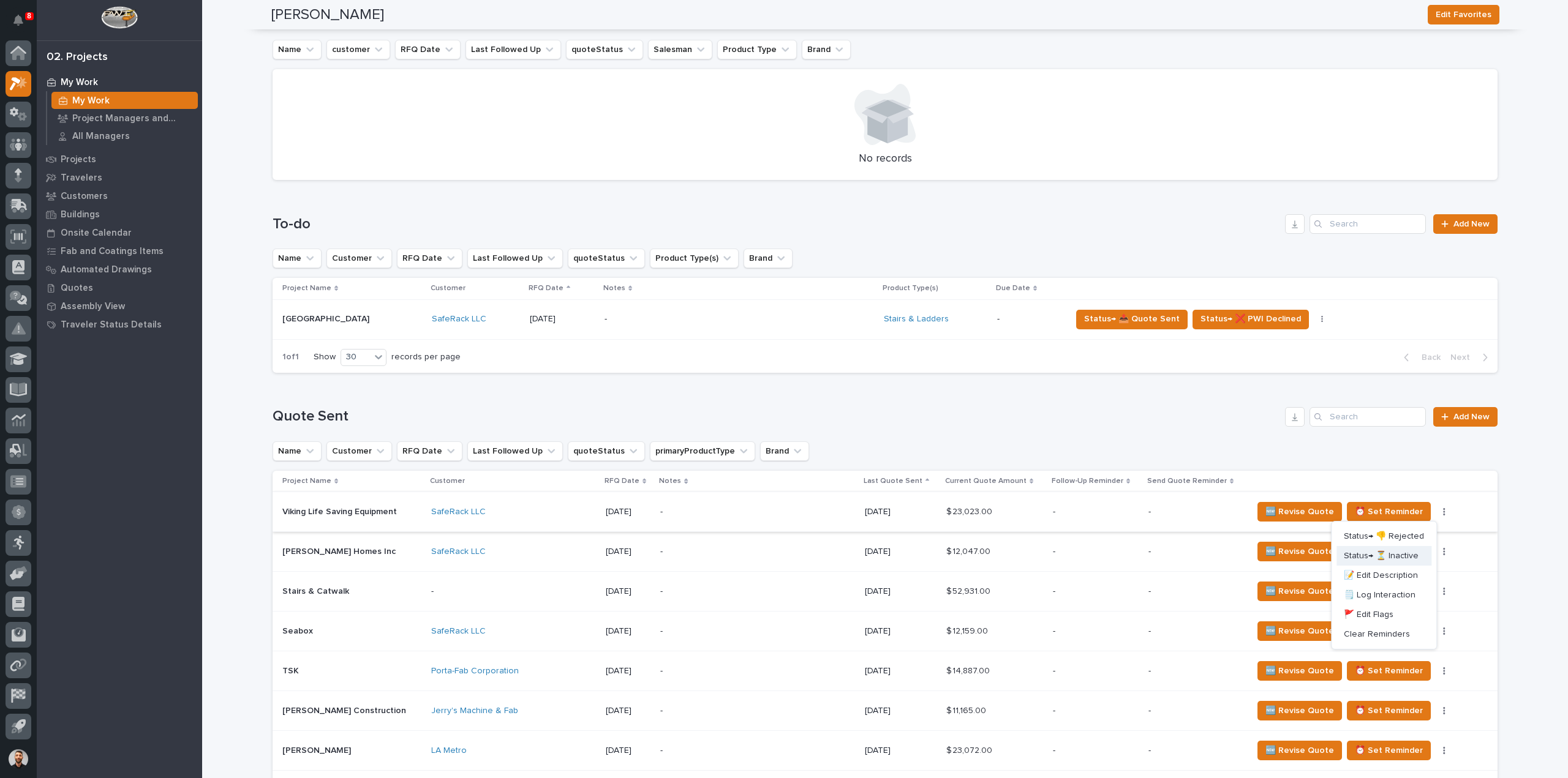
click at [1399, 554] on span "Status→ ⏳ Inactive" at bounding box center [1380, 556] width 75 height 14
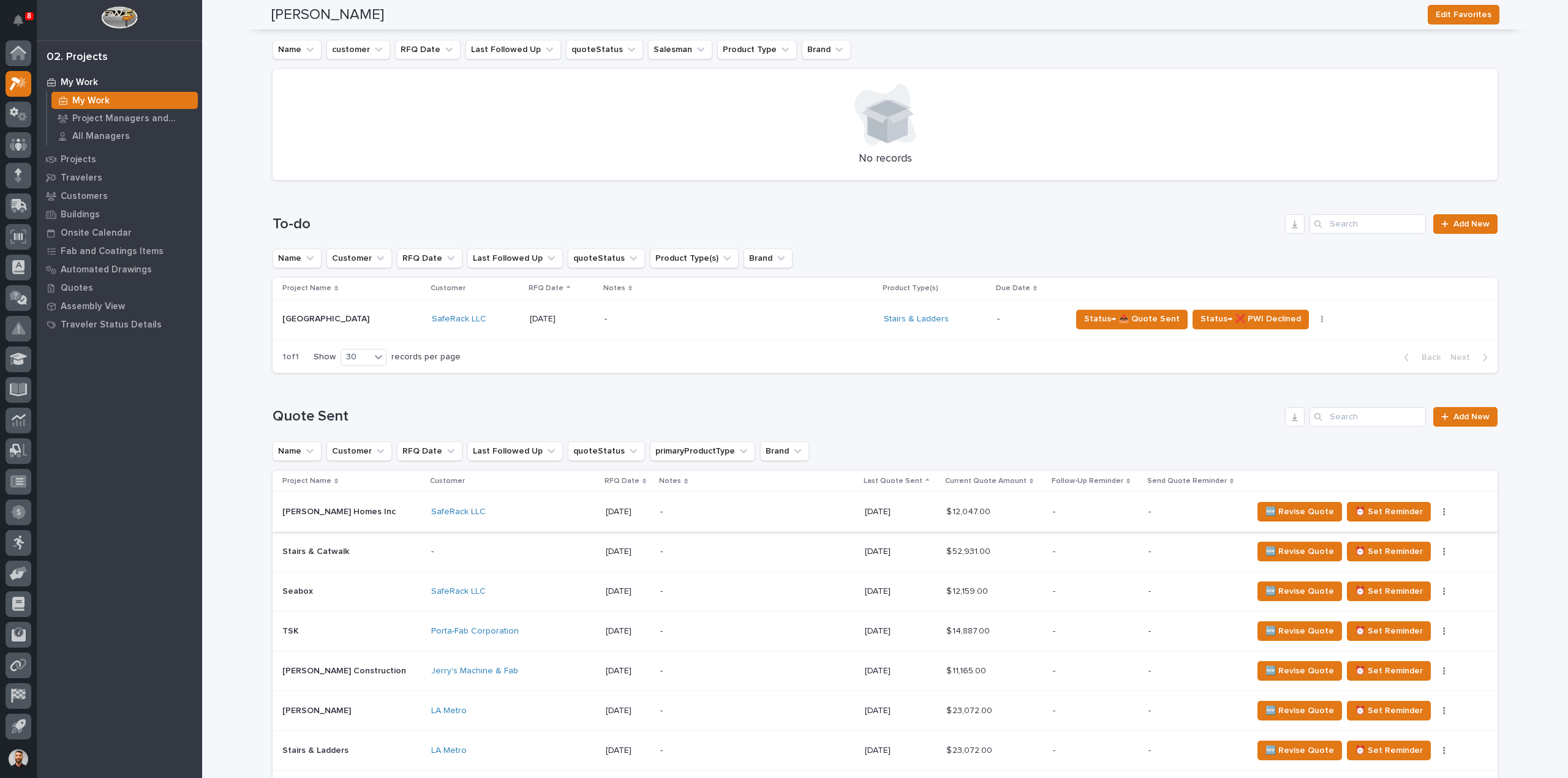
click at [1436, 512] on button "button" at bounding box center [1444, 511] width 17 height 9
click at [1406, 553] on span "Status→ ⏳ Inactive" at bounding box center [1376, 556] width 75 height 14
click at [1436, 510] on button "button" at bounding box center [1444, 511] width 17 height 9
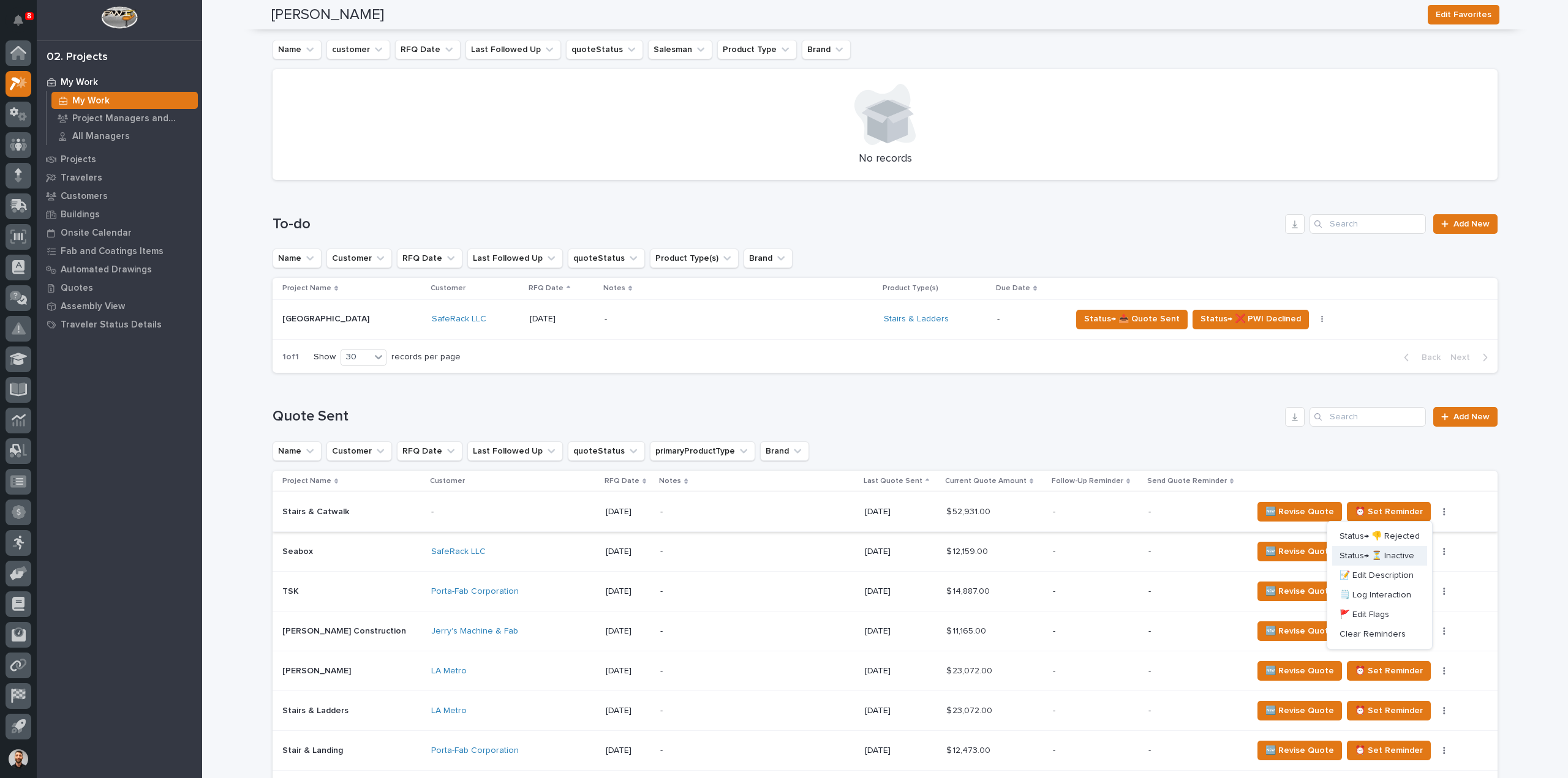
click at [1406, 556] on span "Status→ ⏳ Inactive" at bounding box center [1376, 556] width 75 height 14
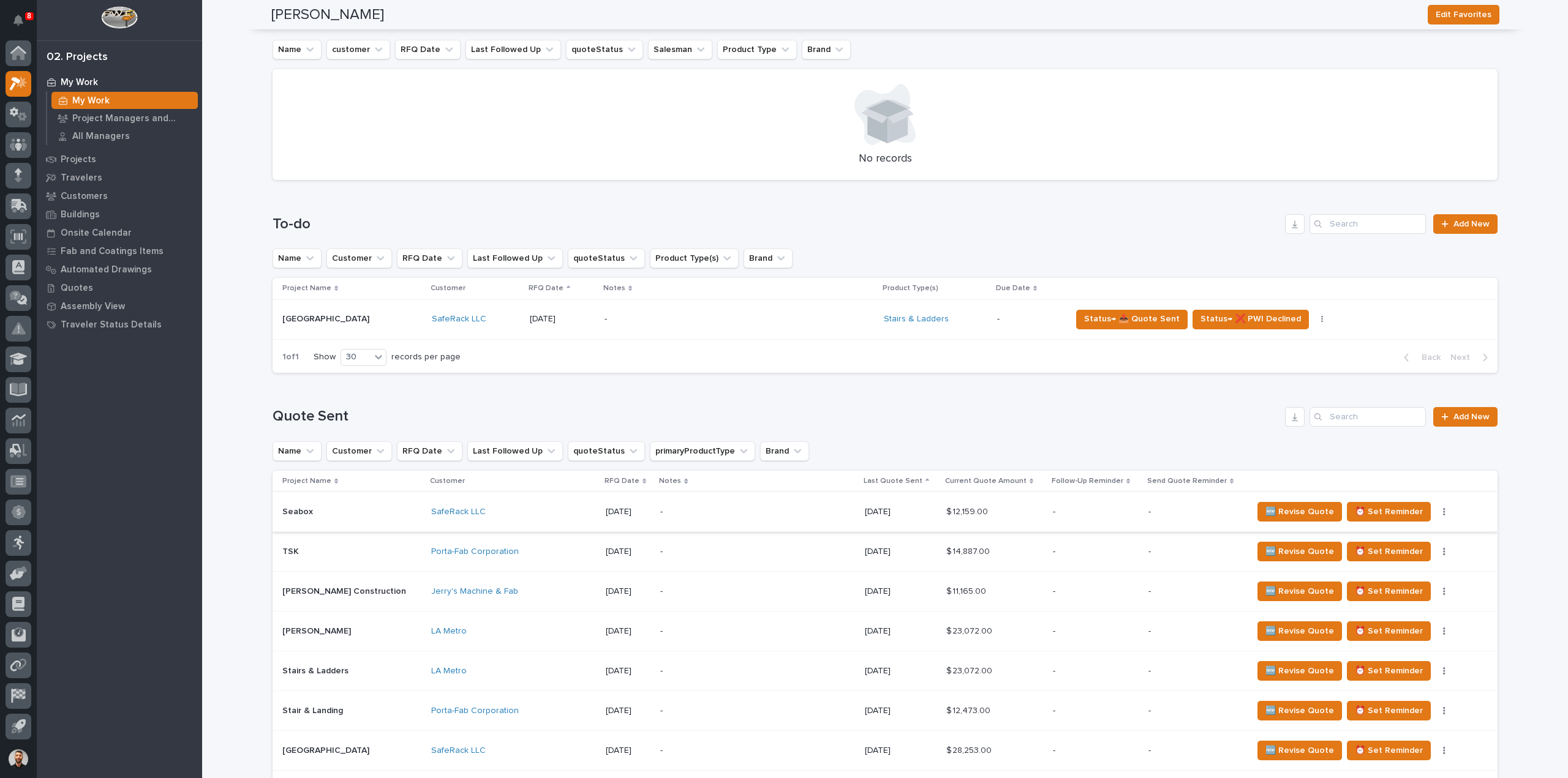
click at [1443, 511] on icon "button" at bounding box center [1444, 511] width 2 height 7
click at [1387, 559] on span "Status→ ⏳ Inactive" at bounding box center [1376, 556] width 75 height 14
click at [1443, 514] on icon "button" at bounding box center [1444, 511] width 2 height 7
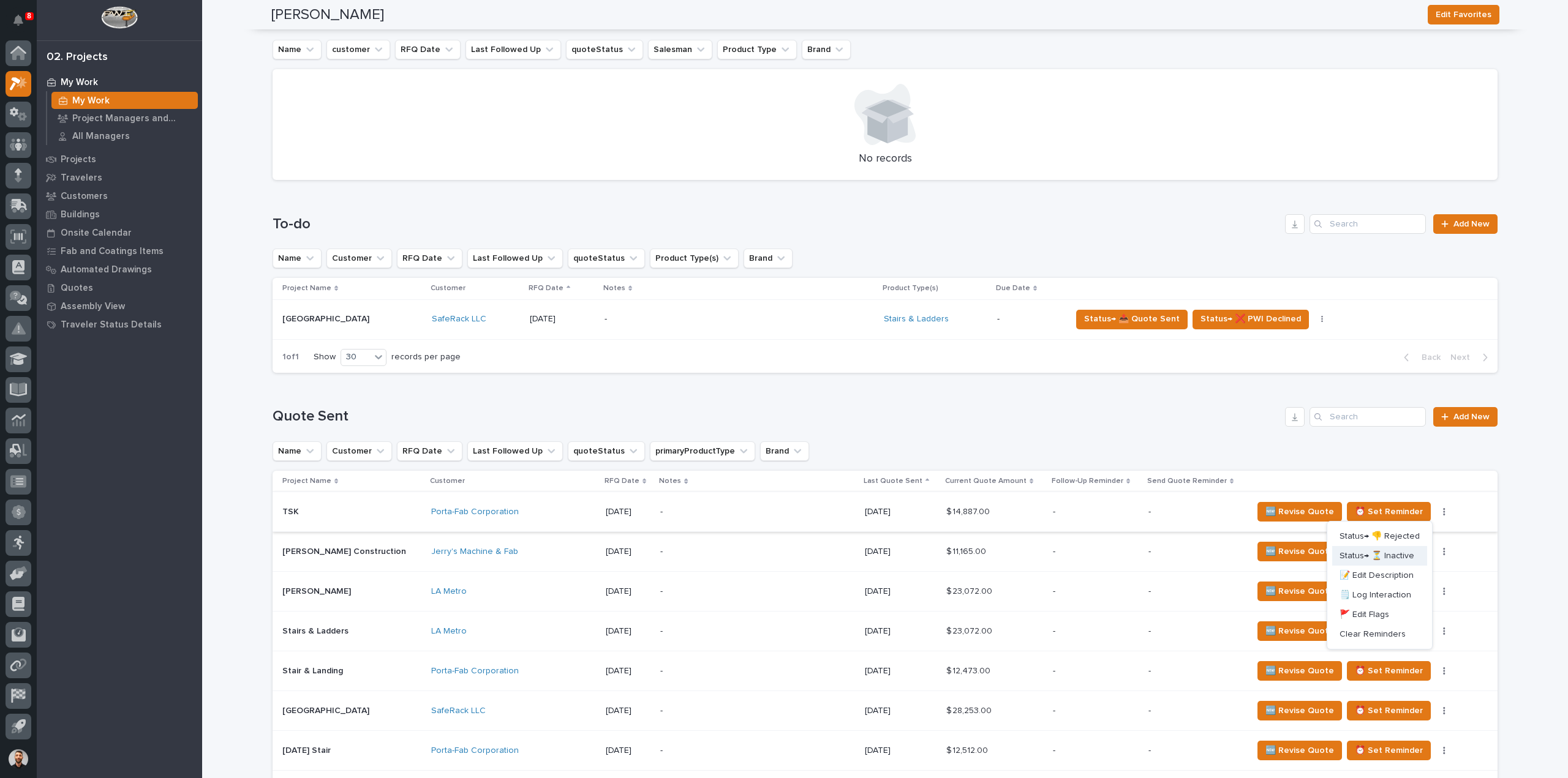
click at [1406, 548] on span "Status→ ⏳ Inactive" at bounding box center [1376, 556] width 75 height 14
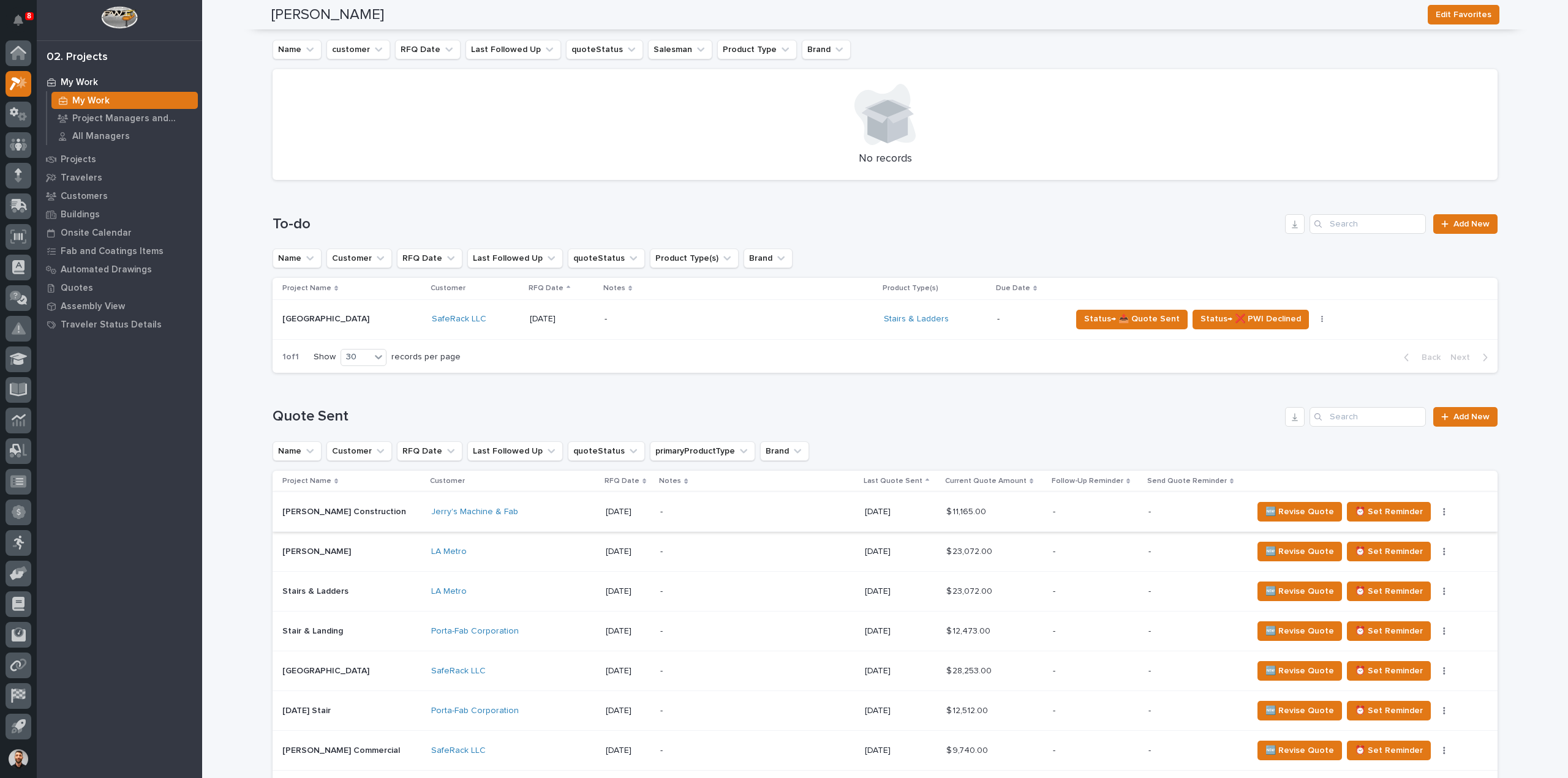
click at [1443, 514] on icon "button" at bounding box center [1444, 511] width 2 height 9
click at [1398, 555] on span "Status→ ⏳ Inactive" at bounding box center [1376, 556] width 75 height 14
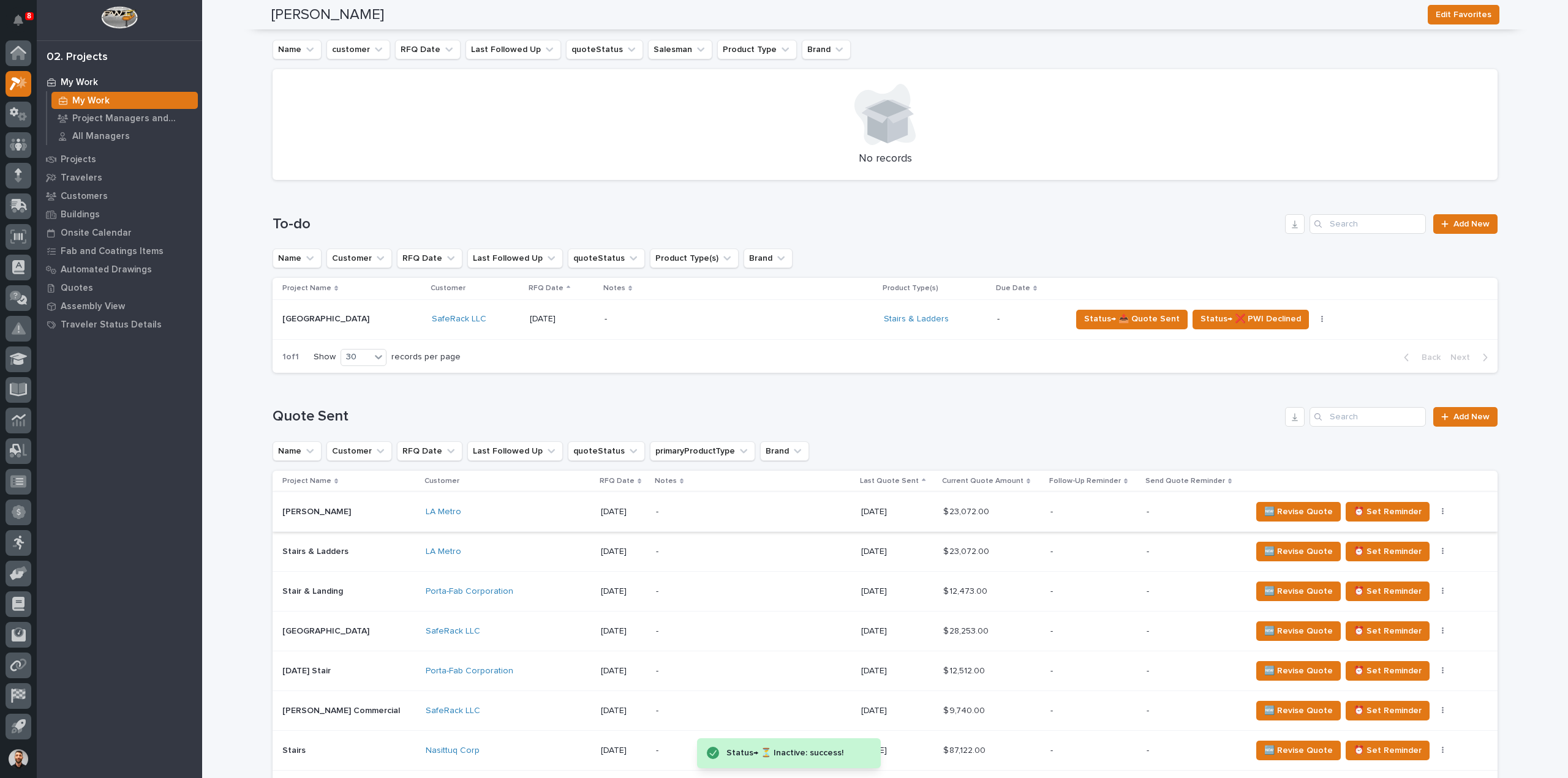
click at [1442, 515] on icon "button" at bounding box center [1443, 511] width 2 height 7
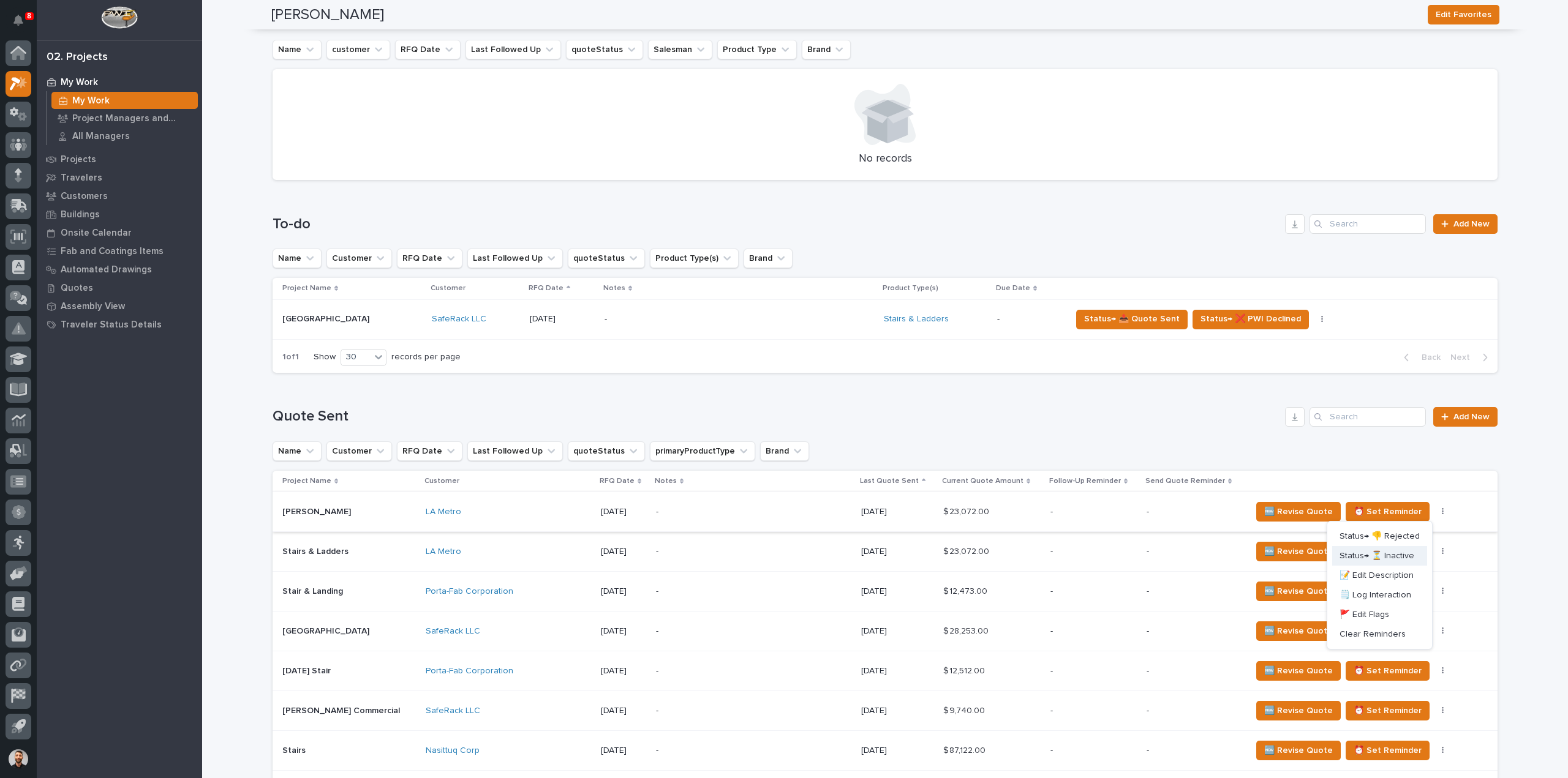
click at [1403, 554] on span "Status→ ⏳ Inactive" at bounding box center [1376, 556] width 75 height 14
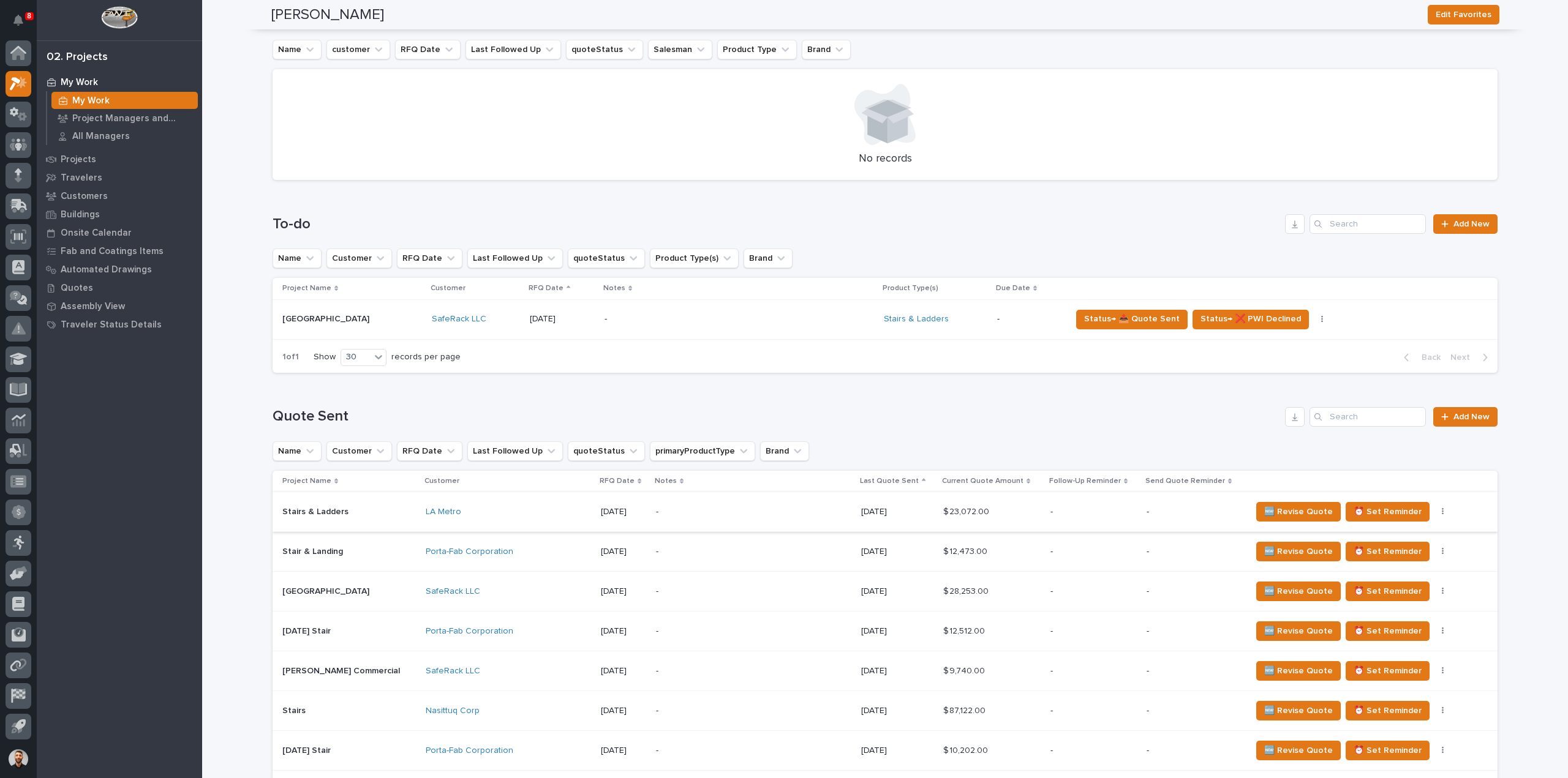
click at [1442, 511] on icon "button" at bounding box center [1443, 511] width 2 height 9
click at [1401, 554] on span "Status→ ⏳ Inactive" at bounding box center [1376, 556] width 75 height 14
click at [1442, 512] on icon "button" at bounding box center [1443, 511] width 2 height 7
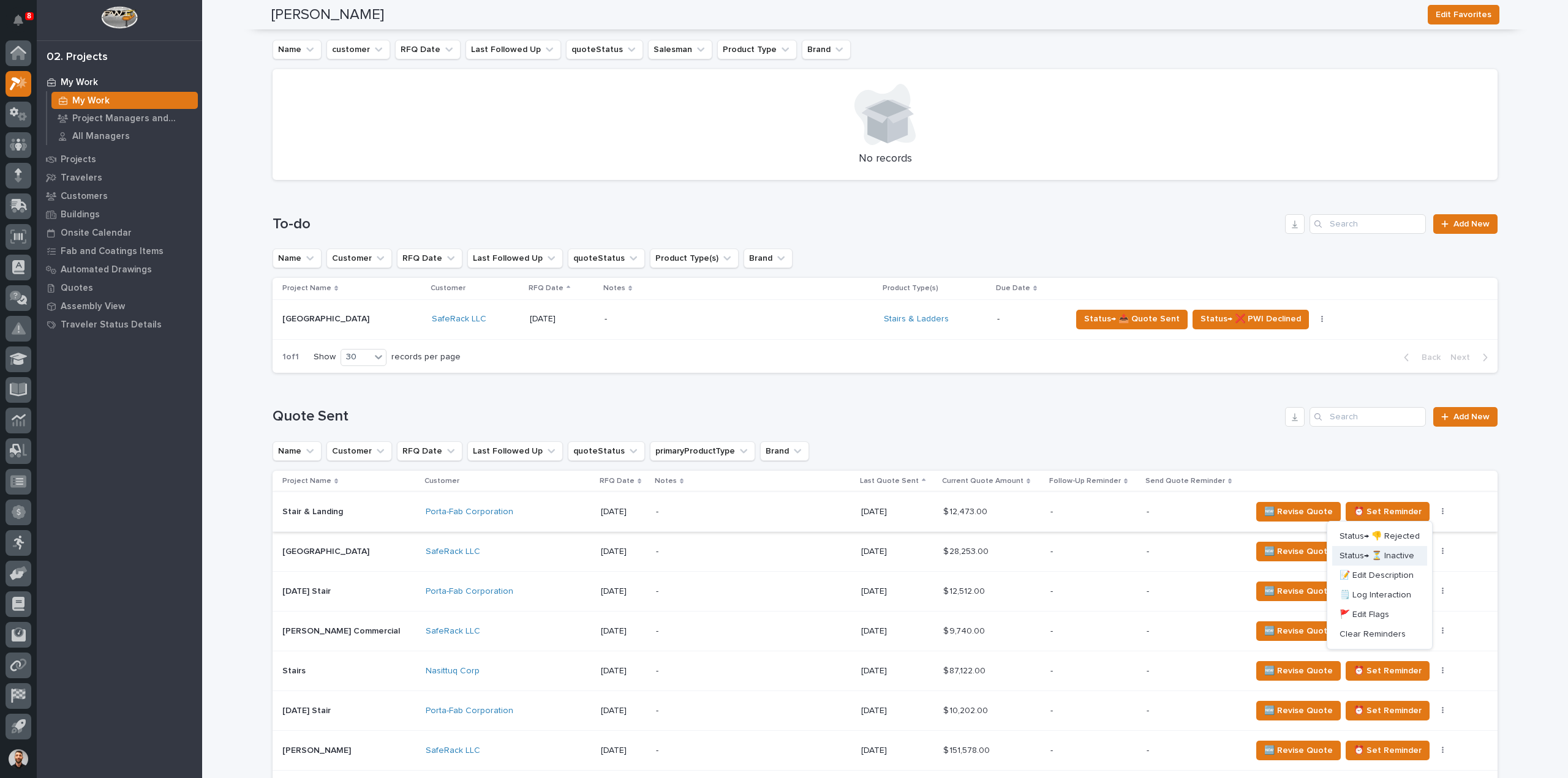
click at [1387, 556] on span "Status→ ⏳ Inactive" at bounding box center [1376, 556] width 75 height 14
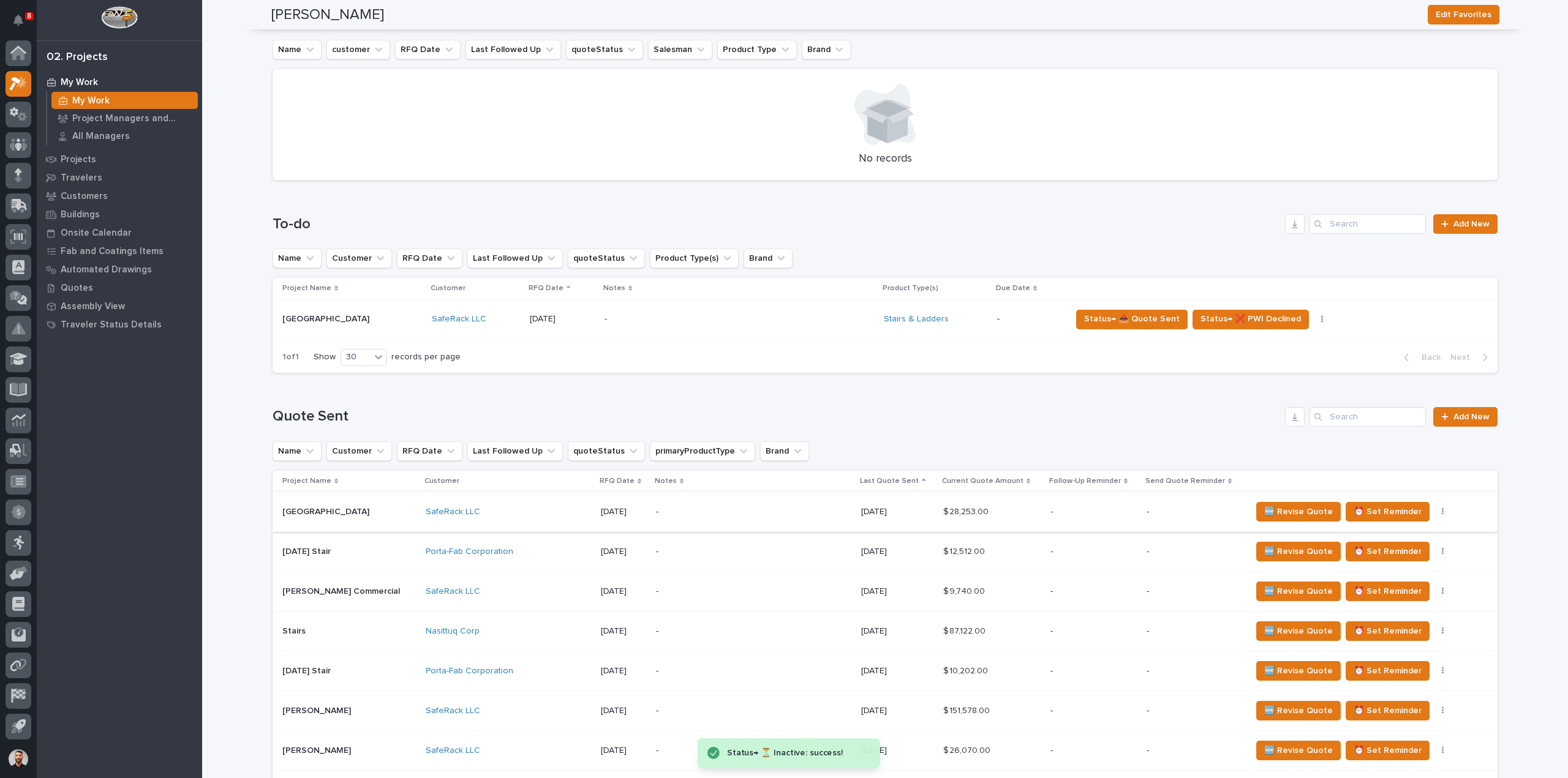
click at [1442, 512] on icon "button" at bounding box center [1443, 511] width 2 height 7
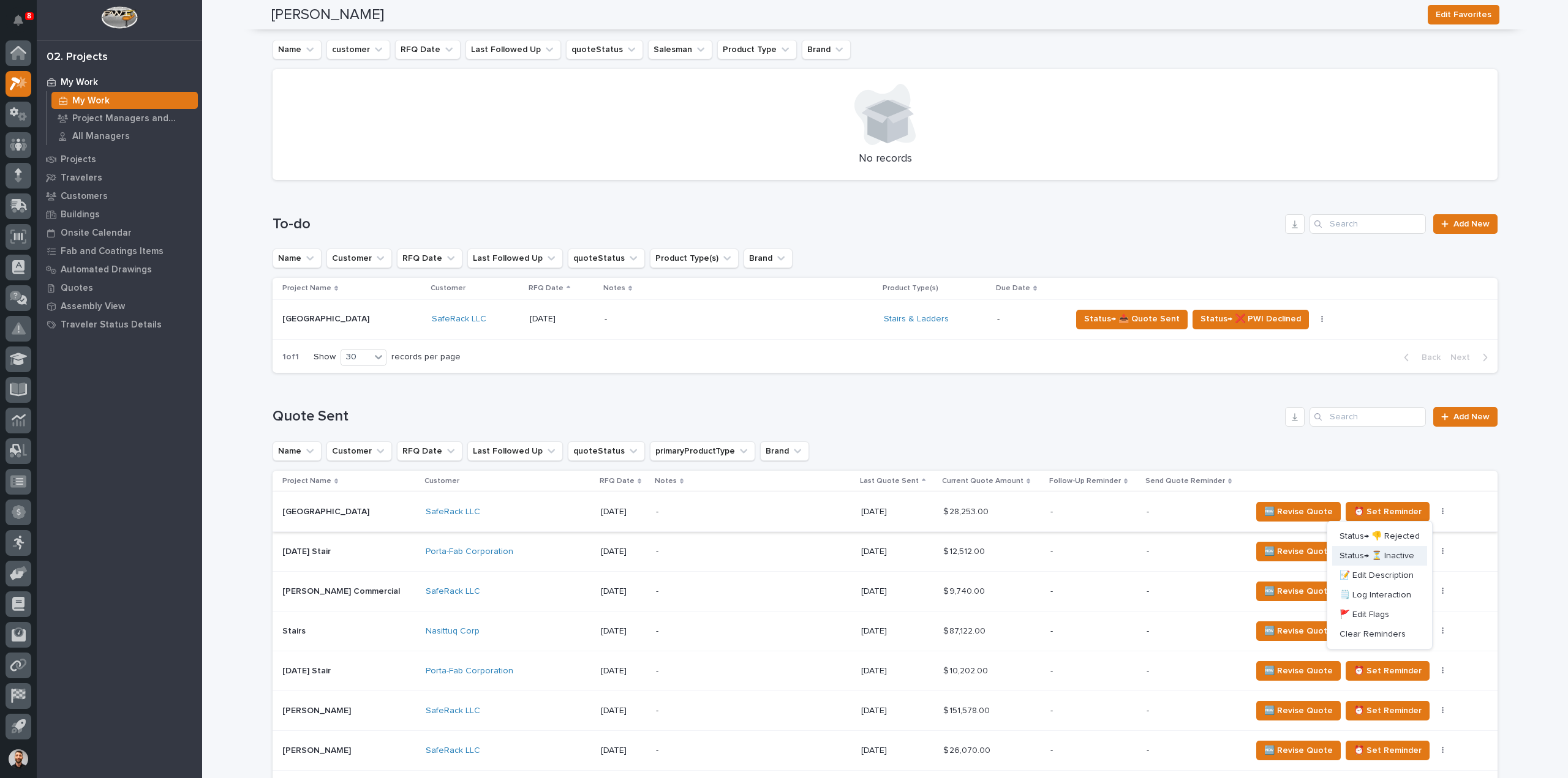
click at [1380, 554] on span "Status→ ⏳ Inactive" at bounding box center [1376, 556] width 75 height 14
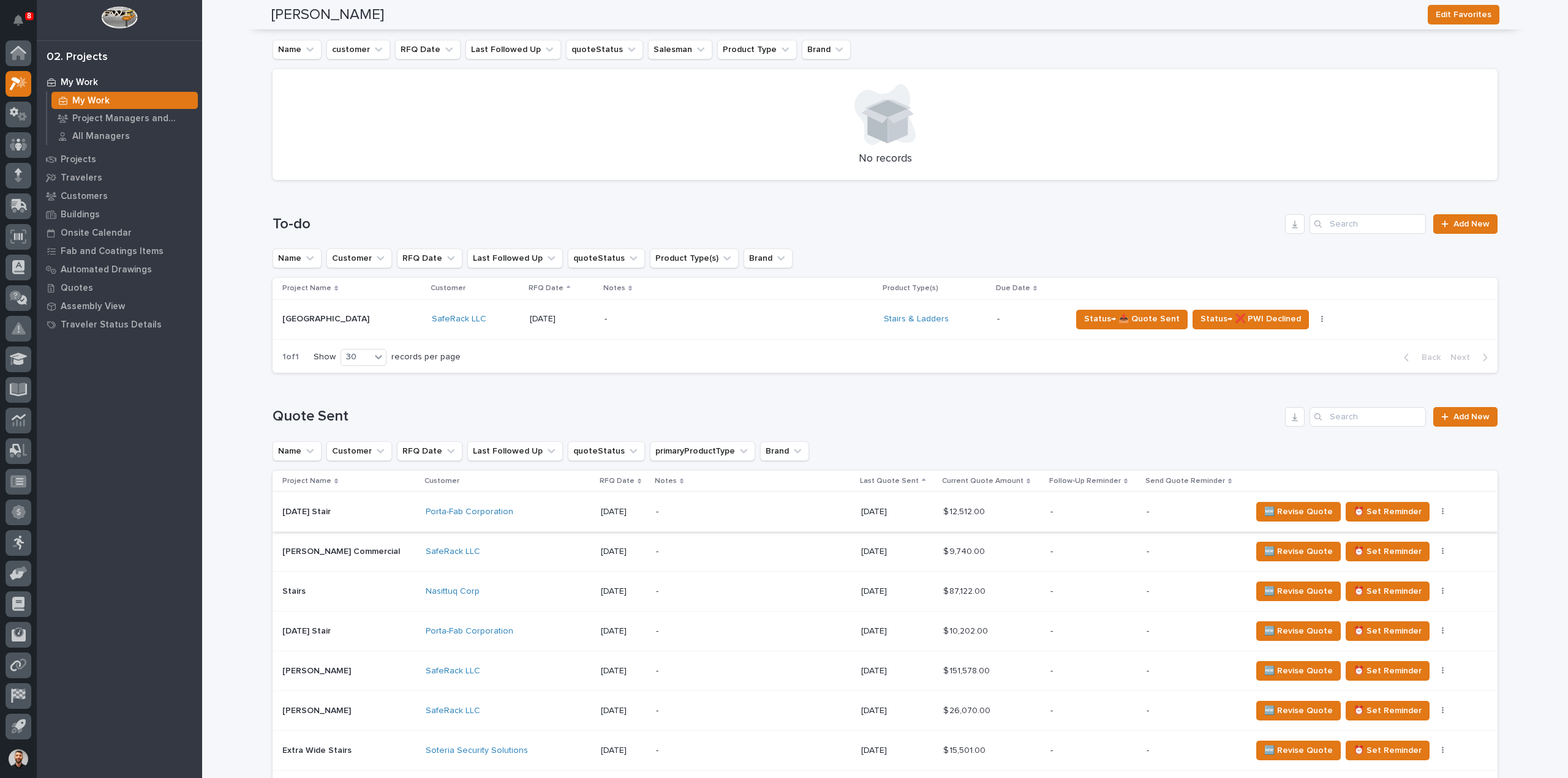
click at [1442, 512] on icon "button" at bounding box center [1443, 511] width 2 height 7
click at [1407, 552] on span "Status→ ⏳ Inactive" at bounding box center [1376, 556] width 75 height 14
click at [1442, 511] on icon "button" at bounding box center [1443, 511] width 2 height 9
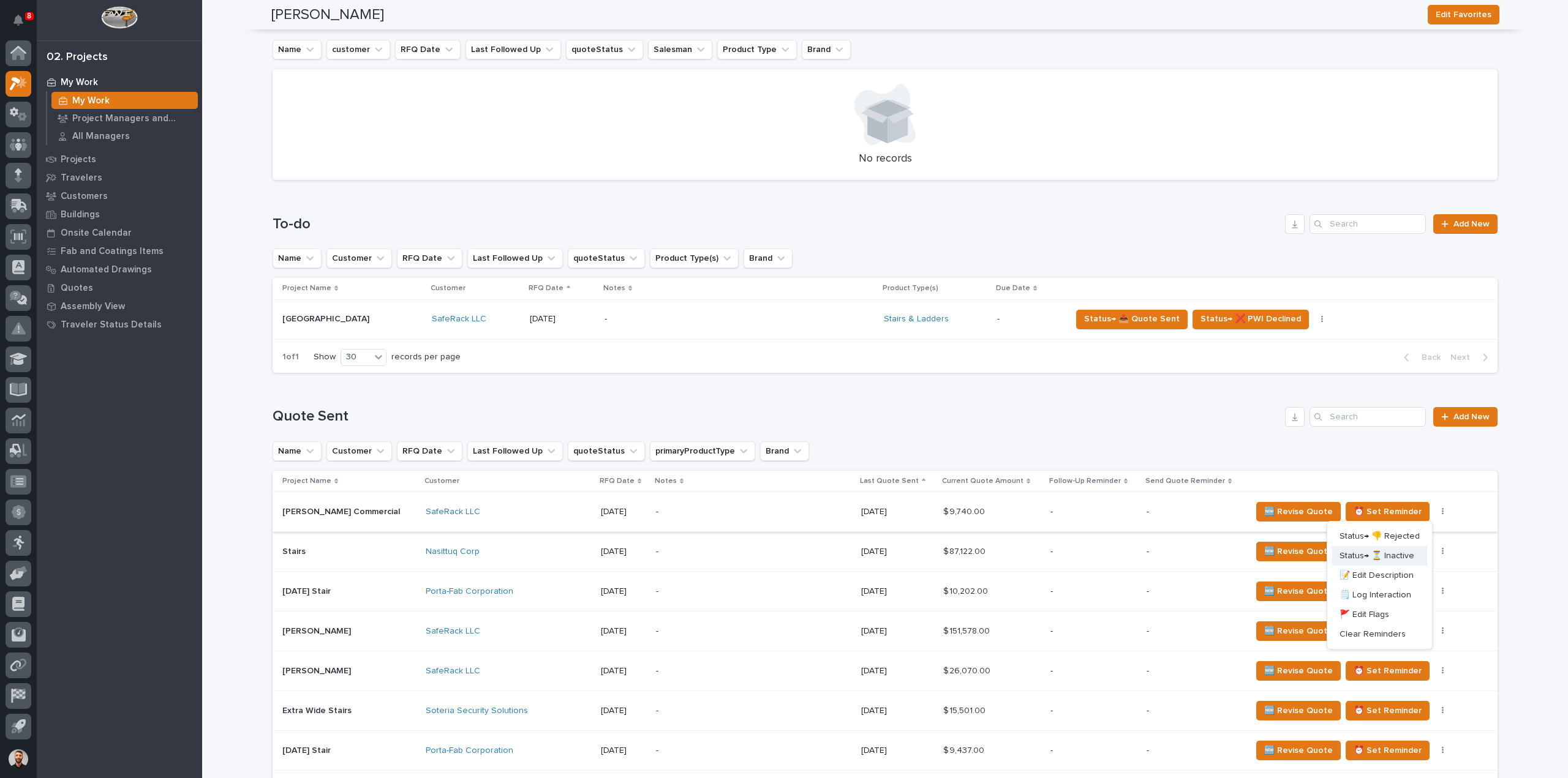
click at [1398, 556] on span "Status→ ⏳ Inactive" at bounding box center [1376, 556] width 75 height 14
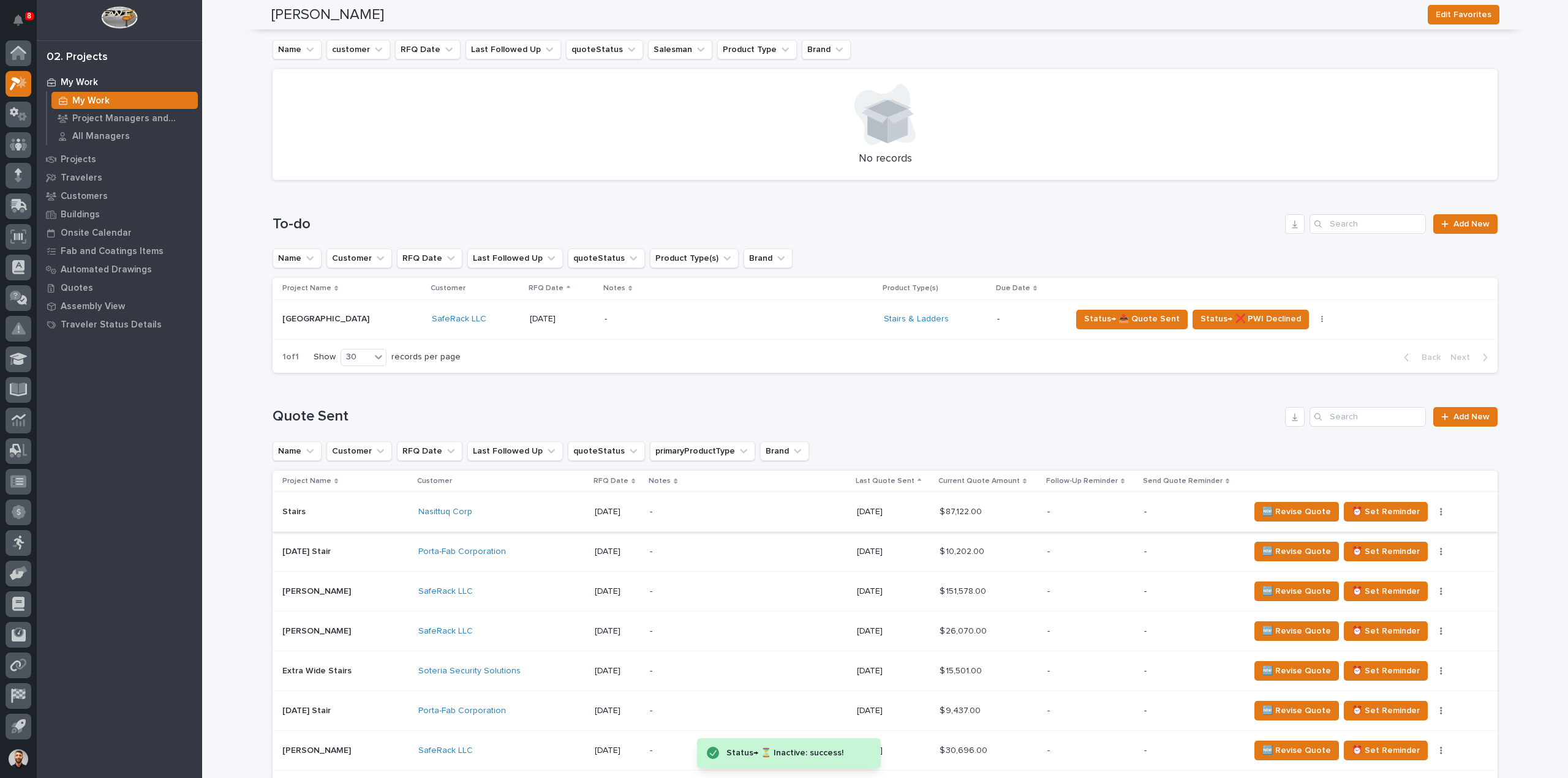
click at [1440, 512] on icon "button" at bounding box center [1440, 511] width 2 height 9
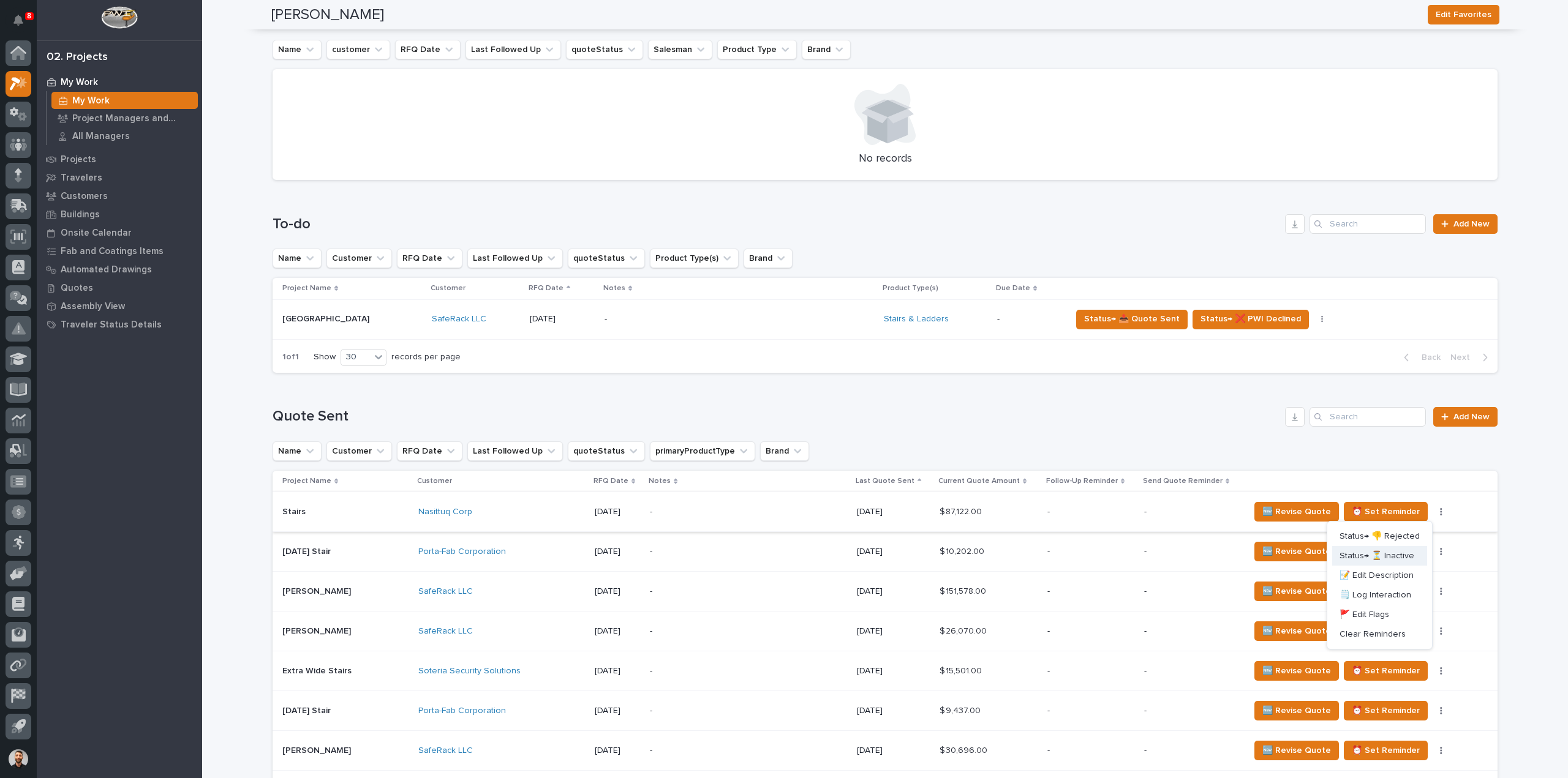
click at [1404, 558] on span "Status→ ⏳ Inactive" at bounding box center [1376, 556] width 75 height 14
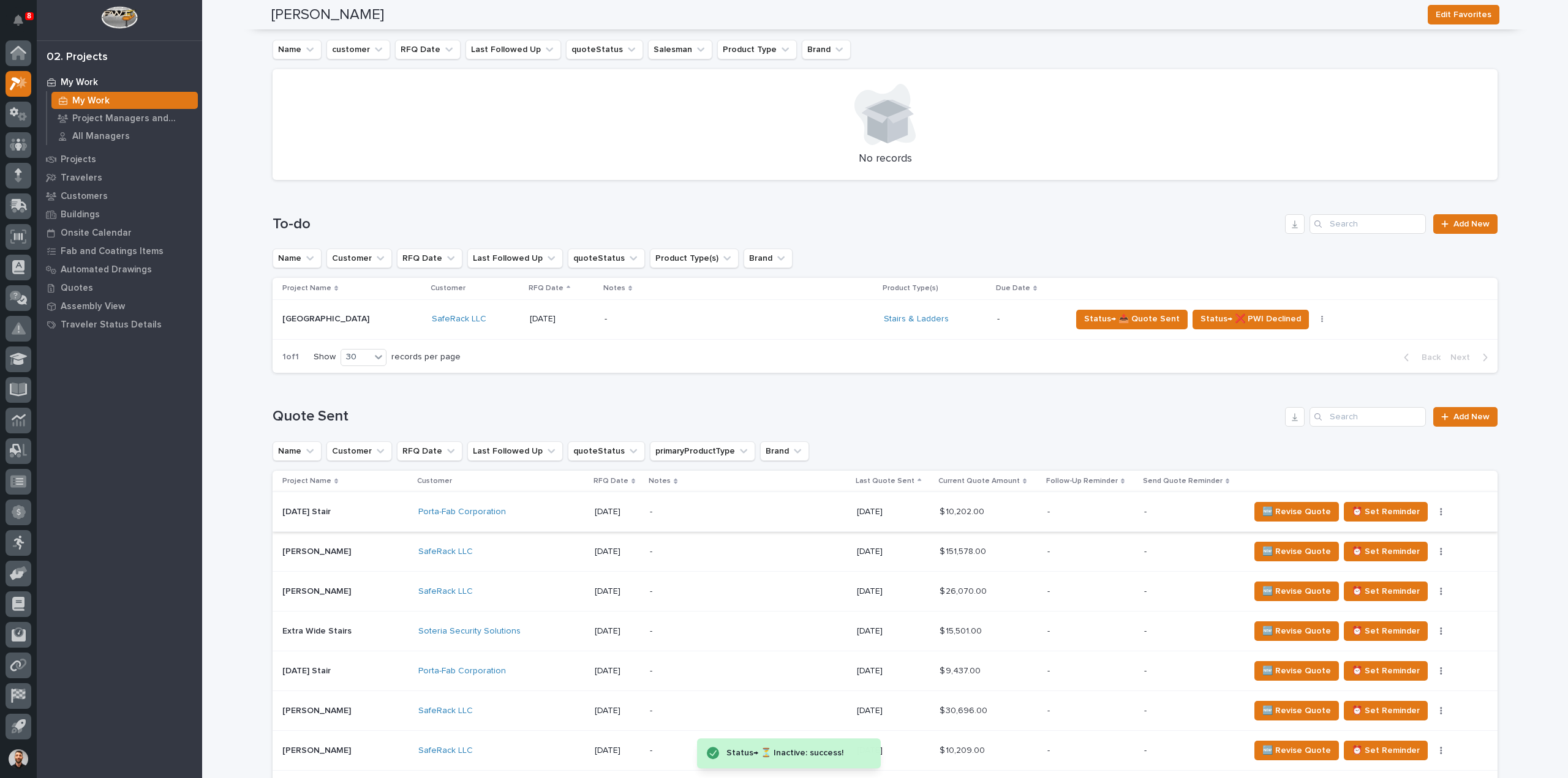
click at [1432, 512] on button "button" at bounding box center [1440, 511] width 17 height 9
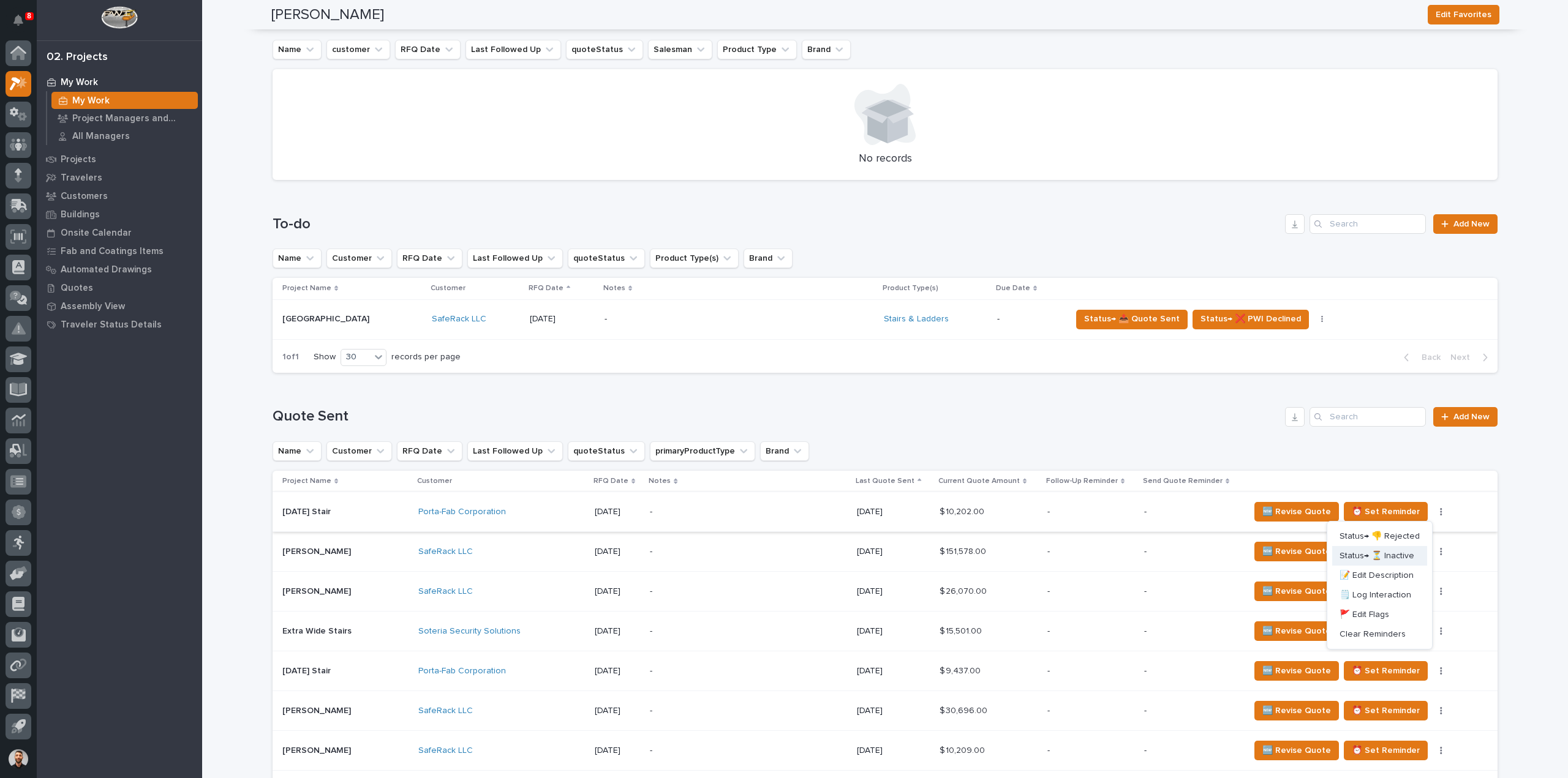
click at [1394, 554] on span "Status→ ⏳ Inactive" at bounding box center [1376, 556] width 75 height 14
click at [1440, 511] on icon "button" at bounding box center [1440, 511] width 2 height 7
click at [1400, 556] on span "Status→ ⏳ Inactive" at bounding box center [1376, 556] width 75 height 14
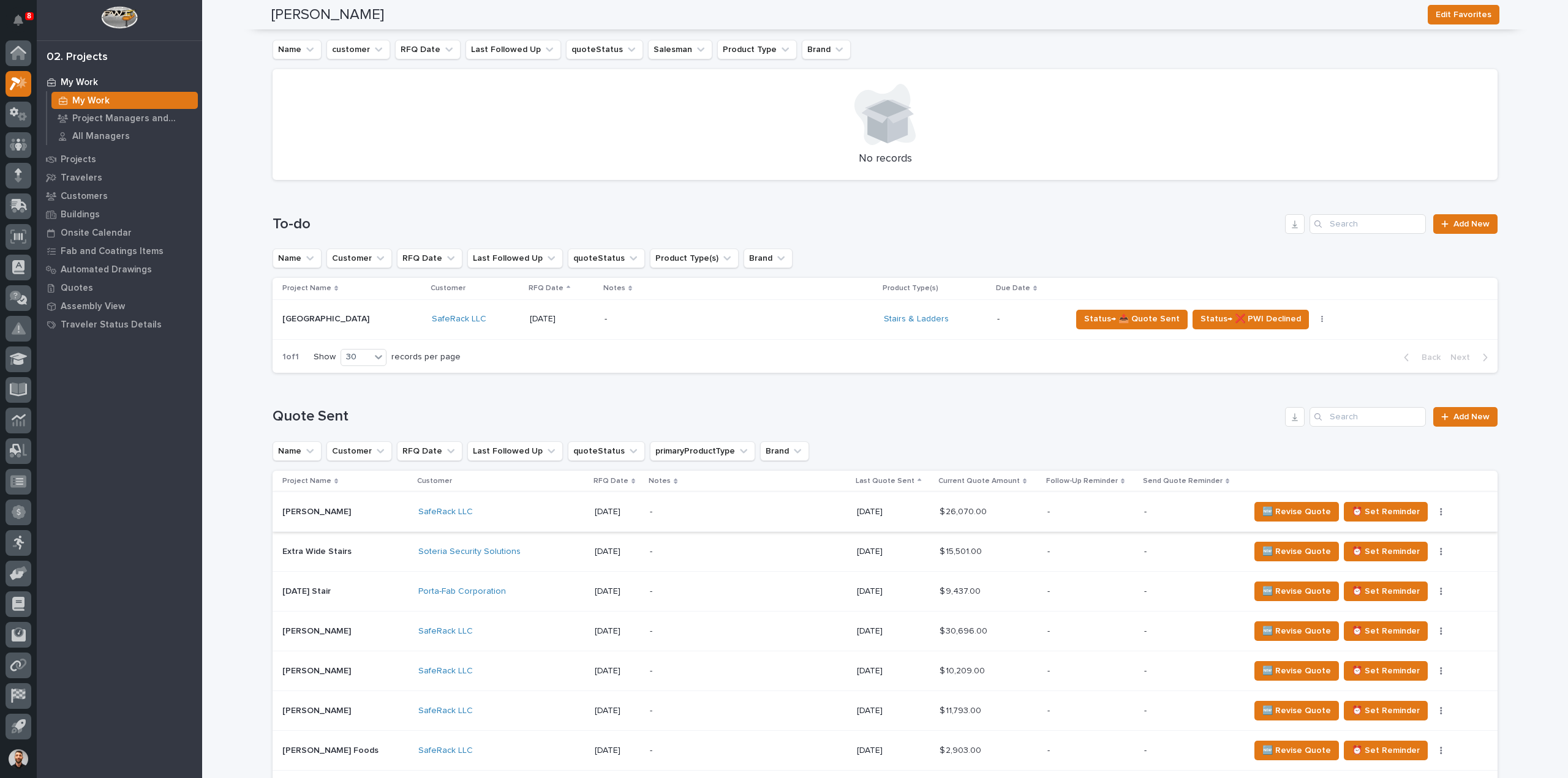
click at [1440, 514] on icon "button" at bounding box center [1440, 511] width 2 height 9
click at [1402, 551] on span "Status→ ⏳ Inactive" at bounding box center [1376, 556] width 75 height 14
click at [1440, 511] on icon "button" at bounding box center [1440, 511] width 2 height 7
click at [1398, 553] on span "Status→ ⏳ Inactive" at bounding box center [1376, 556] width 75 height 14
click at [1440, 514] on icon "button" at bounding box center [1440, 511] width 2 height 9
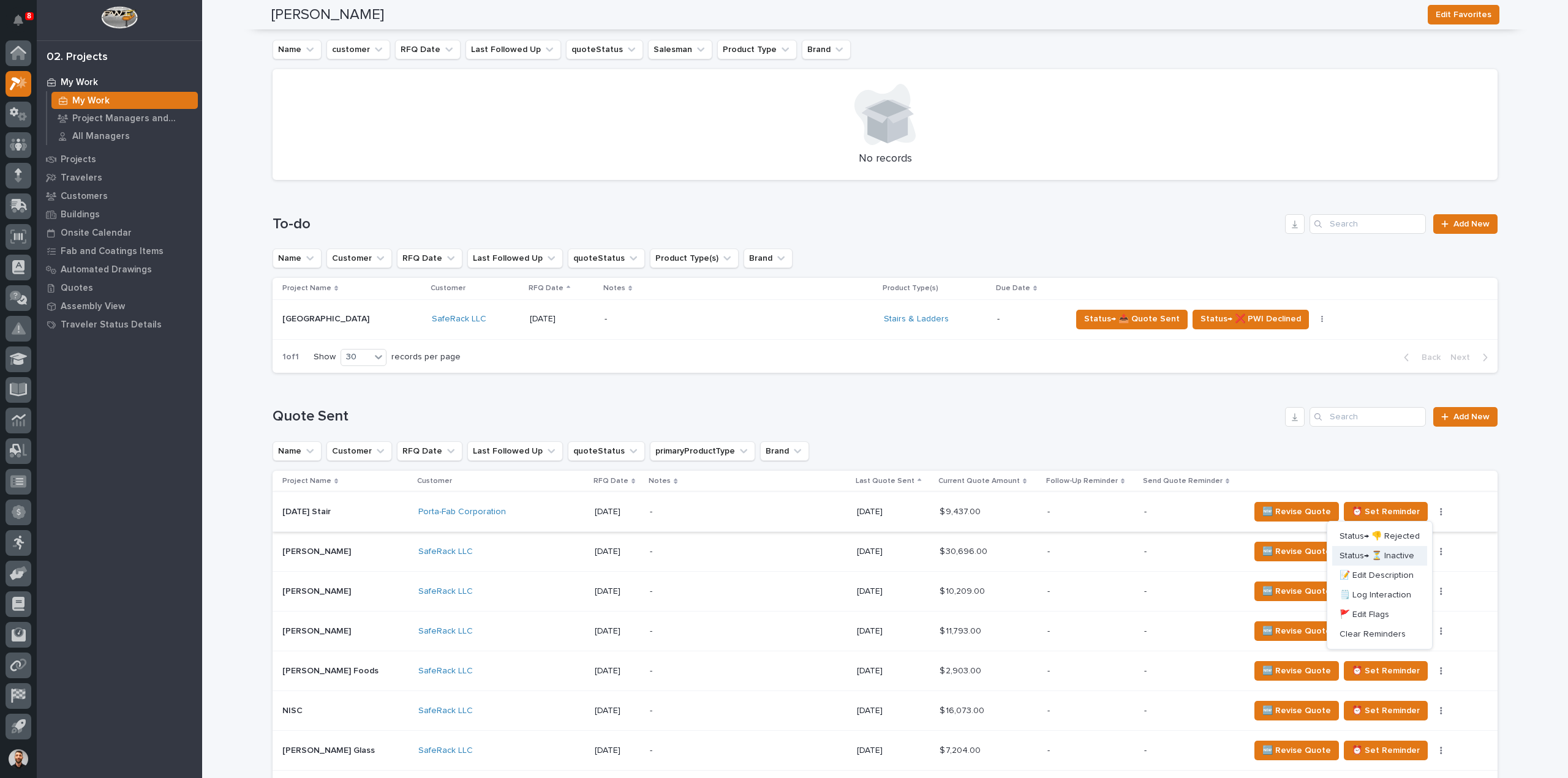
click at [1406, 550] on span "Status→ ⏳ Inactive" at bounding box center [1376, 556] width 75 height 14
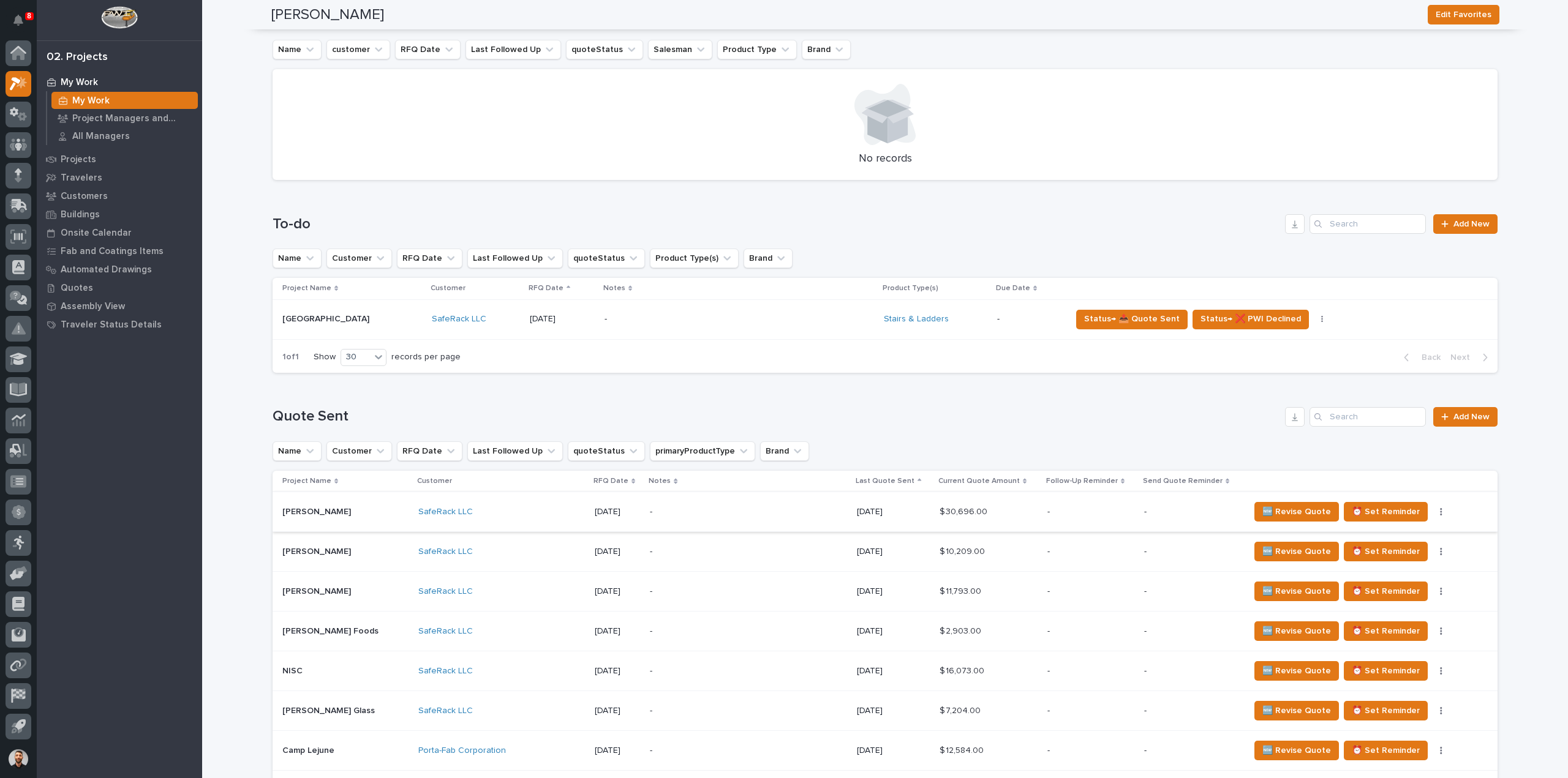
click at [1432, 512] on button "button" at bounding box center [1440, 511] width 17 height 9
click at [1403, 552] on span "Status→ ⏳ Inactive" at bounding box center [1376, 556] width 75 height 14
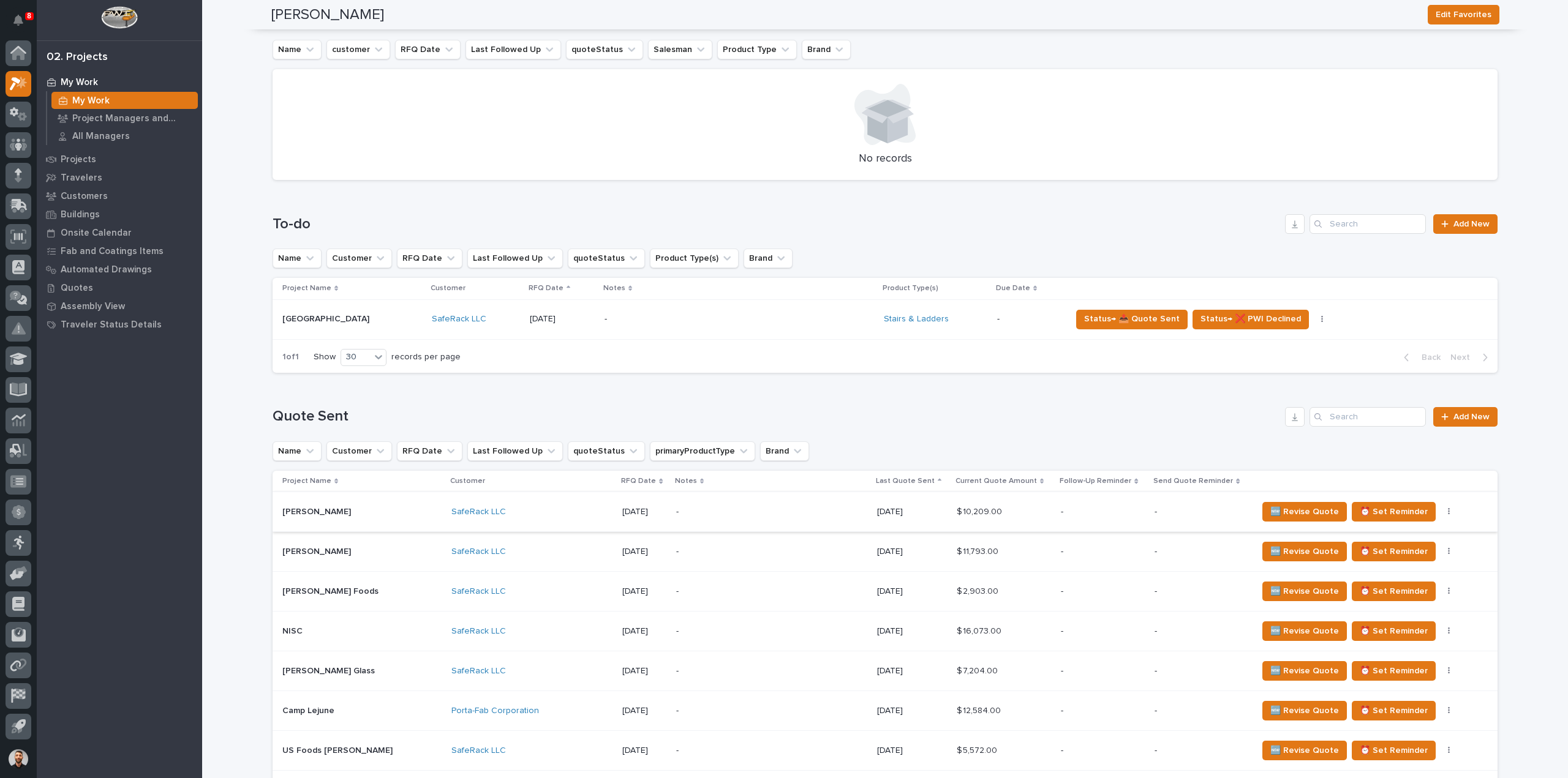
click at [1448, 514] on icon "button" at bounding box center [1448, 511] width 2 height 9
click at [1417, 552] on span "Status→ ⏳ Inactive" at bounding box center [1386, 556] width 75 height 14
